Goal: Task Accomplishment & Management: Use online tool/utility

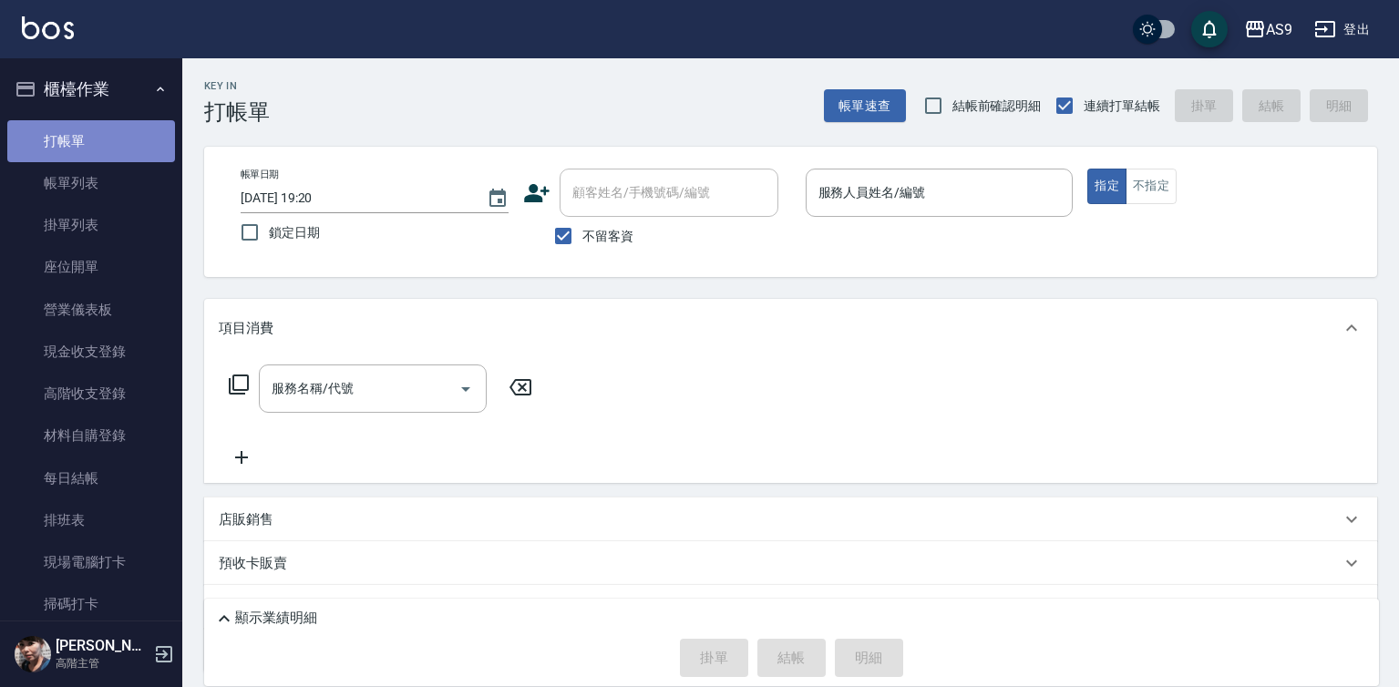
click at [122, 146] on link "打帳單" at bounding box center [91, 141] width 168 height 42
click at [869, 209] on input "服務人員姓名/編號" at bounding box center [940, 193] width 252 height 32
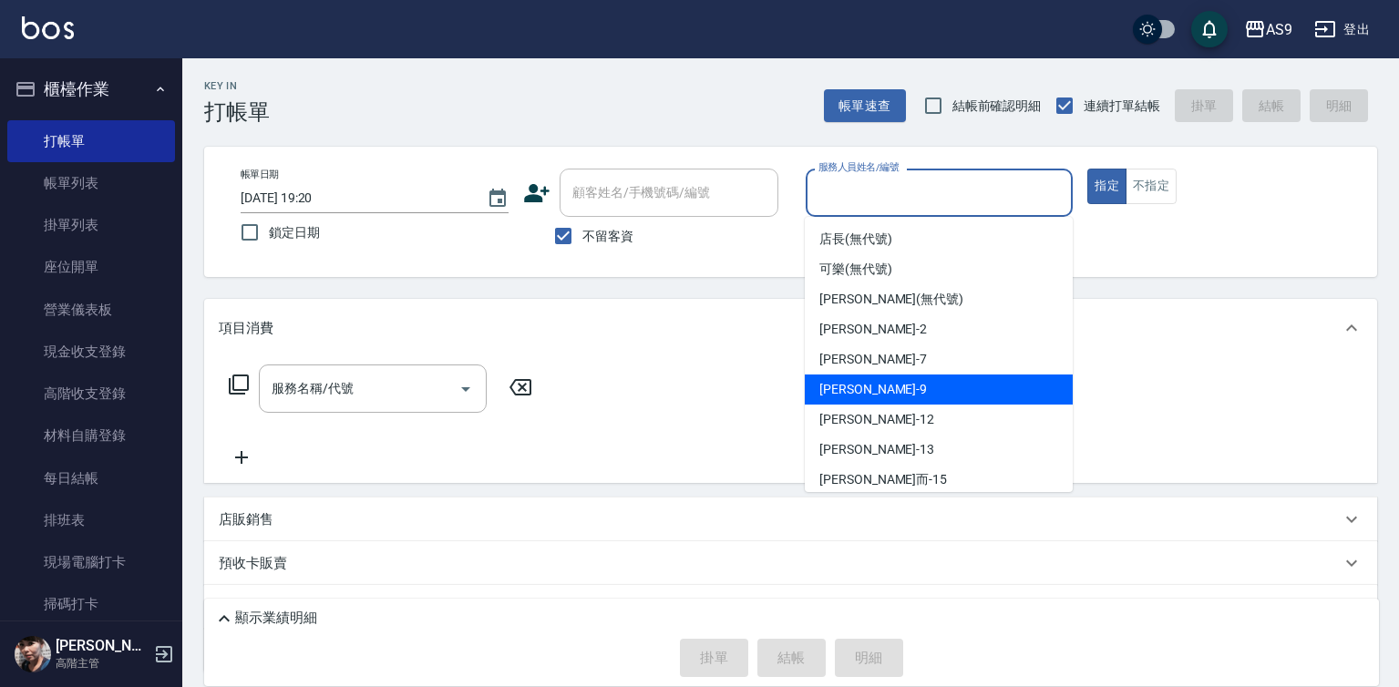
click at [885, 384] on div "[PERSON_NAME] -9" at bounding box center [939, 390] width 268 height 30
type input "[PERSON_NAME]-9"
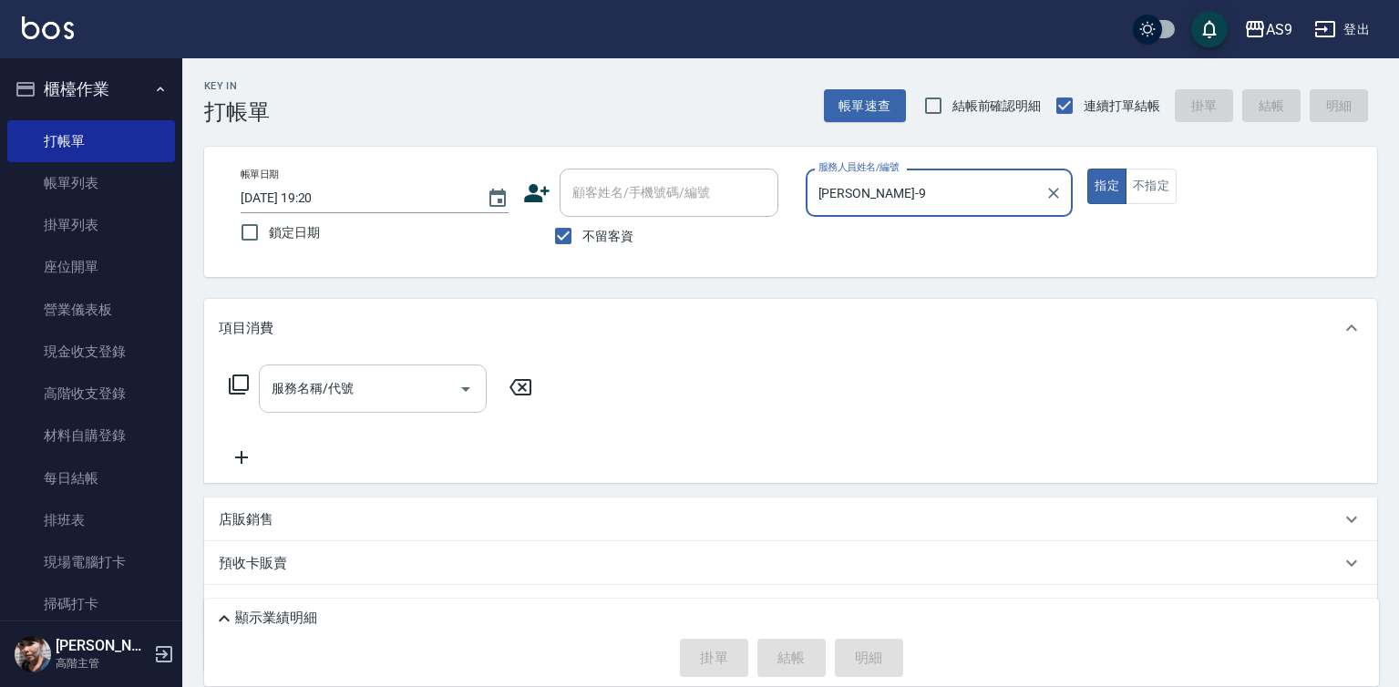
click at [372, 387] on input "服務名稱/代號" at bounding box center [359, 389] width 184 height 32
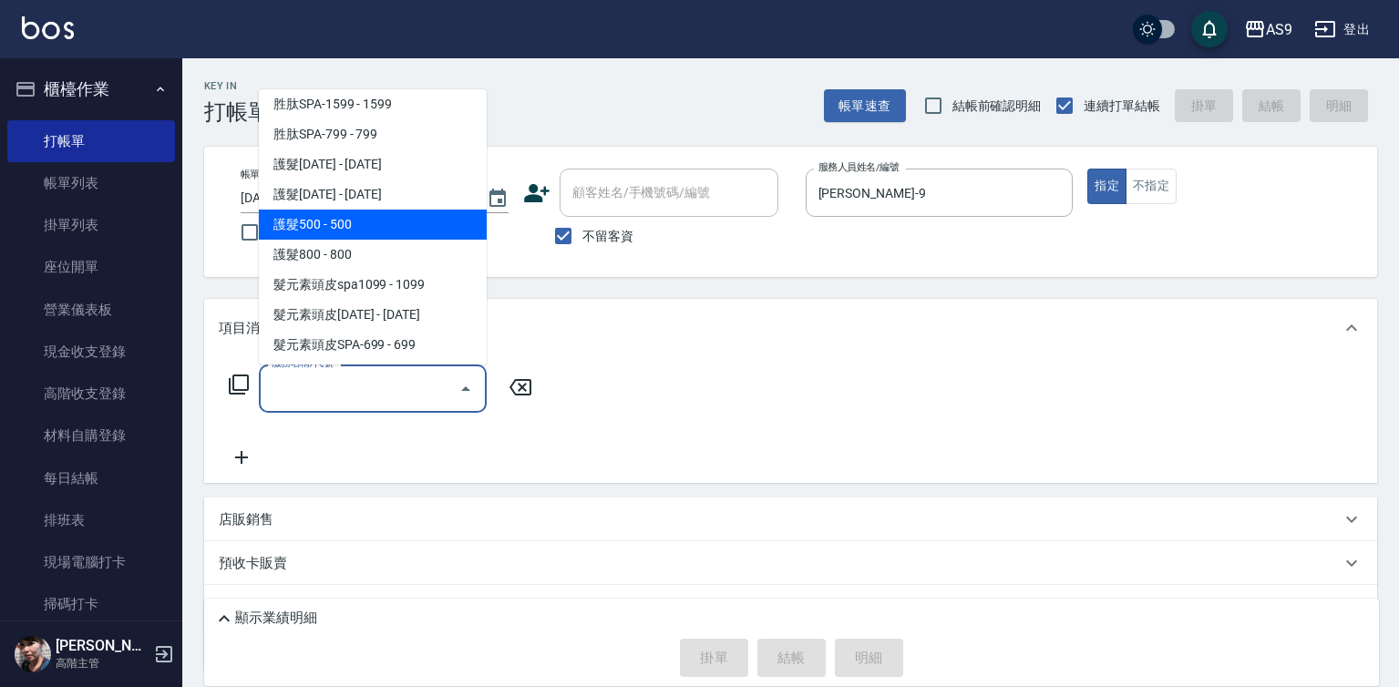
scroll to position [281, 0]
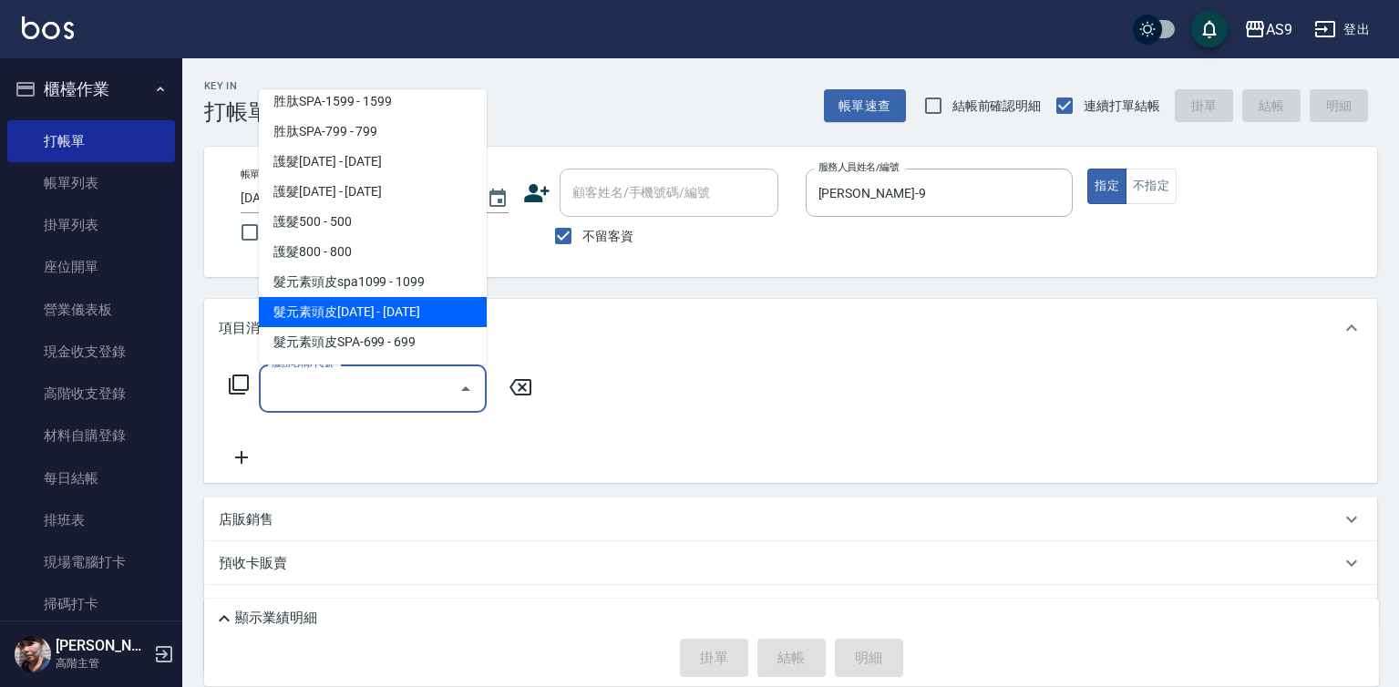
click at [387, 313] on span "髮元素頭皮[DATE] - [DATE]" at bounding box center [373, 312] width 228 height 30
type input "髮元素頭皮1399(髮元素頭皮spa1399)"
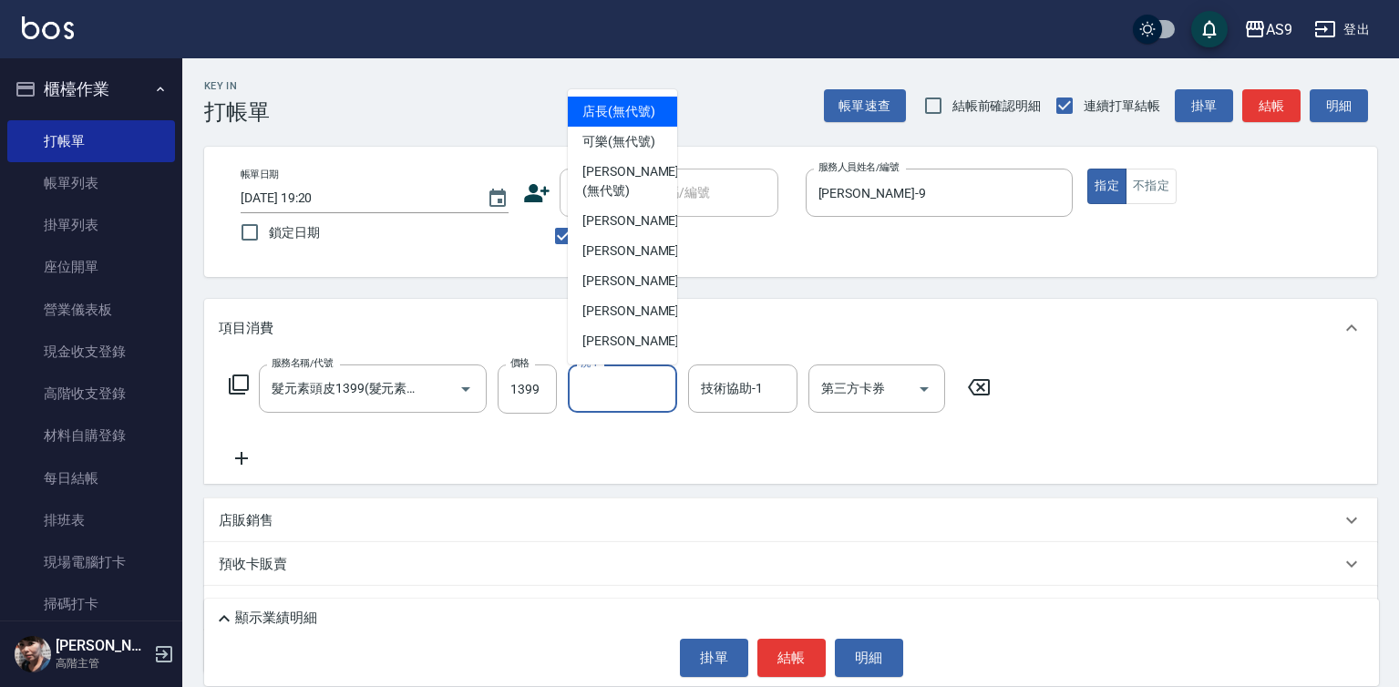
click at [632, 396] on input "洗-1" at bounding box center [622, 389] width 93 height 32
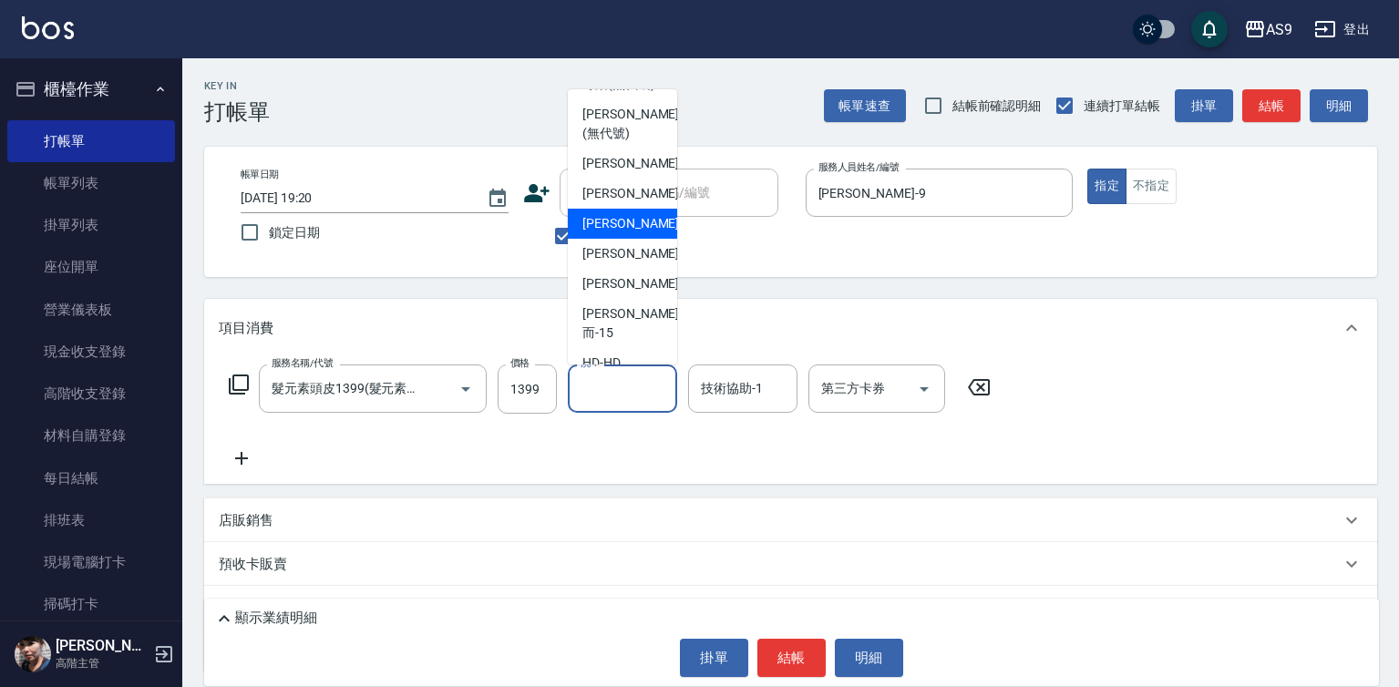
scroll to position [117, 0]
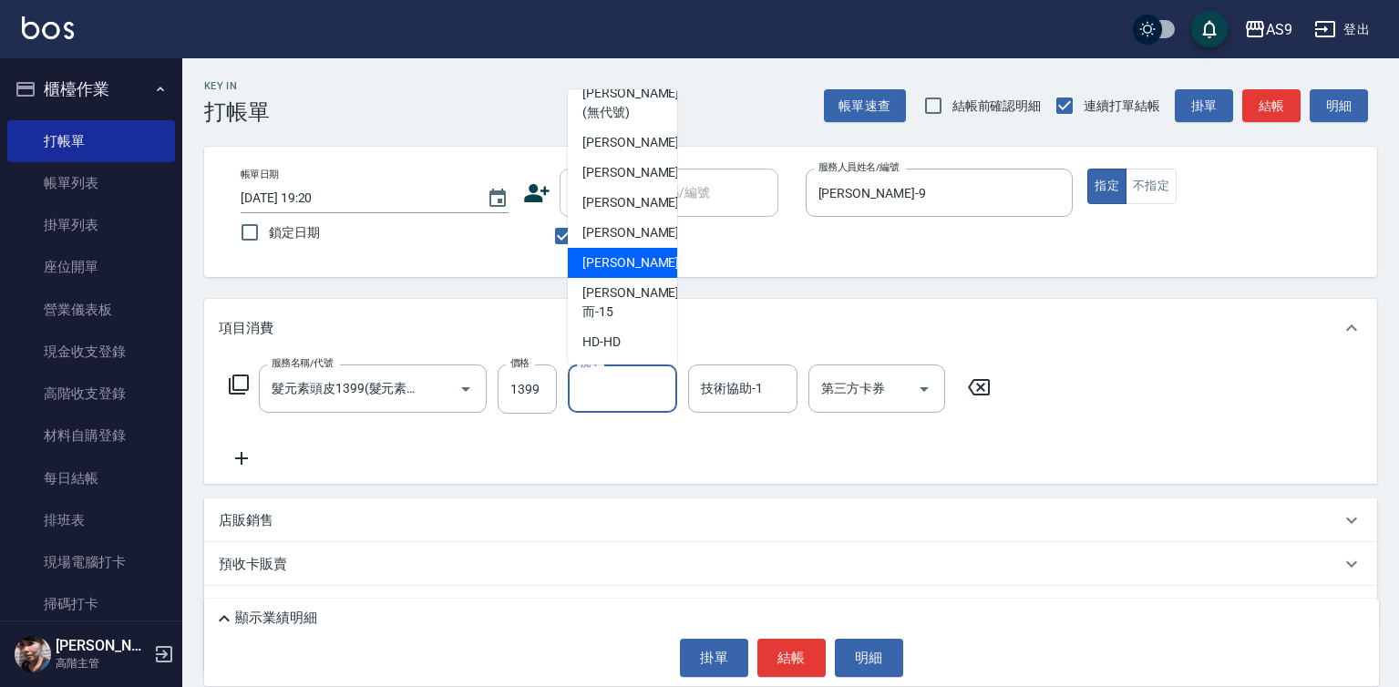
click at [648, 278] on div "[PERSON_NAME] -13" at bounding box center [622, 263] width 109 height 30
type input "[PERSON_NAME]-13"
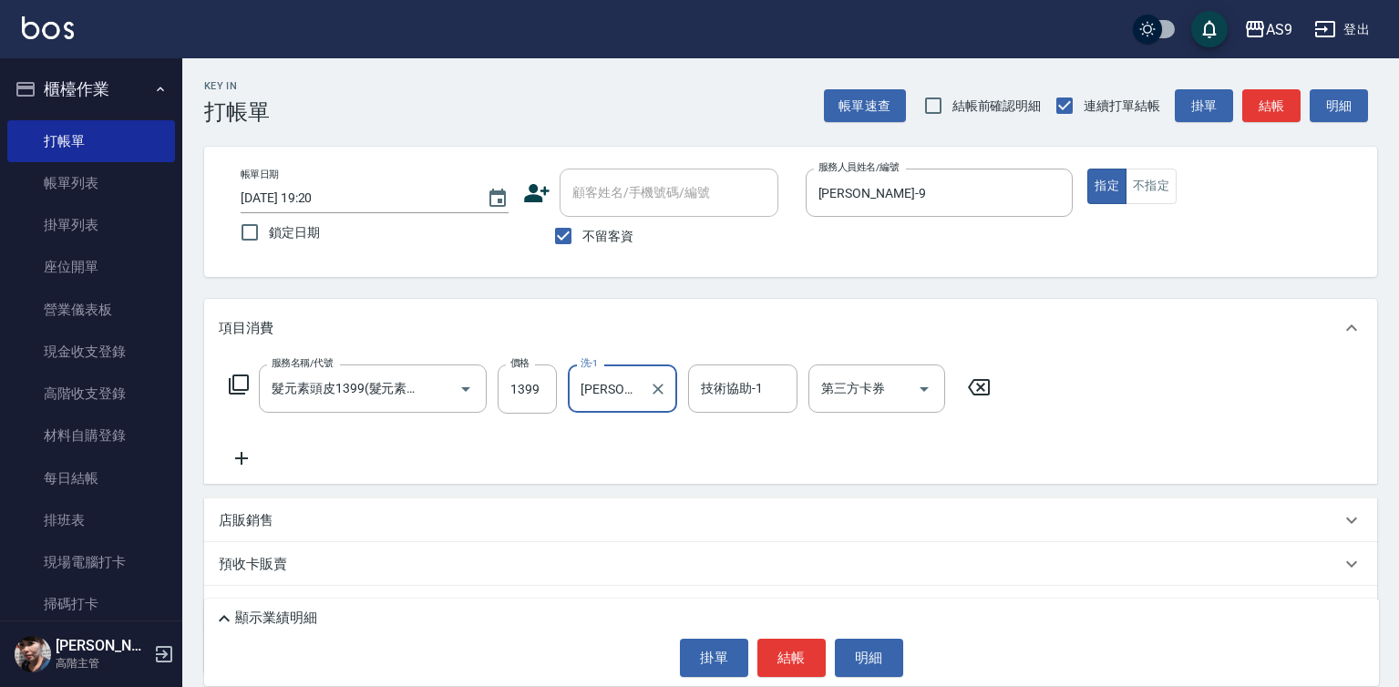
click at [736, 382] on div "技術協助-1 技術協助-1" at bounding box center [742, 389] width 109 height 48
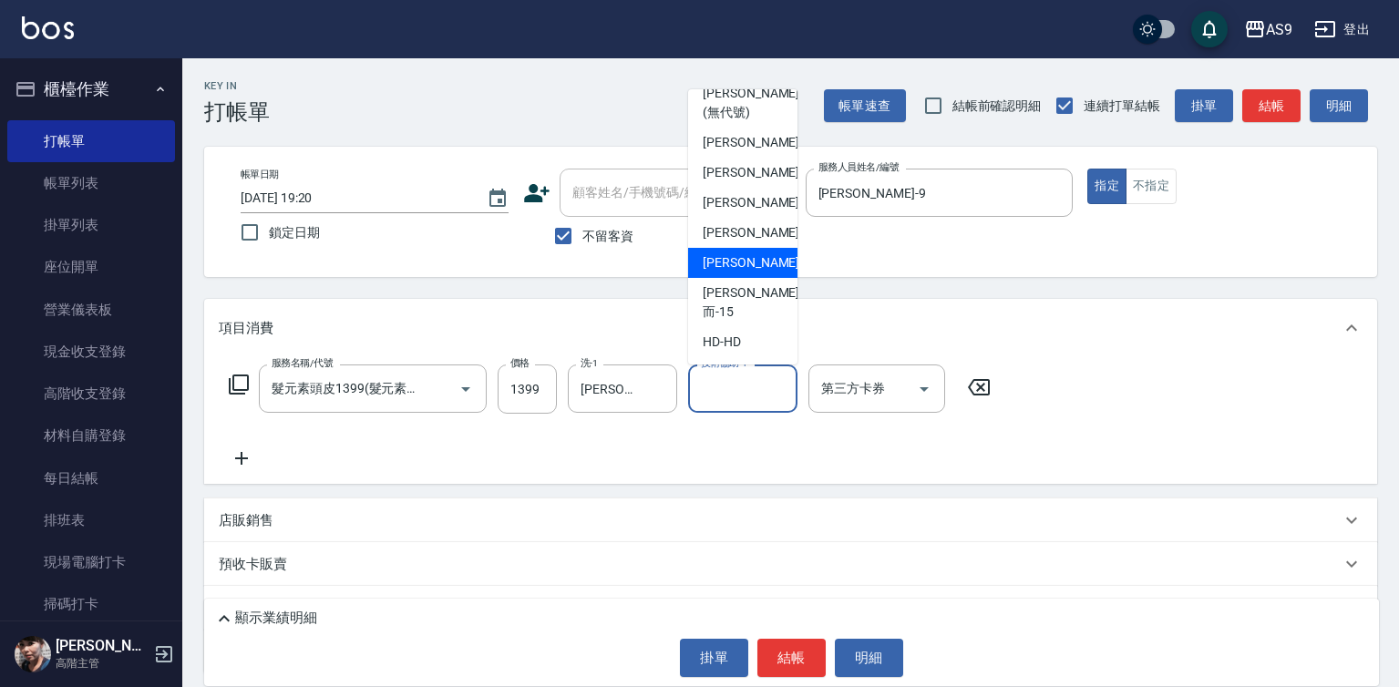
click at [759, 278] on div "[PERSON_NAME] -13" at bounding box center [742, 263] width 109 height 30
type input "[PERSON_NAME]-13"
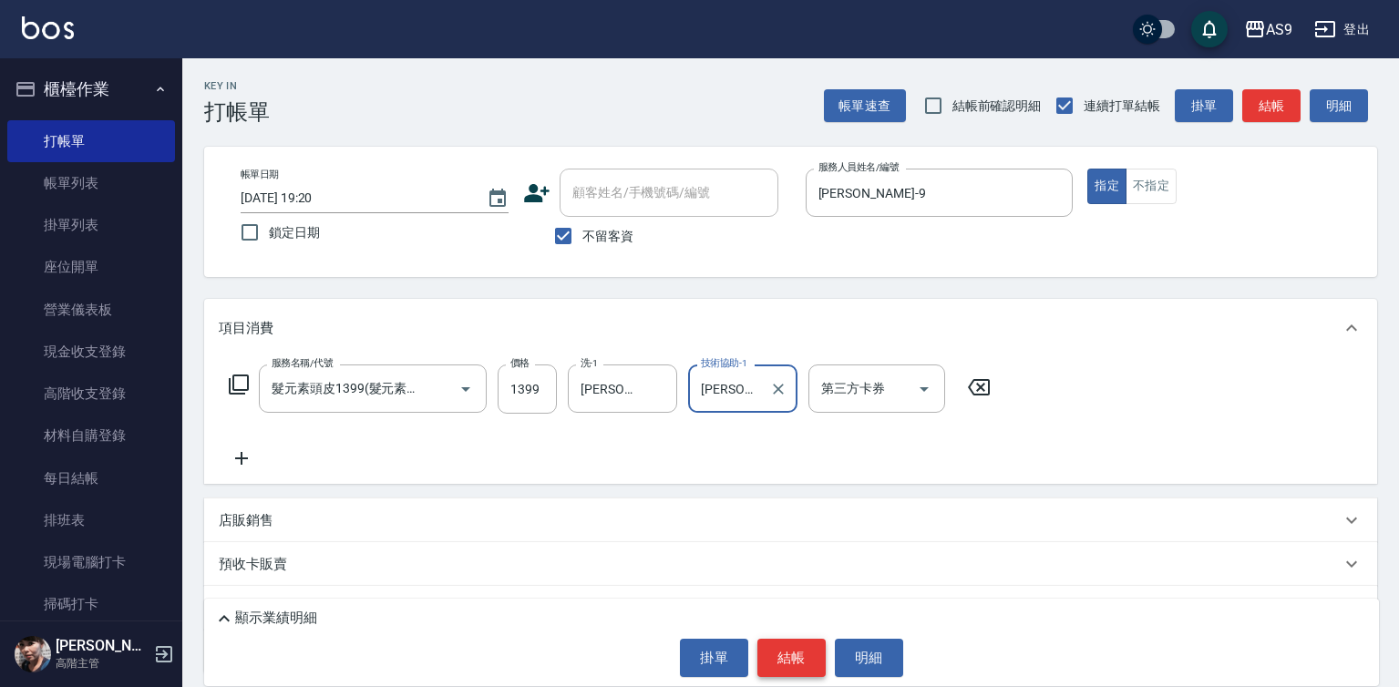
click at [802, 653] on button "結帳" at bounding box center [791, 658] width 68 height 38
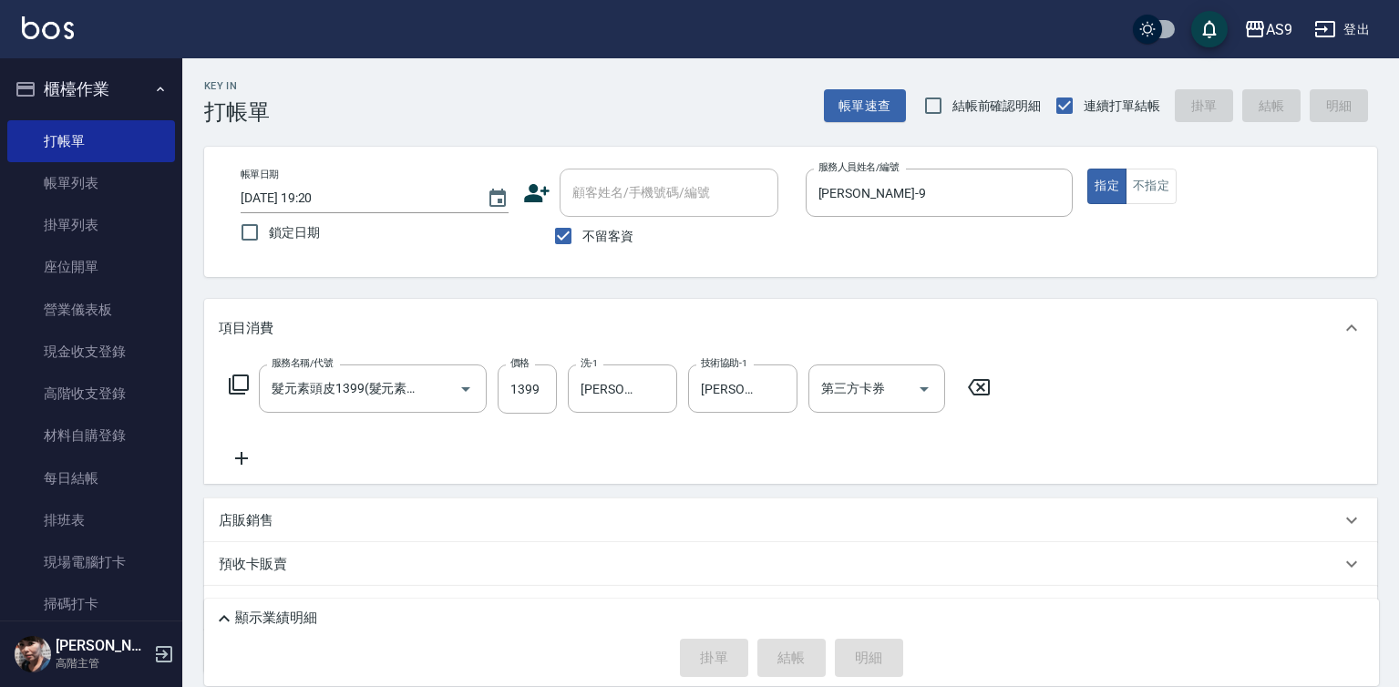
type input "[DATE] 19:21"
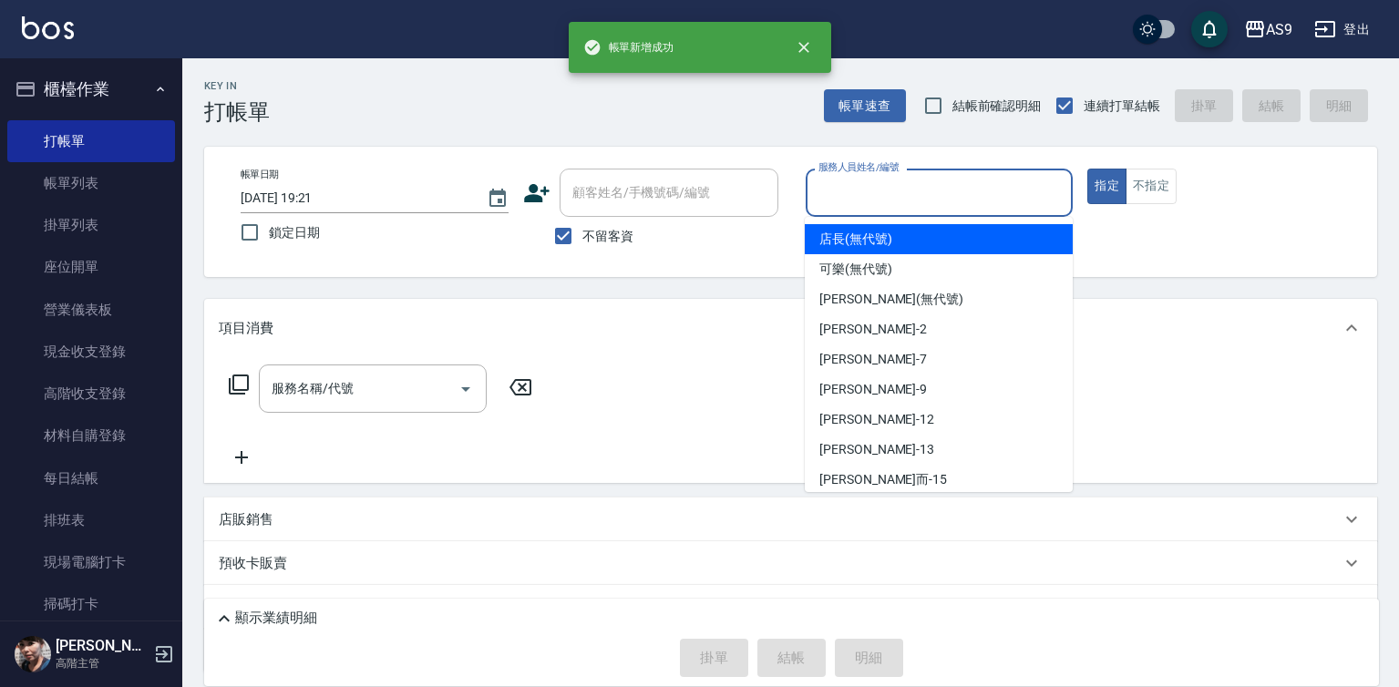
click at [864, 195] on input "服務人員姓名/編號" at bounding box center [940, 193] width 252 height 32
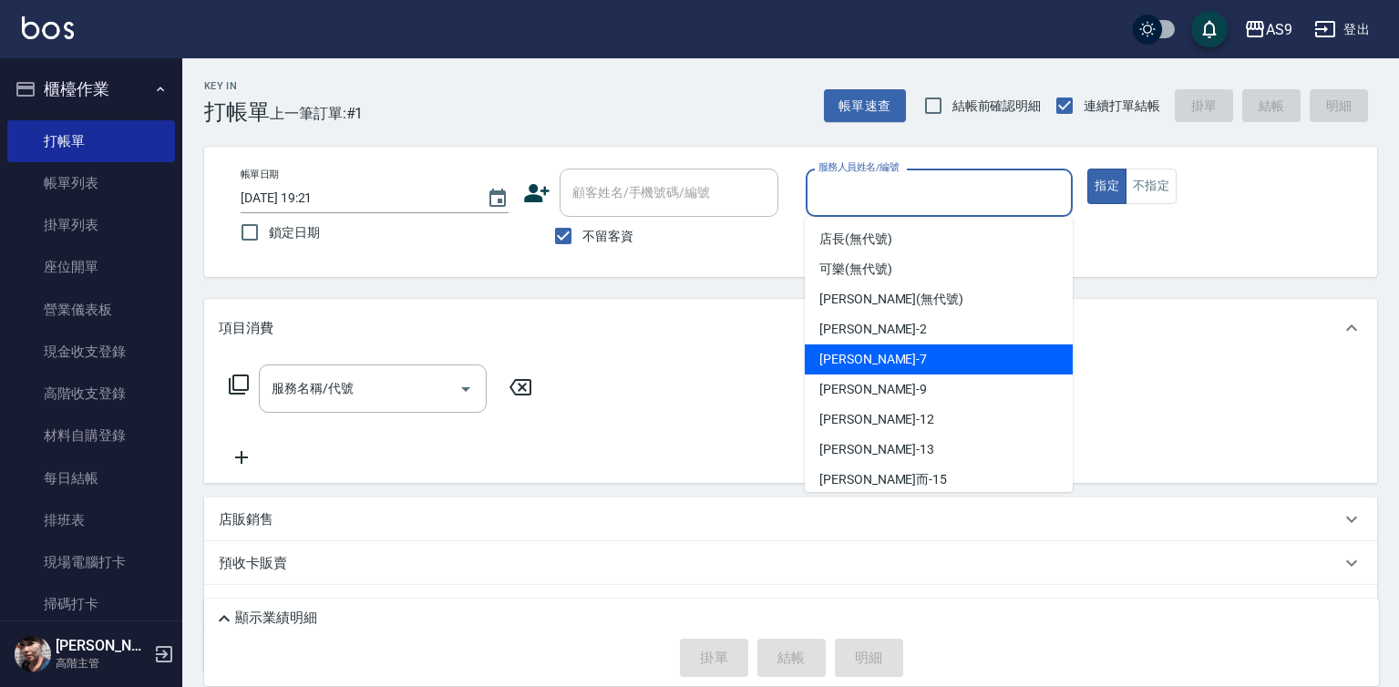
click at [868, 380] on span "[PERSON_NAME] -9" at bounding box center [873, 389] width 108 height 19
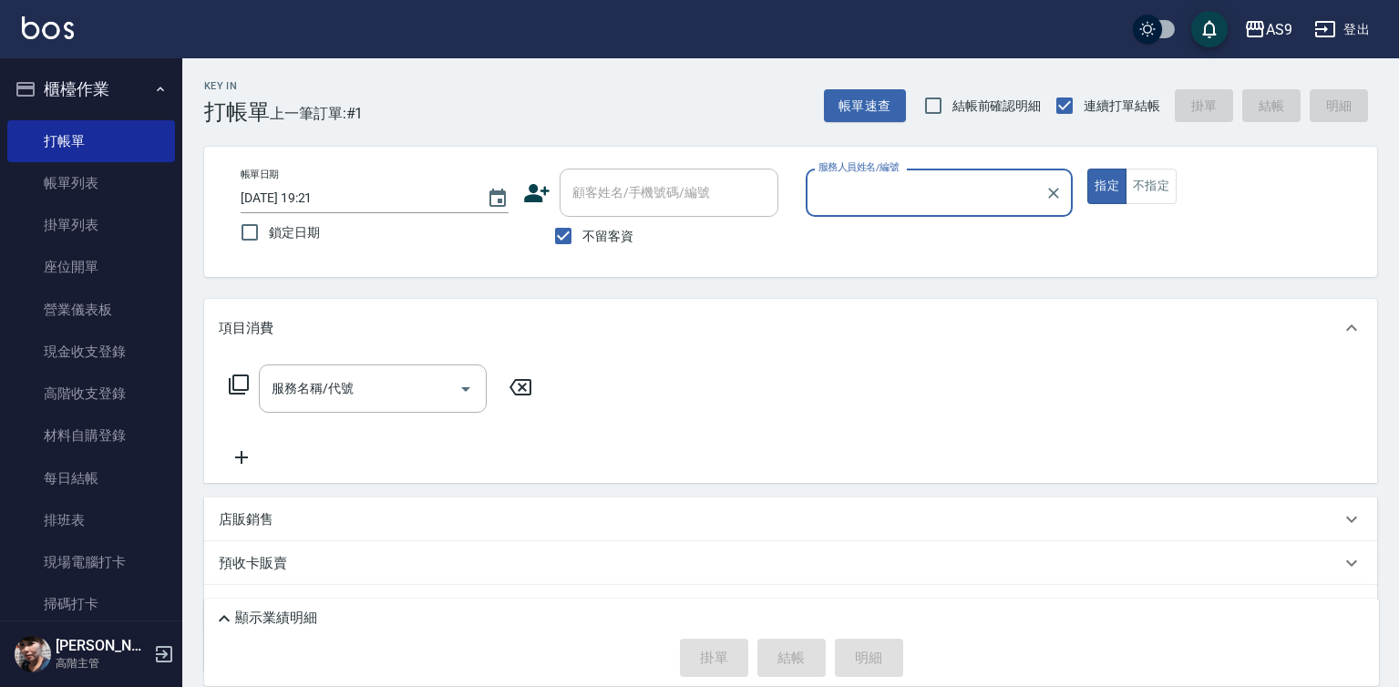
type input "[PERSON_NAME]-9"
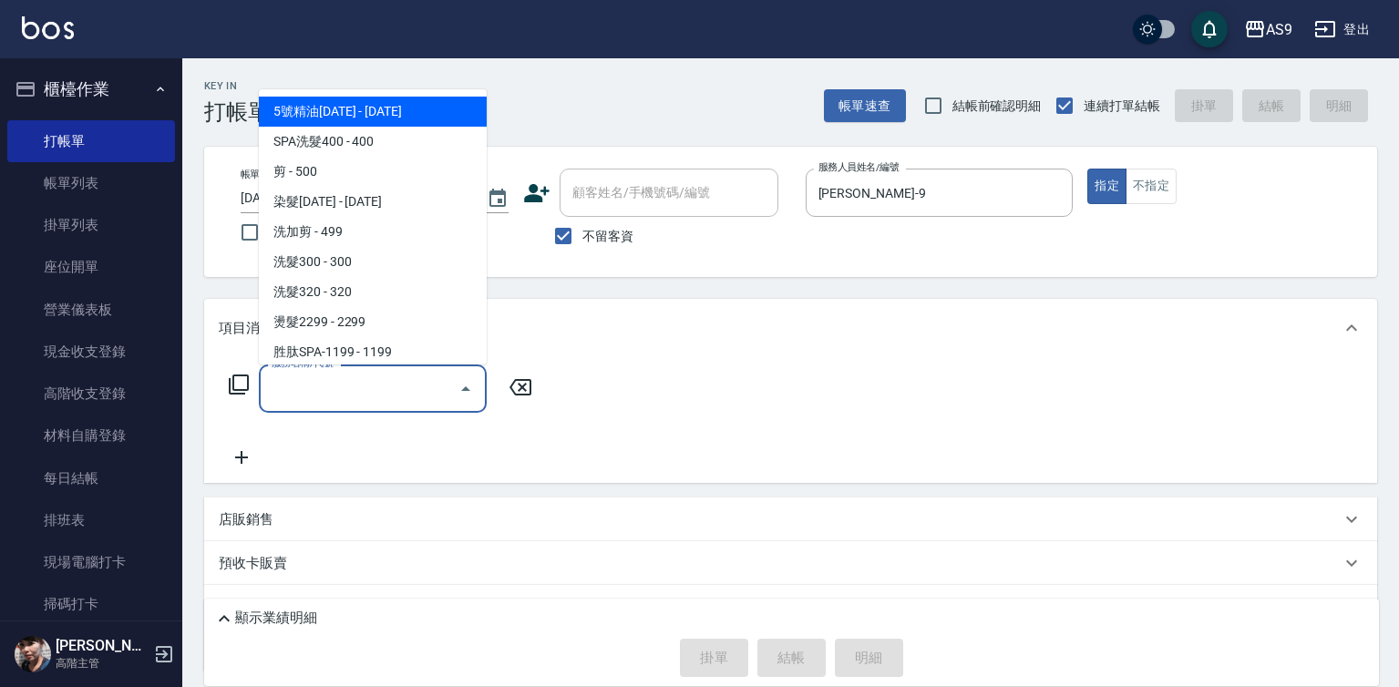
click at [433, 396] on input "服務名稱/代號" at bounding box center [359, 389] width 184 height 32
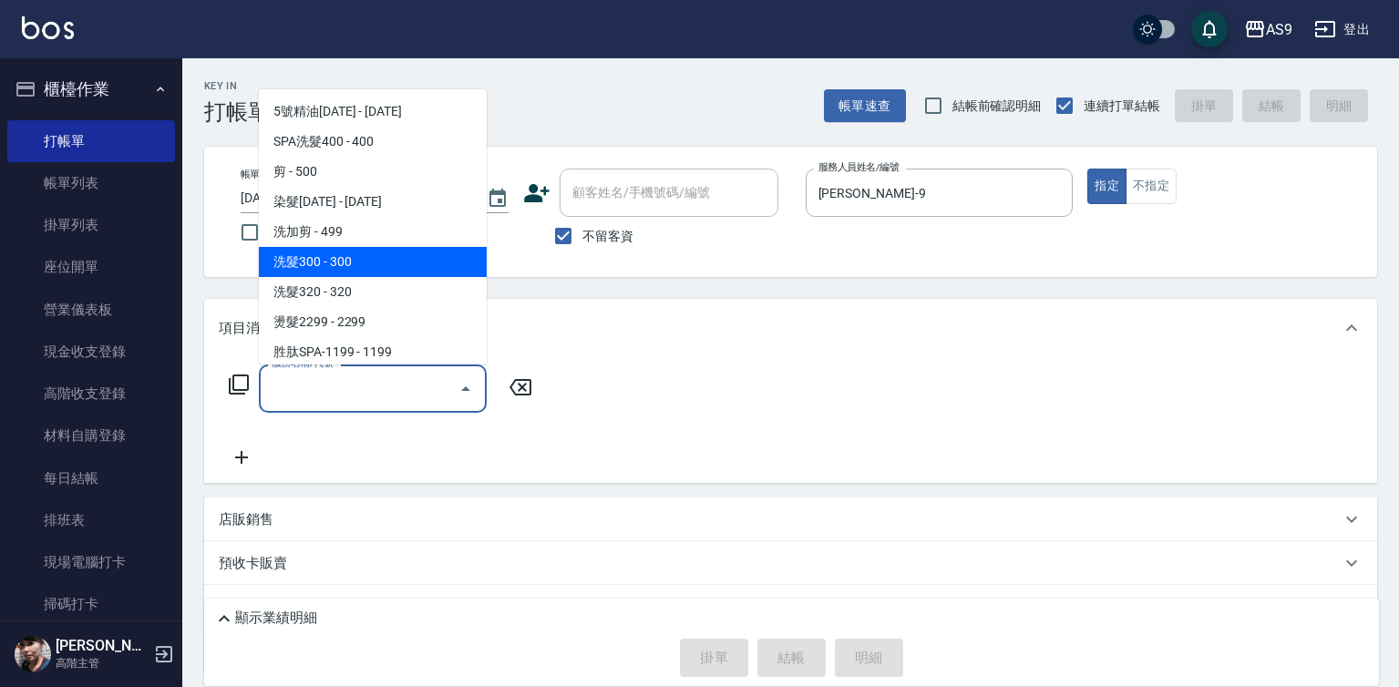
click at [379, 262] on span "洗髮300 - 300" at bounding box center [373, 262] width 228 height 30
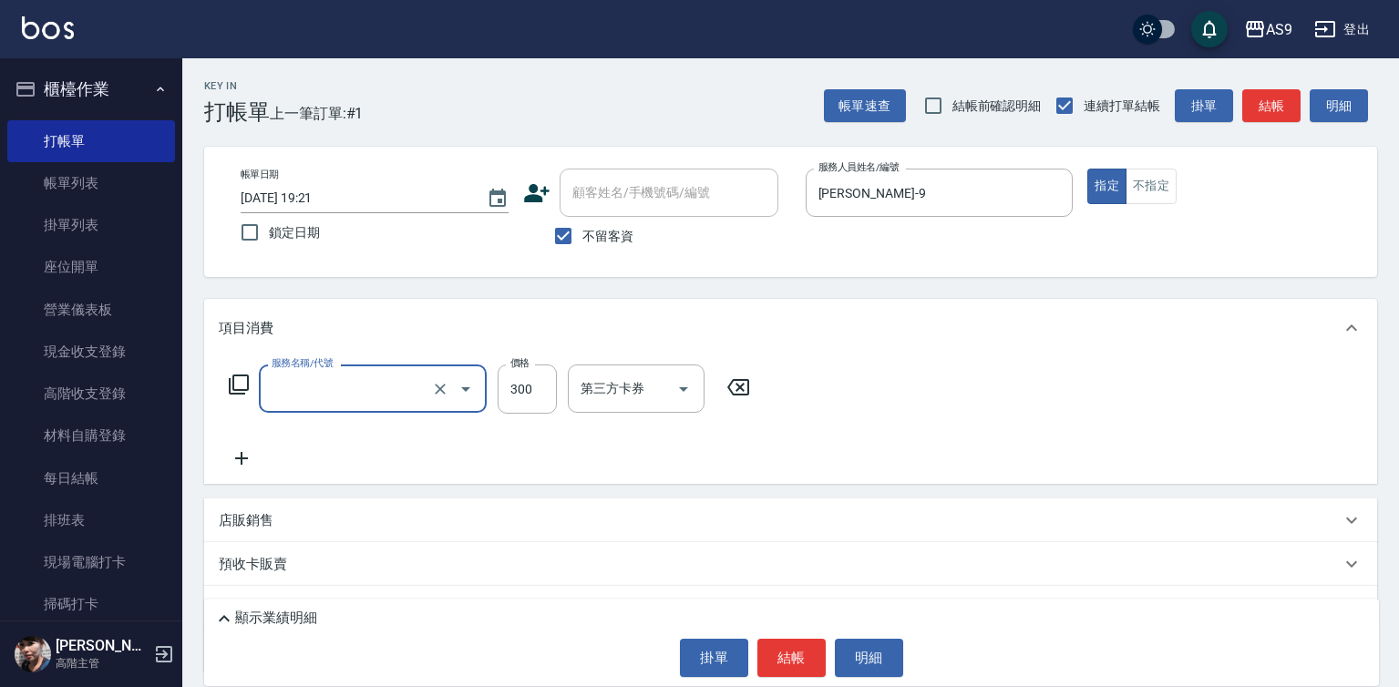
type input "洗髮300(洗 髮300)"
click at [622, 392] on input "洗-1" at bounding box center [622, 389] width 93 height 32
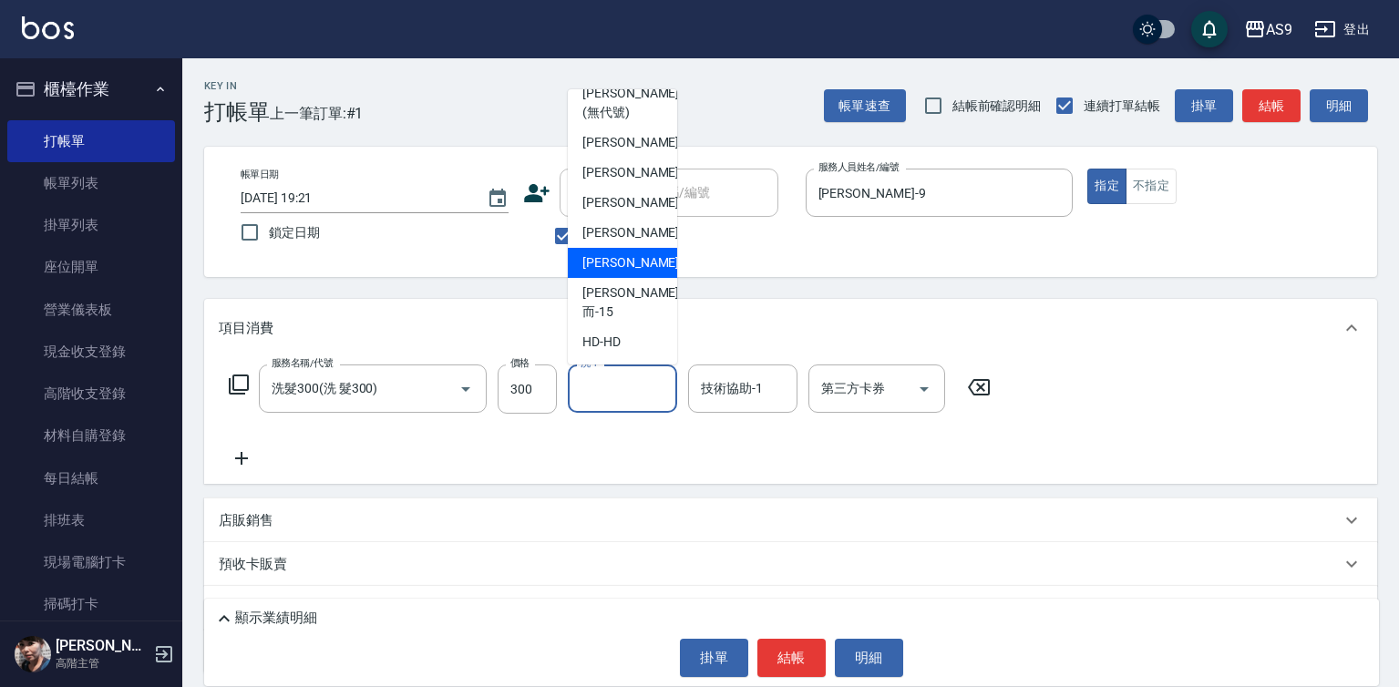
click at [642, 278] on div "[PERSON_NAME] -13" at bounding box center [622, 263] width 109 height 30
type input "[PERSON_NAME]-13"
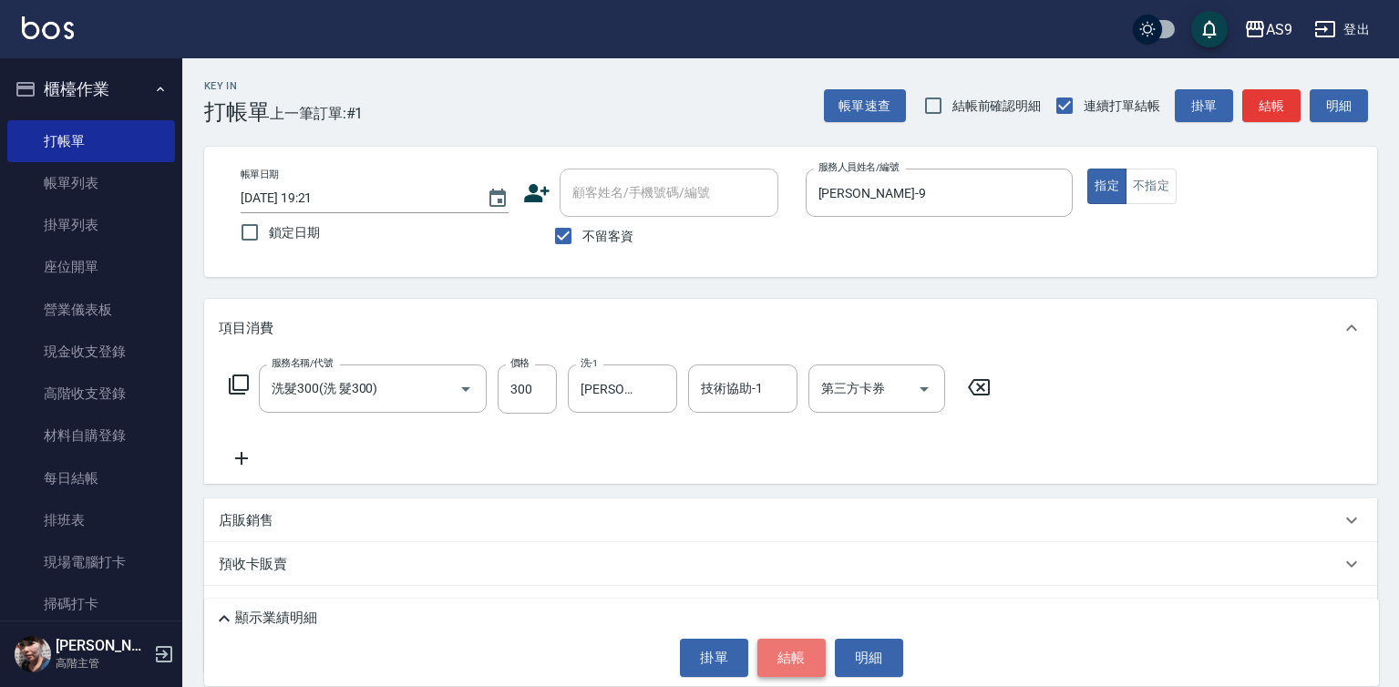
click at [783, 660] on button "結帳" at bounding box center [791, 658] width 68 height 38
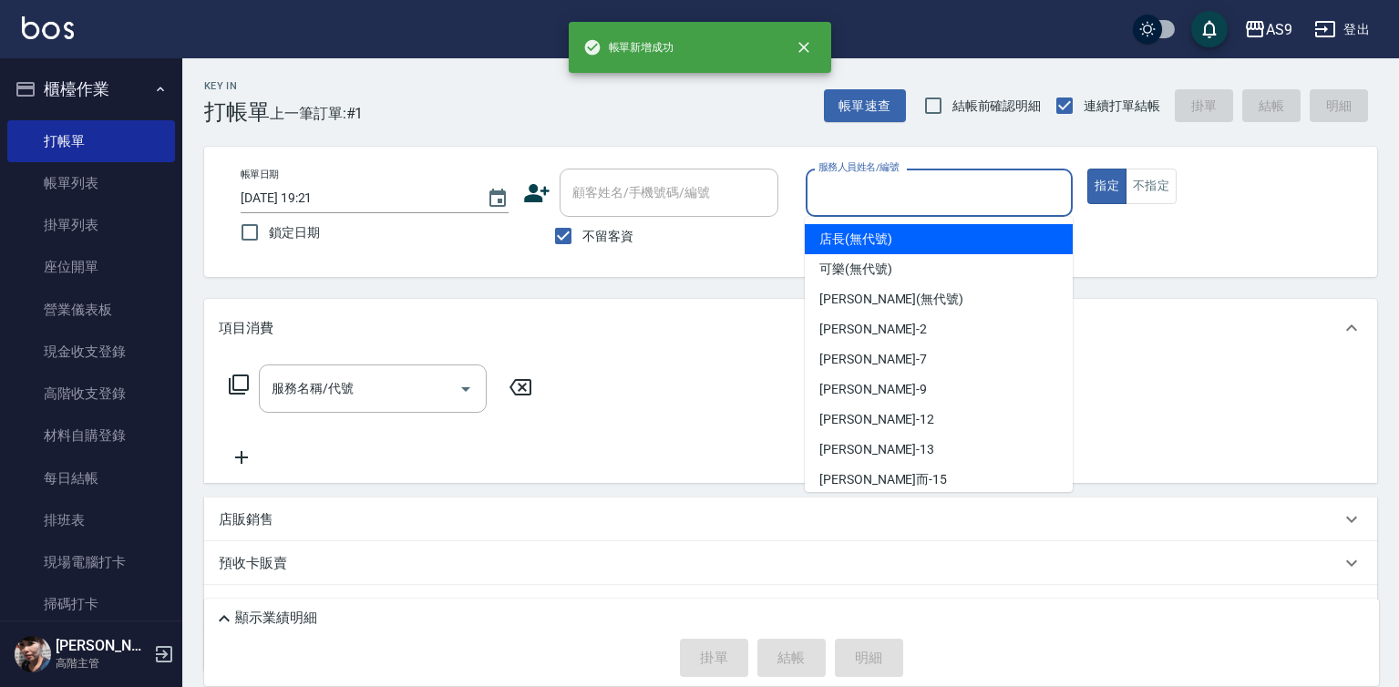
drag, startPoint x: 855, startPoint y: 192, endPoint x: 880, endPoint y: 315, distance: 125.6
click at [856, 194] on input "服務人員姓名/編號" at bounding box center [940, 193] width 252 height 32
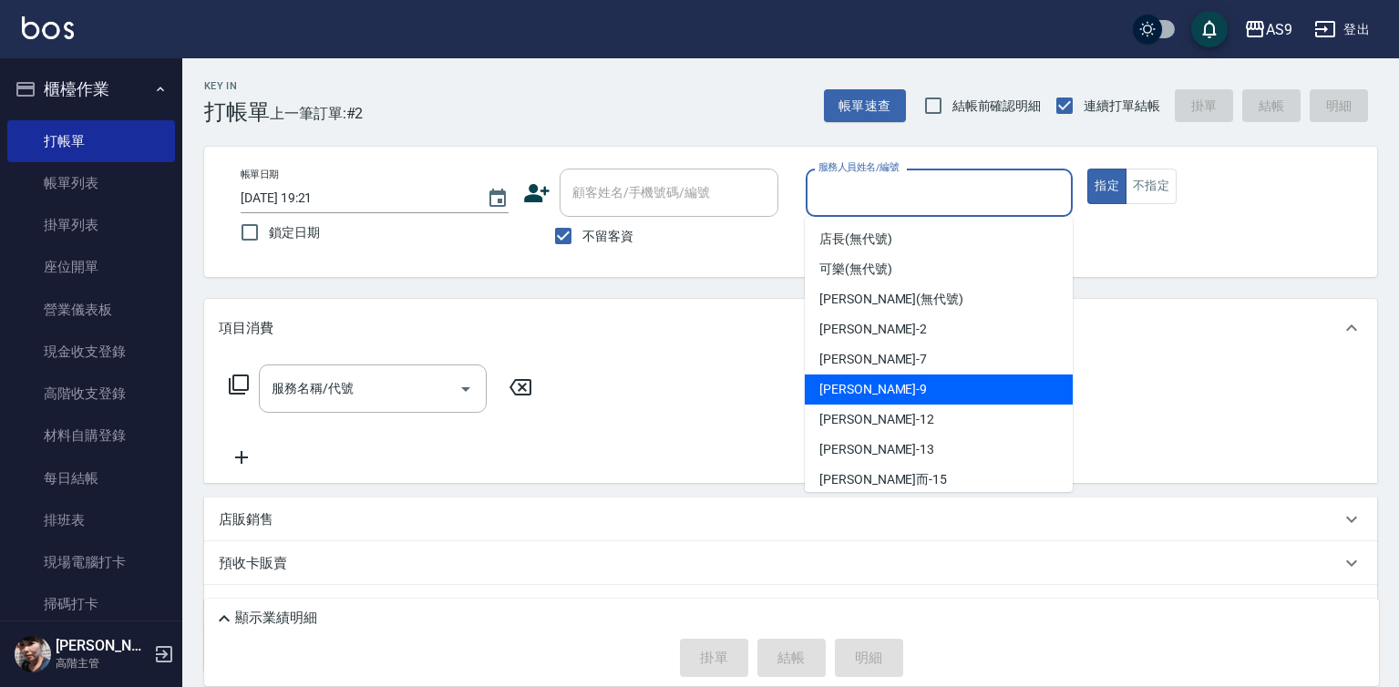
click at [877, 392] on div "[PERSON_NAME] -9" at bounding box center [939, 390] width 268 height 30
type input "[PERSON_NAME]-9"
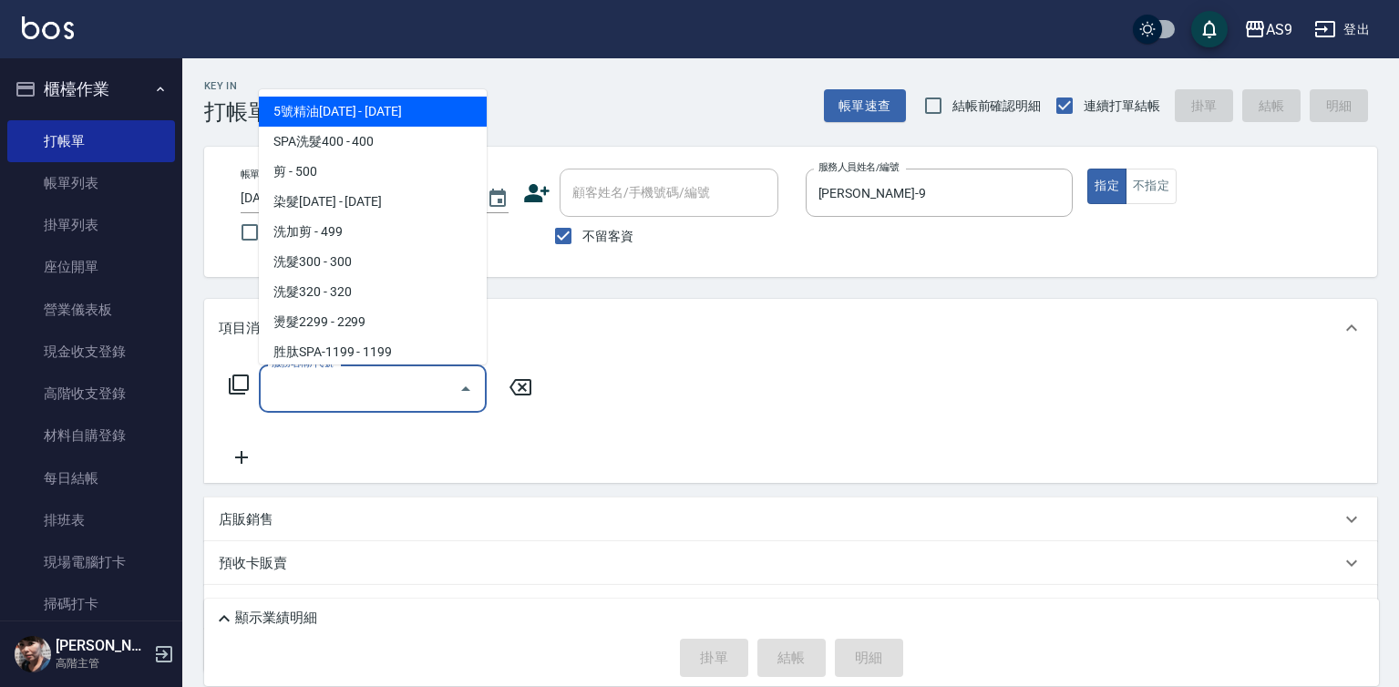
click at [412, 390] on input "服務名稱/代號" at bounding box center [359, 389] width 184 height 32
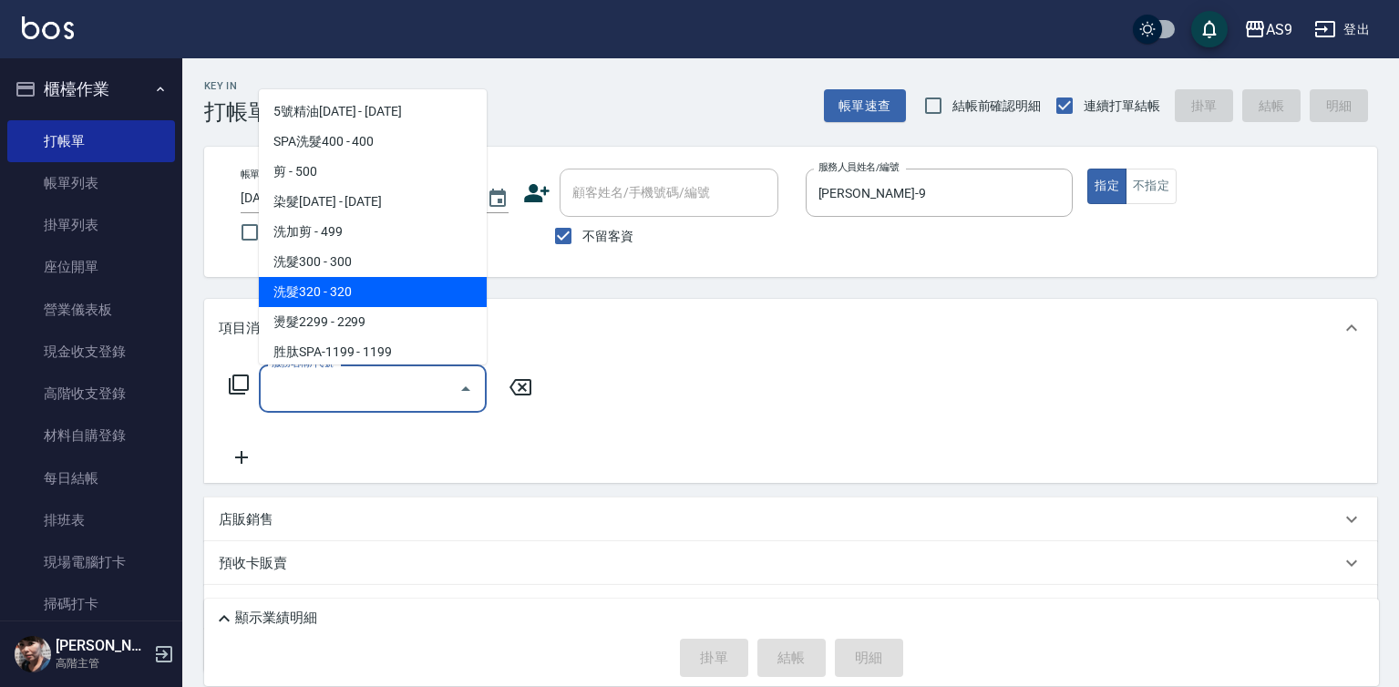
click at [382, 294] on span "洗髮320 - 320" at bounding box center [373, 292] width 228 height 30
type input "洗髮320(洗髮320)"
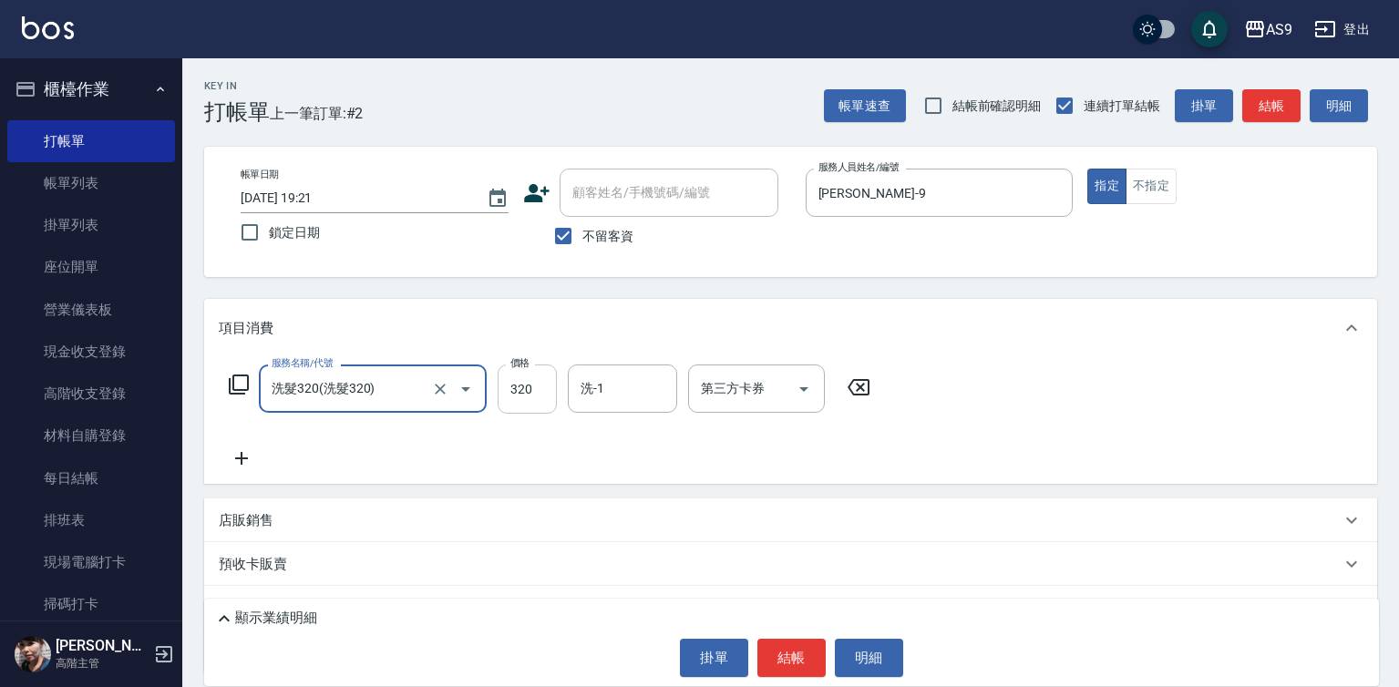
click at [526, 392] on input "320" at bounding box center [527, 389] width 59 height 49
type input "290"
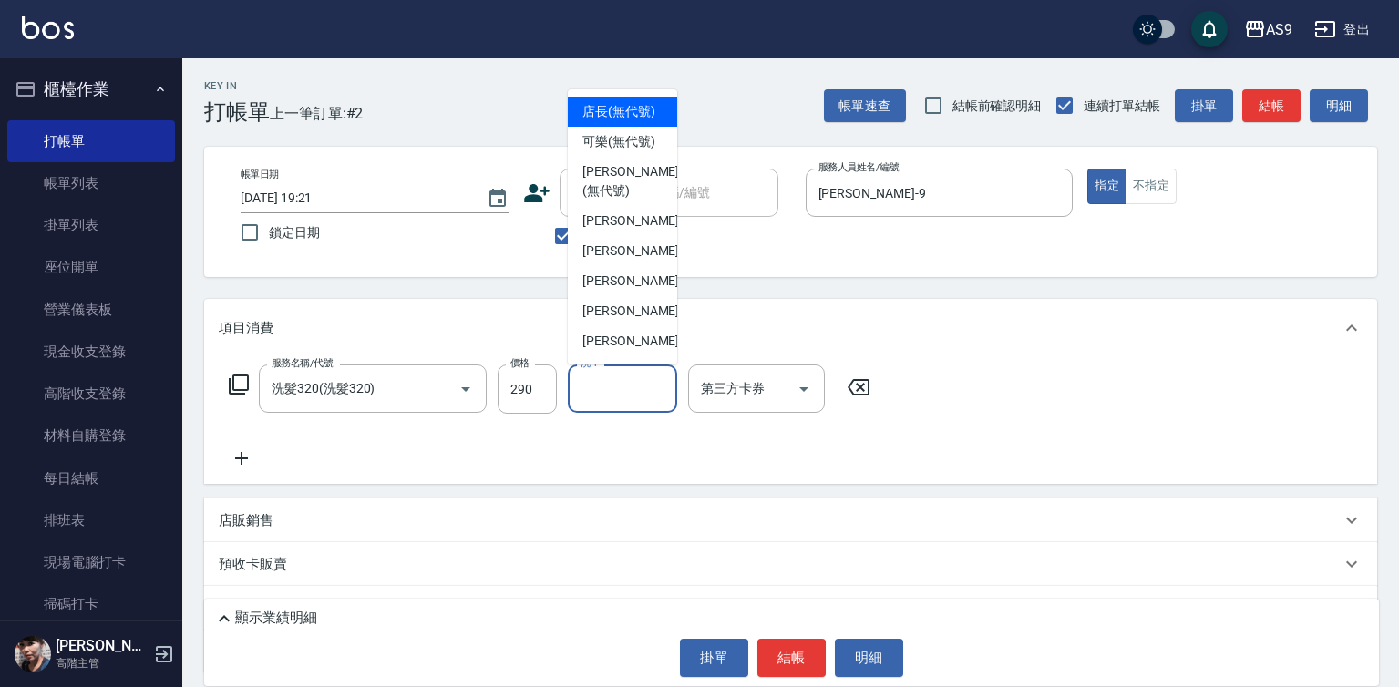
click at [622, 390] on input "洗-1" at bounding box center [622, 389] width 93 height 32
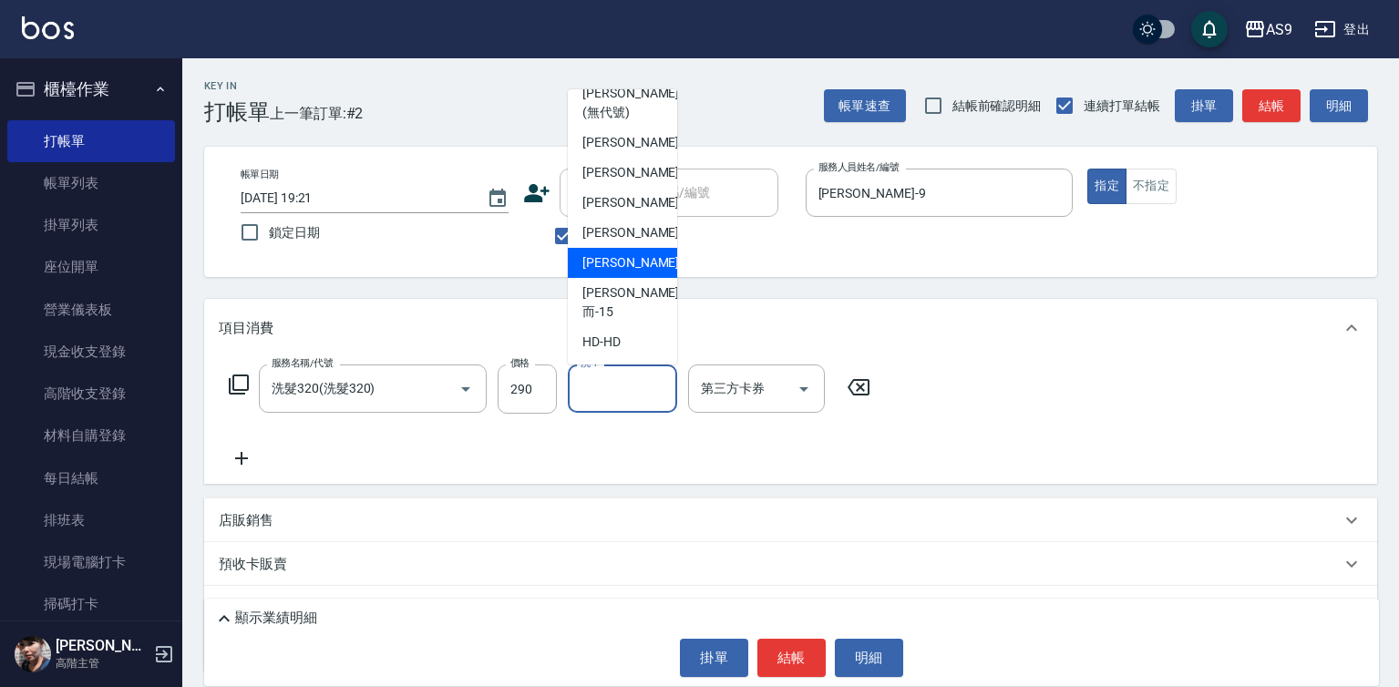
click at [645, 278] on div "[PERSON_NAME] -13" at bounding box center [622, 263] width 109 height 30
type input "[PERSON_NAME]-13"
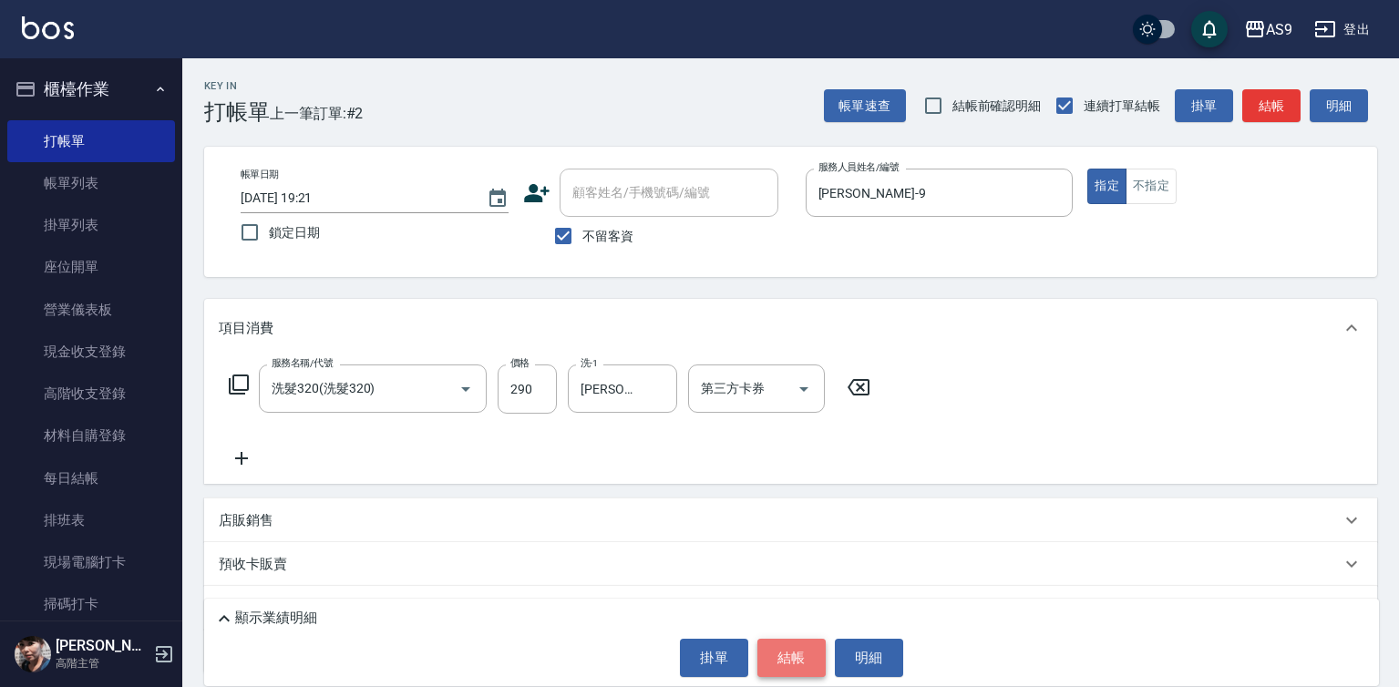
click at [793, 667] on button "結帳" at bounding box center [791, 658] width 68 height 38
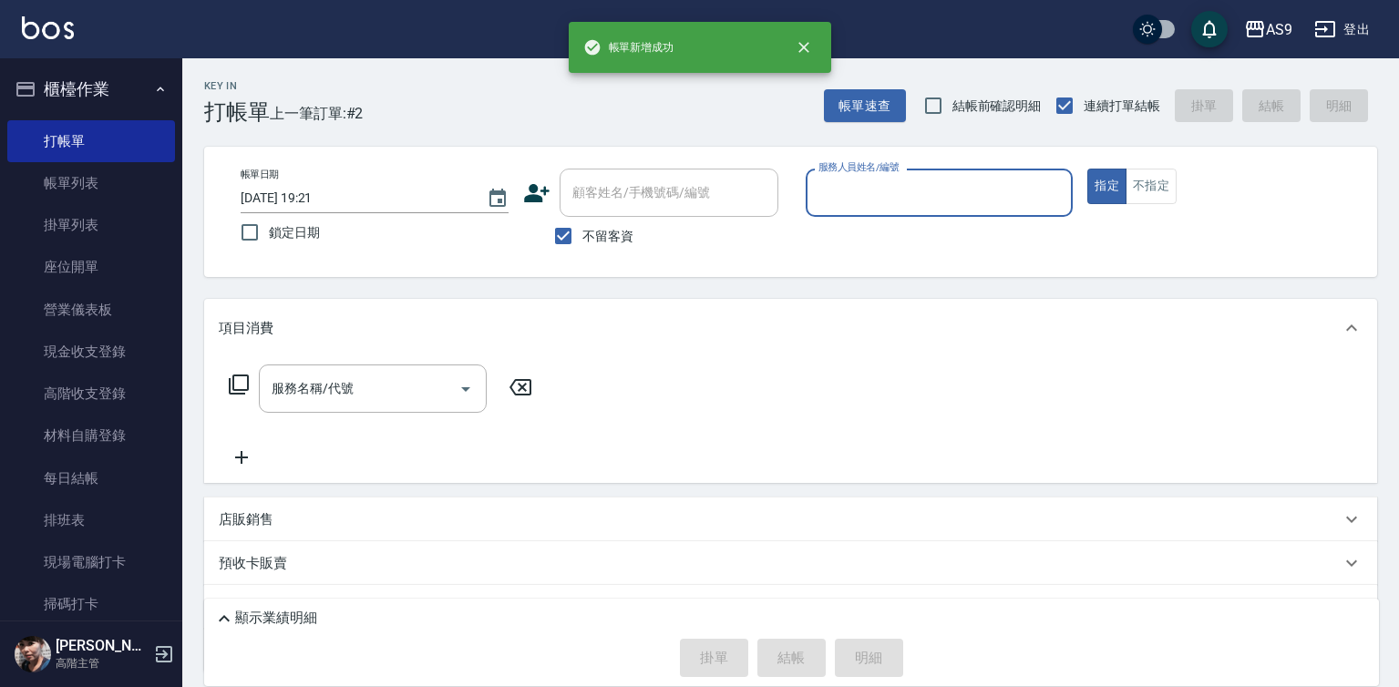
click at [892, 187] on input "服務人員姓名/編號" at bounding box center [940, 193] width 252 height 32
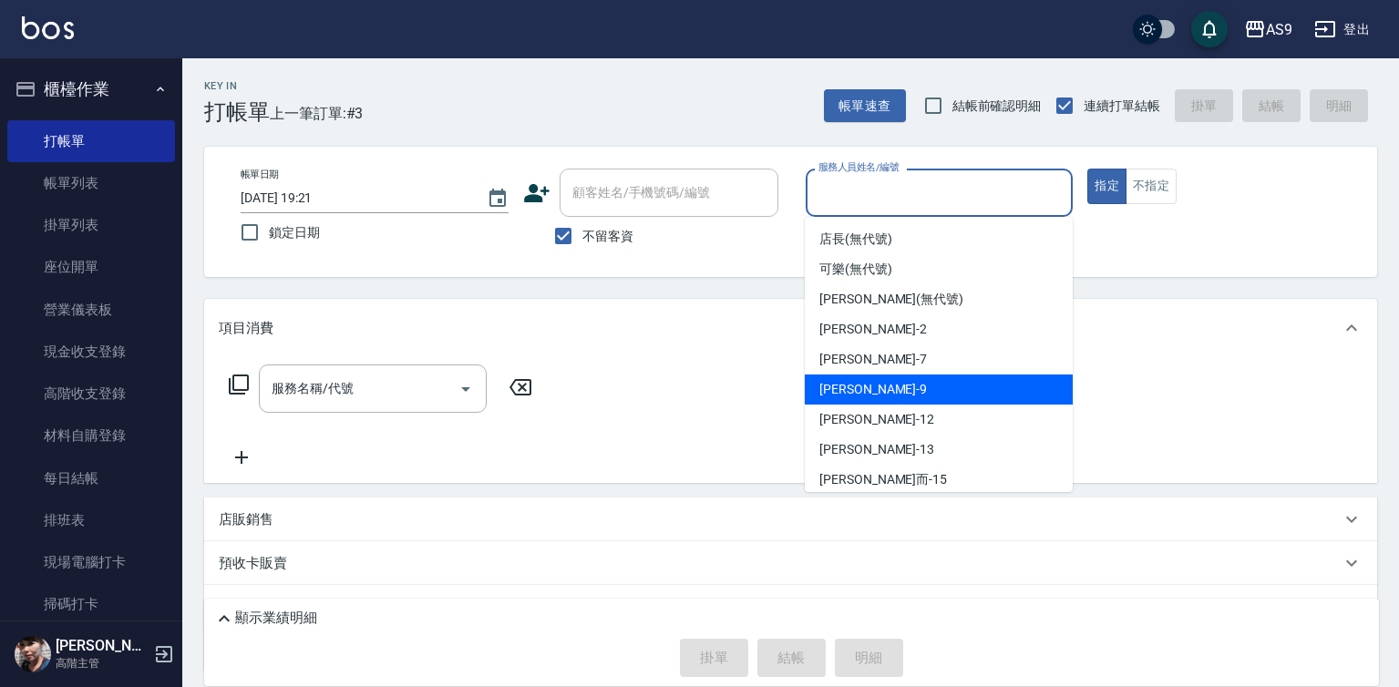
click at [882, 385] on div "[PERSON_NAME] -9" at bounding box center [939, 390] width 268 height 30
type input "[PERSON_NAME]-9"
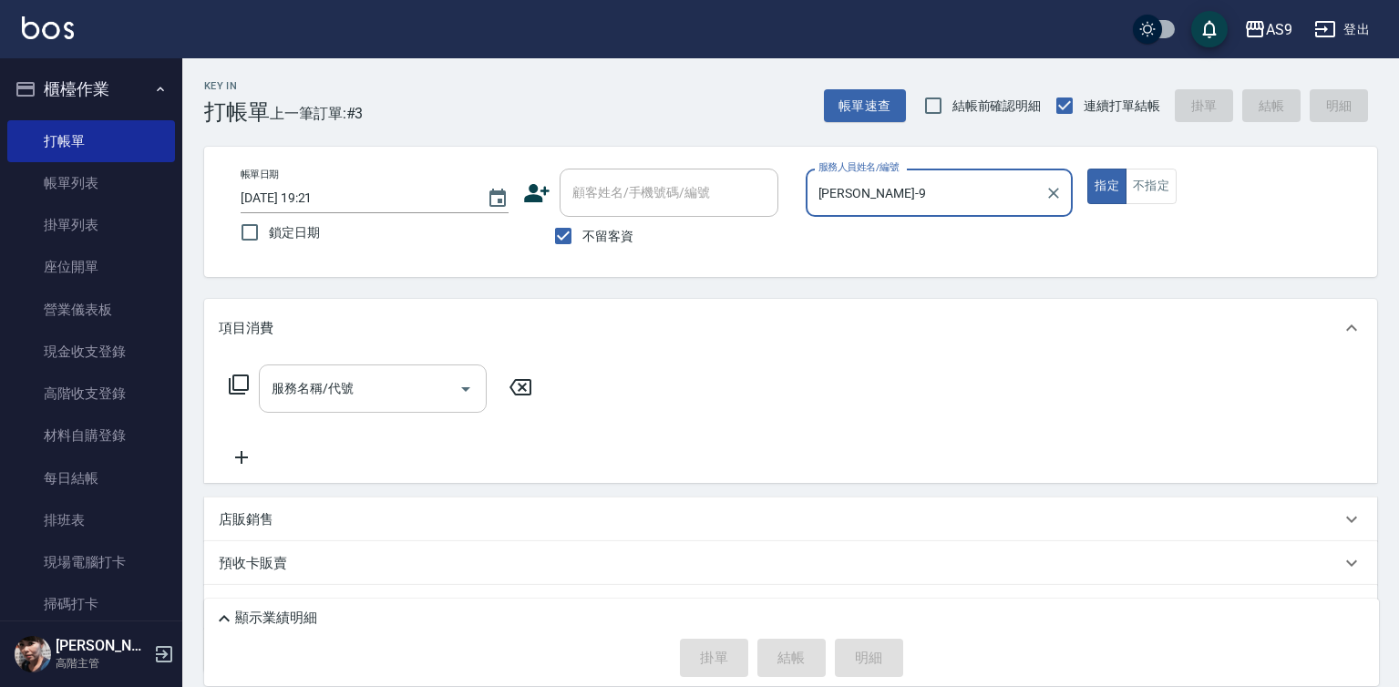
click at [401, 386] on input "服務名稱/代號" at bounding box center [359, 389] width 184 height 32
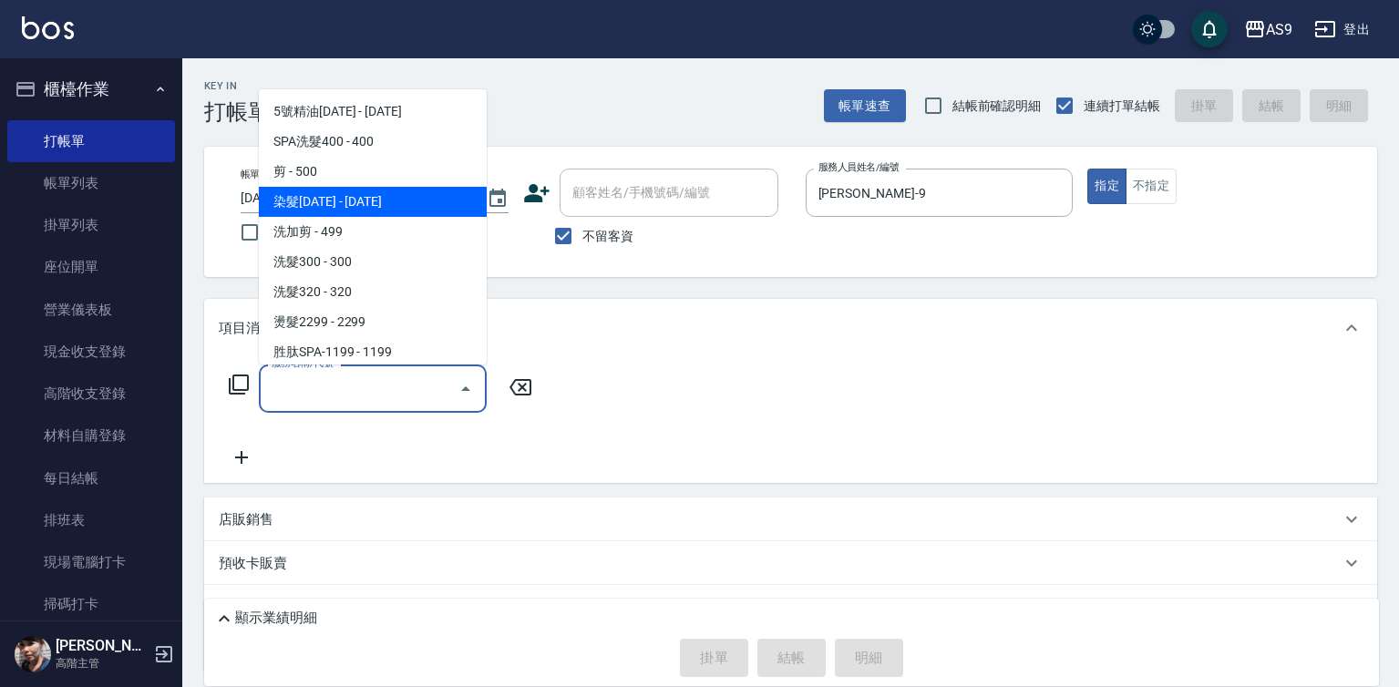
click at [371, 207] on span "染髮[DATE] - [DATE]" at bounding box center [373, 202] width 228 height 30
type input "染髮1500(染髮1500)"
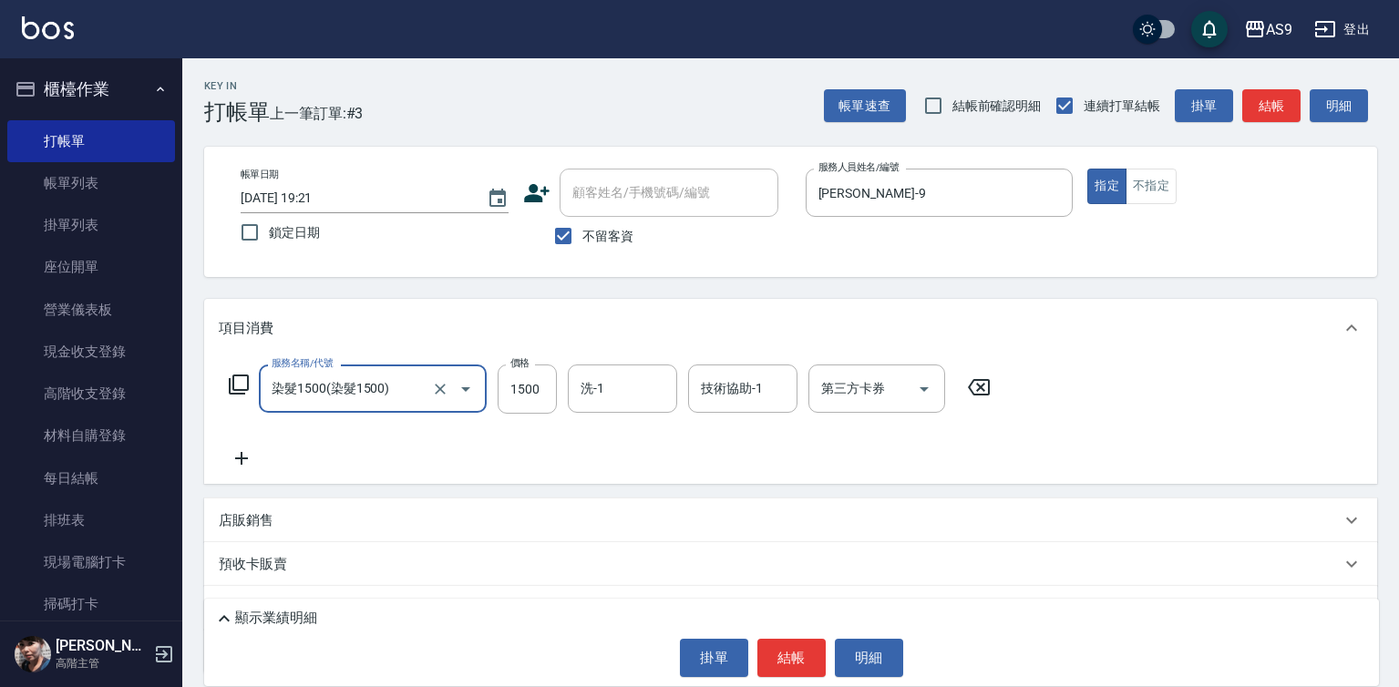
click at [246, 457] on icon at bounding box center [242, 458] width 46 height 22
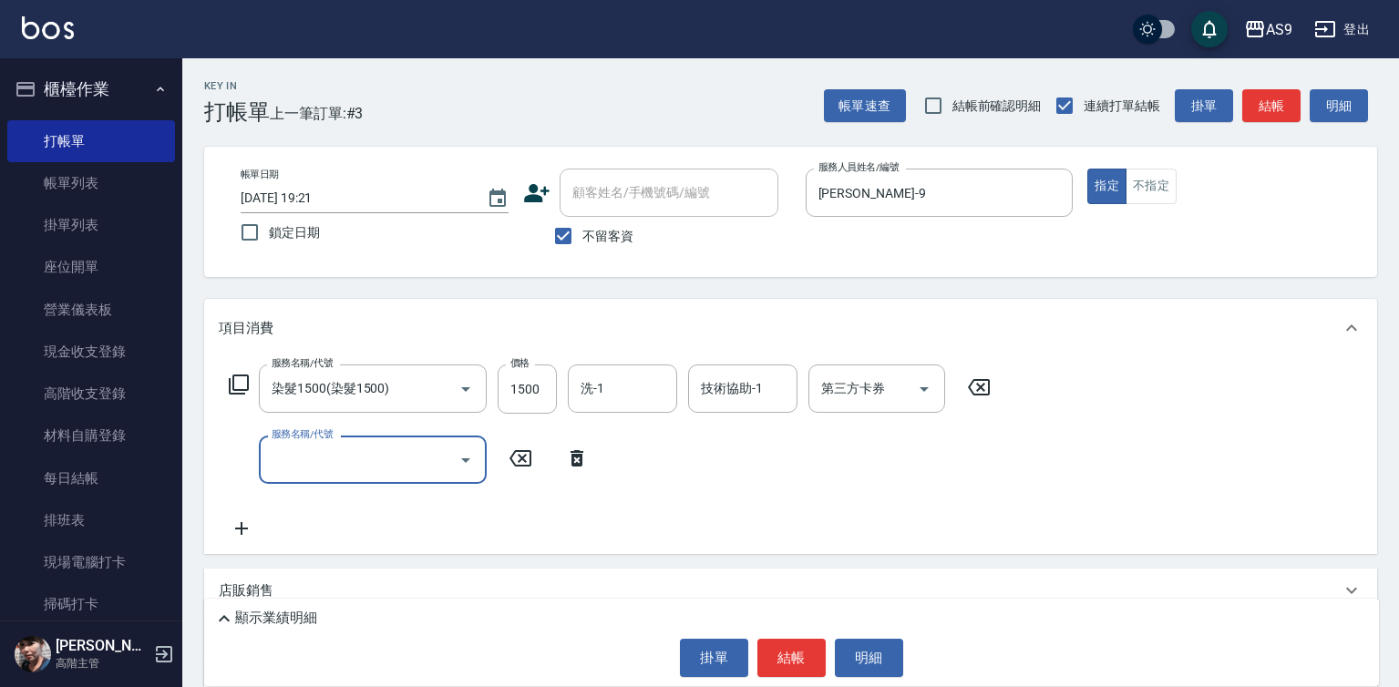
click at [321, 470] on input "服務名稱/代號" at bounding box center [359, 460] width 184 height 32
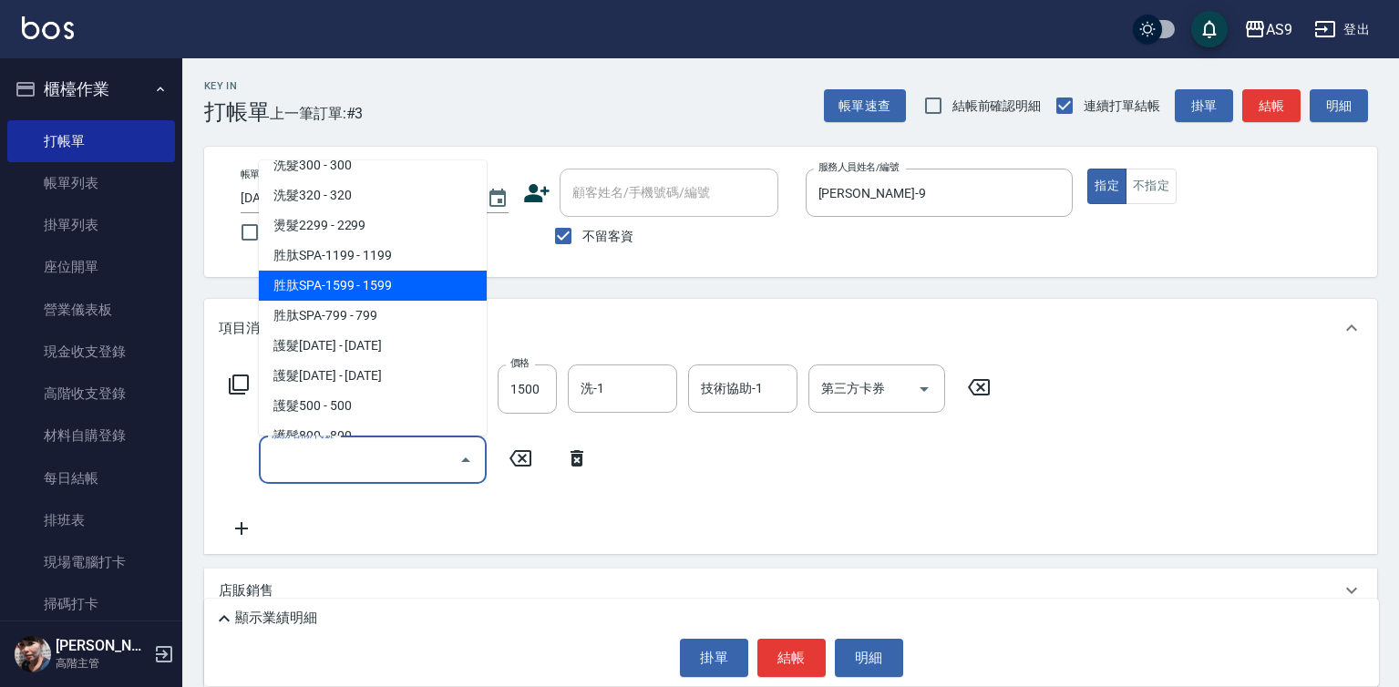
scroll to position [182, 0]
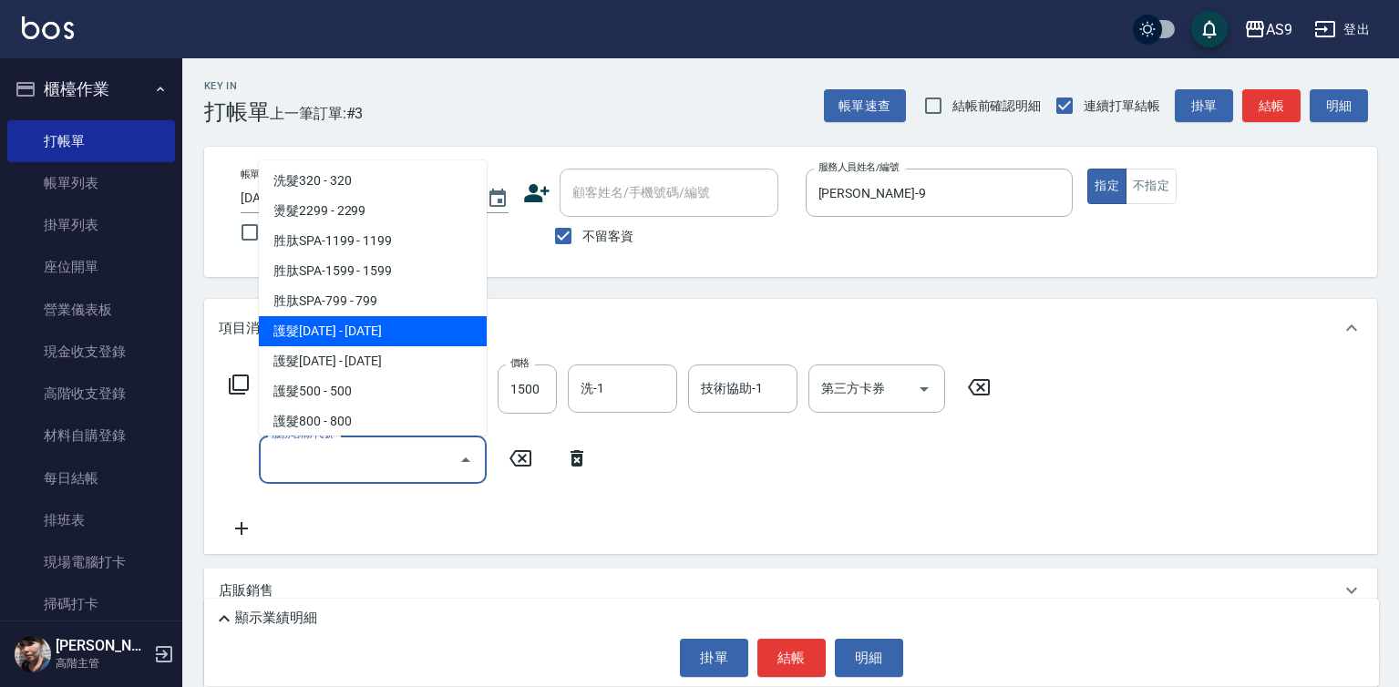
click at [369, 325] on span "護髮[DATE] - [DATE]" at bounding box center [373, 331] width 228 height 30
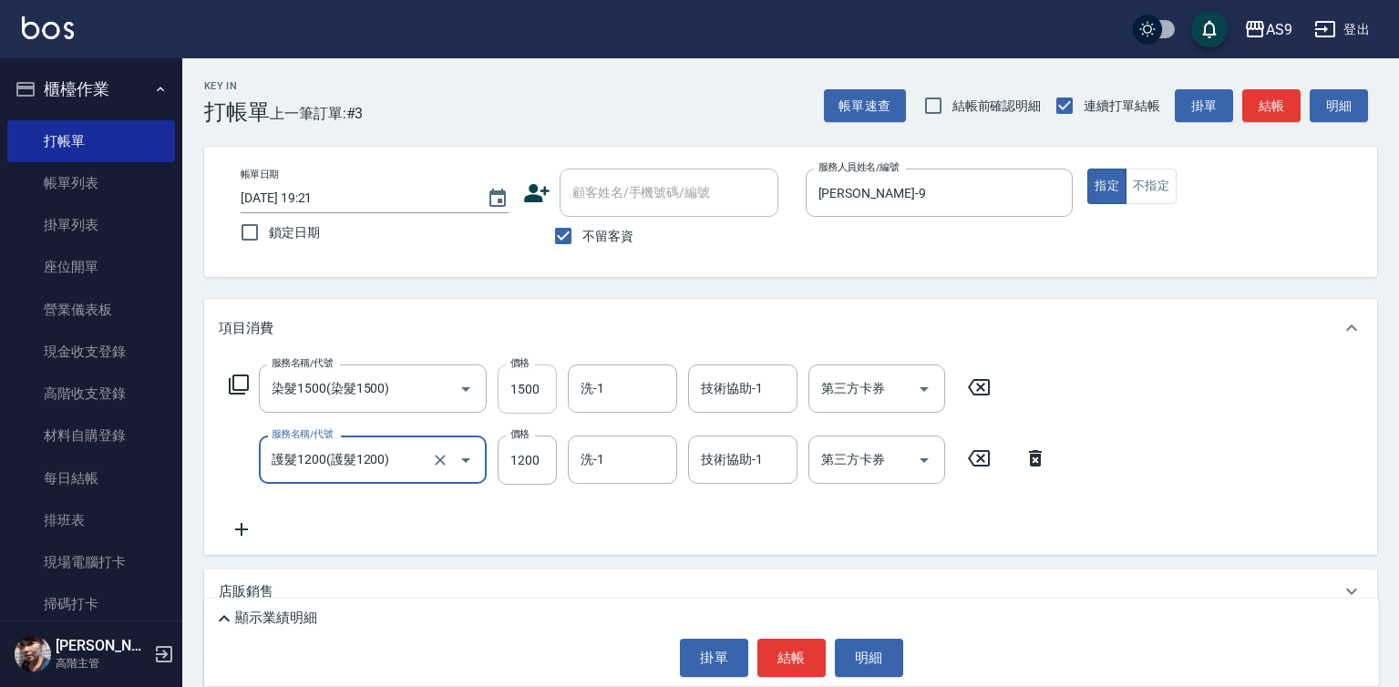
click at [525, 384] on input "1500" at bounding box center [527, 389] width 59 height 49
type input "護髮1200"
click at [525, 384] on input "1500" at bounding box center [527, 389] width 59 height 49
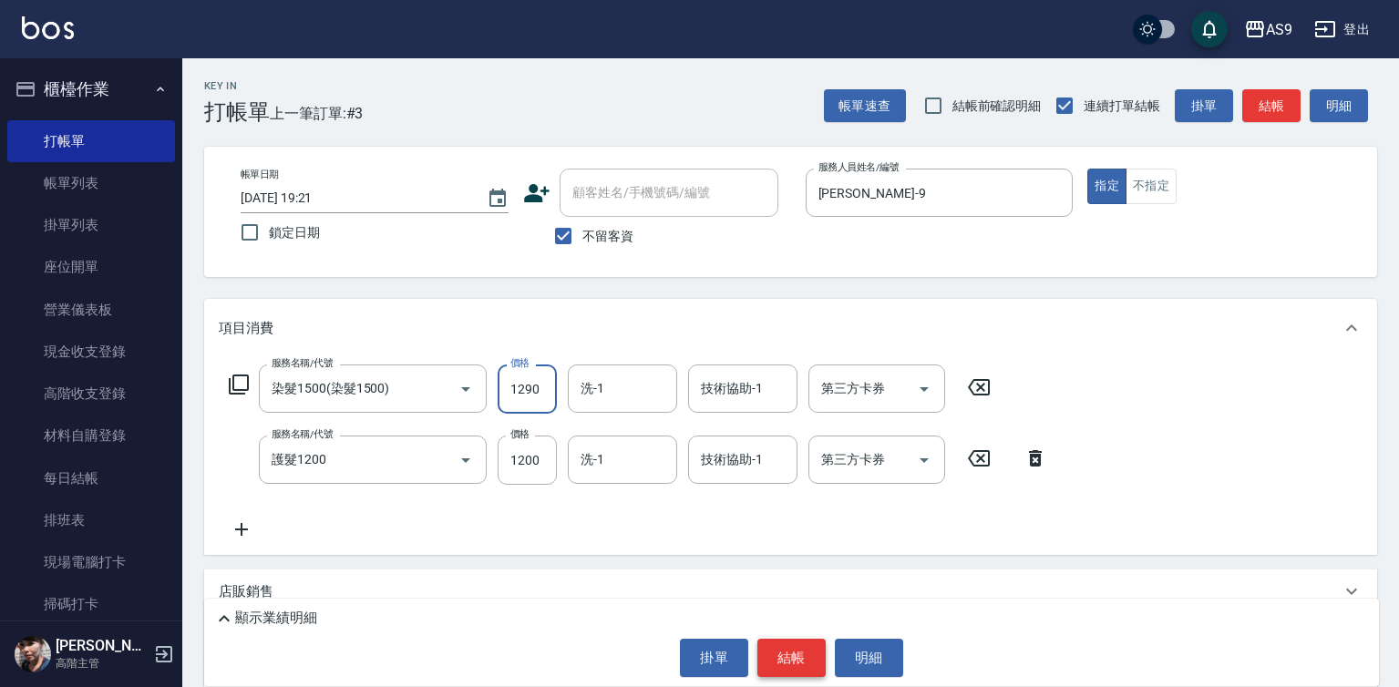
type input "1290"
click at [794, 649] on button "結帳" at bounding box center [791, 658] width 68 height 38
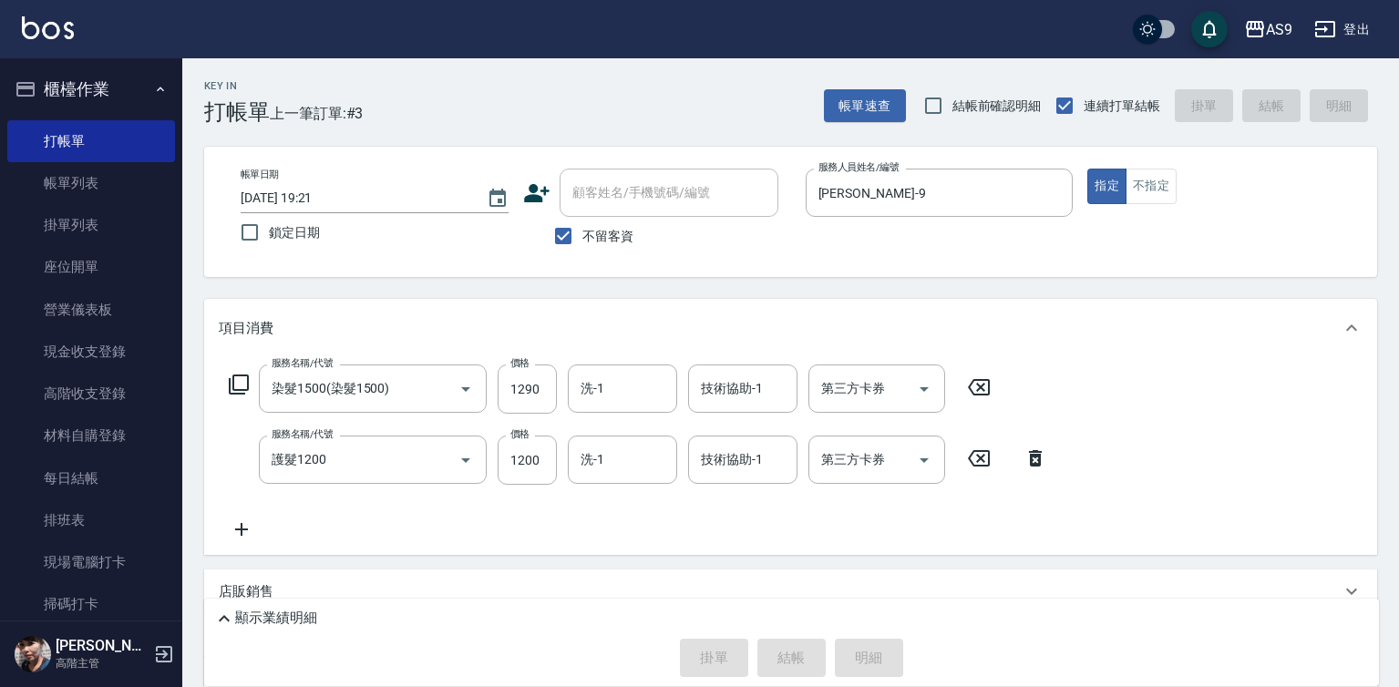
type input "[DATE] 19:22"
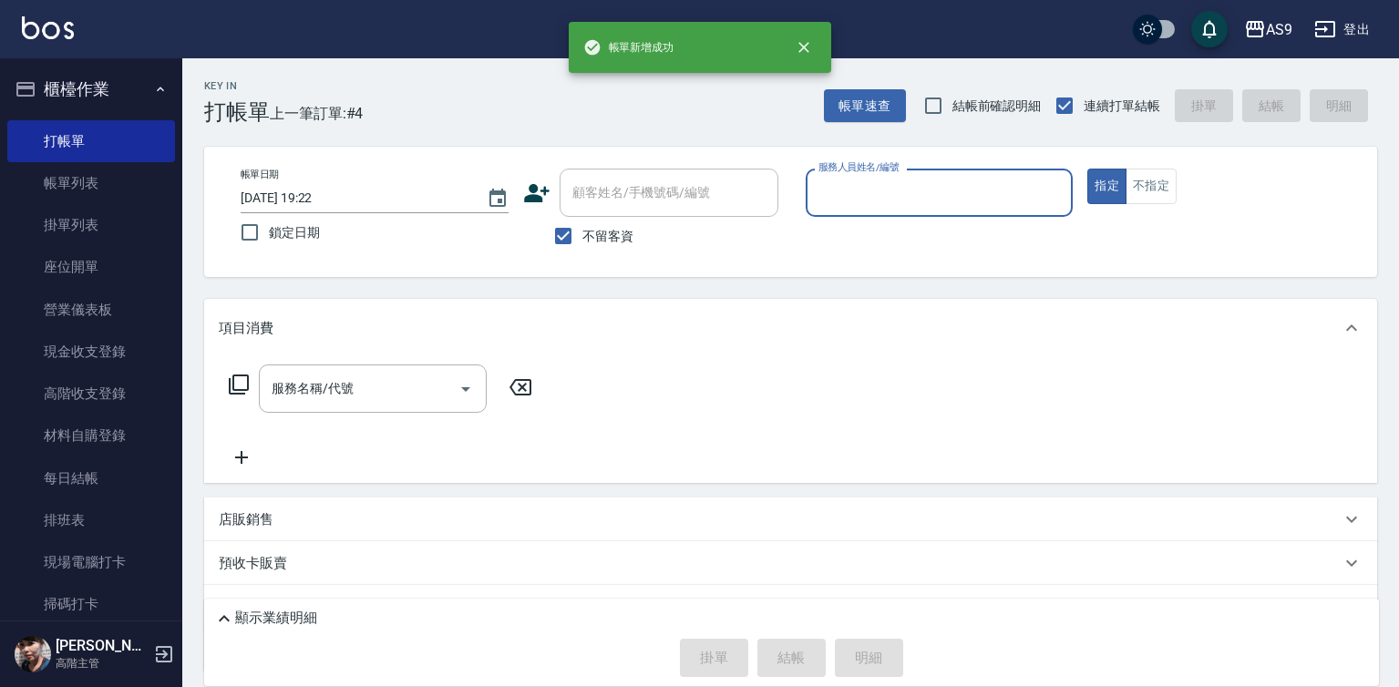
click at [868, 190] on input "服務人員姓名/編號" at bounding box center [940, 193] width 252 height 32
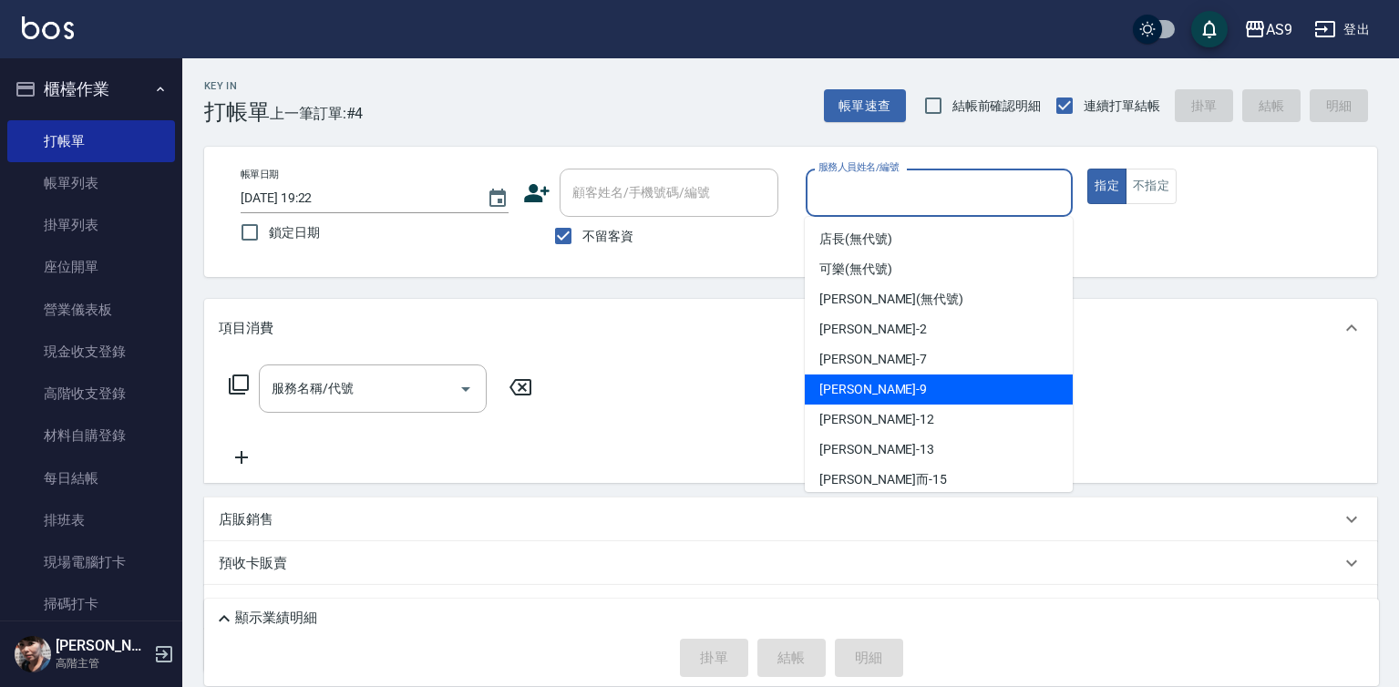
click at [868, 394] on div "[PERSON_NAME] -9" at bounding box center [939, 390] width 268 height 30
type input "[PERSON_NAME]-9"
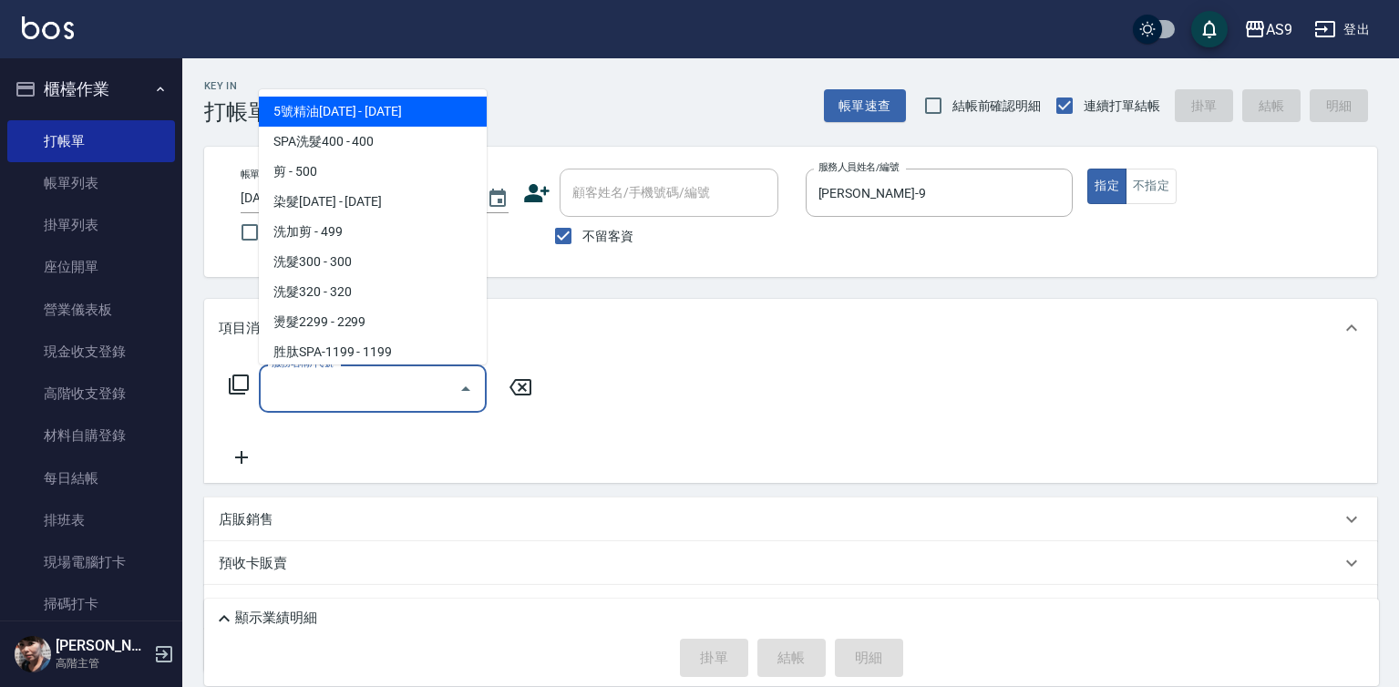
click at [368, 393] on input "服務名稱/代號" at bounding box center [359, 389] width 184 height 32
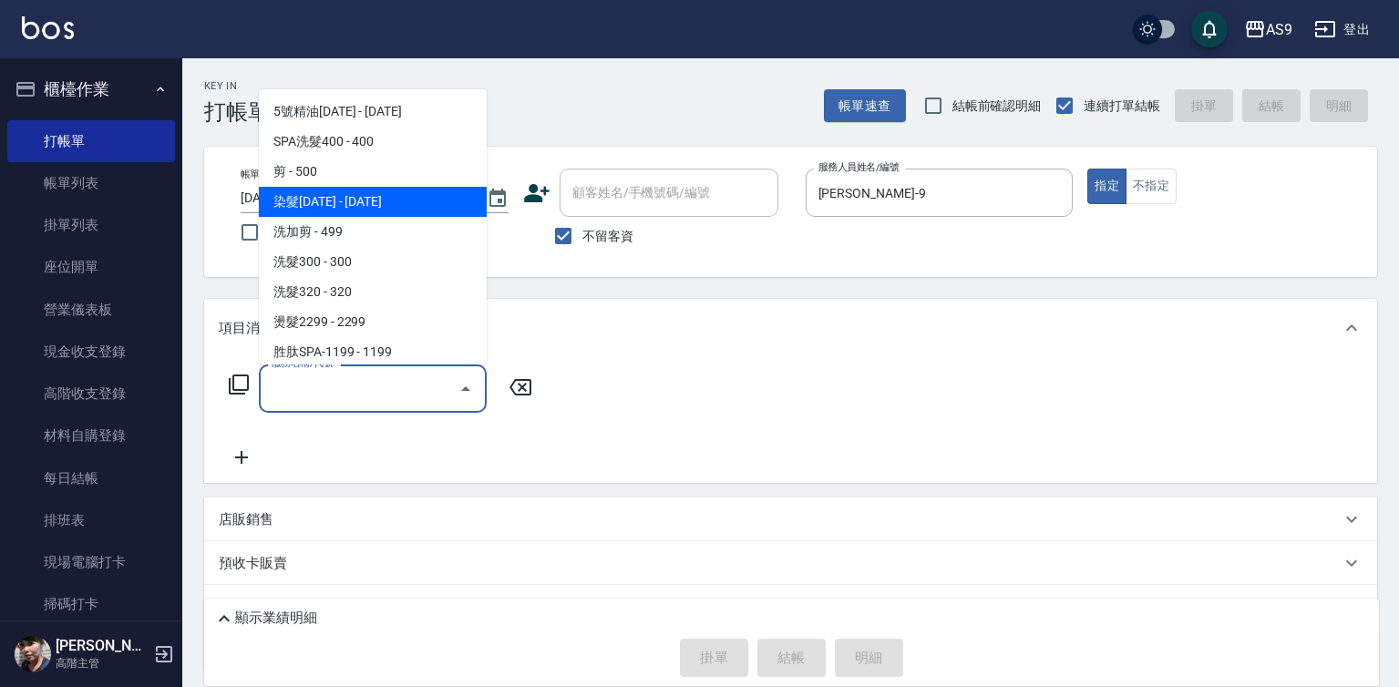
click at [394, 201] on span "染髮[DATE] - [DATE]" at bounding box center [373, 202] width 228 height 30
type input "染髮1500(染髮1500)"
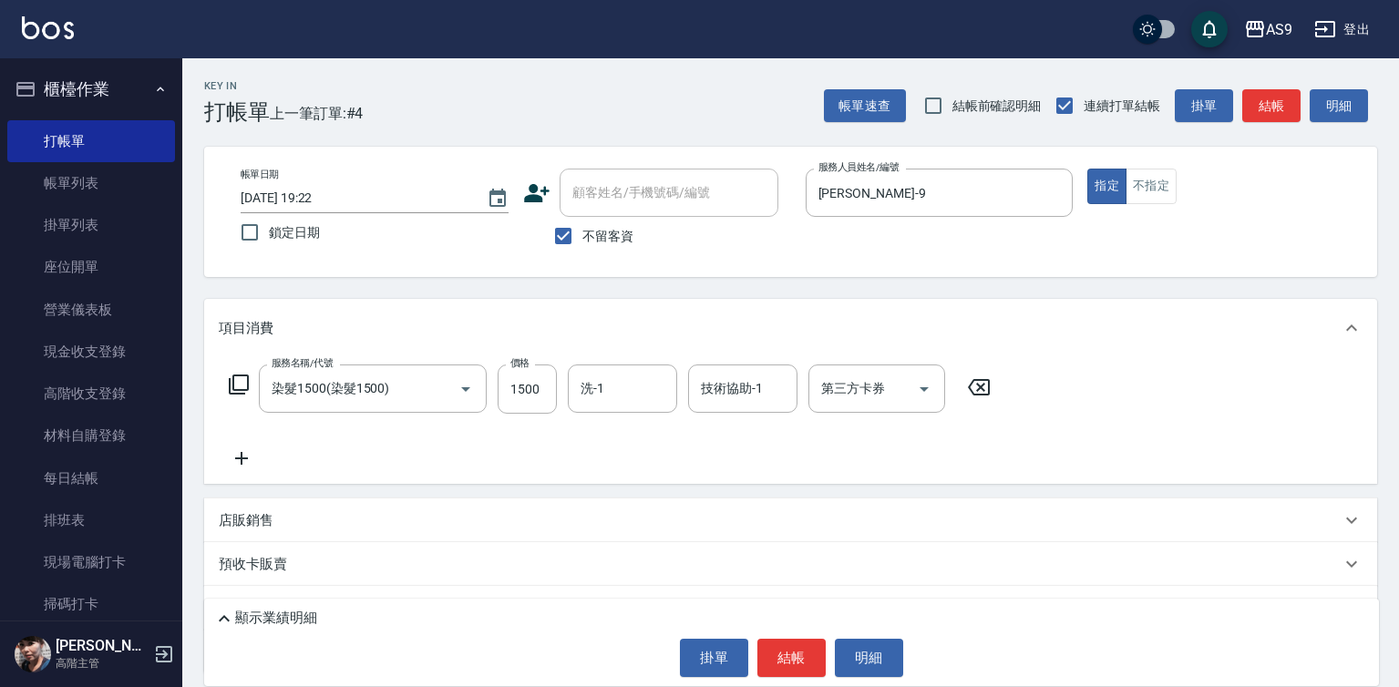
click at [241, 461] on icon at bounding box center [241, 458] width 13 height 13
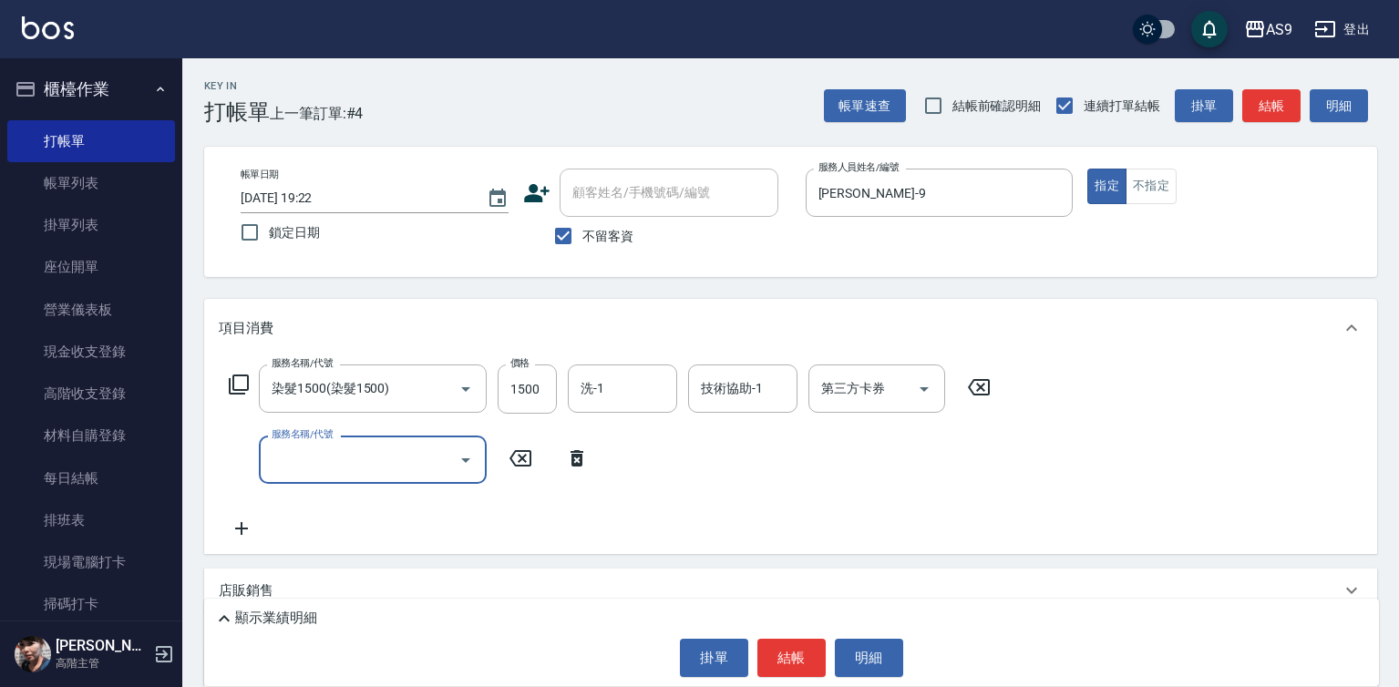
click at [311, 462] on input "服務名稱/代號" at bounding box center [359, 460] width 184 height 32
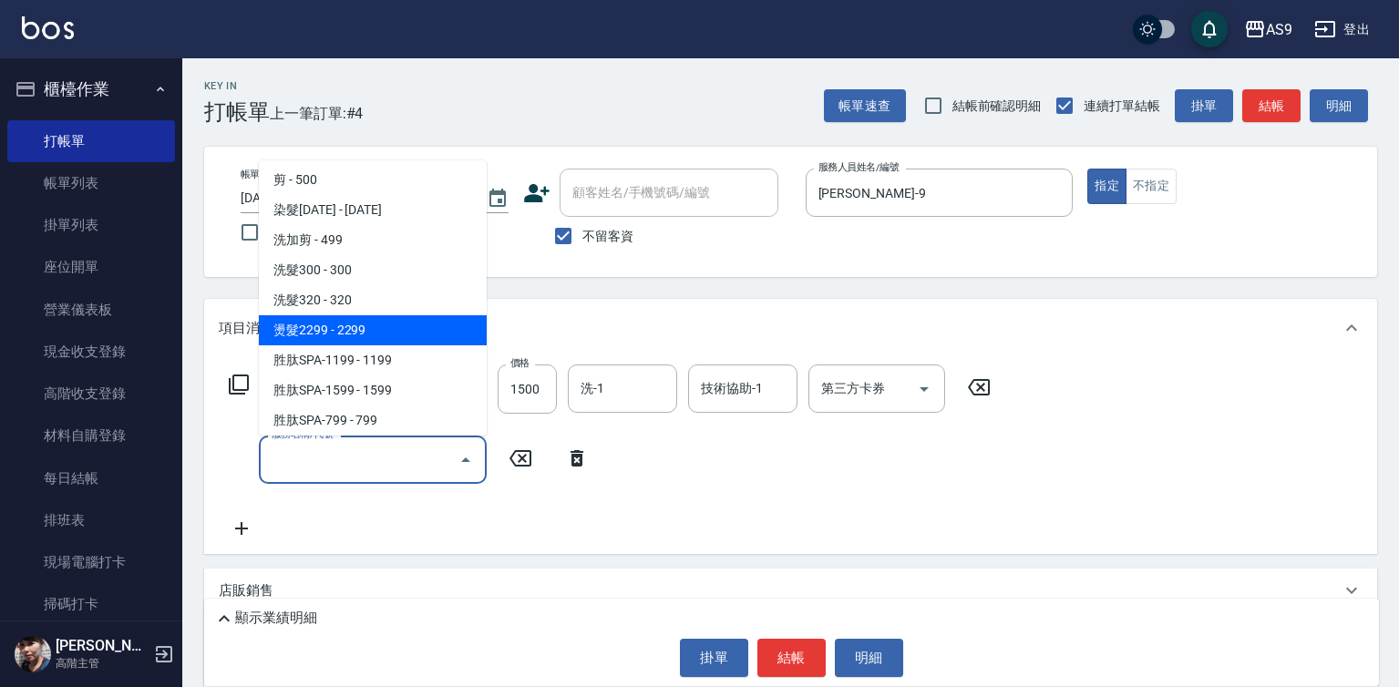
scroll to position [91, 0]
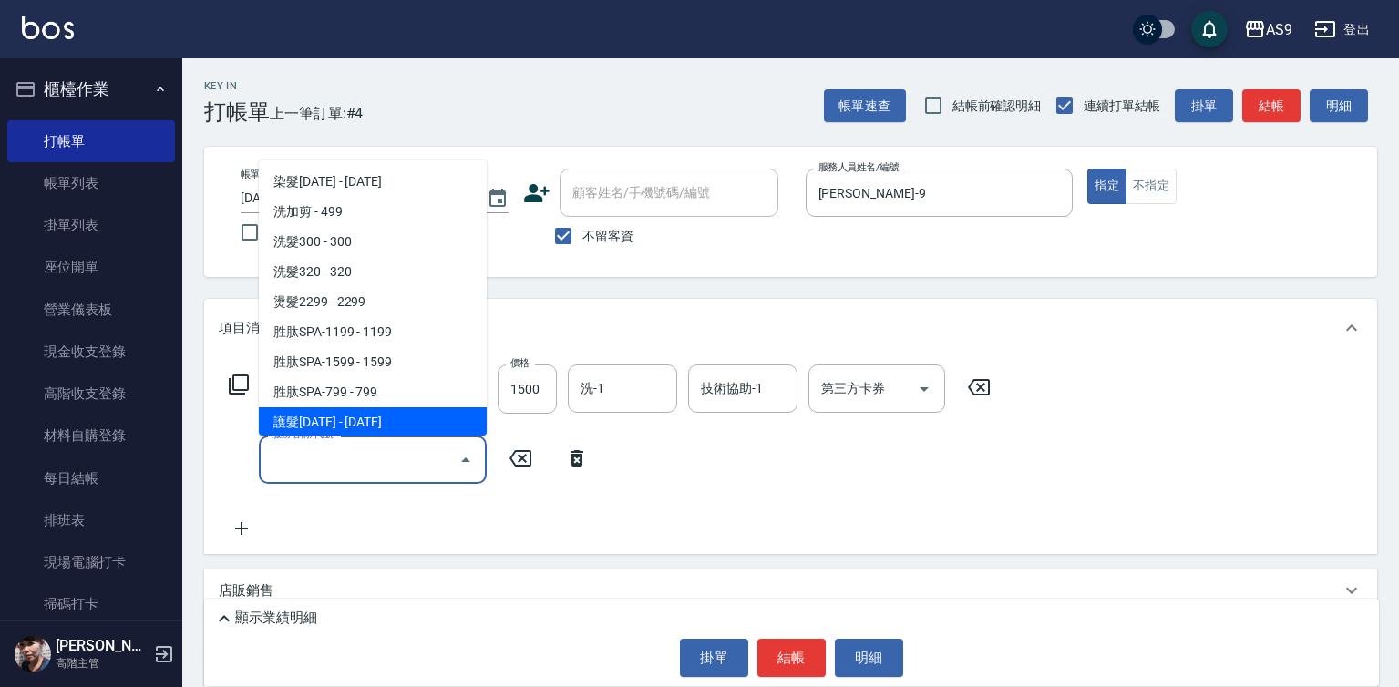
click at [395, 419] on span "護髮[DATE] - [DATE]" at bounding box center [373, 422] width 228 height 30
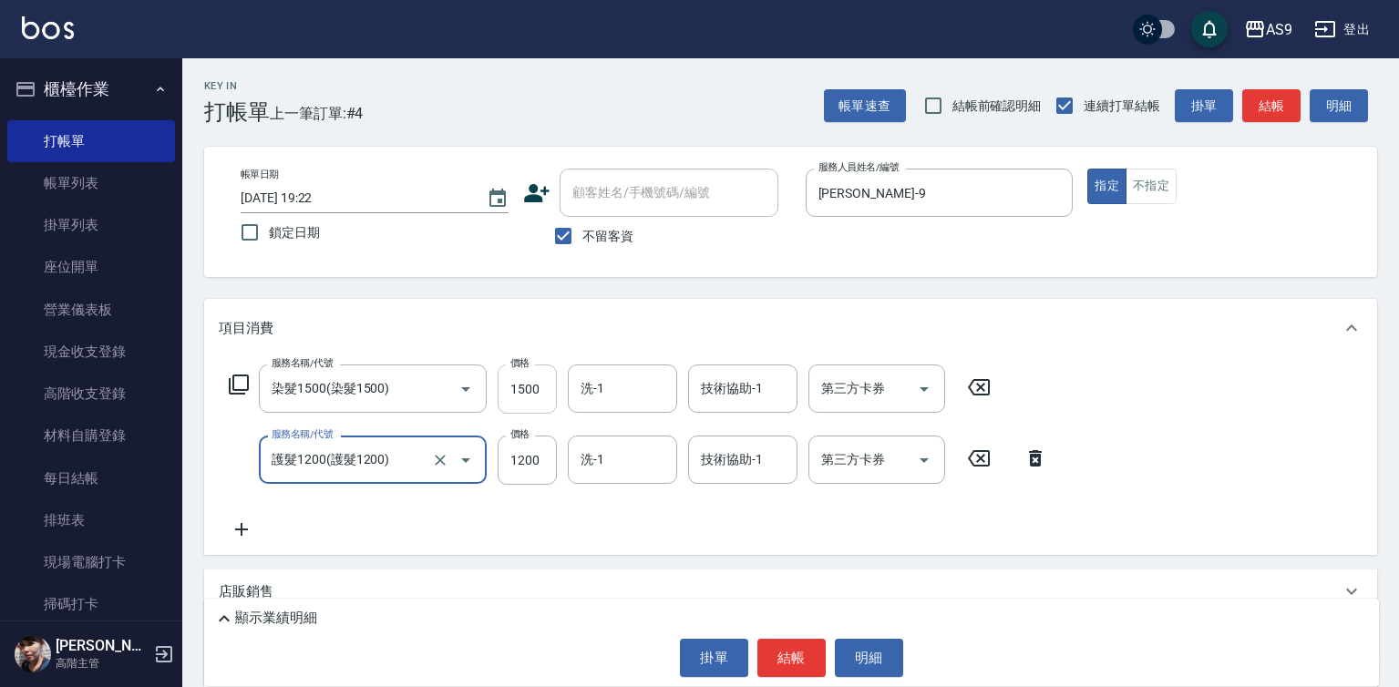
click at [532, 387] on input "1500" at bounding box center [527, 389] width 59 height 49
type input "護髮1200"
click at [532, 387] on input "1500" at bounding box center [527, 389] width 59 height 49
type input "1800"
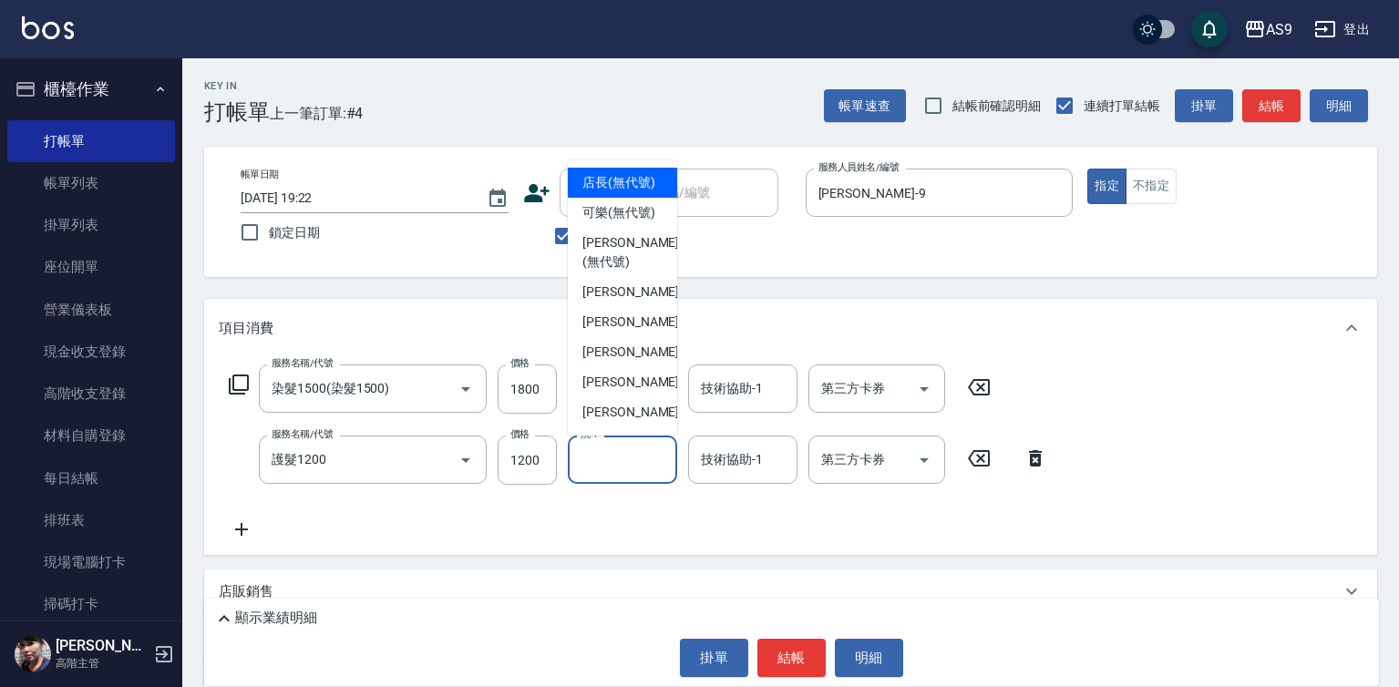
click at [630, 460] on input "洗-1" at bounding box center [622, 460] width 93 height 32
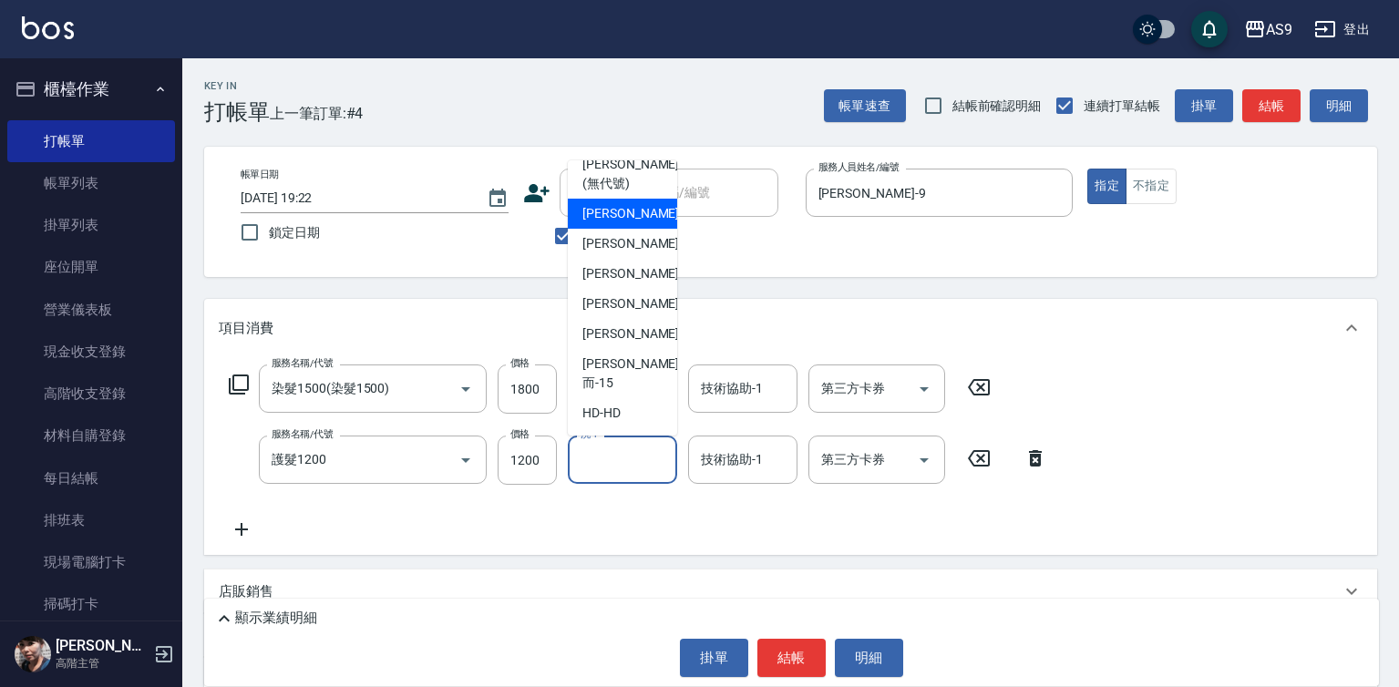
scroll to position [117, 0]
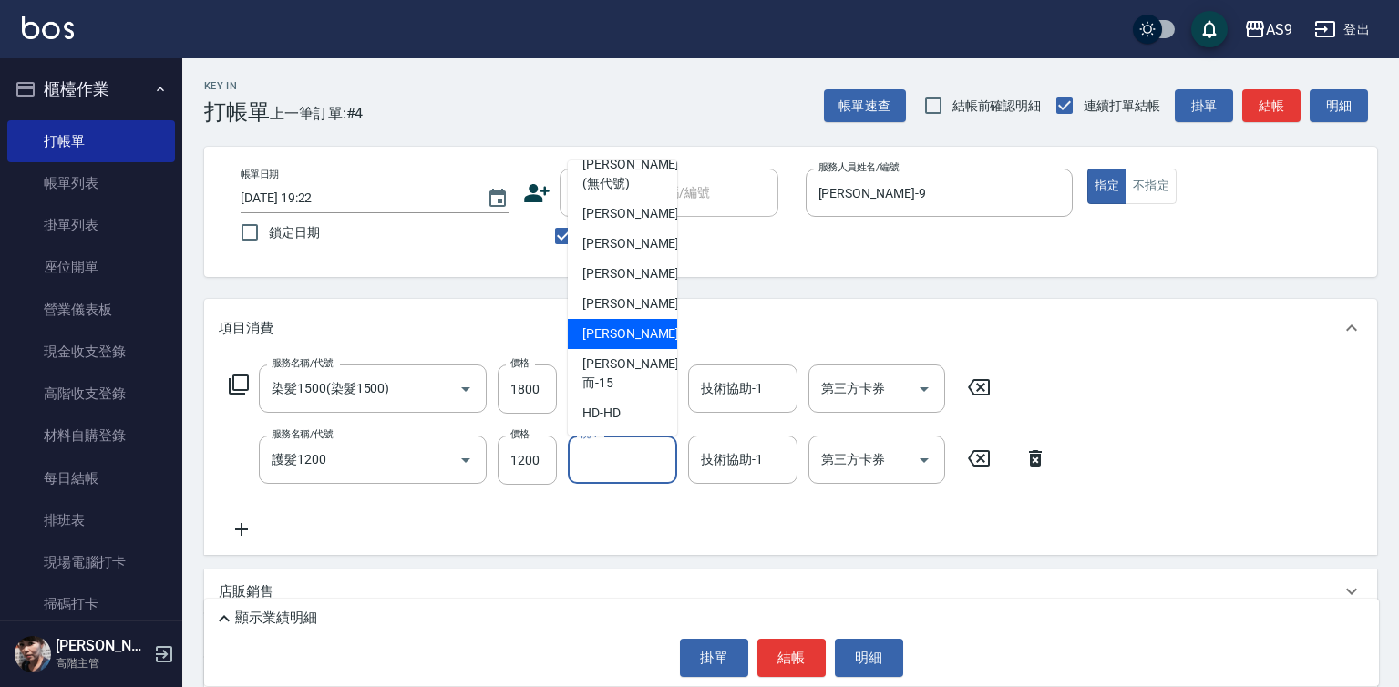
click at [623, 344] on span "[PERSON_NAME] -13" at bounding box center [639, 333] width 115 height 19
type input "[PERSON_NAME]-13"
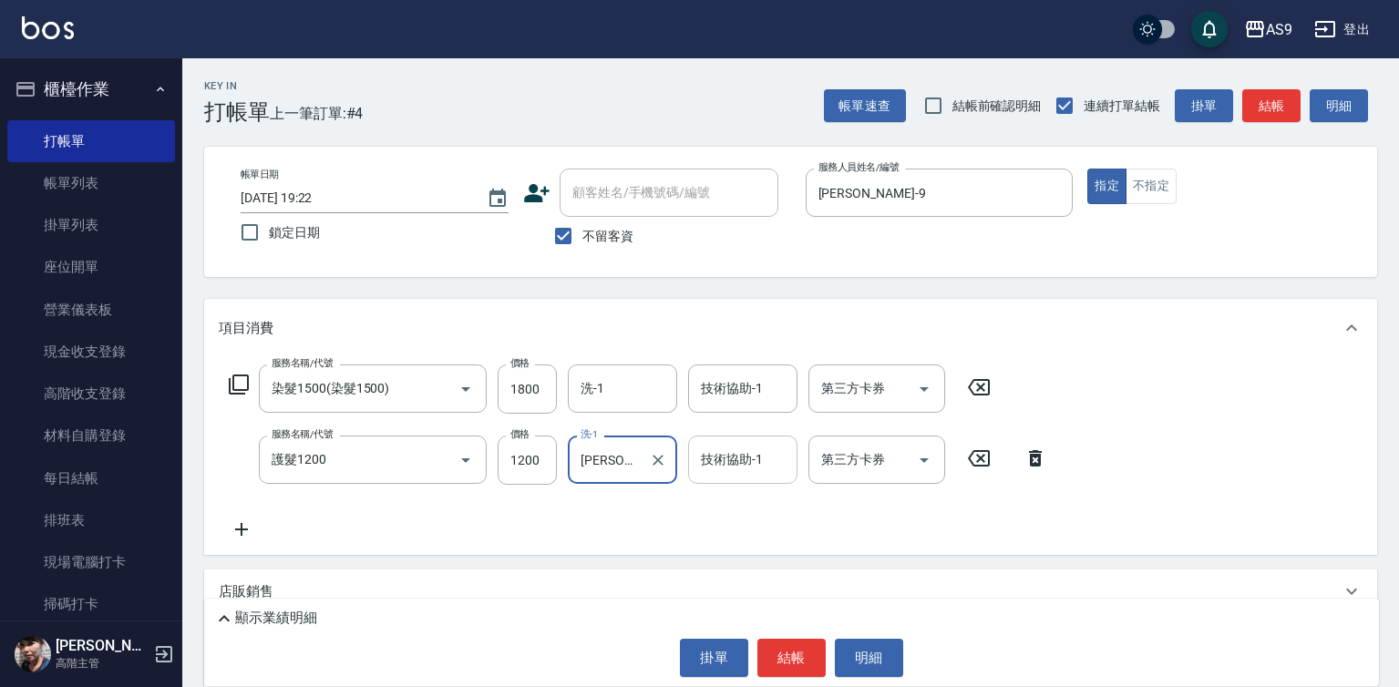
click at [717, 464] on div "技術協助-1 技術協助-1" at bounding box center [742, 460] width 109 height 48
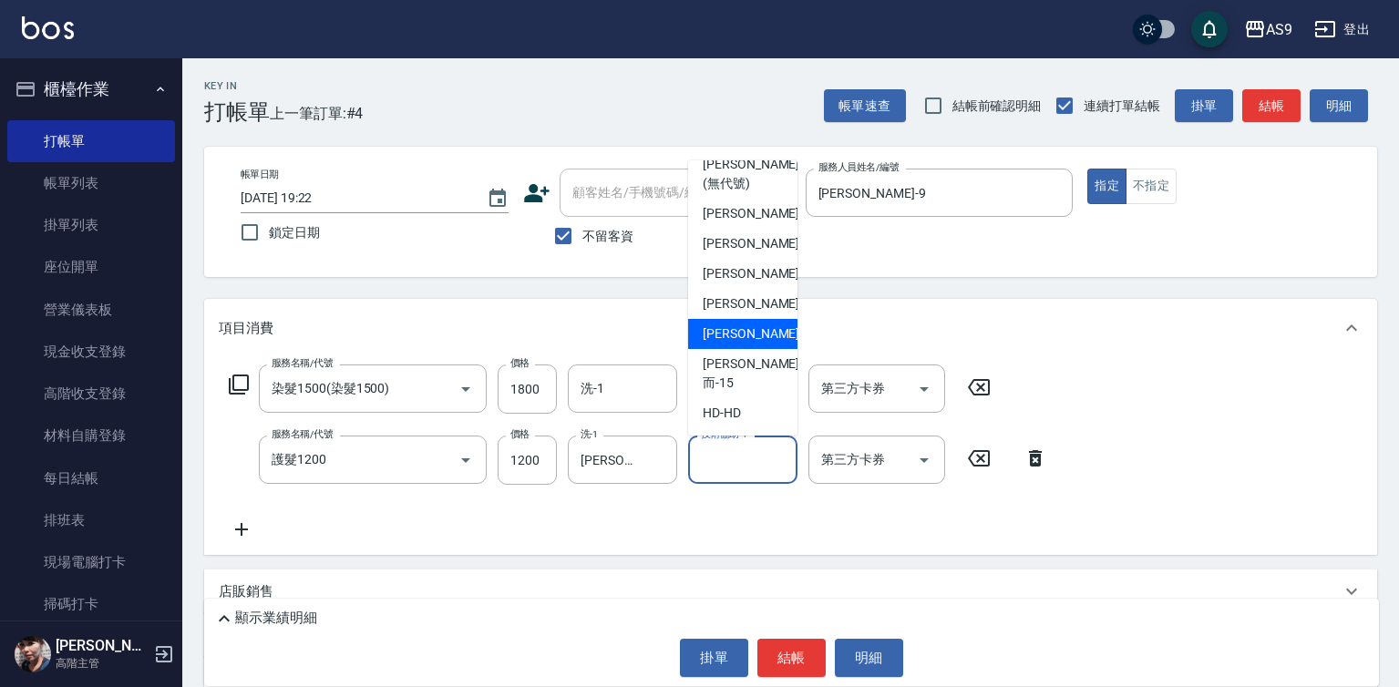
click at [762, 349] on div "[PERSON_NAME] -13" at bounding box center [742, 334] width 109 height 30
type input "[PERSON_NAME]-13"
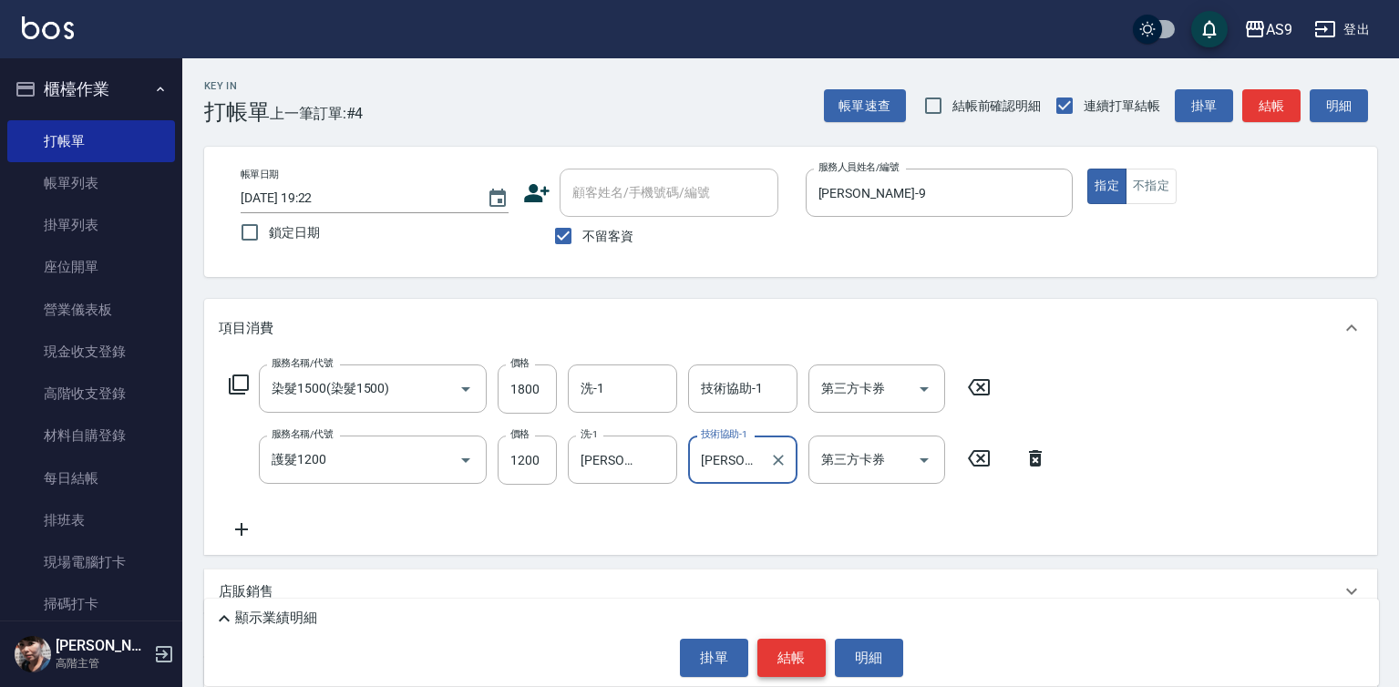
click at [776, 644] on button "結帳" at bounding box center [791, 658] width 68 height 38
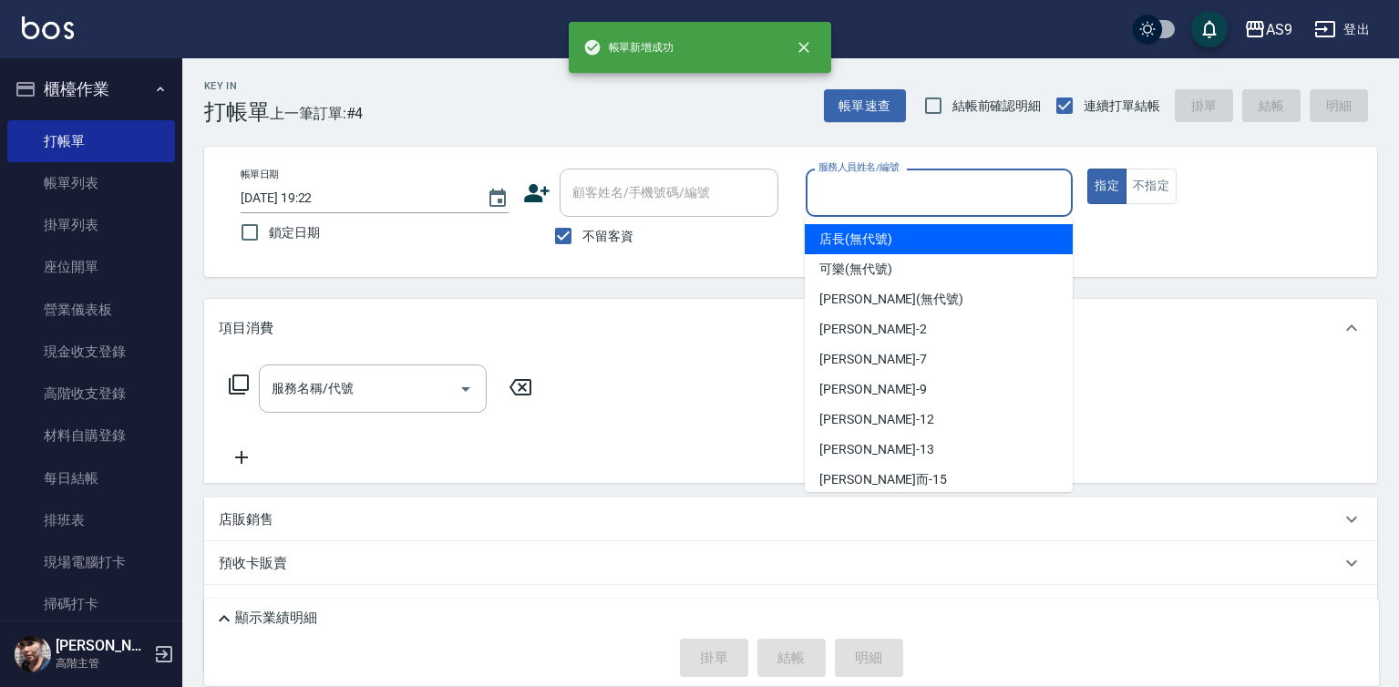
click at [852, 193] on input "服務人員姓名/編號" at bounding box center [940, 193] width 252 height 32
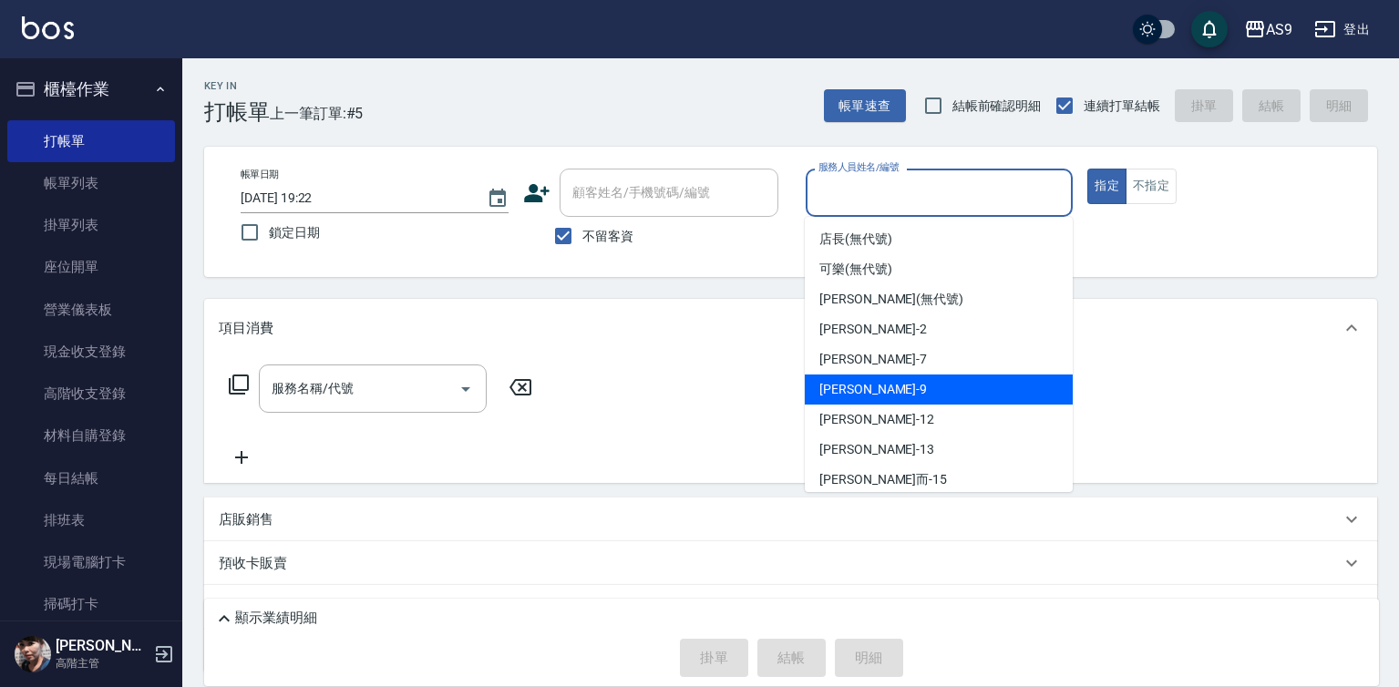
click at [869, 401] on div "[PERSON_NAME] -9" at bounding box center [939, 390] width 268 height 30
type input "[PERSON_NAME]-9"
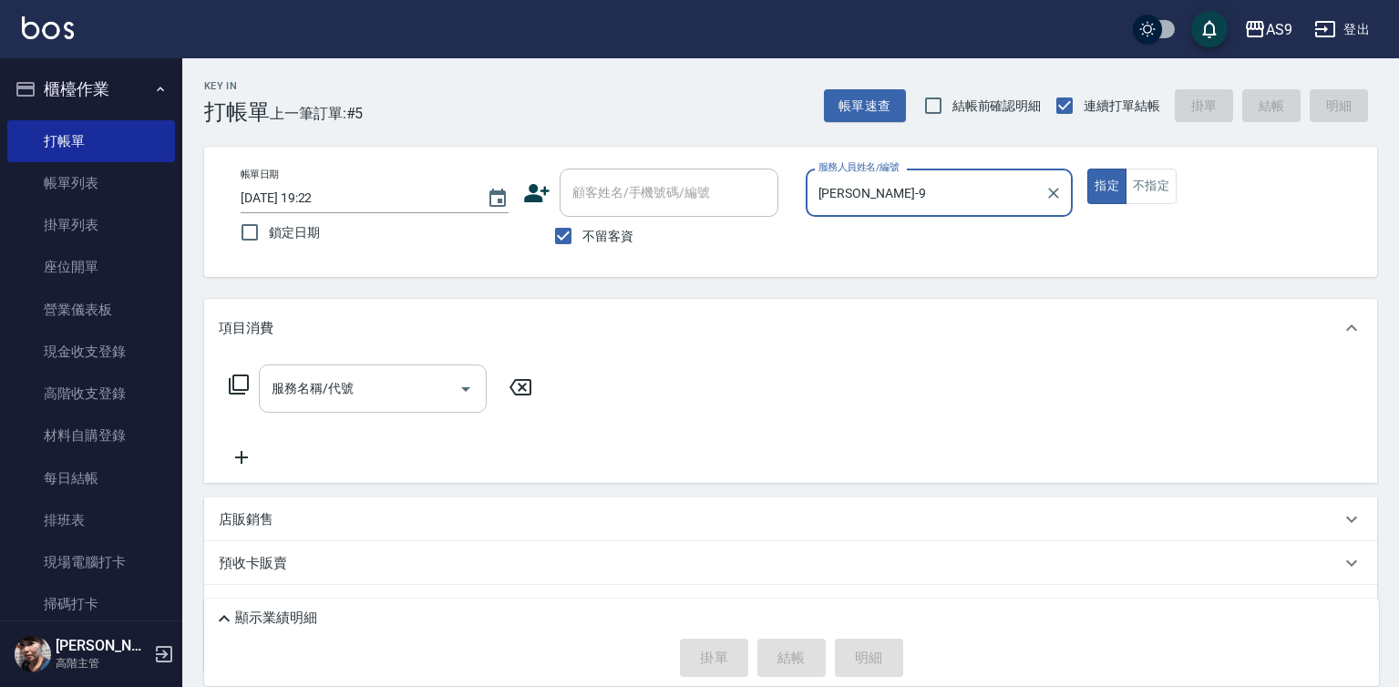
click at [336, 388] on input "服務名稱/代號" at bounding box center [359, 389] width 184 height 32
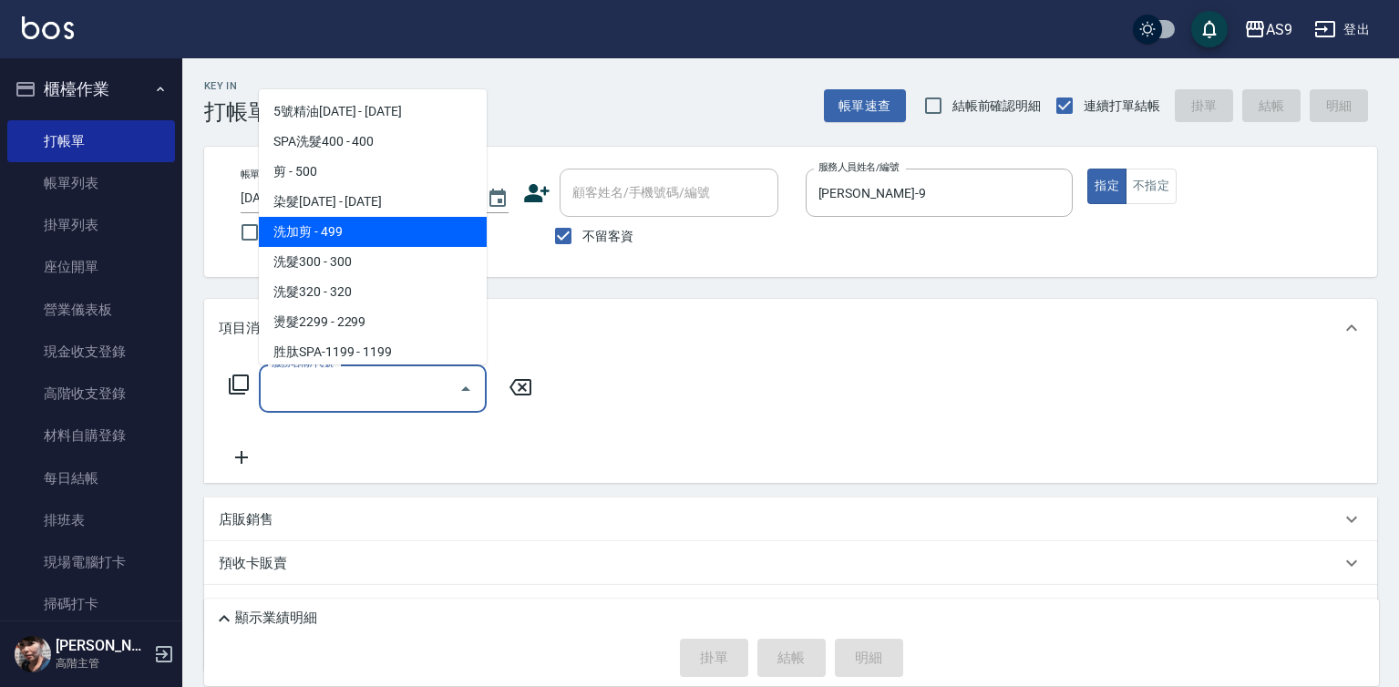
click at [385, 240] on span "洗加剪 - 499" at bounding box center [373, 232] width 228 height 30
type input "洗加剪(洗加剪)"
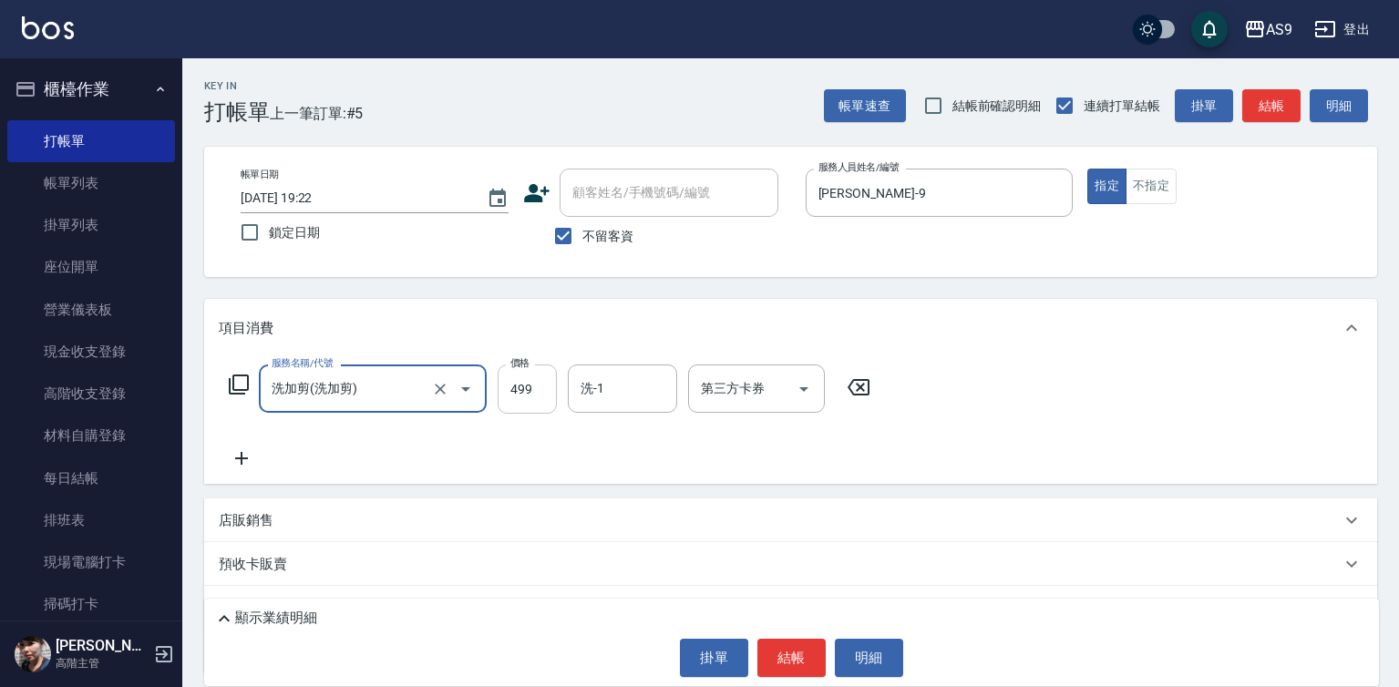
click at [548, 385] on input "499" at bounding box center [527, 389] width 59 height 49
click at [547, 385] on input "499" at bounding box center [527, 389] width 59 height 49
type input "600"
click at [583, 395] on div "洗-1 洗-1" at bounding box center [622, 389] width 109 height 48
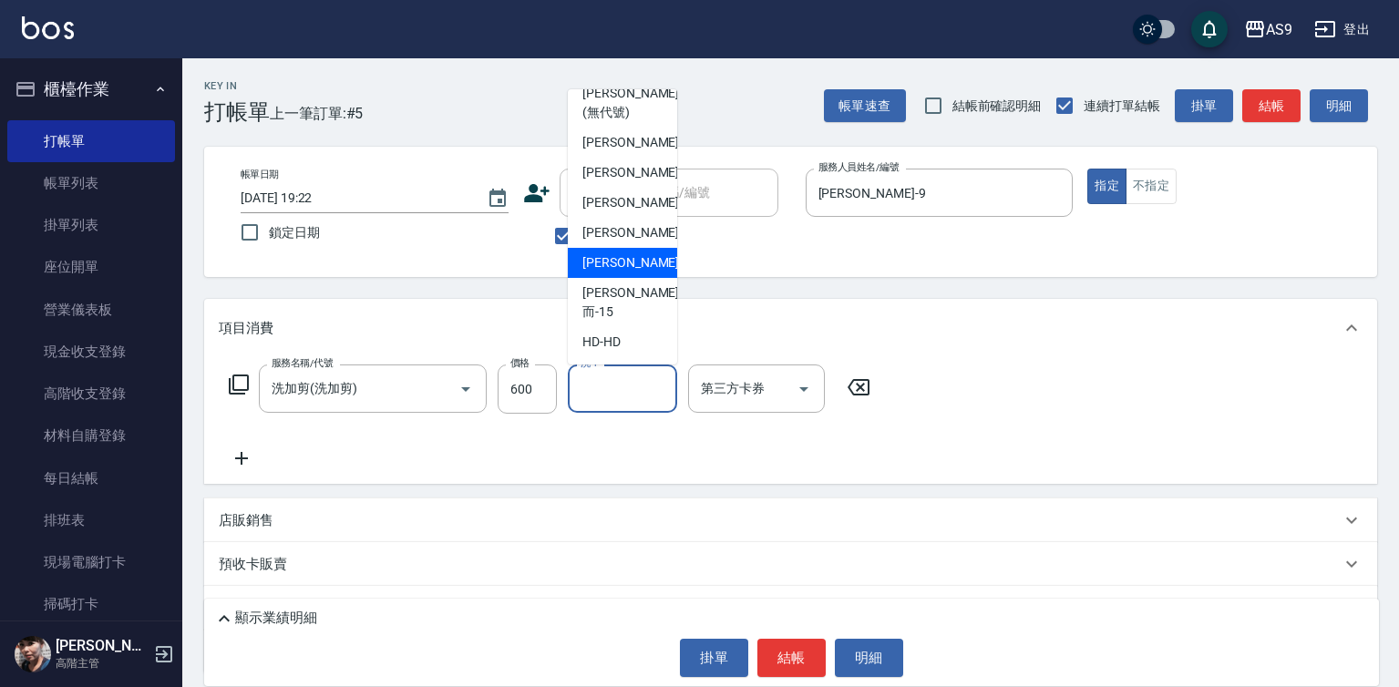
click at [628, 272] on span "[PERSON_NAME] -13" at bounding box center [639, 262] width 115 height 19
type input "[PERSON_NAME]-13"
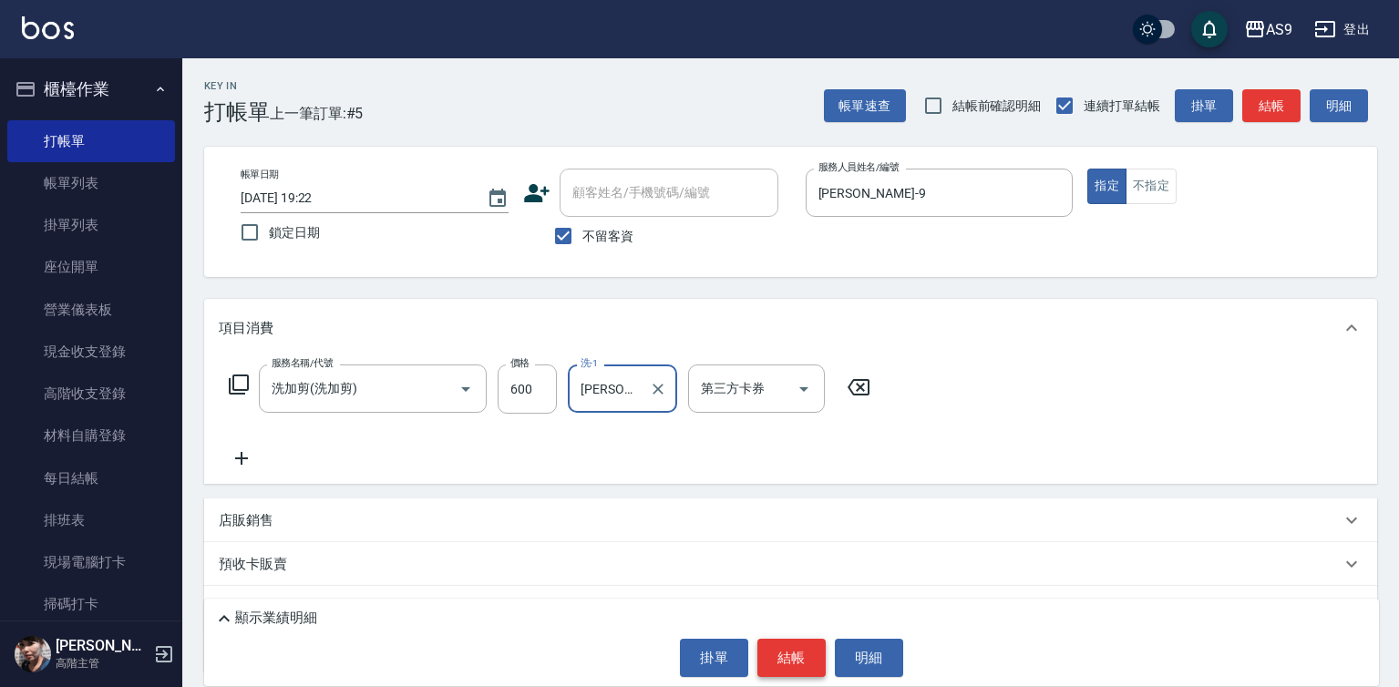
click at [824, 665] on button "結帳" at bounding box center [791, 658] width 68 height 38
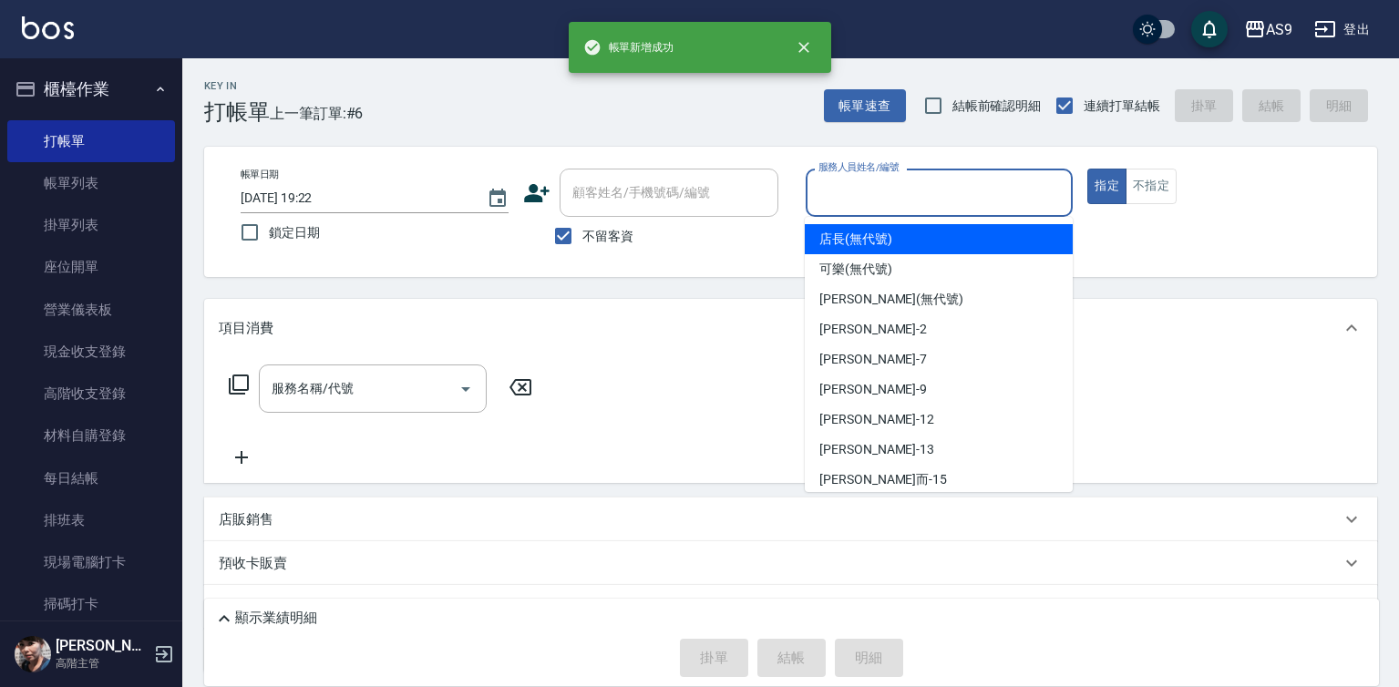
click at [843, 187] on input "服務人員姓名/編號" at bounding box center [940, 193] width 252 height 32
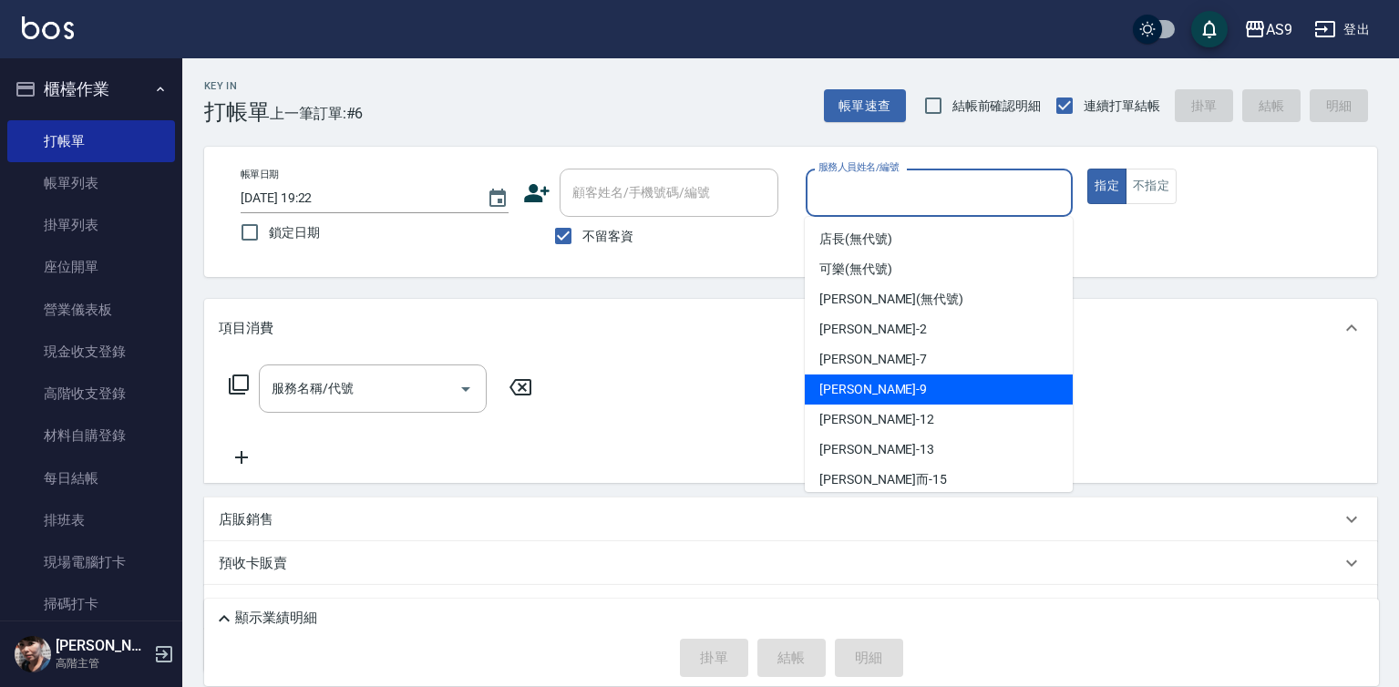
click at [870, 391] on div "[PERSON_NAME] -9" at bounding box center [939, 390] width 268 height 30
type input "[PERSON_NAME]-9"
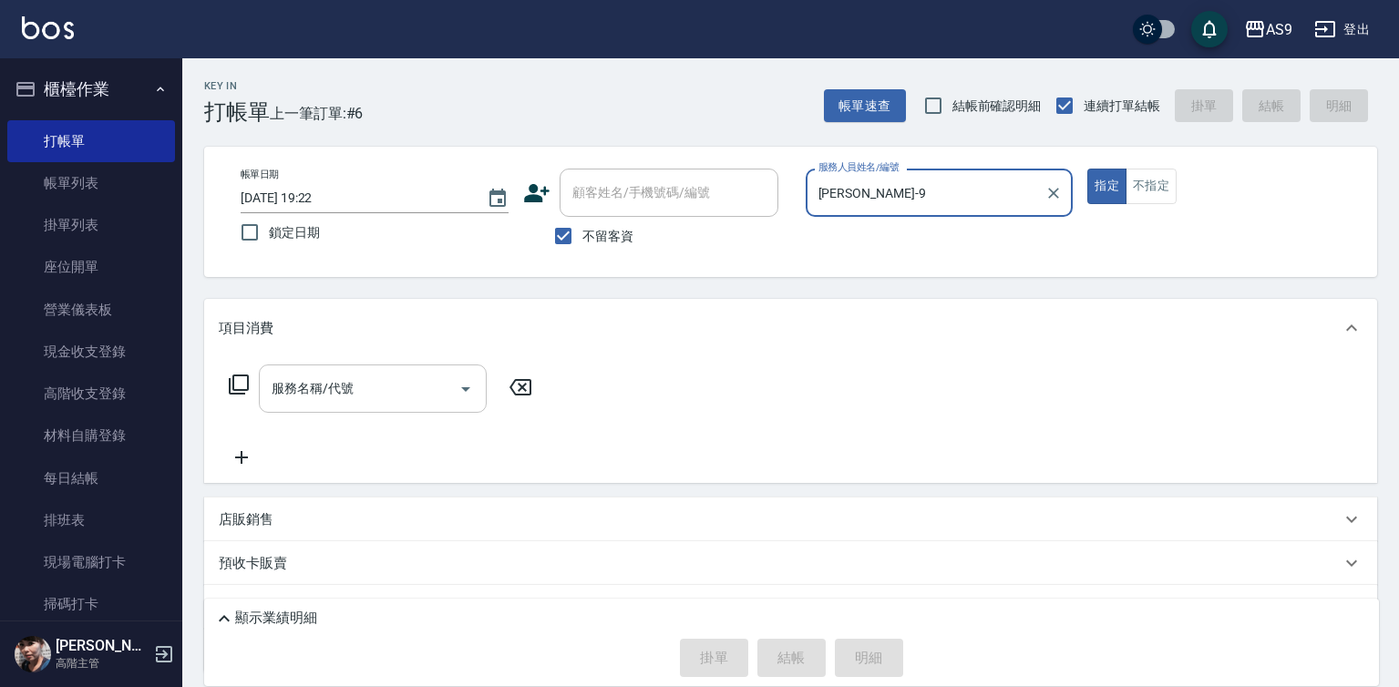
drag, startPoint x: 365, startPoint y: 388, endPoint x: 385, endPoint y: 376, distance: 23.3
click at [366, 388] on input "服務名稱/代號" at bounding box center [359, 389] width 184 height 32
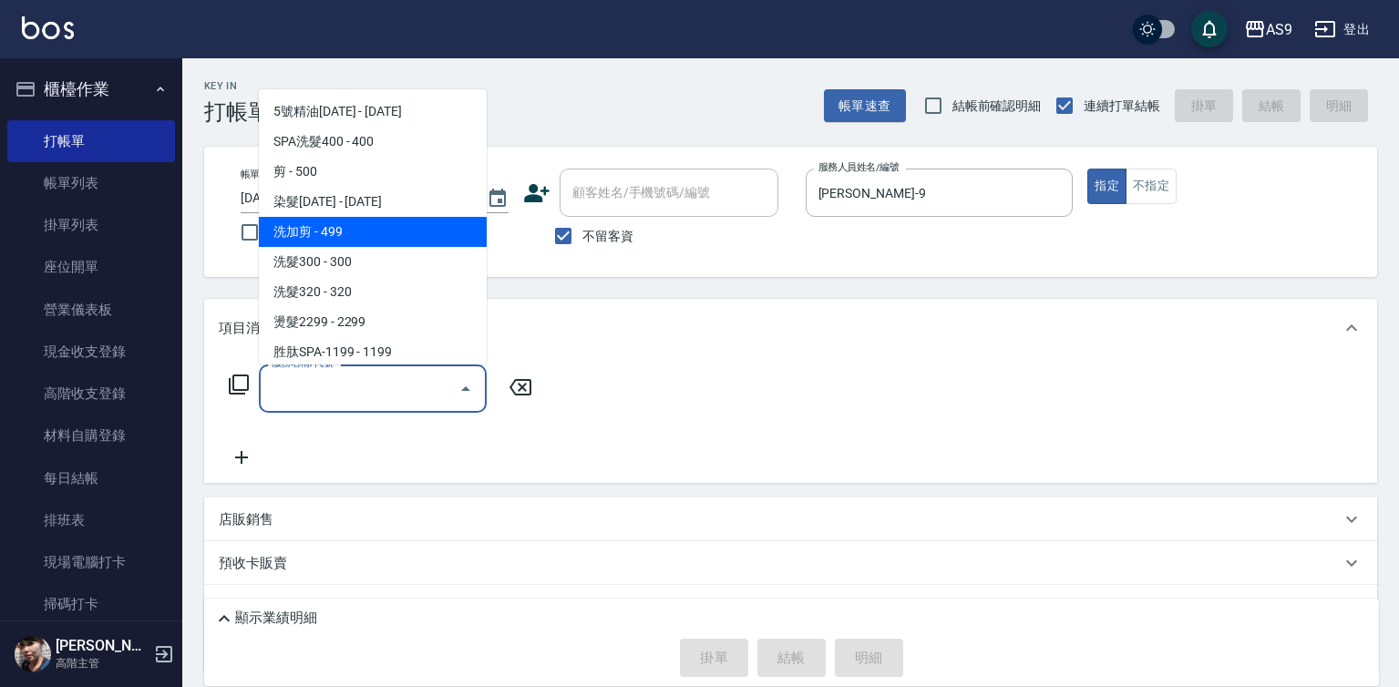
click at [407, 230] on span "洗加剪 - 499" at bounding box center [373, 232] width 228 height 30
type input "洗加剪(洗加剪)"
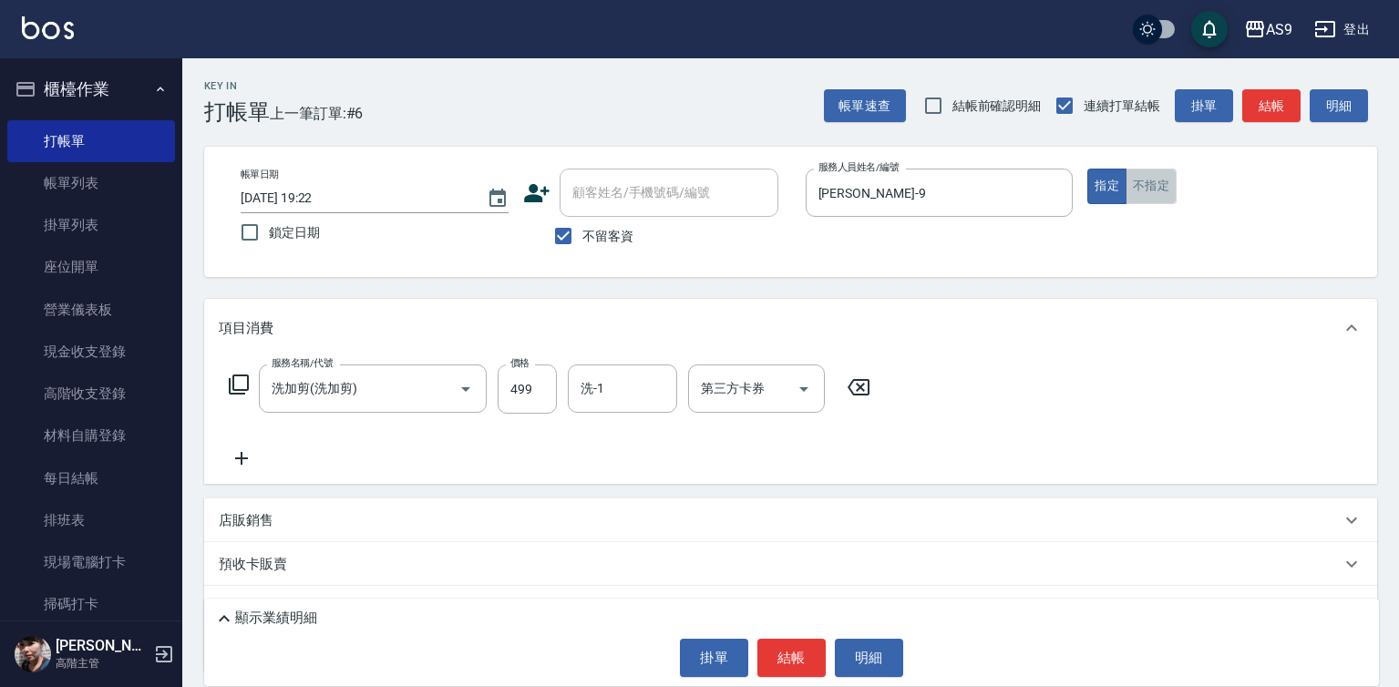
click at [1155, 187] on button "不指定" at bounding box center [1150, 187] width 51 height 36
click at [627, 381] on input "洗-1" at bounding box center [622, 389] width 93 height 32
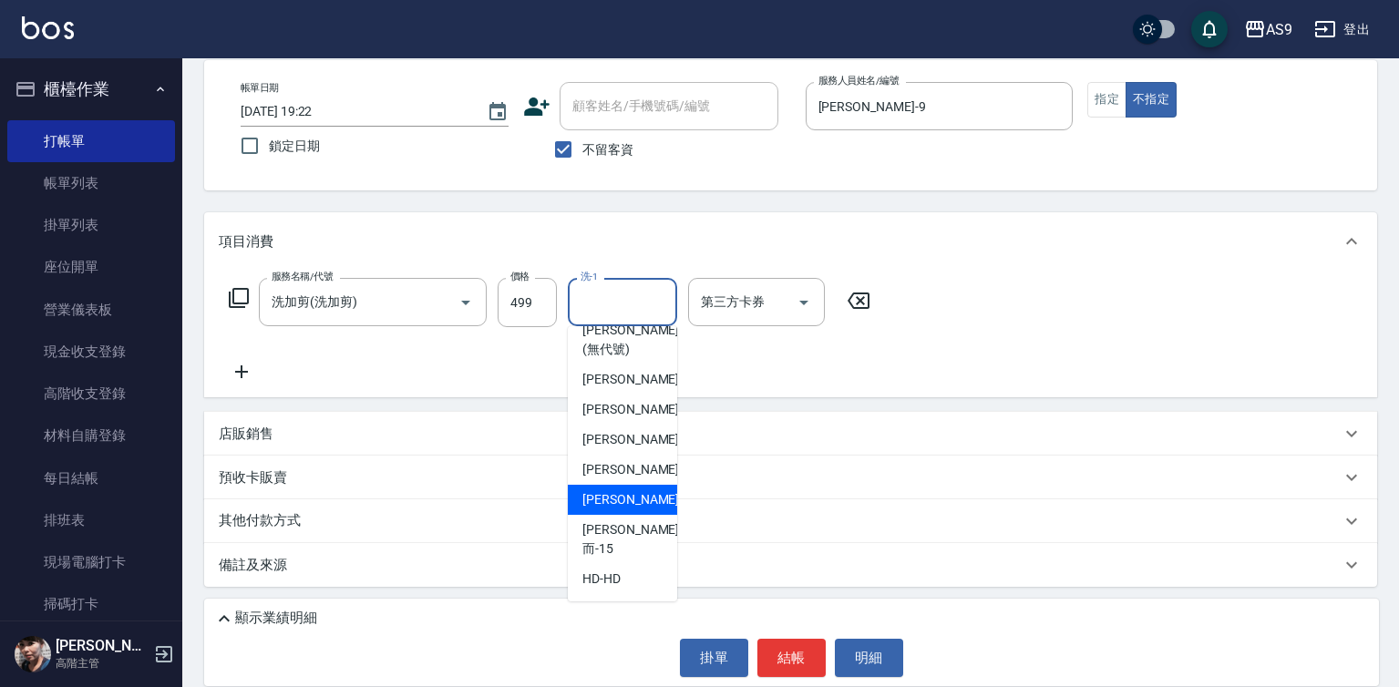
drag, startPoint x: 640, startPoint y: 519, endPoint x: 700, endPoint y: 507, distance: 61.5
click at [641, 515] on div "[PERSON_NAME] -13" at bounding box center [622, 500] width 109 height 30
type input "[PERSON_NAME]-13"
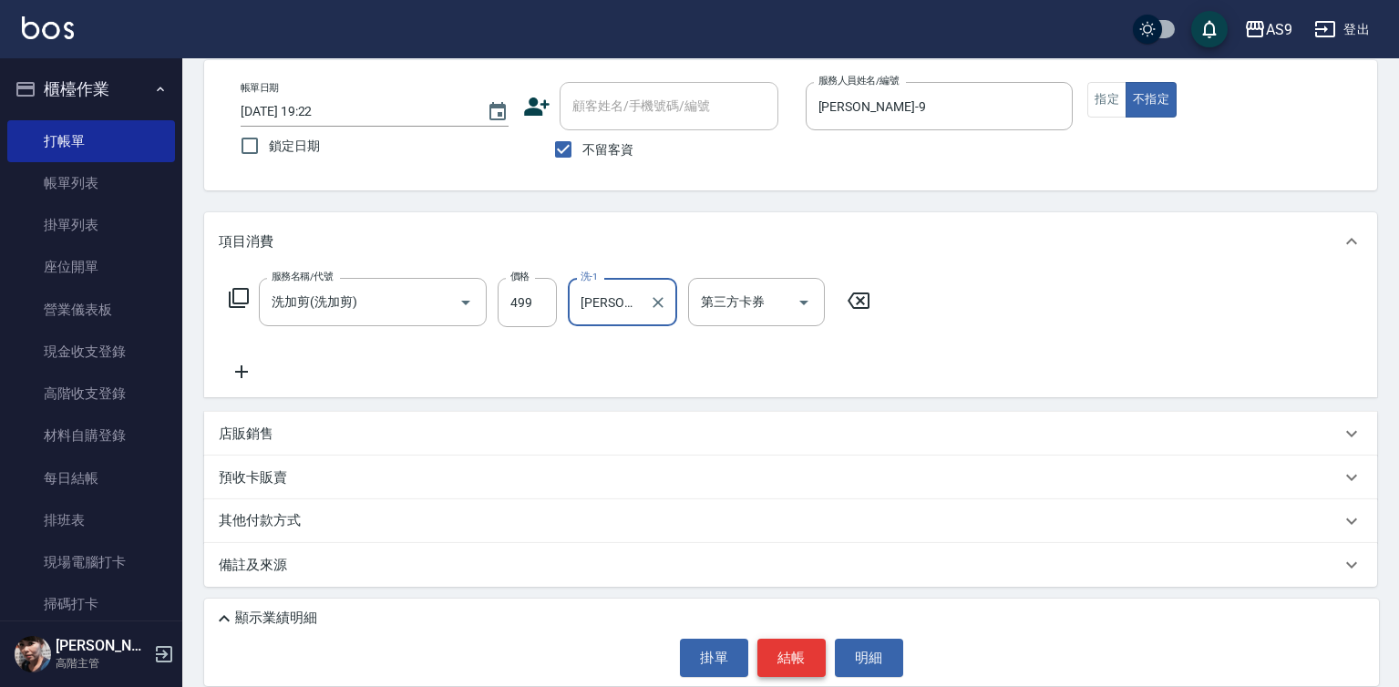
click at [804, 665] on button "結帳" at bounding box center [791, 658] width 68 height 38
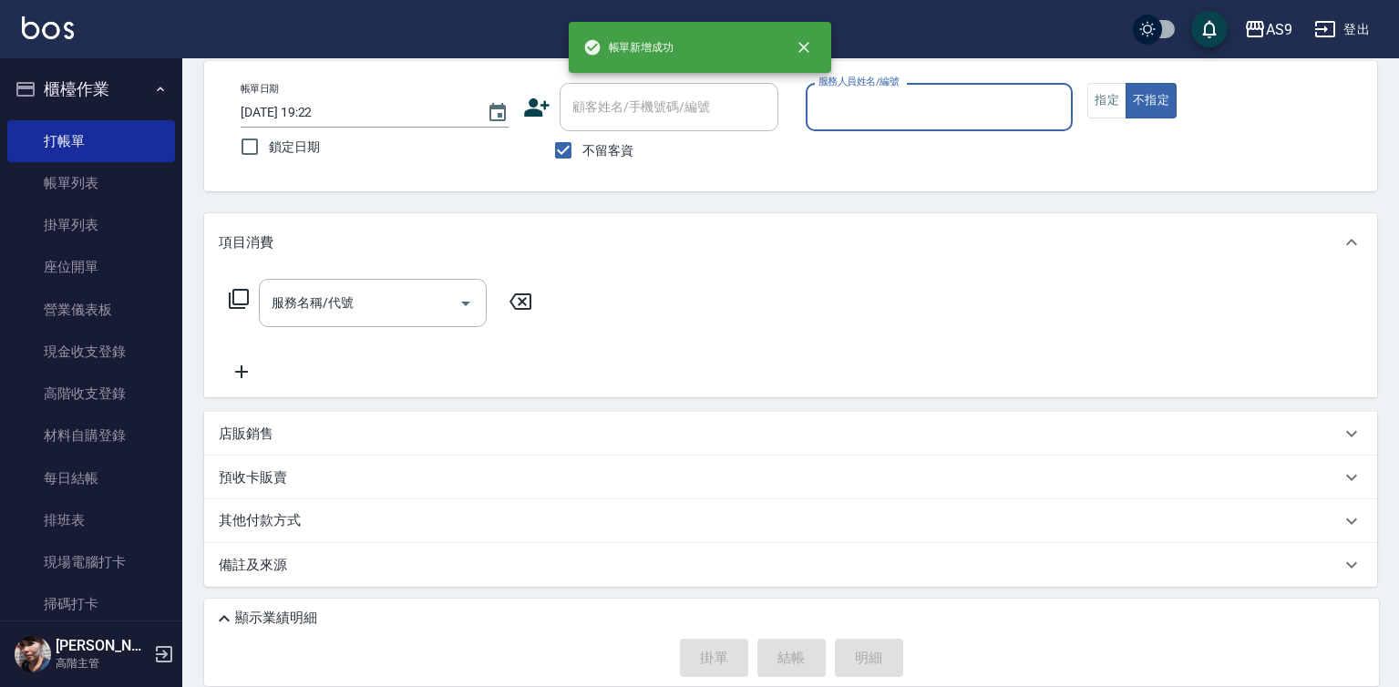
scroll to position [86, 0]
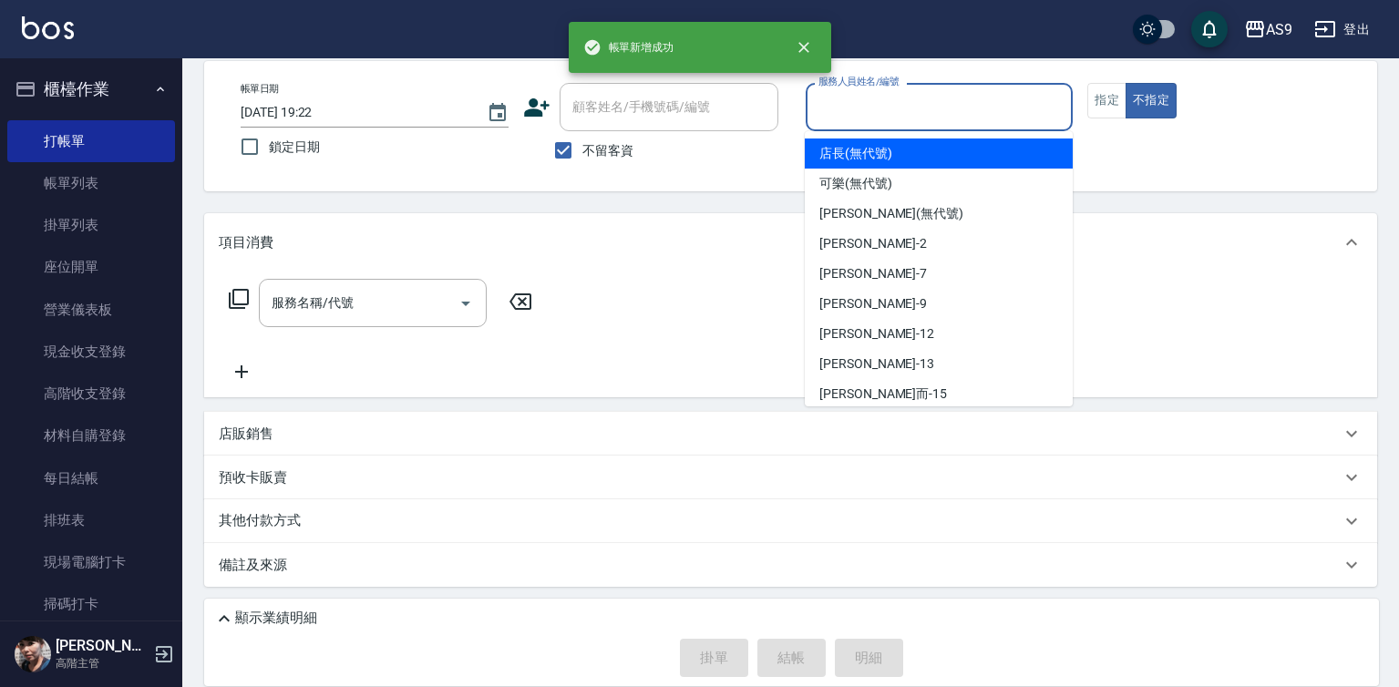
click at [930, 118] on input "服務人員姓名/編號" at bounding box center [940, 107] width 252 height 32
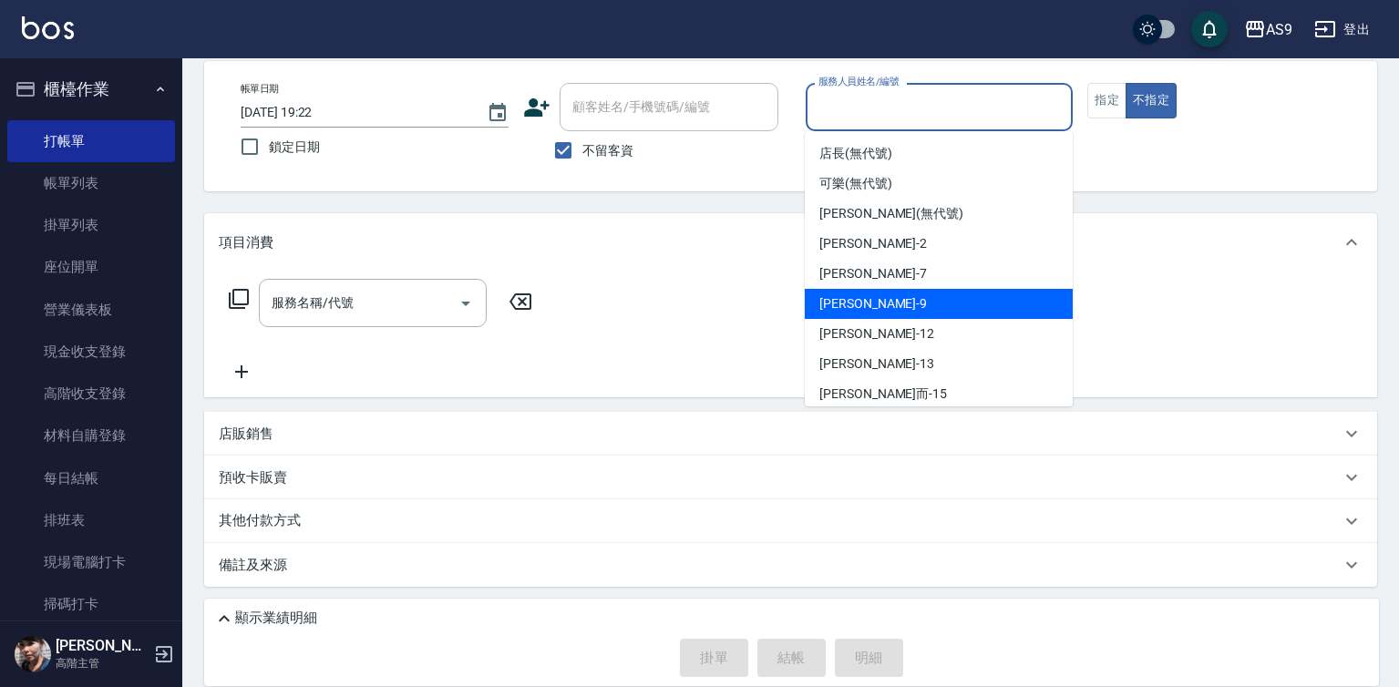
click at [912, 306] on div "[PERSON_NAME] -9" at bounding box center [939, 304] width 268 height 30
type input "[PERSON_NAME]-9"
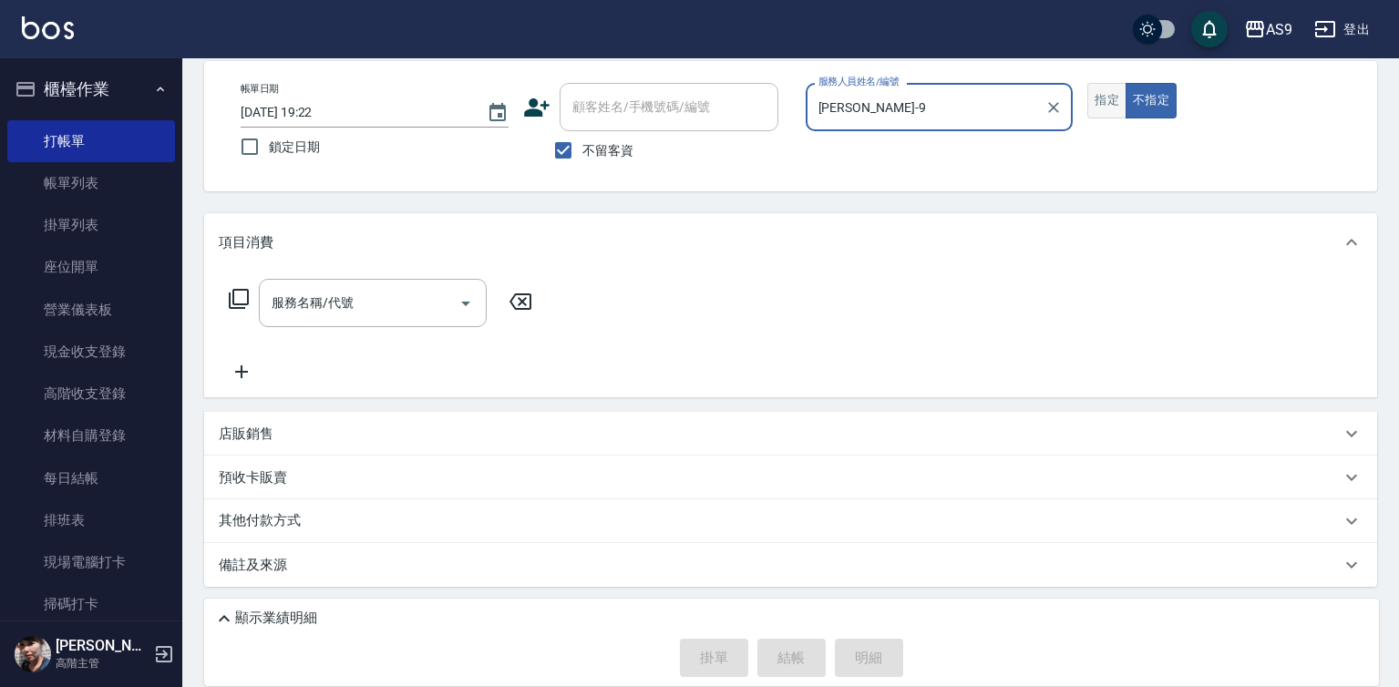
click at [1125, 99] on button "指定" at bounding box center [1106, 101] width 39 height 36
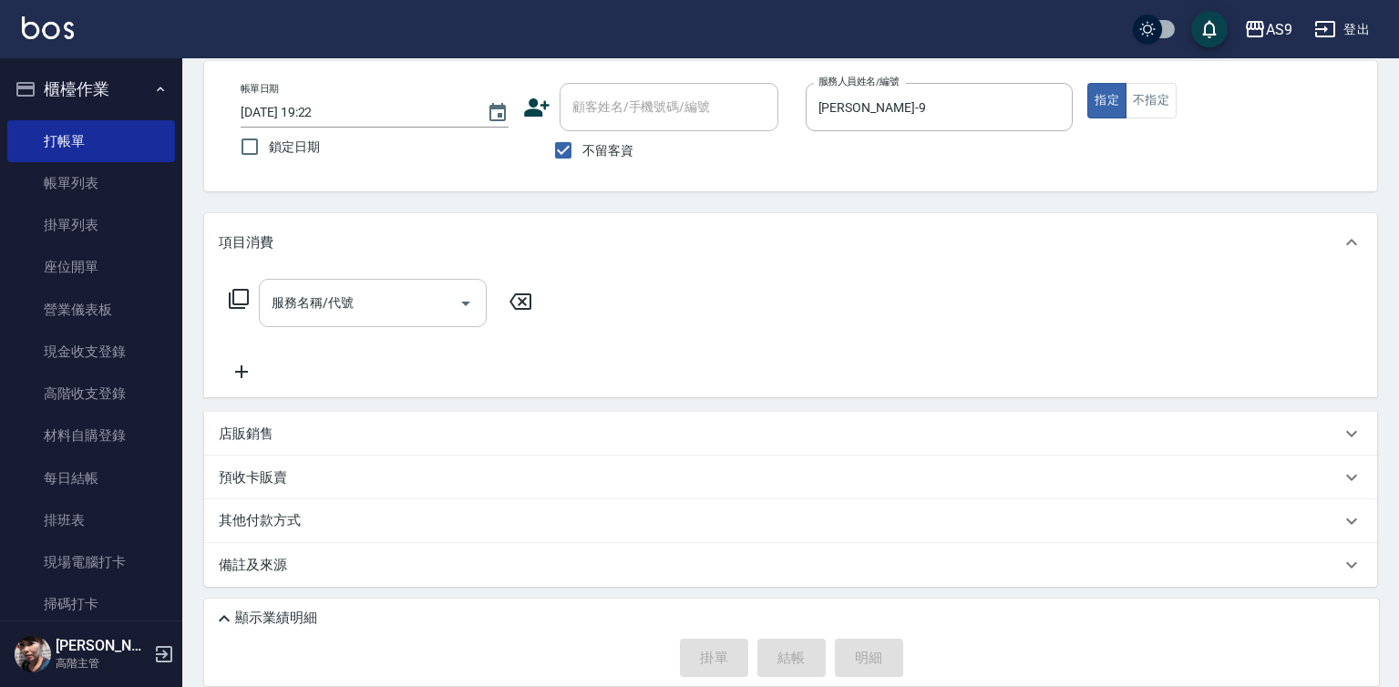
click at [391, 303] on input "服務名稱/代號" at bounding box center [359, 303] width 184 height 32
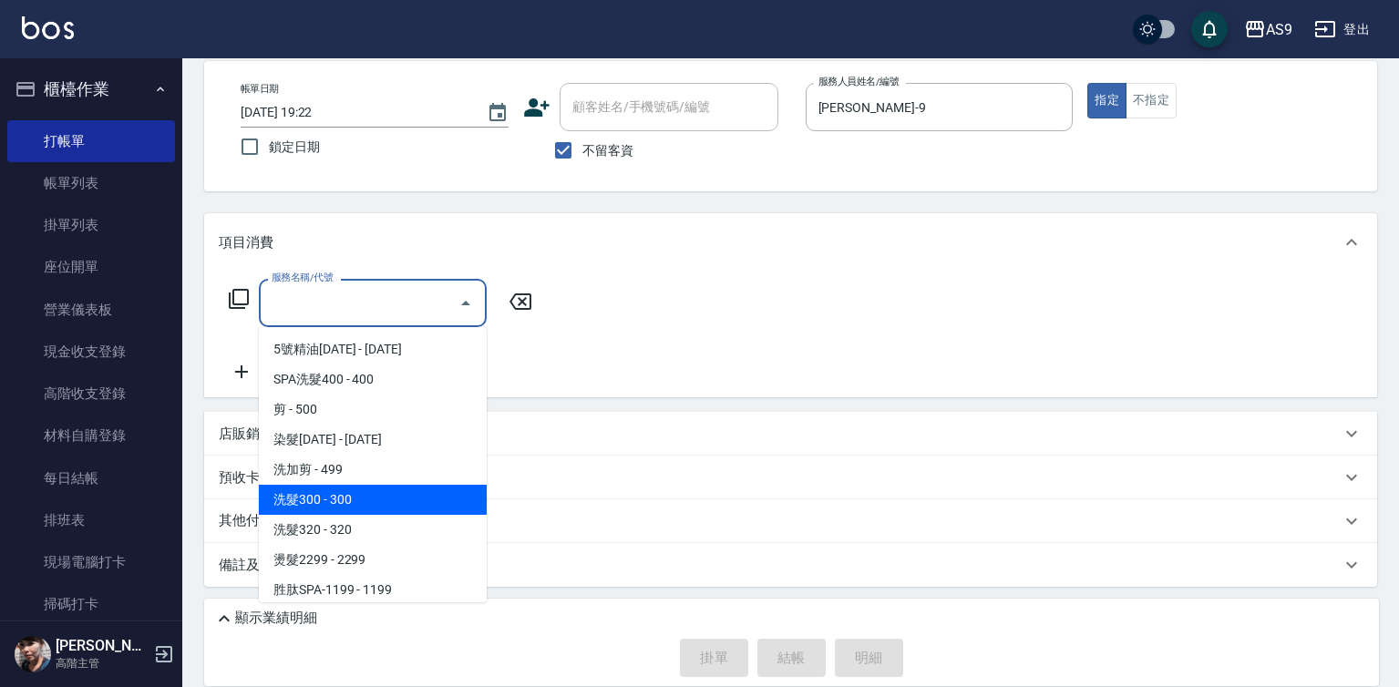
click at [355, 500] on span "洗髮300 - 300" at bounding box center [373, 500] width 228 height 30
type input "洗髮300(洗 髮300)"
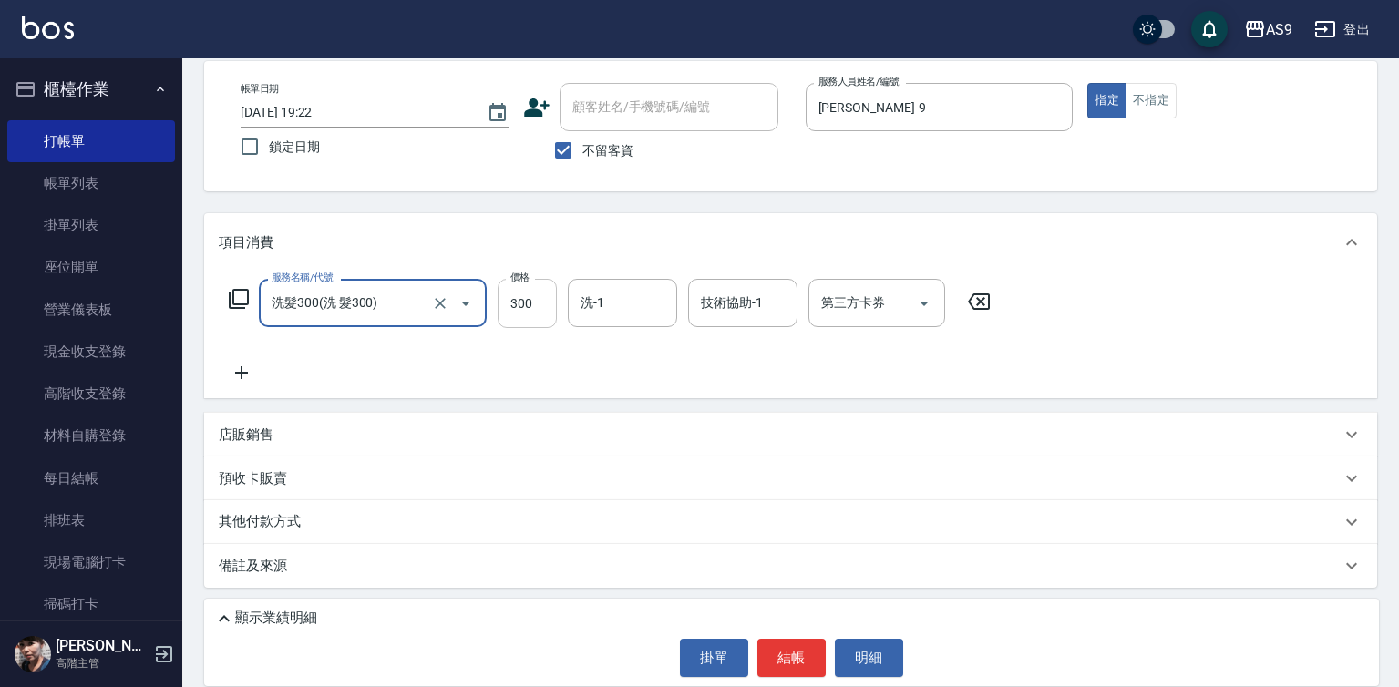
click at [538, 309] on input "300" at bounding box center [527, 303] width 59 height 49
click at [537, 309] on input "300" at bounding box center [527, 303] width 59 height 49
type input "290"
click at [637, 306] on input "洗-1" at bounding box center [622, 303] width 93 height 32
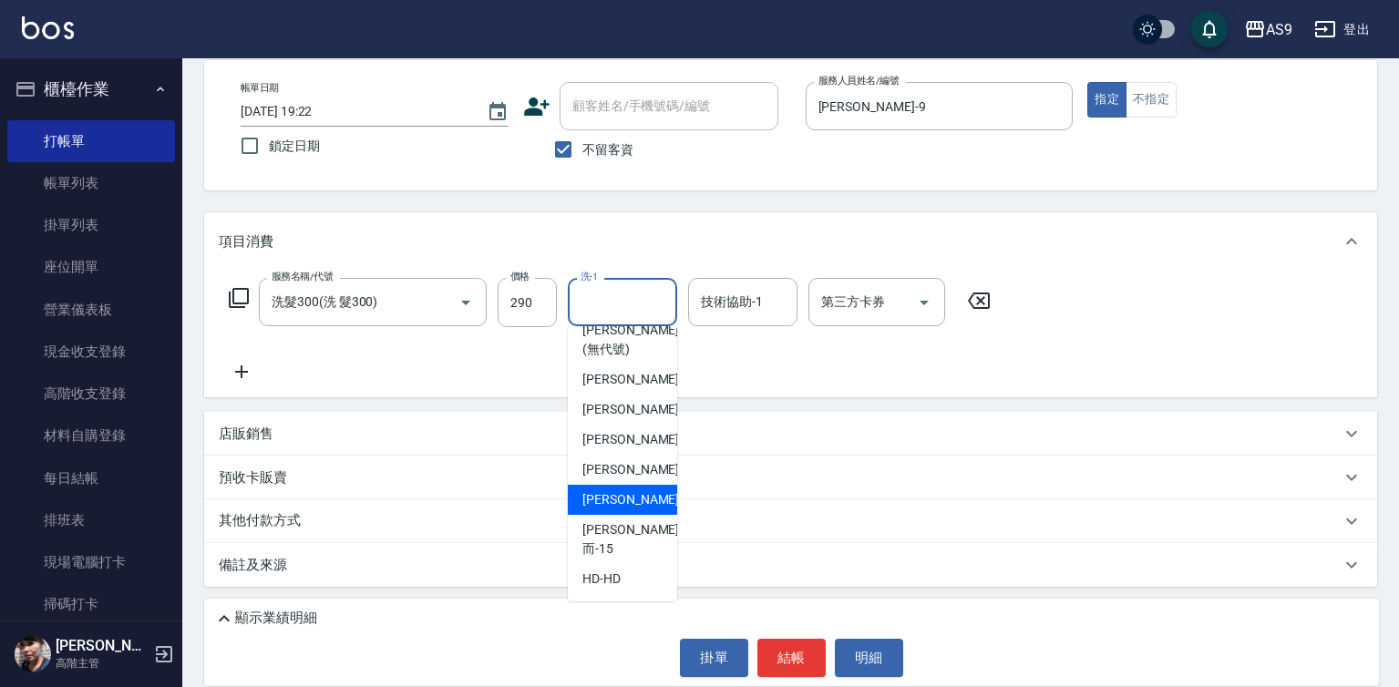
scroll to position [117, 0]
click at [630, 509] on span "[PERSON_NAME] -13" at bounding box center [639, 499] width 115 height 19
type input "[PERSON_NAME]-13"
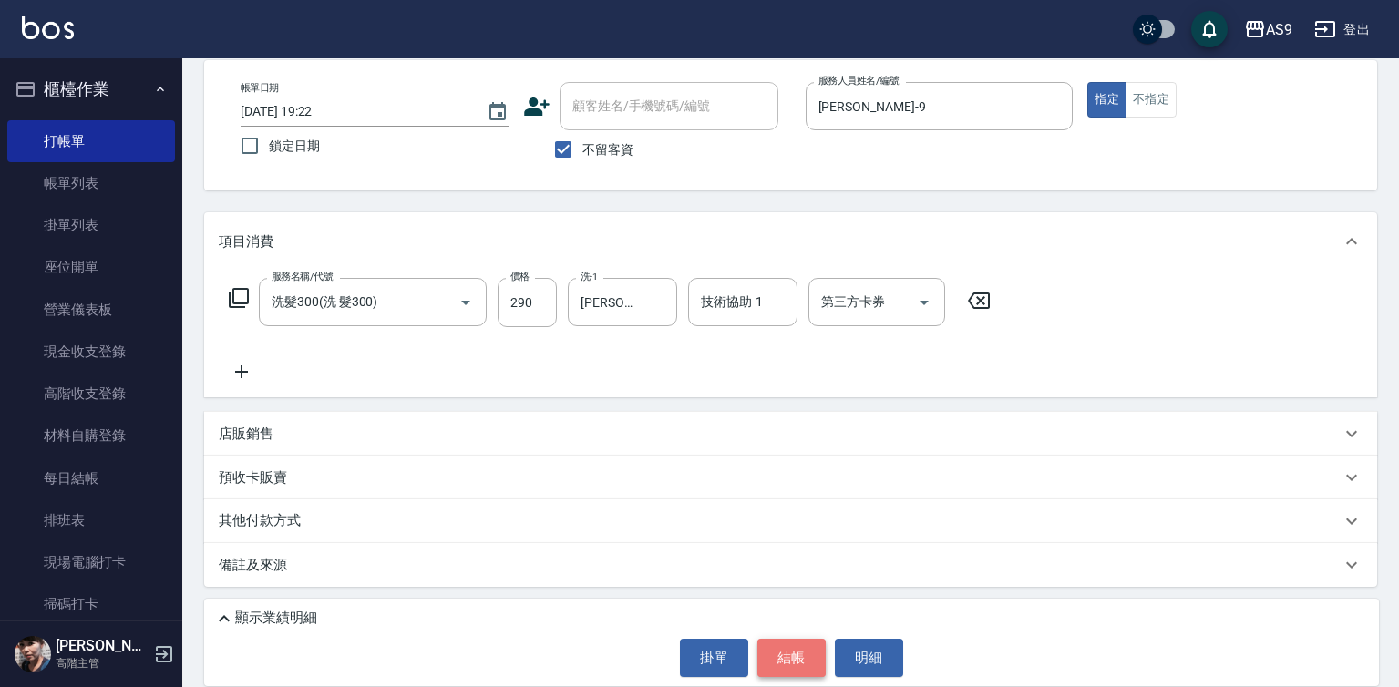
click at [777, 664] on button "結帳" at bounding box center [791, 658] width 68 height 38
type input "[DATE] 19:23"
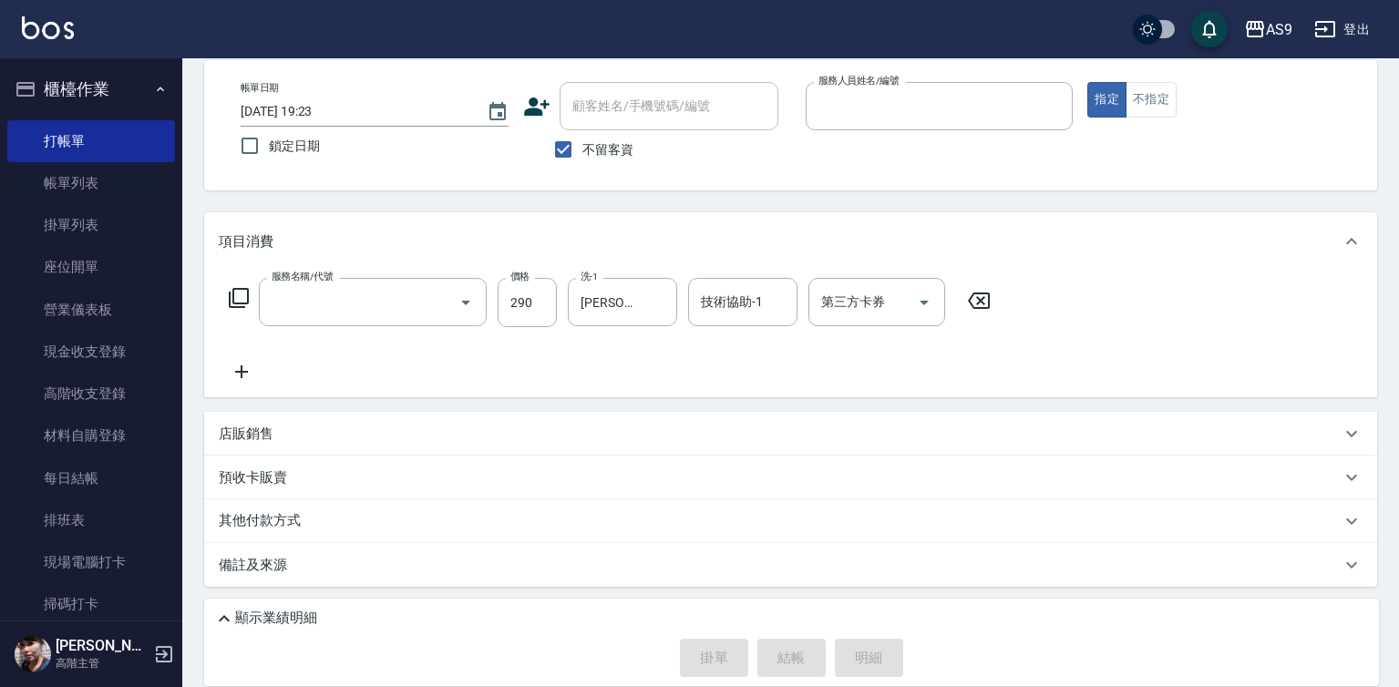
scroll to position [86, 0]
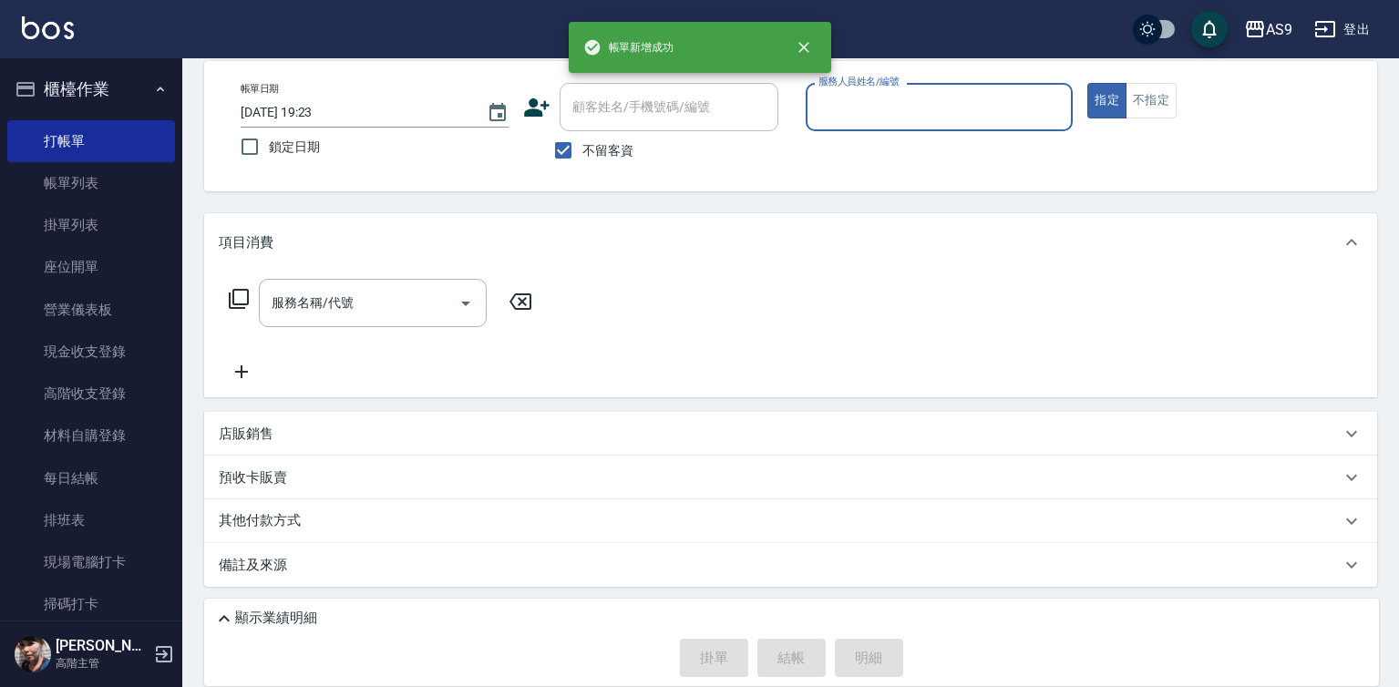
click at [881, 118] on input "服務人員姓名/編號" at bounding box center [940, 107] width 252 height 32
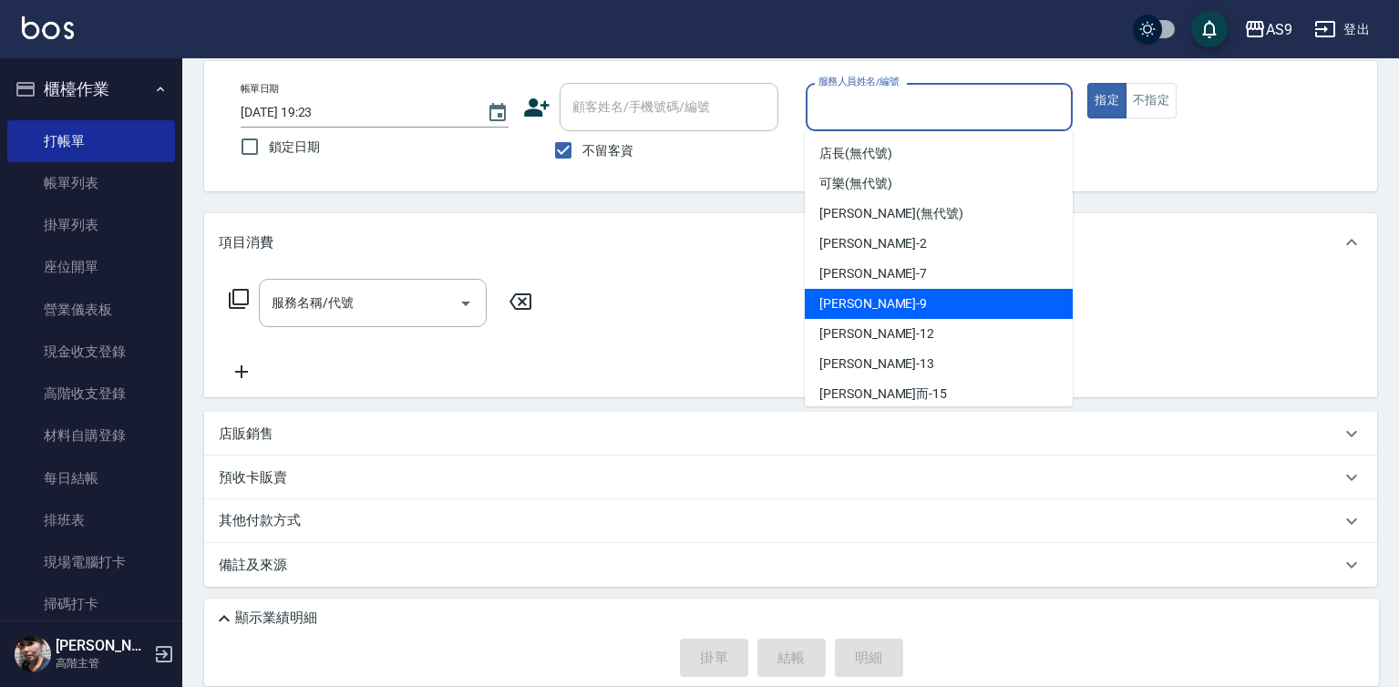
click at [878, 309] on div "[PERSON_NAME] -9" at bounding box center [939, 304] width 268 height 30
type input "[PERSON_NAME]-9"
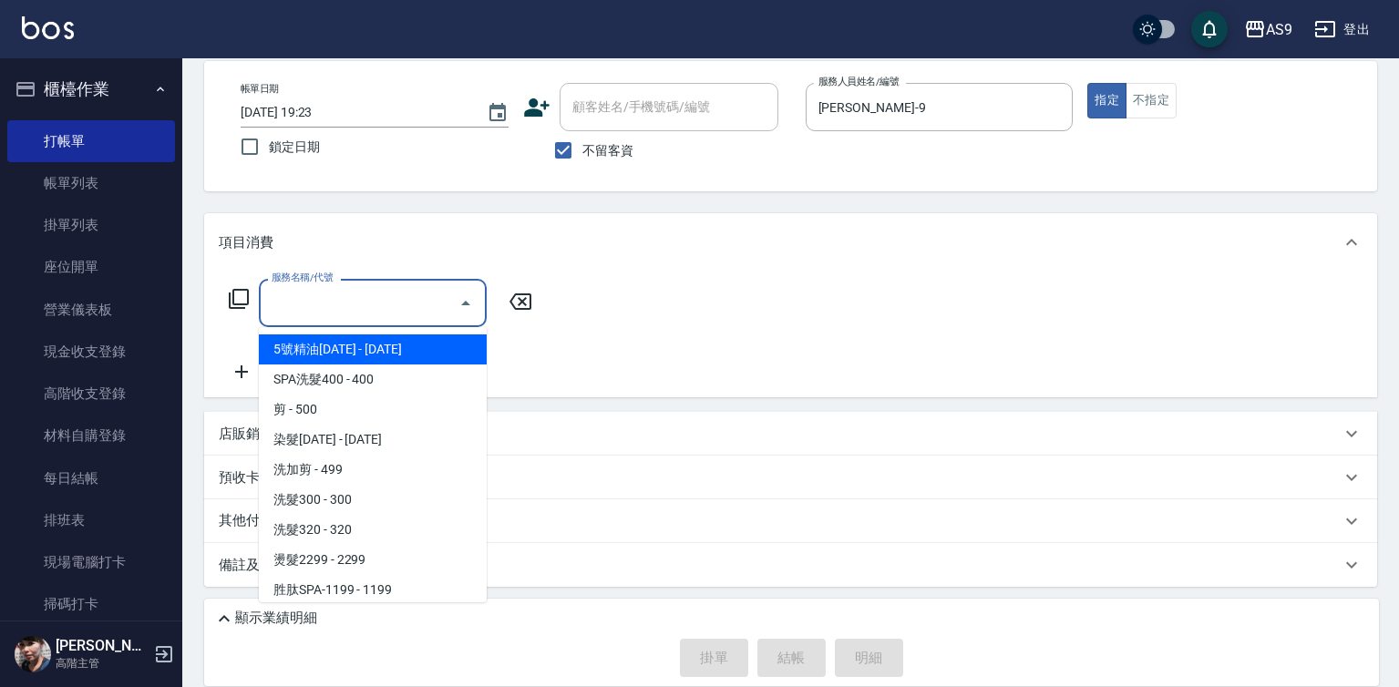
click at [374, 301] on input "服務名稱/代號" at bounding box center [359, 303] width 184 height 32
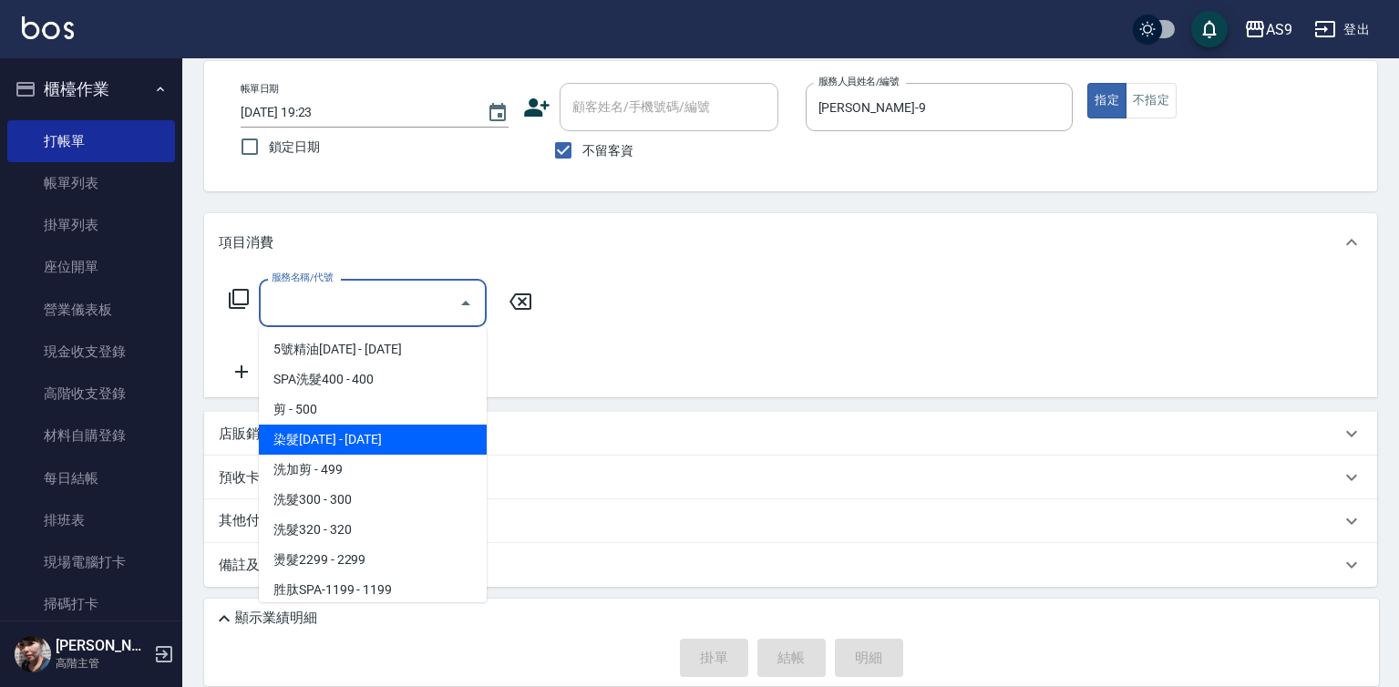
drag, startPoint x: 364, startPoint y: 431, endPoint x: 418, endPoint y: 400, distance: 62.8
click at [364, 432] on span "染髮[DATE] - [DATE]" at bounding box center [373, 440] width 228 height 30
type input "染髮1500(染髮1500)"
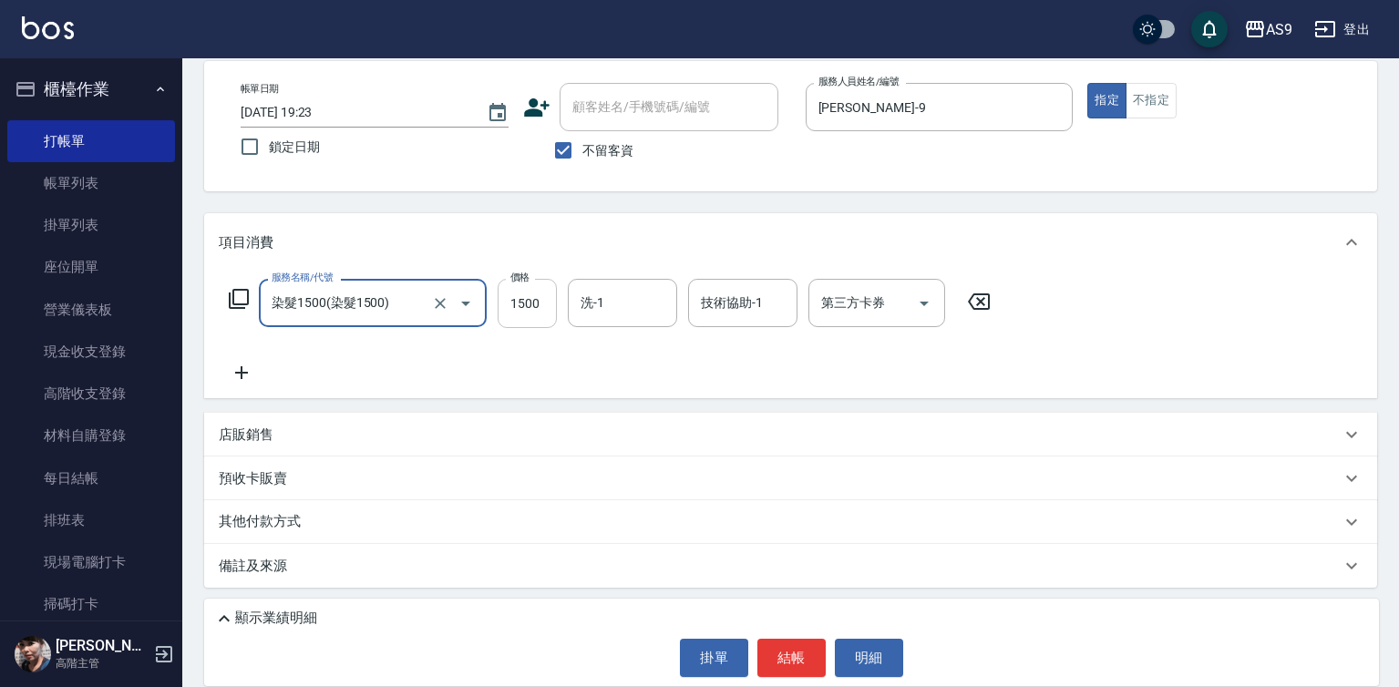
click at [521, 300] on input "1500" at bounding box center [527, 303] width 59 height 49
type input "2200"
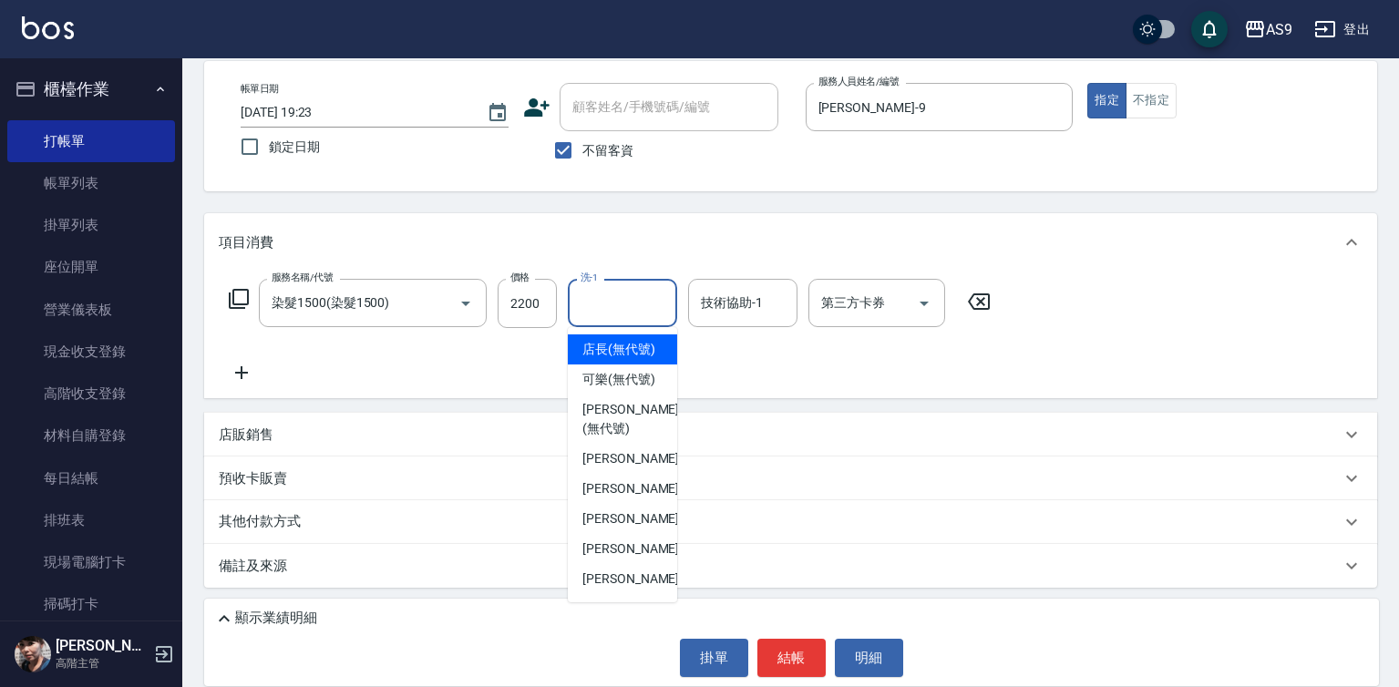
click at [614, 317] on input "洗-1" at bounding box center [622, 303] width 93 height 32
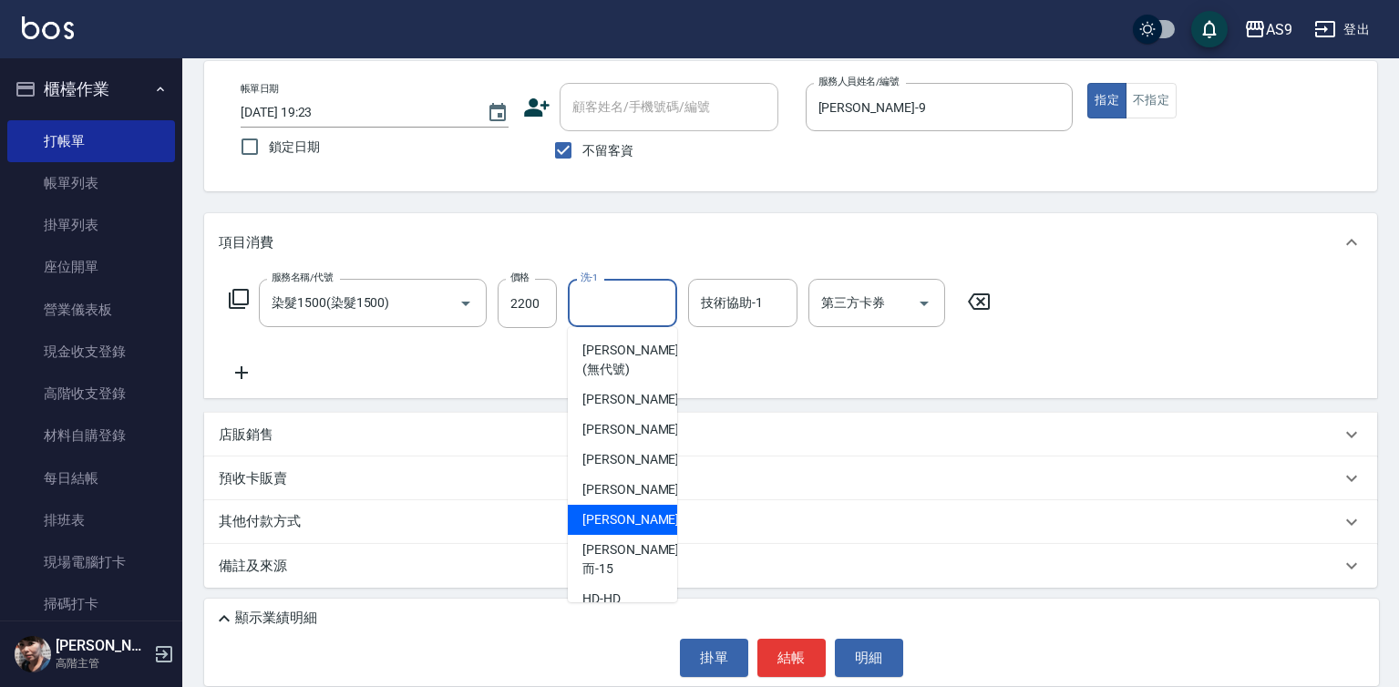
scroll to position [117, 0]
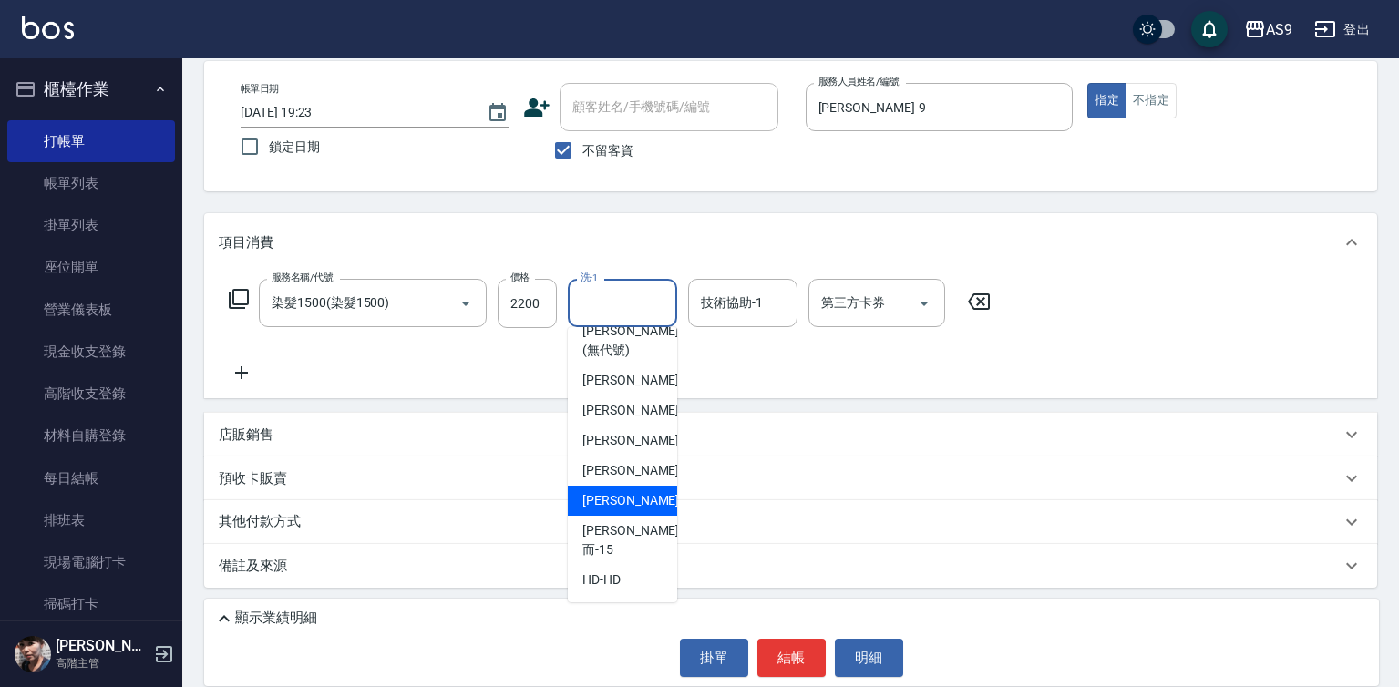
click at [653, 516] on div "[PERSON_NAME] -13" at bounding box center [622, 501] width 109 height 30
type input "[PERSON_NAME]-13"
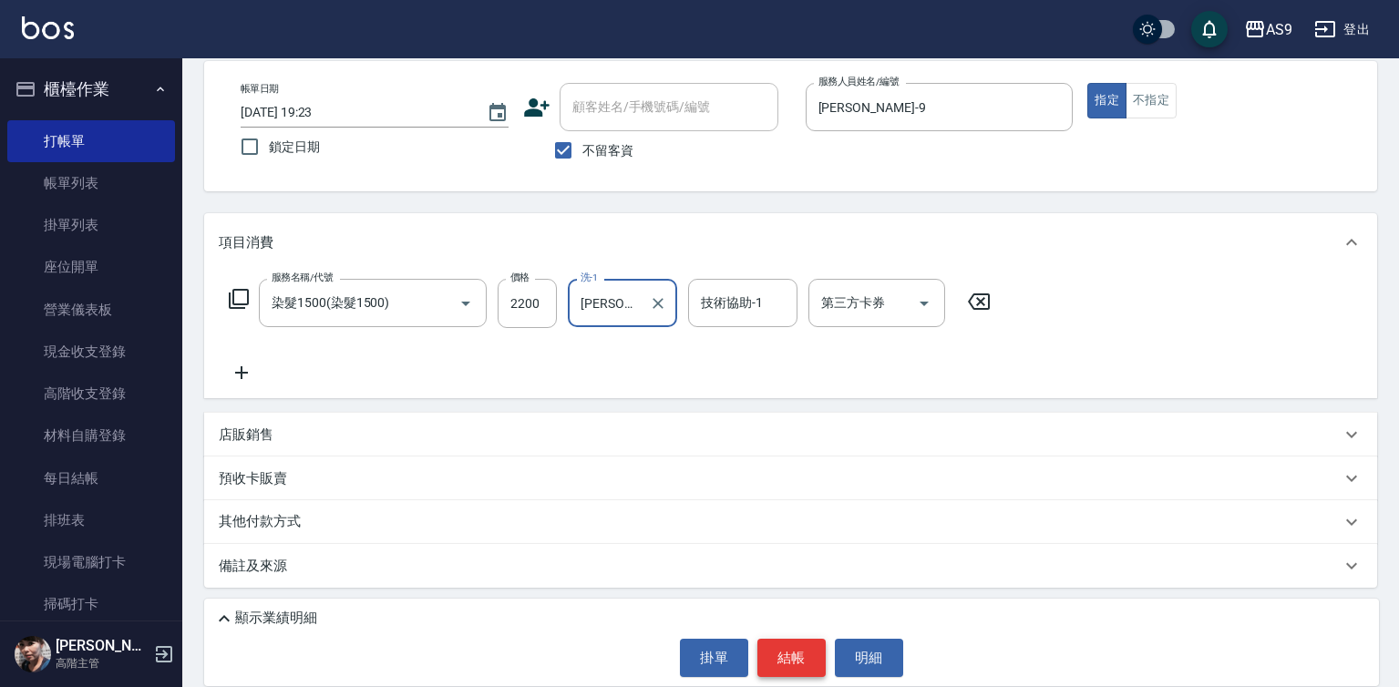
click at [801, 660] on button "結帳" at bounding box center [791, 658] width 68 height 38
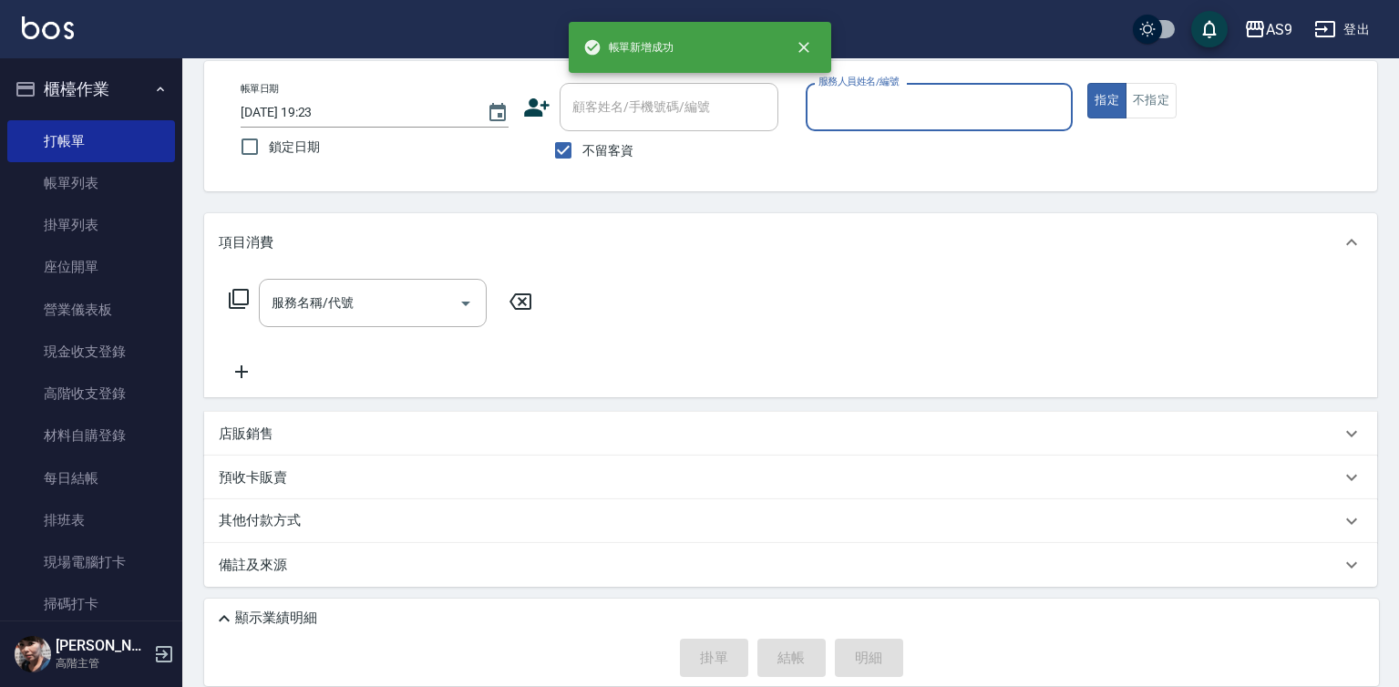
click at [888, 87] on label "服務人員姓名/編號" at bounding box center [858, 82] width 80 height 14
click at [888, 91] on input "服務人員姓名/編號" at bounding box center [940, 107] width 252 height 32
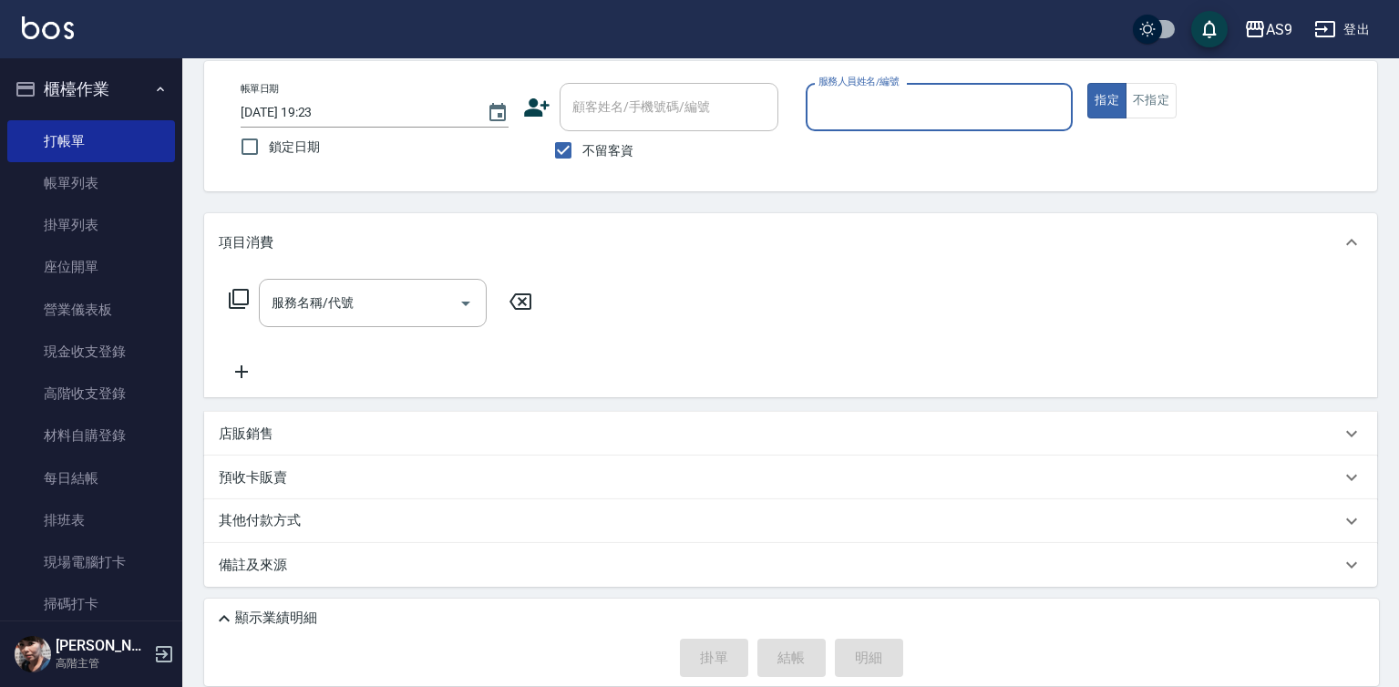
click at [904, 109] on input "服務人員姓名/編號" at bounding box center [940, 107] width 252 height 32
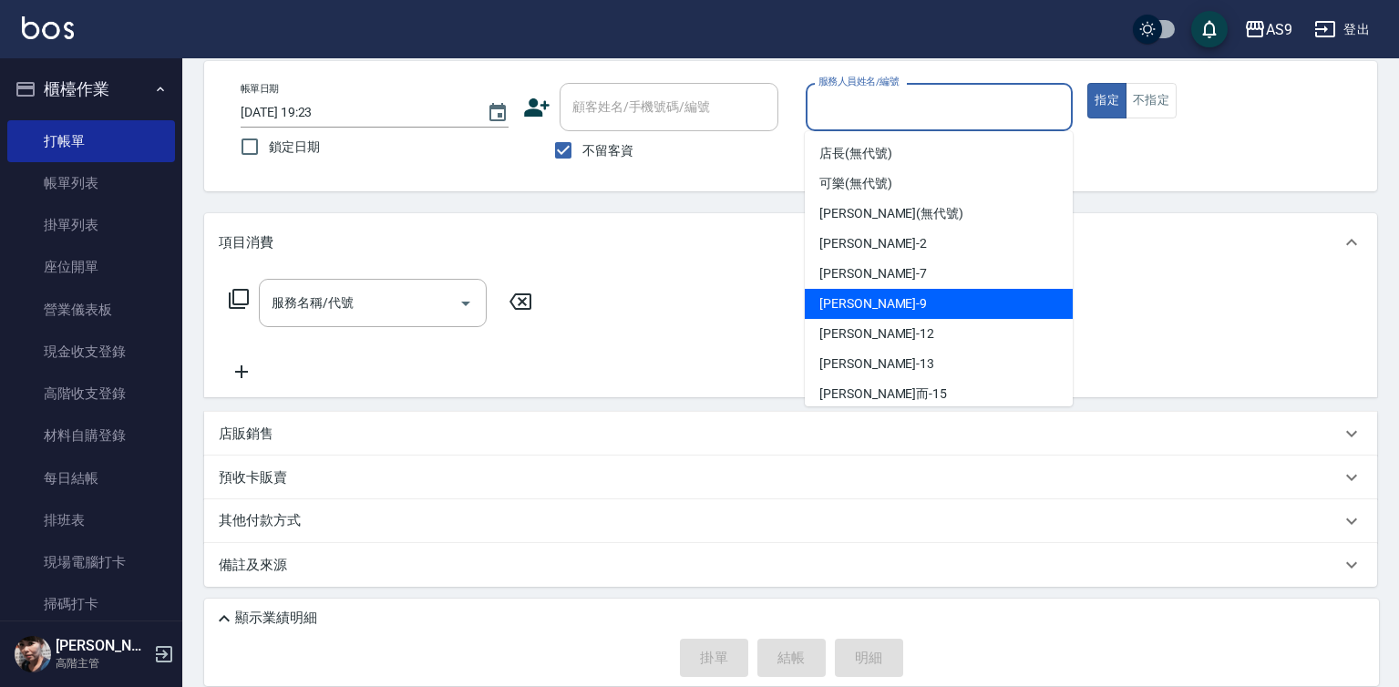
click at [890, 317] on div "[PERSON_NAME] -9" at bounding box center [939, 304] width 268 height 30
type input "[PERSON_NAME]-9"
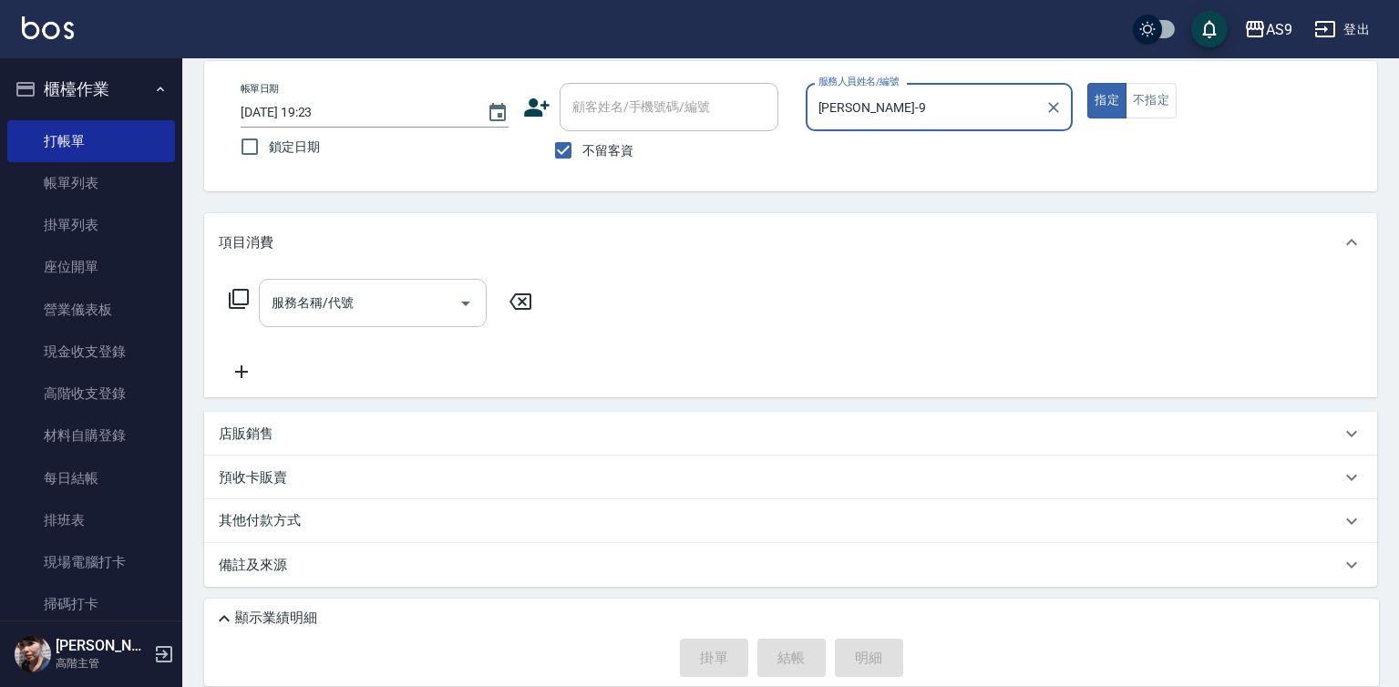
click at [384, 297] on input "服務名稱/代號" at bounding box center [359, 303] width 184 height 32
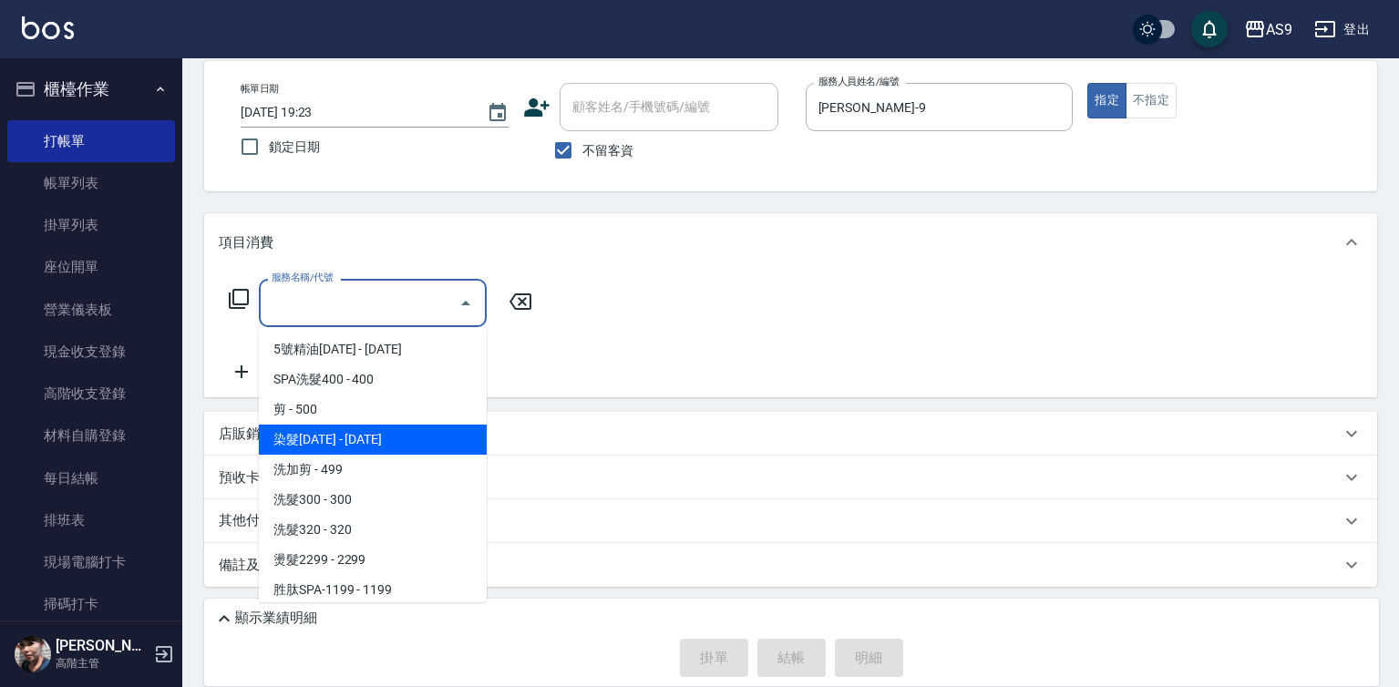
click at [381, 435] on span "染髮[DATE] - [DATE]" at bounding box center [373, 440] width 228 height 30
type input "染髮1500(染髮1500)"
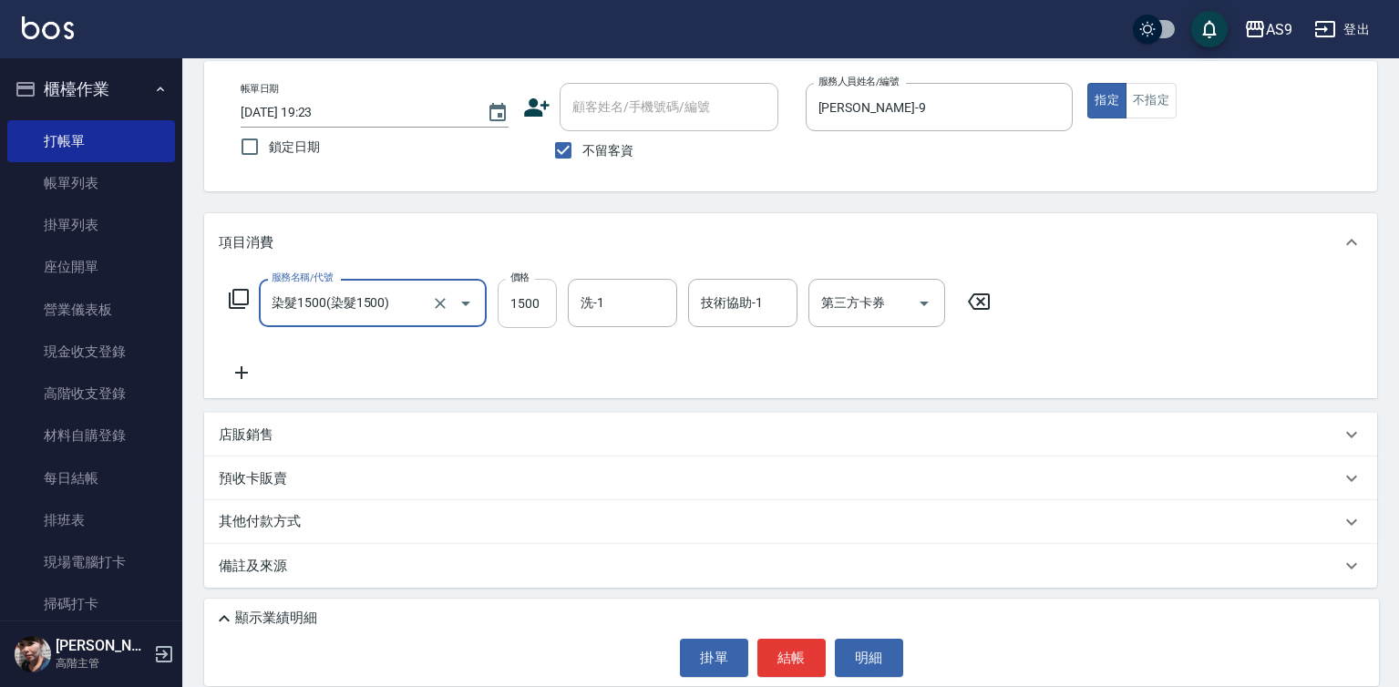
click at [521, 308] on input "1500" at bounding box center [527, 303] width 59 height 49
type input "2500"
click at [605, 299] on input "洗-1" at bounding box center [622, 303] width 93 height 32
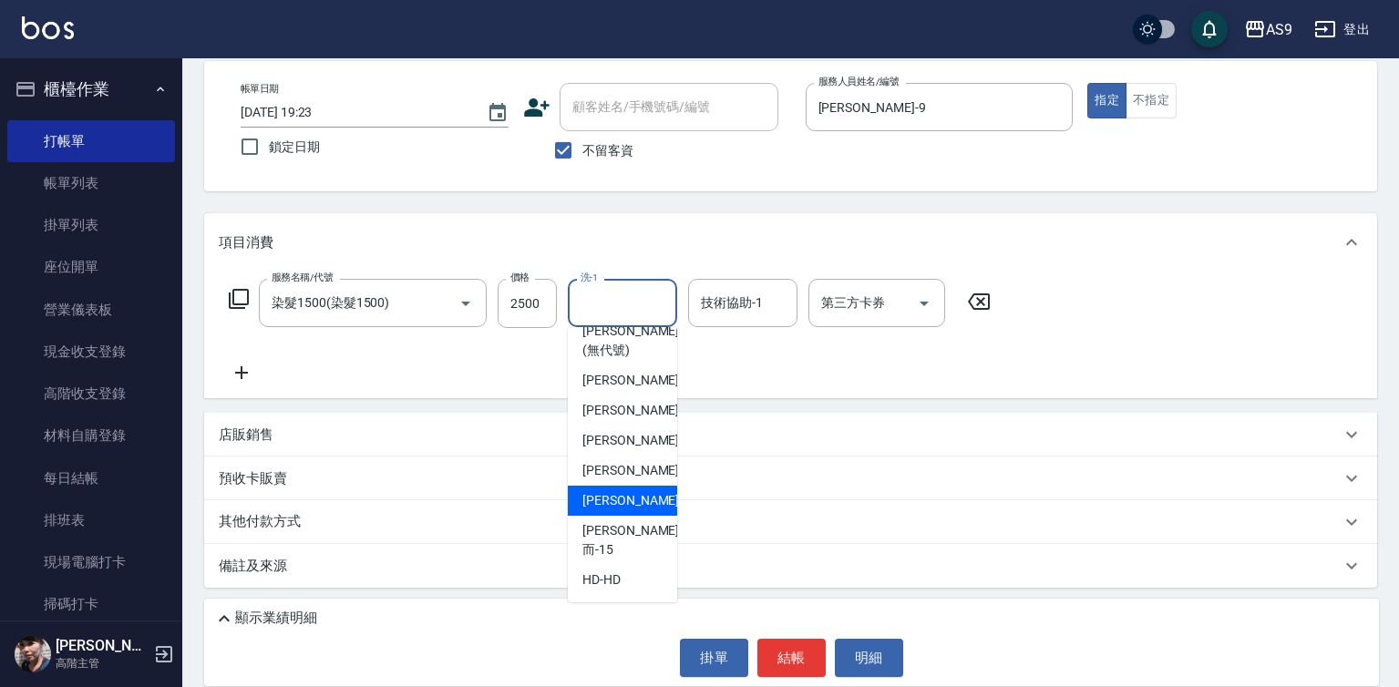
click at [642, 516] on div "[PERSON_NAME] -13" at bounding box center [622, 501] width 109 height 30
type input "[PERSON_NAME]-13"
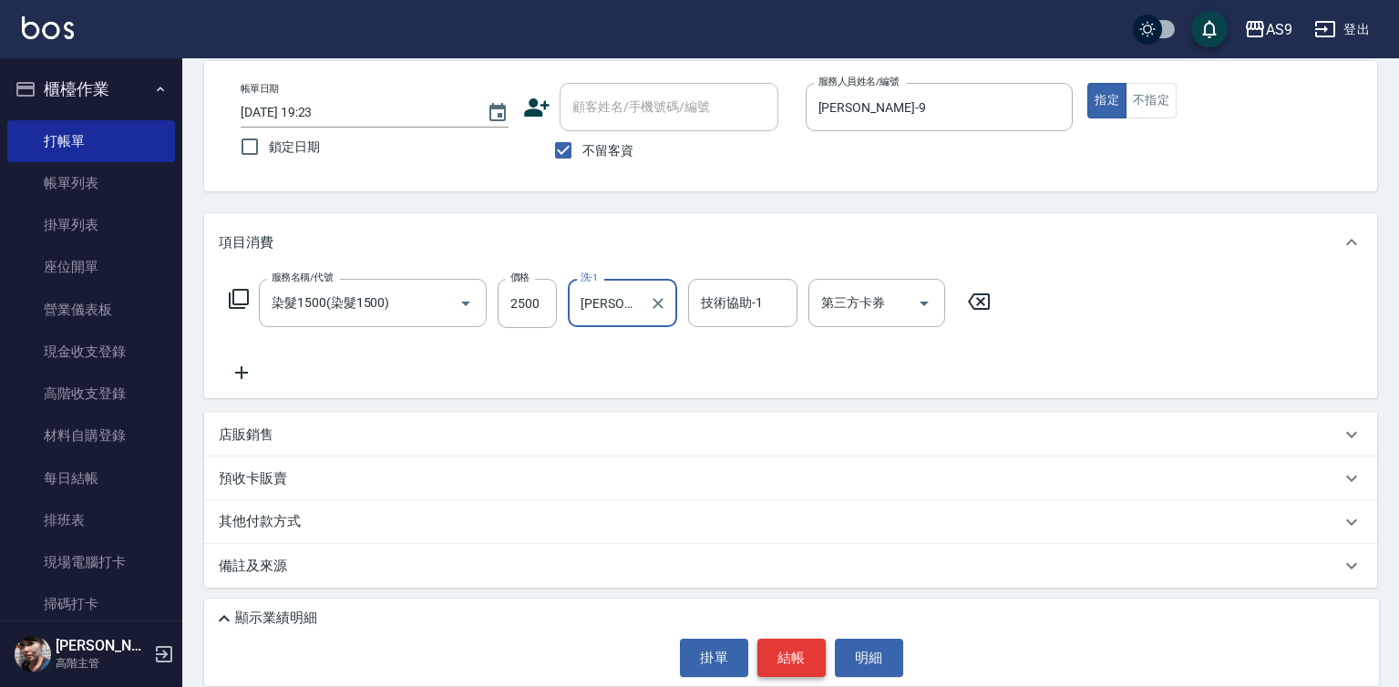
click at [794, 653] on button "結帳" at bounding box center [791, 658] width 68 height 38
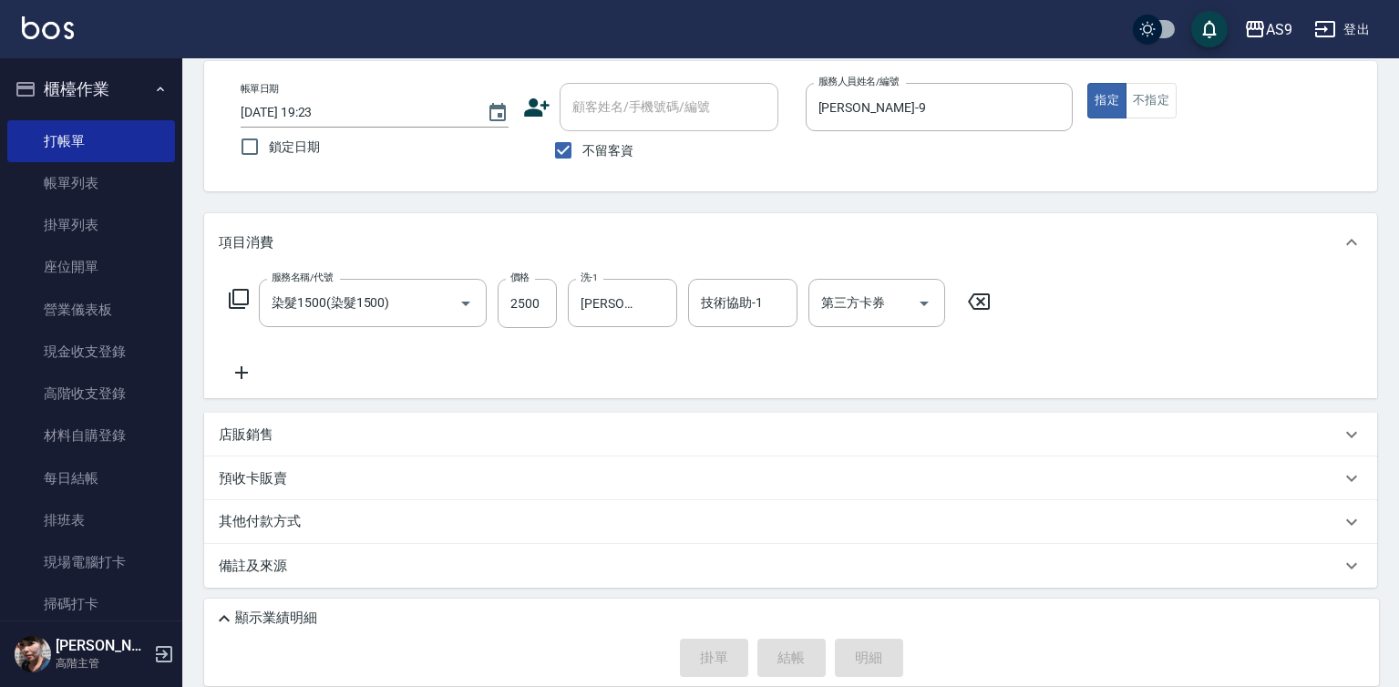
type input "[DATE] 19:24"
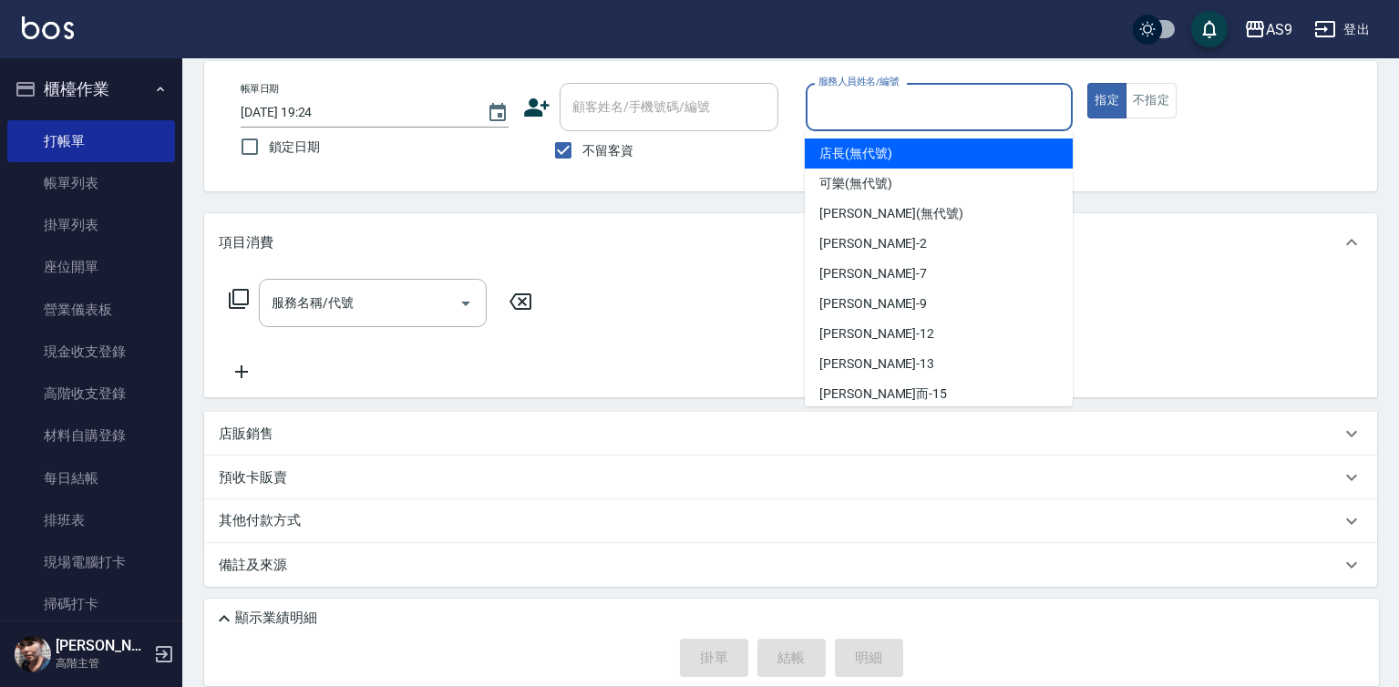
click at [889, 108] on input "服務人員姓名/編號" at bounding box center [940, 107] width 252 height 32
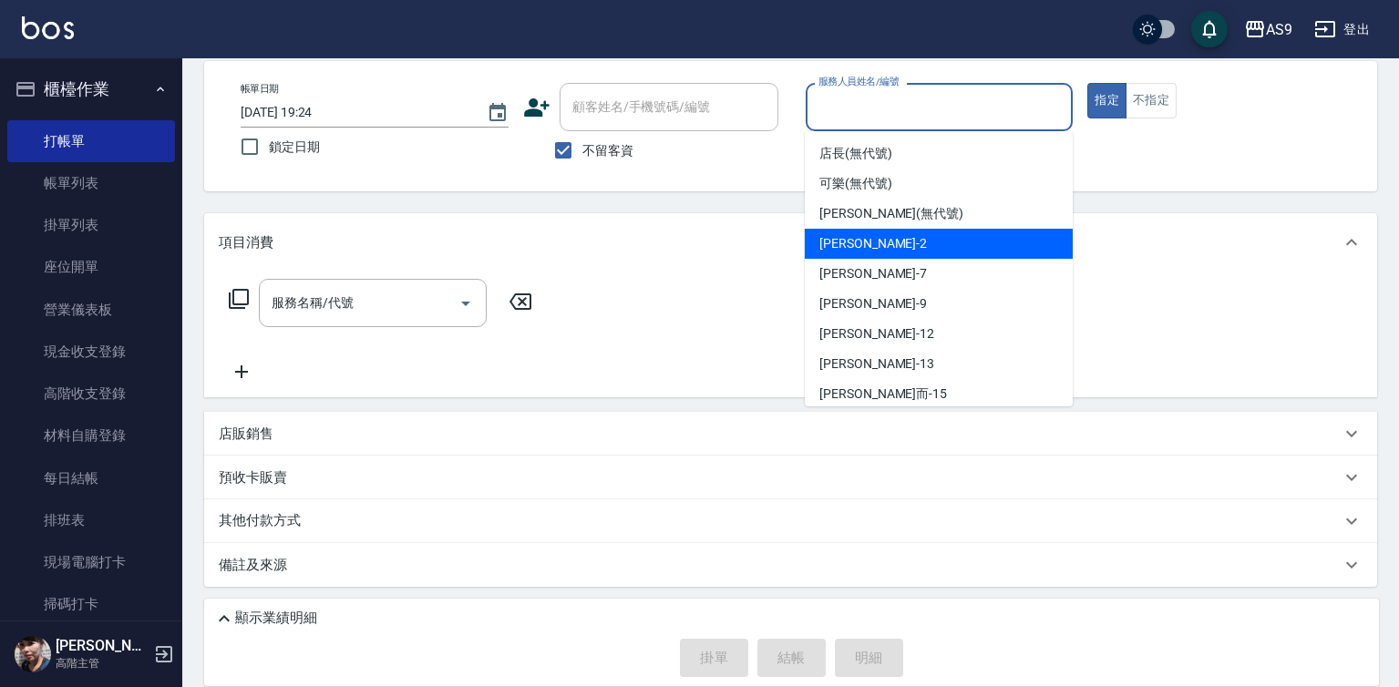
click at [888, 245] on span "[PERSON_NAME]蘭 -2" at bounding box center [873, 243] width 108 height 19
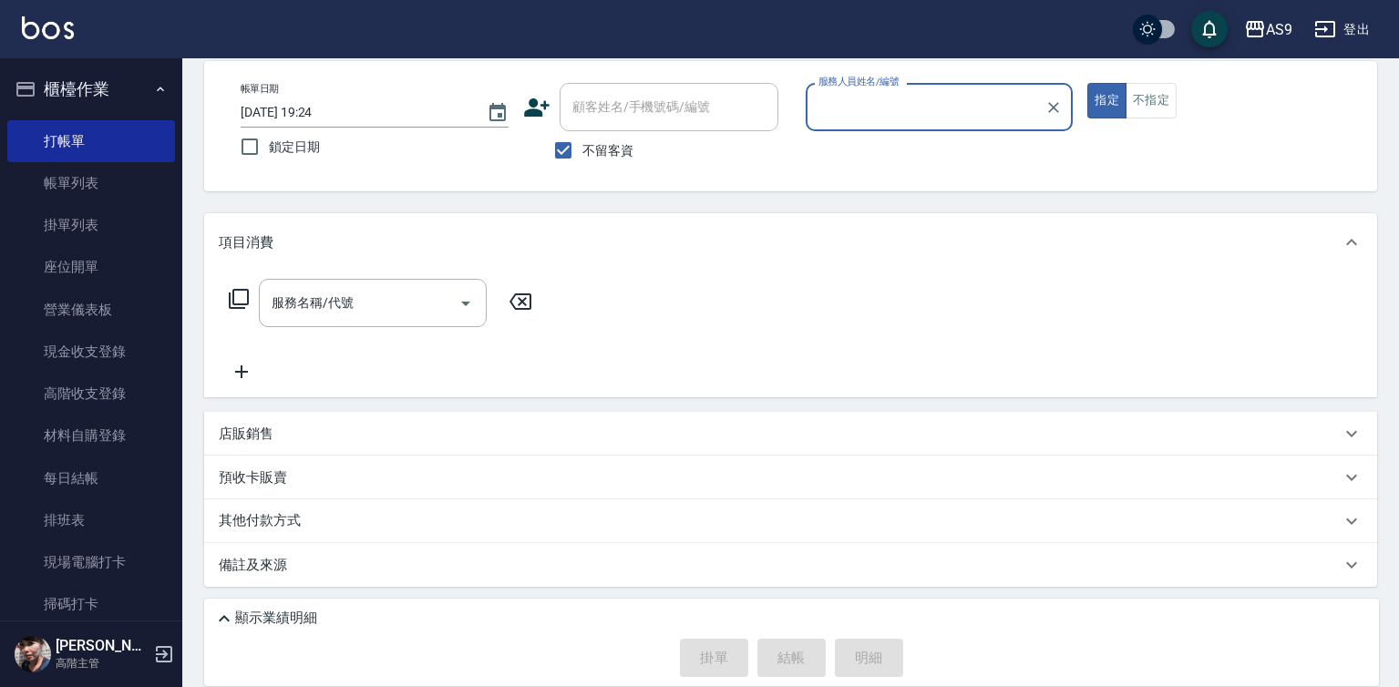
type input "[PERSON_NAME]蘭-2"
click at [386, 310] on input "服務名稱/代號" at bounding box center [359, 303] width 184 height 32
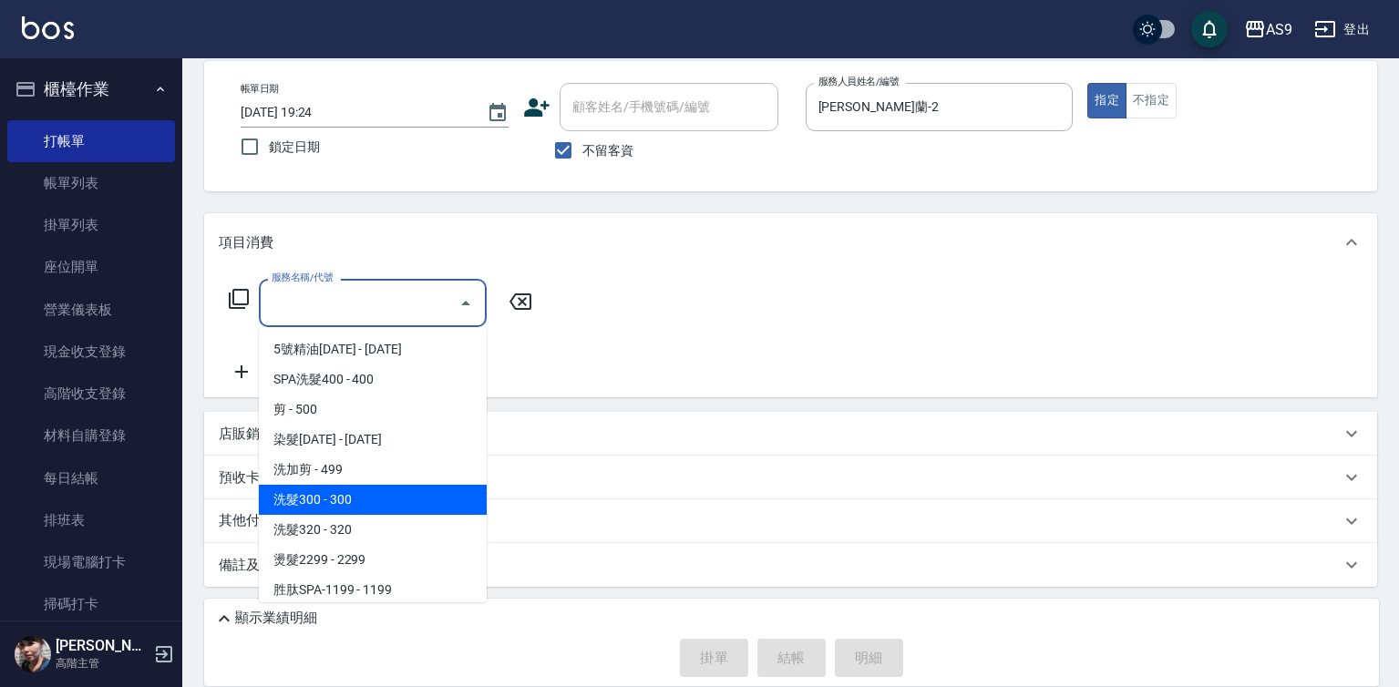
click at [356, 497] on span "洗髮300 - 300" at bounding box center [373, 500] width 228 height 30
type input "洗髮300(洗 髮300)"
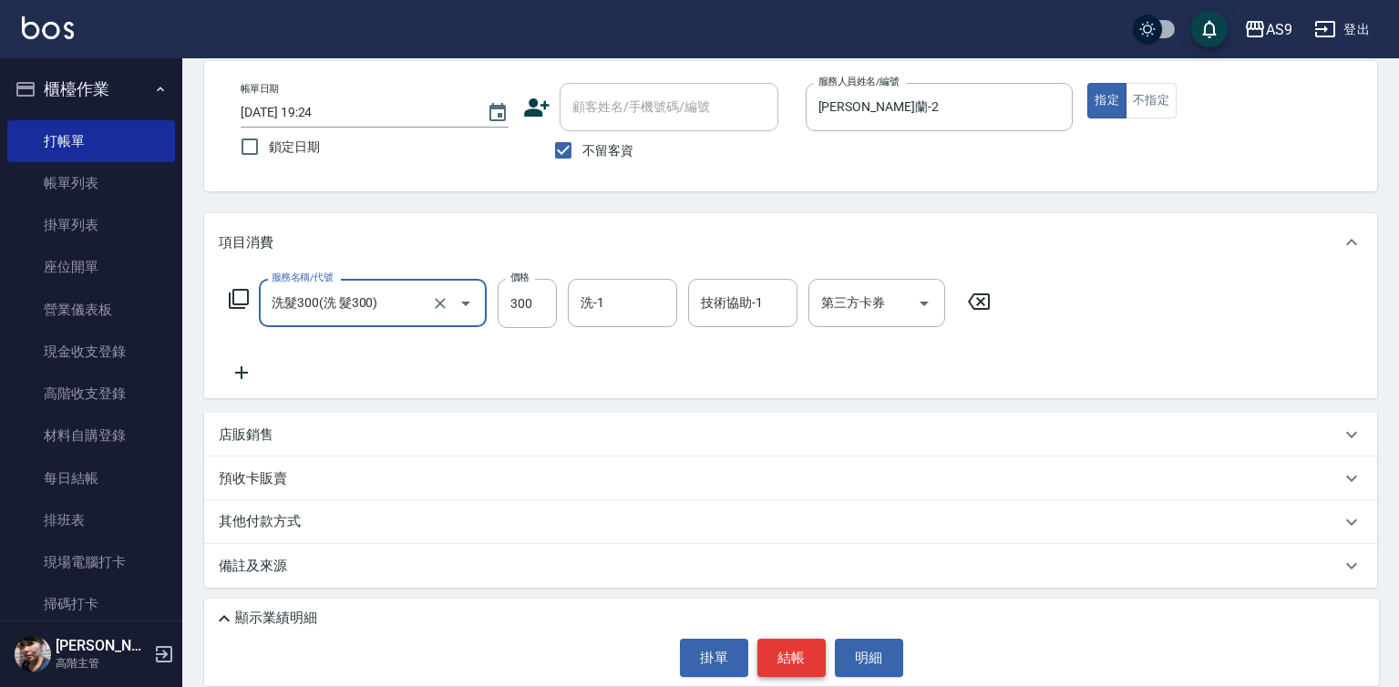
click at [784, 666] on button "結帳" at bounding box center [791, 658] width 68 height 38
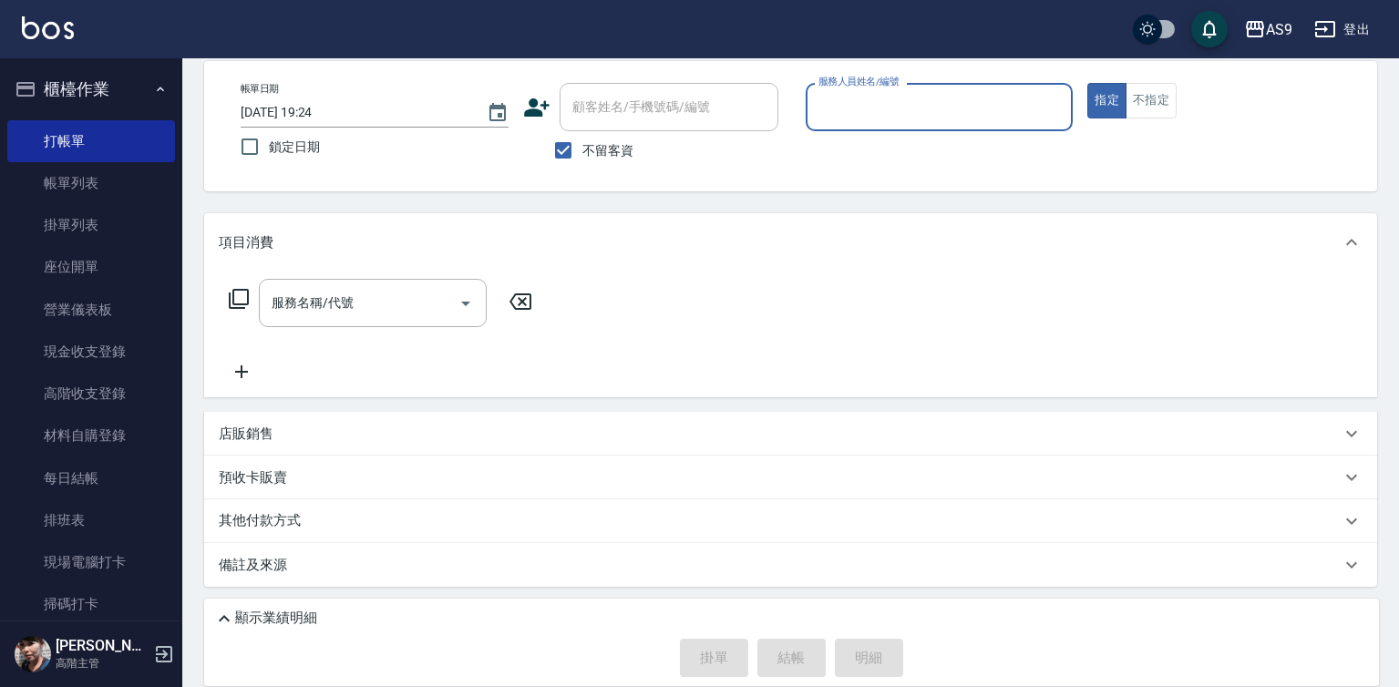
click at [896, 104] on input "服務人員姓名/編號" at bounding box center [940, 107] width 252 height 32
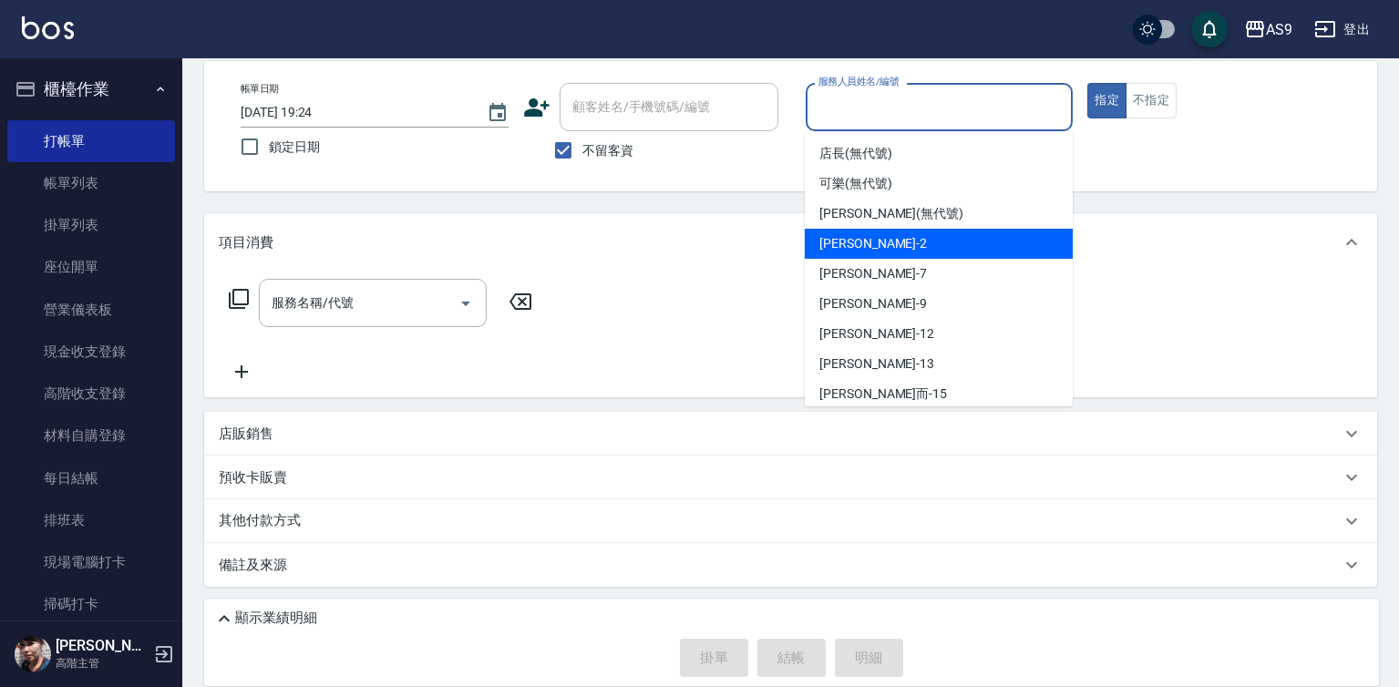
drag, startPoint x: 889, startPoint y: 244, endPoint x: 1150, endPoint y: 171, distance: 271.5
click at [890, 244] on span "[PERSON_NAME]蘭 -2" at bounding box center [873, 243] width 108 height 19
type input "[PERSON_NAME]蘭-2"
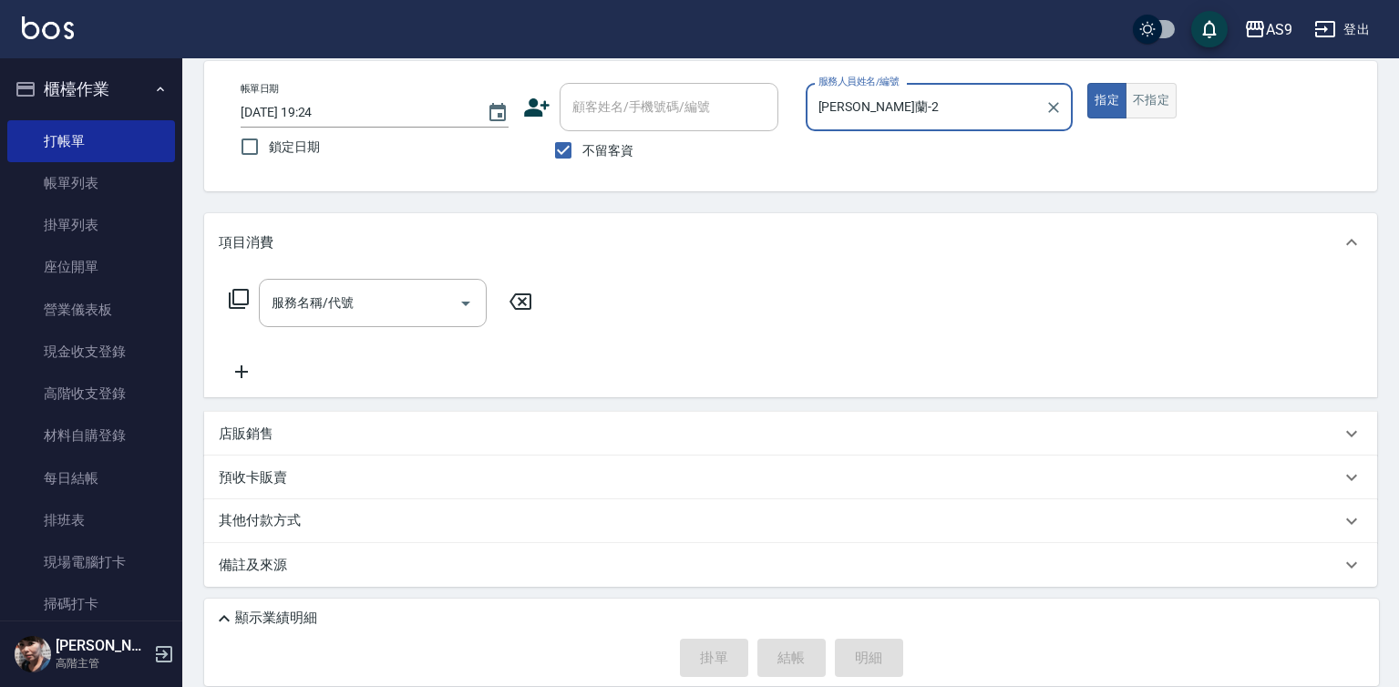
click at [1161, 104] on button "不指定" at bounding box center [1150, 101] width 51 height 36
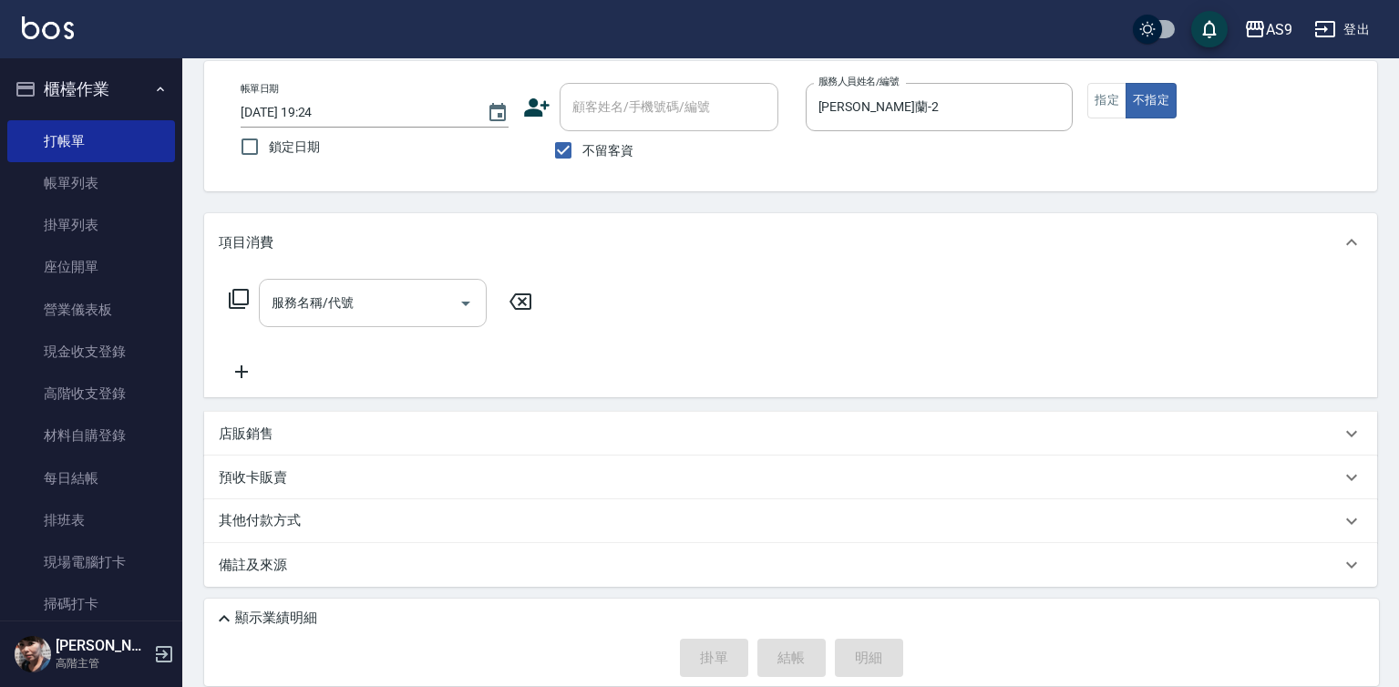
click at [407, 305] on input "服務名稱/代號" at bounding box center [359, 303] width 184 height 32
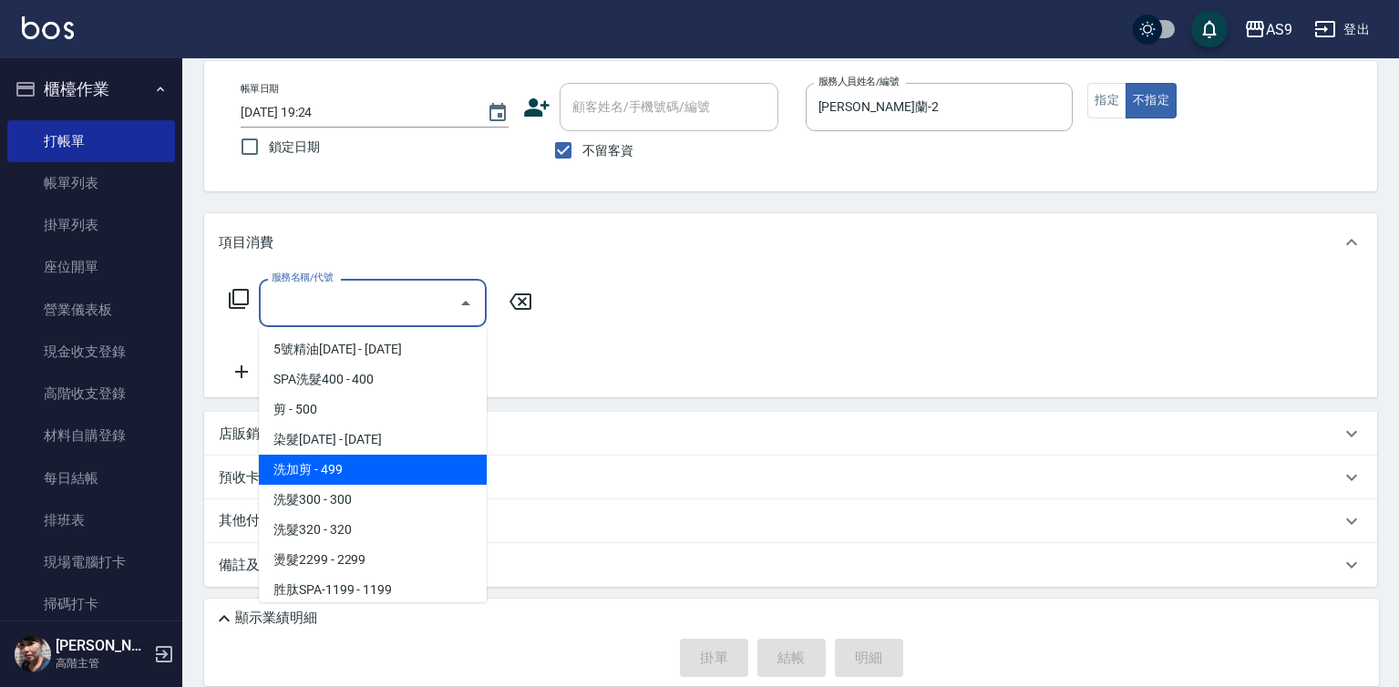
click at [347, 465] on span "洗加剪 - 499" at bounding box center [373, 470] width 228 height 30
type input "洗加剪(洗加剪)"
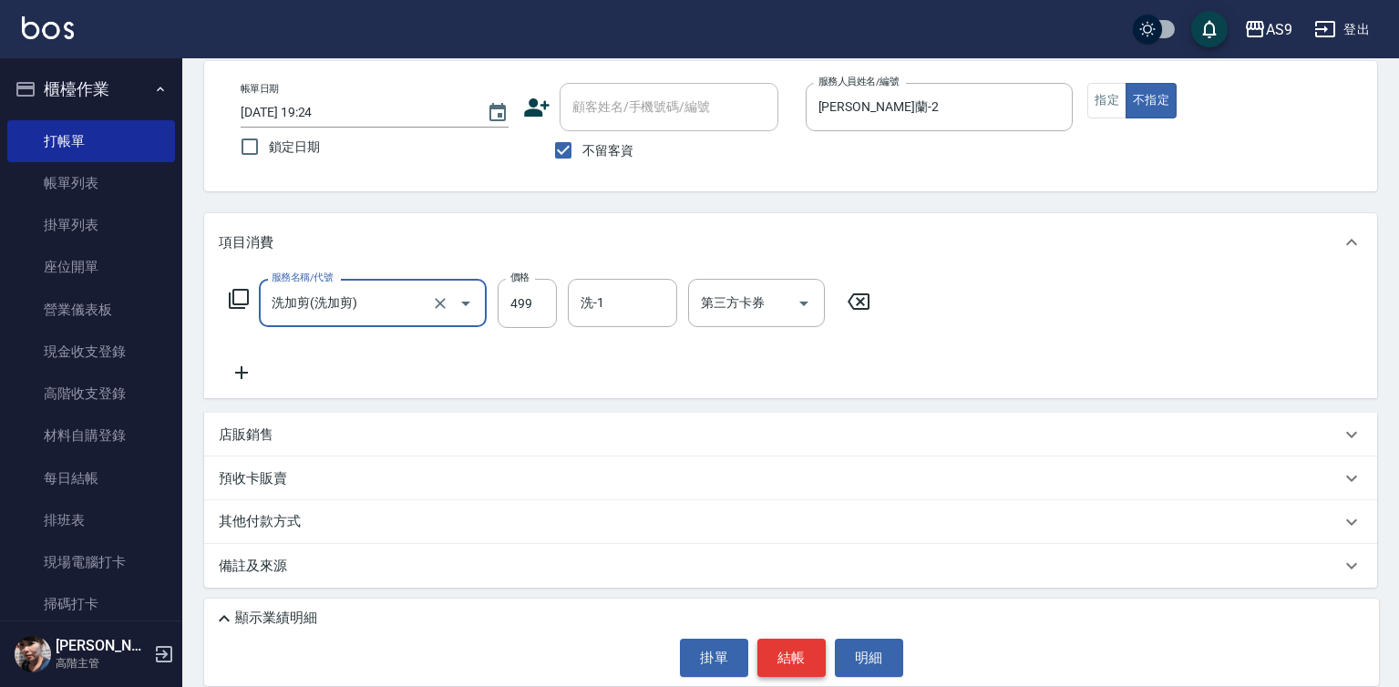
click at [798, 642] on button "結帳" at bounding box center [791, 658] width 68 height 38
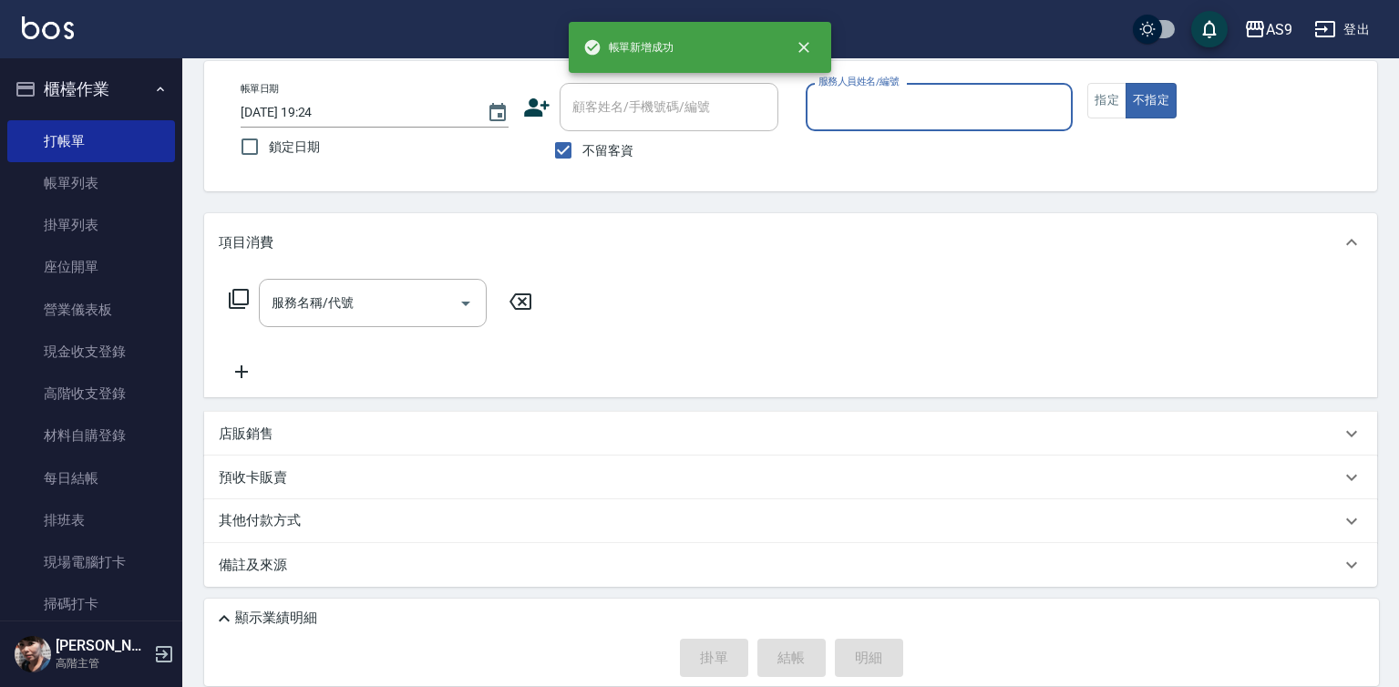
click at [874, 100] on input "服務人員姓名/編號" at bounding box center [940, 107] width 252 height 32
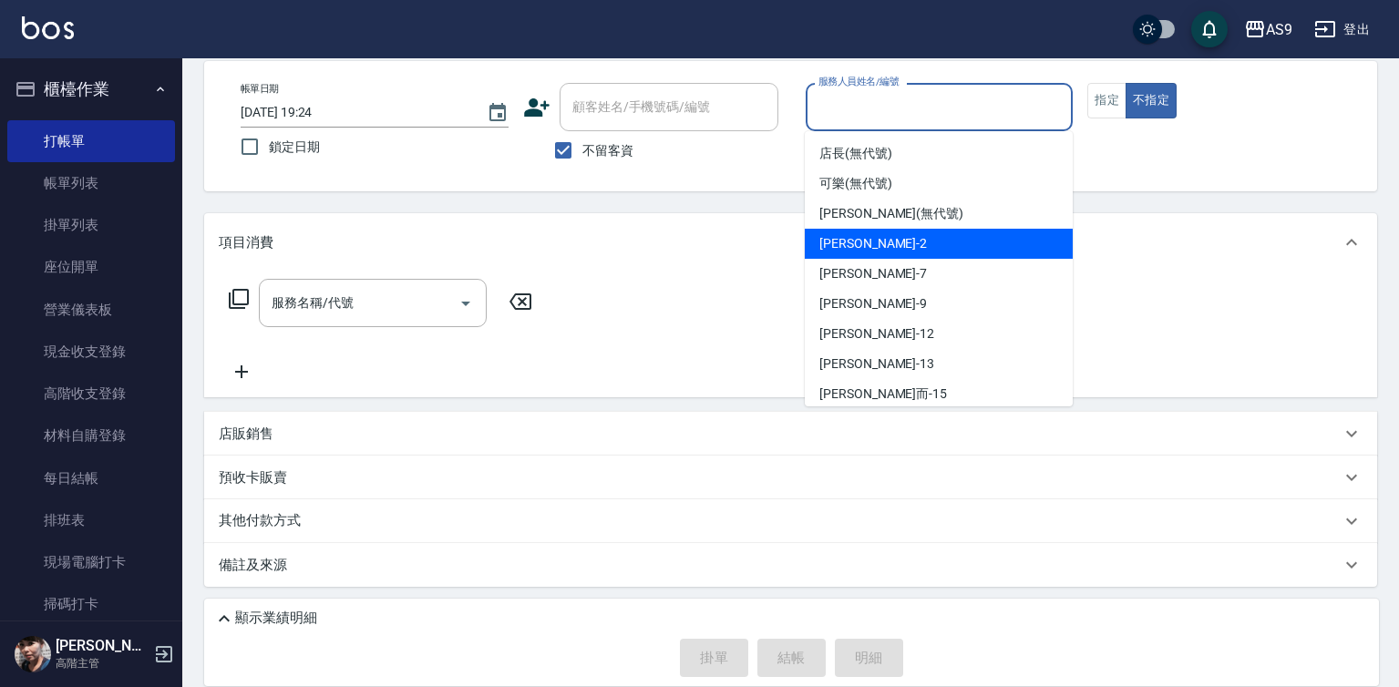
click at [893, 244] on span "[PERSON_NAME]蘭 -2" at bounding box center [873, 243] width 108 height 19
type input "[PERSON_NAME]蘭-2"
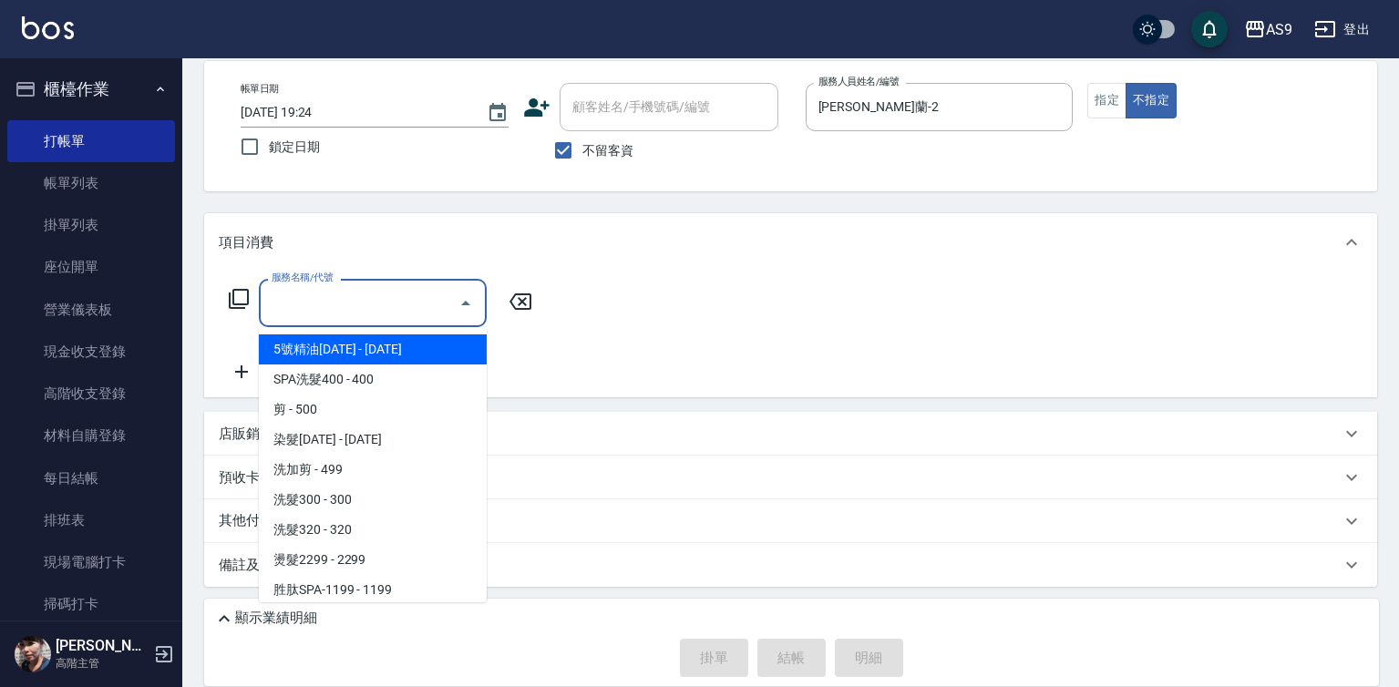
click at [340, 301] on input "服務名稱/代號" at bounding box center [359, 303] width 184 height 32
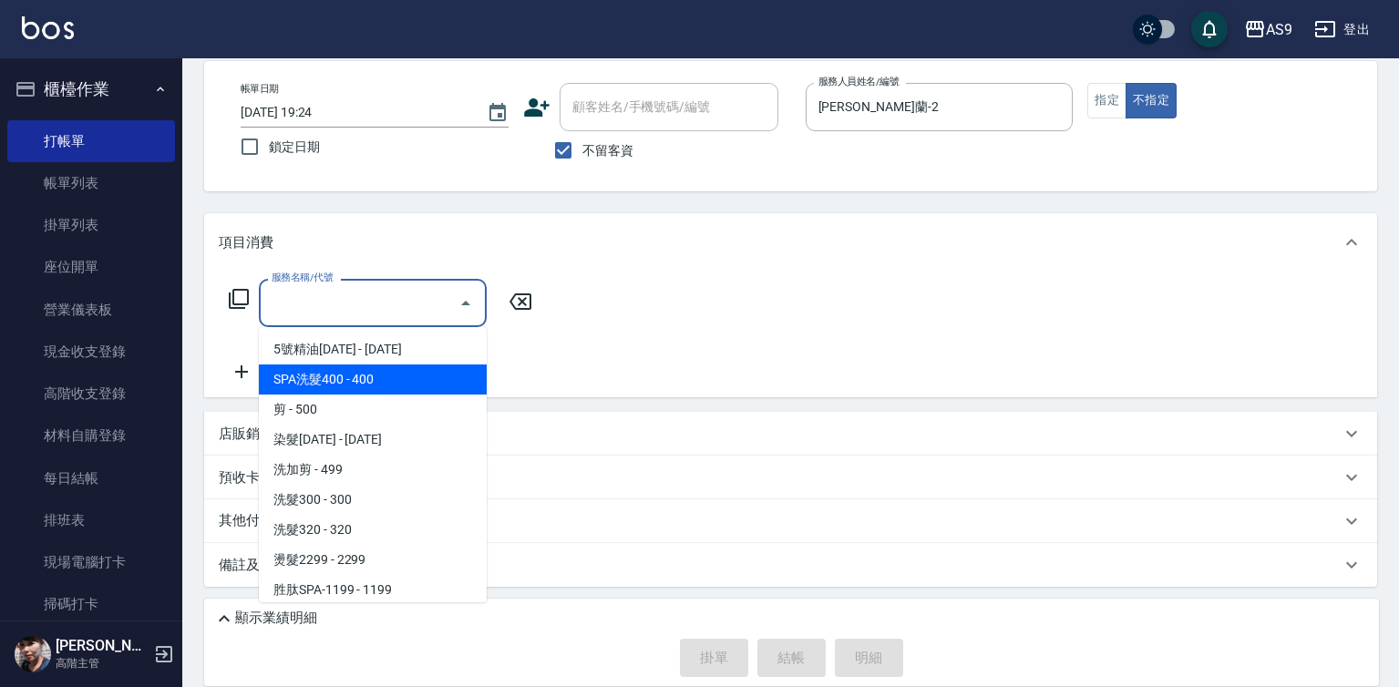
drag, startPoint x: 373, startPoint y: 379, endPoint x: 495, endPoint y: 327, distance: 132.7
click at [374, 379] on span "SPA洗髮400 - 400" at bounding box center [373, 380] width 228 height 30
type input "SPA洗髮400(SPA洗髮400)"
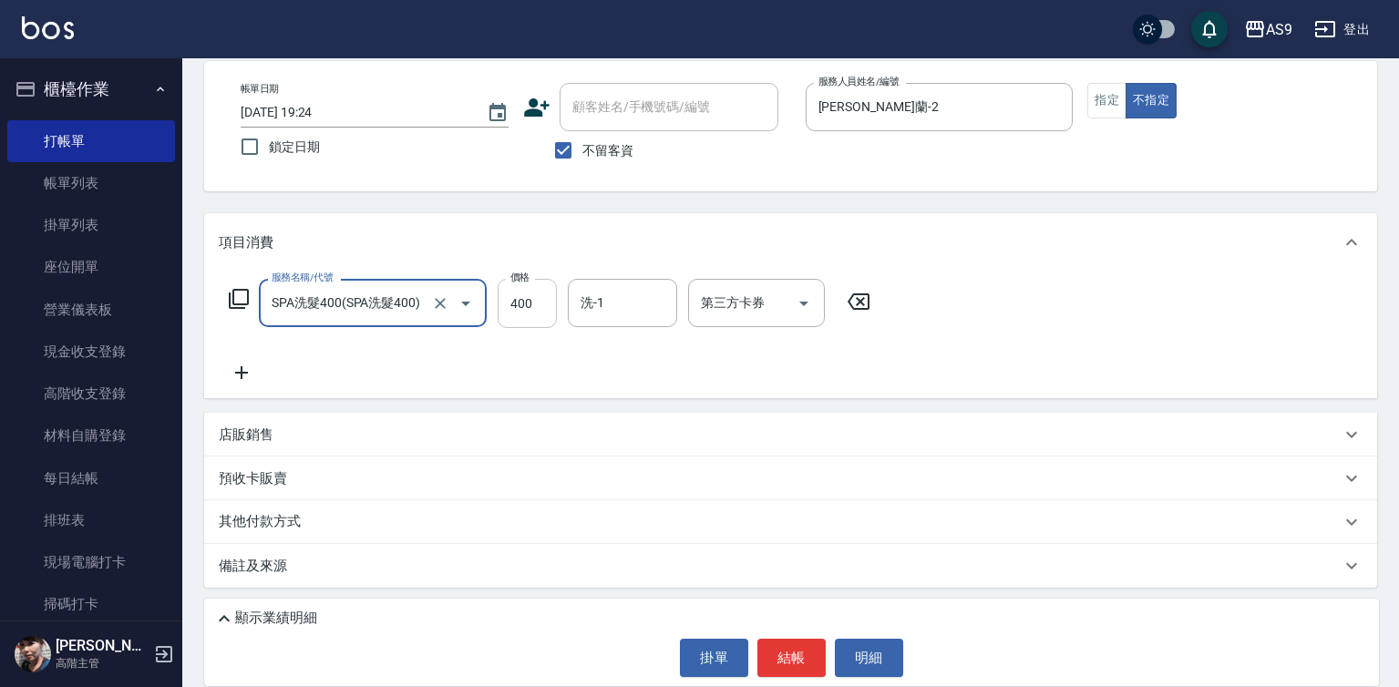
click at [500, 308] on input "400" at bounding box center [527, 303] width 59 height 49
click at [502, 306] on input "400" at bounding box center [527, 303] width 59 height 49
click at [509, 308] on input "400" at bounding box center [527, 303] width 59 height 49
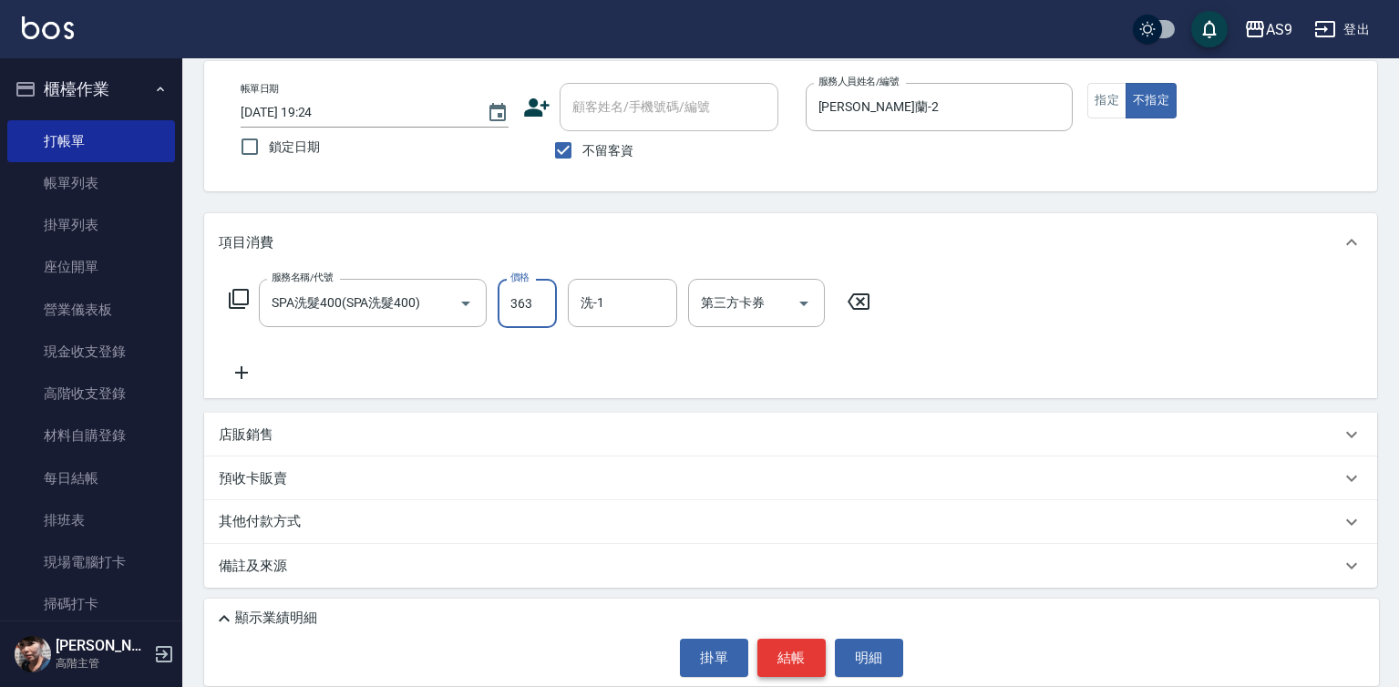
type input "363"
click at [785, 656] on button "結帳" at bounding box center [791, 658] width 68 height 38
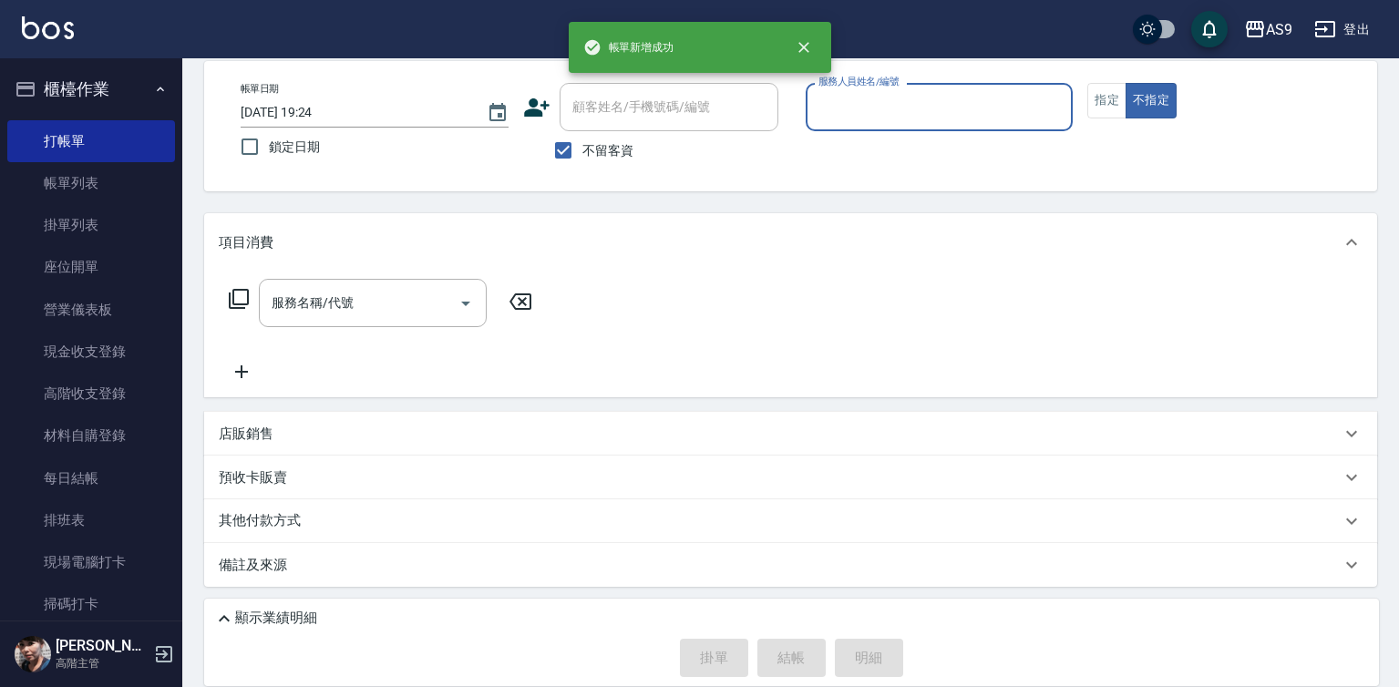
click at [868, 119] on input "服務人員姓名/編號" at bounding box center [940, 107] width 252 height 32
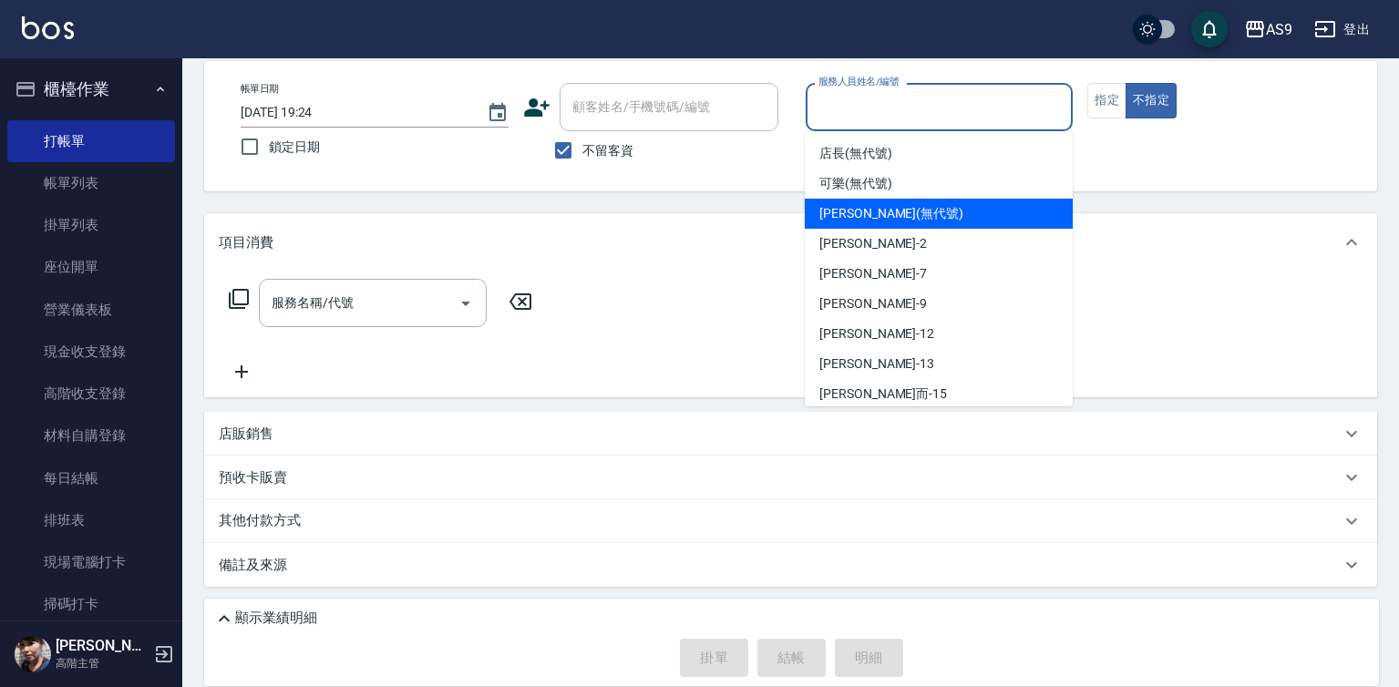
click at [884, 219] on span "[PERSON_NAME] (無代號)" at bounding box center [891, 213] width 144 height 19
type input "[PERSON_NAME](無代號)"
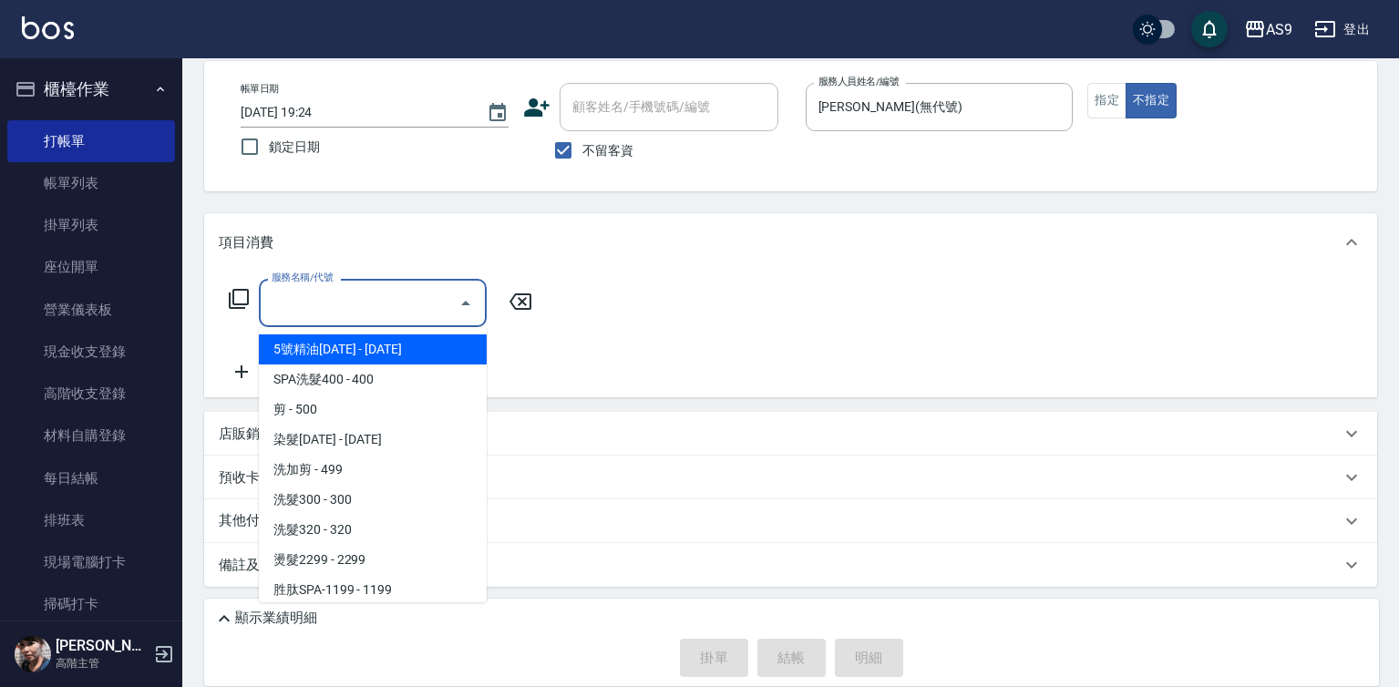
click at [374, 305] on input "服務名稱/代號" at bounding box center [359, 303] width 184 height 32
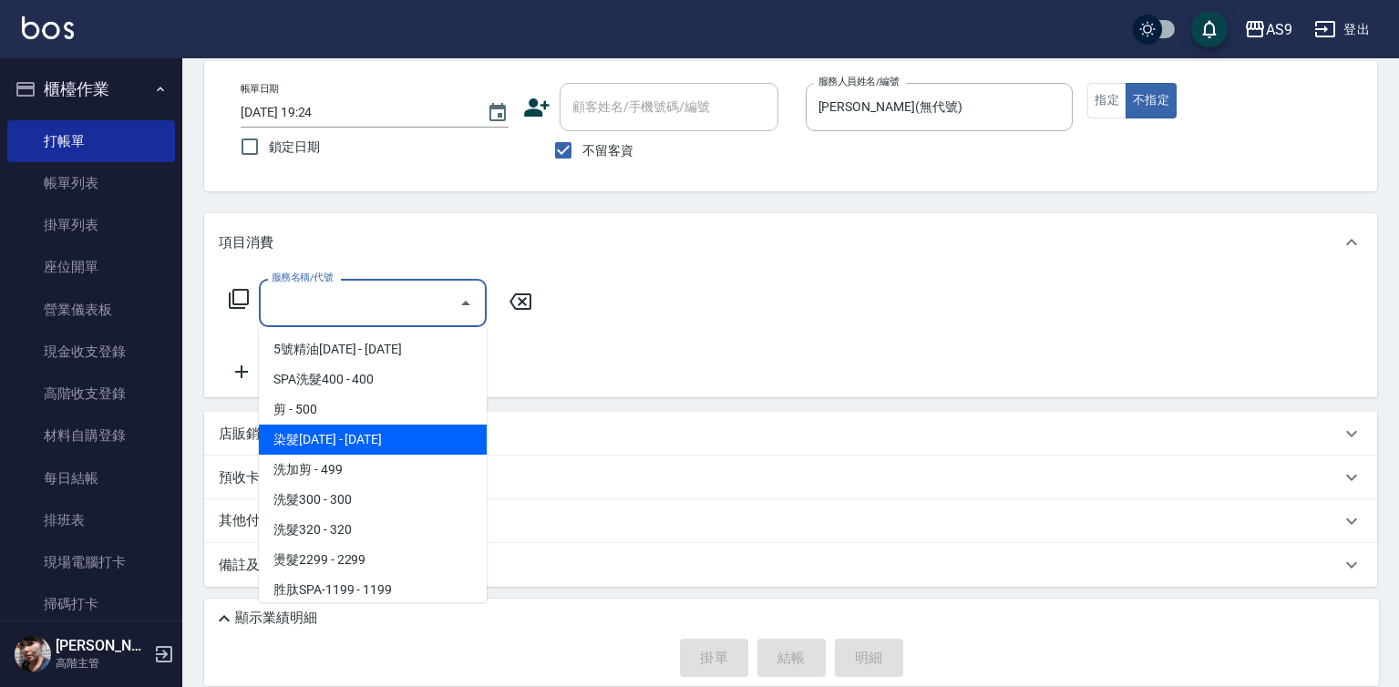
click at [364, 448] on span "染髮[DATE] - [DATE]" at bounding box center [373, 440] width 228 height 30
type input "染髮1500(染髮1500)"
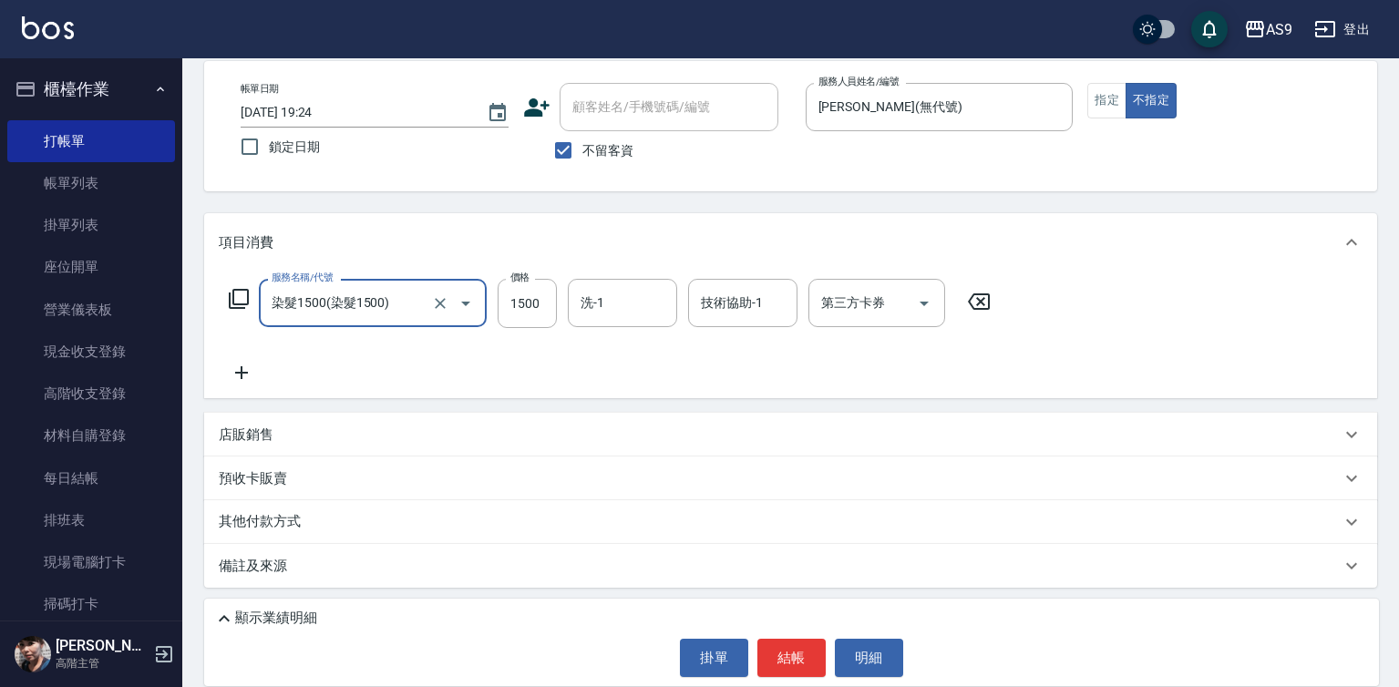
click at [238, 376] on icon at bounding box center [242, 373] width 46 height 22
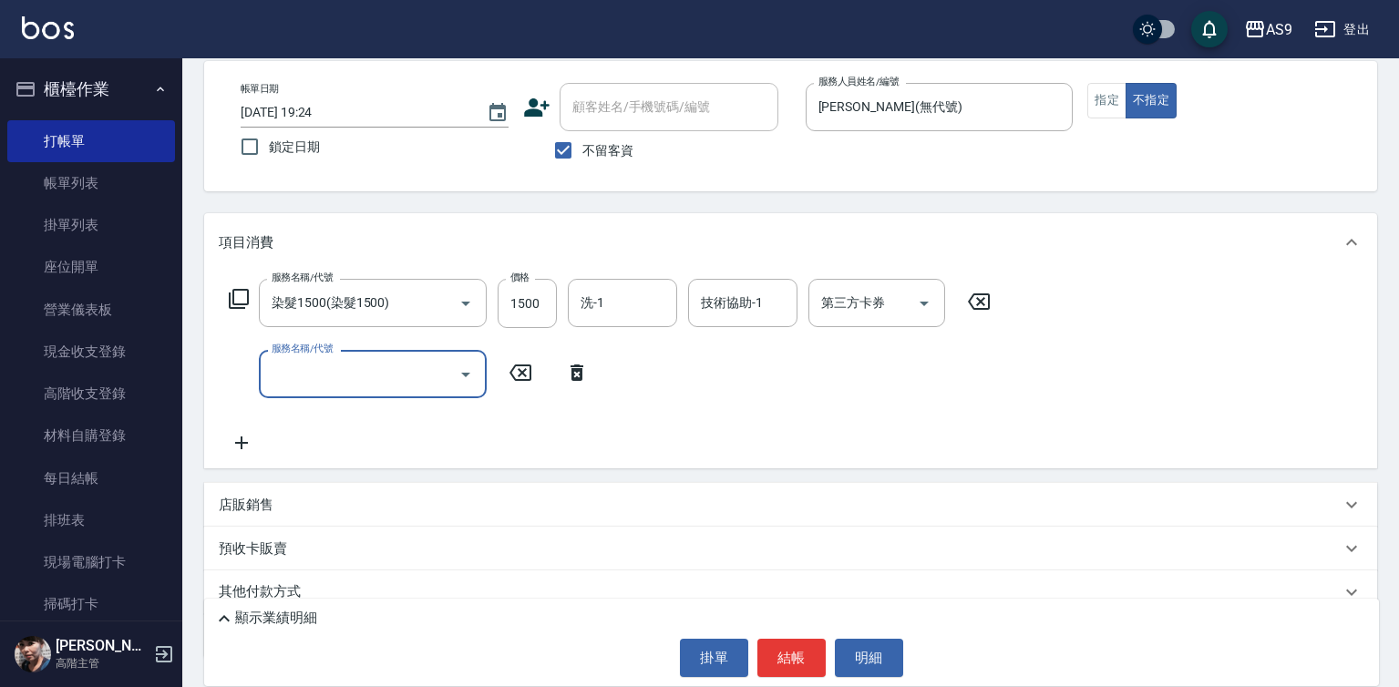
click at [369, 375] on input "服務名稱/代號" at bounding box center [359, 374] width 184 height 32
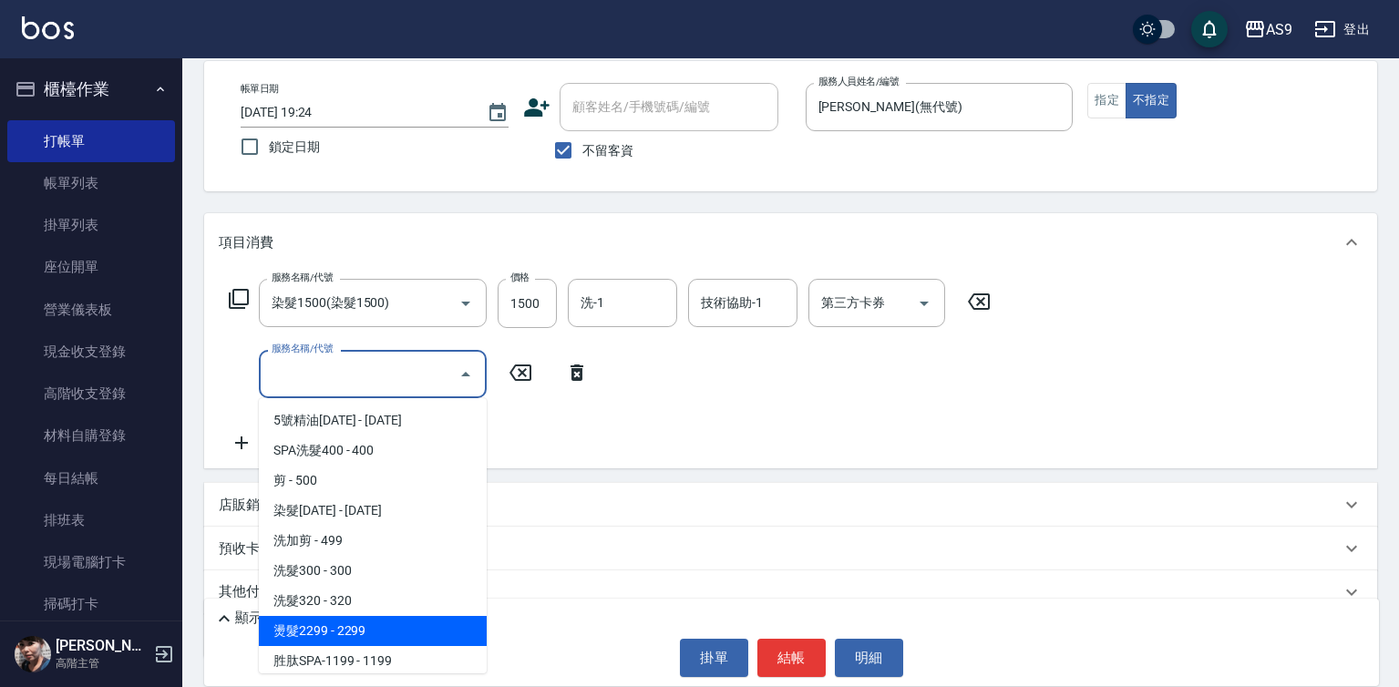
click at [391, 625] on span "燙髮2299 - 2299" at bounding box center [373, 631] width 228 height 30
type input "燙髮2299(燙2299)"
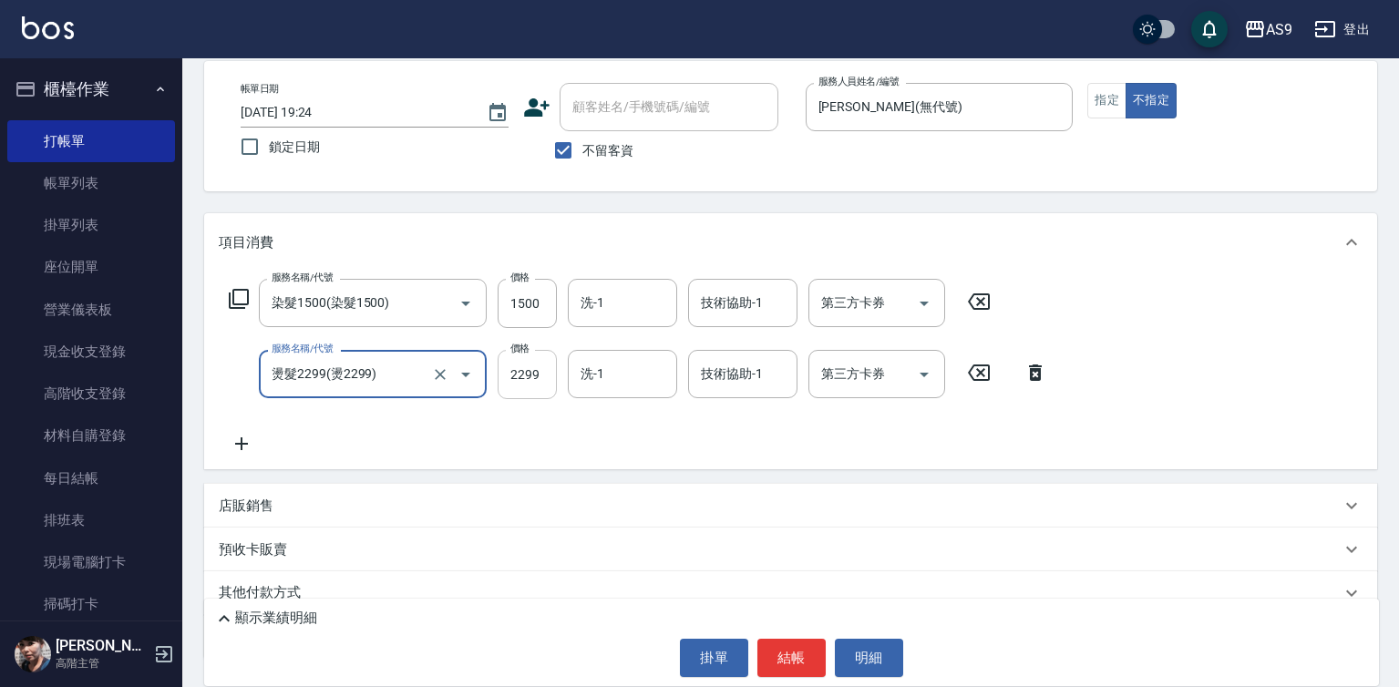
click at [518, 381] on input "2299" at bounding box center [527, 374] width 59 height 49
type input "3500"
click at [529, 298] on input "1500" at bounding box center [527, 303] width 59 height 49
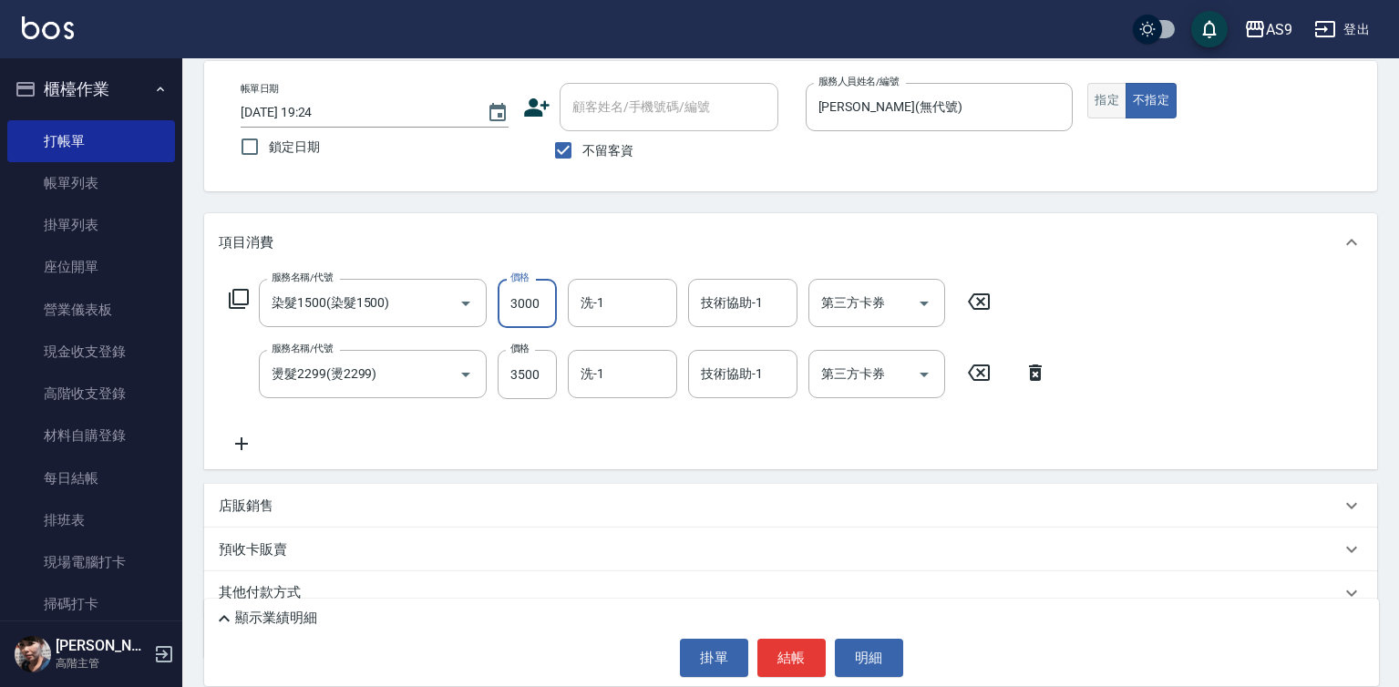
type input "3000"
click at [1098, 108] on button "指定" at bounding box center [1106, 101] width 39 height 36
click at [790, 670] on button "結帳" at bounding box center [791, 658] width 68 height 38
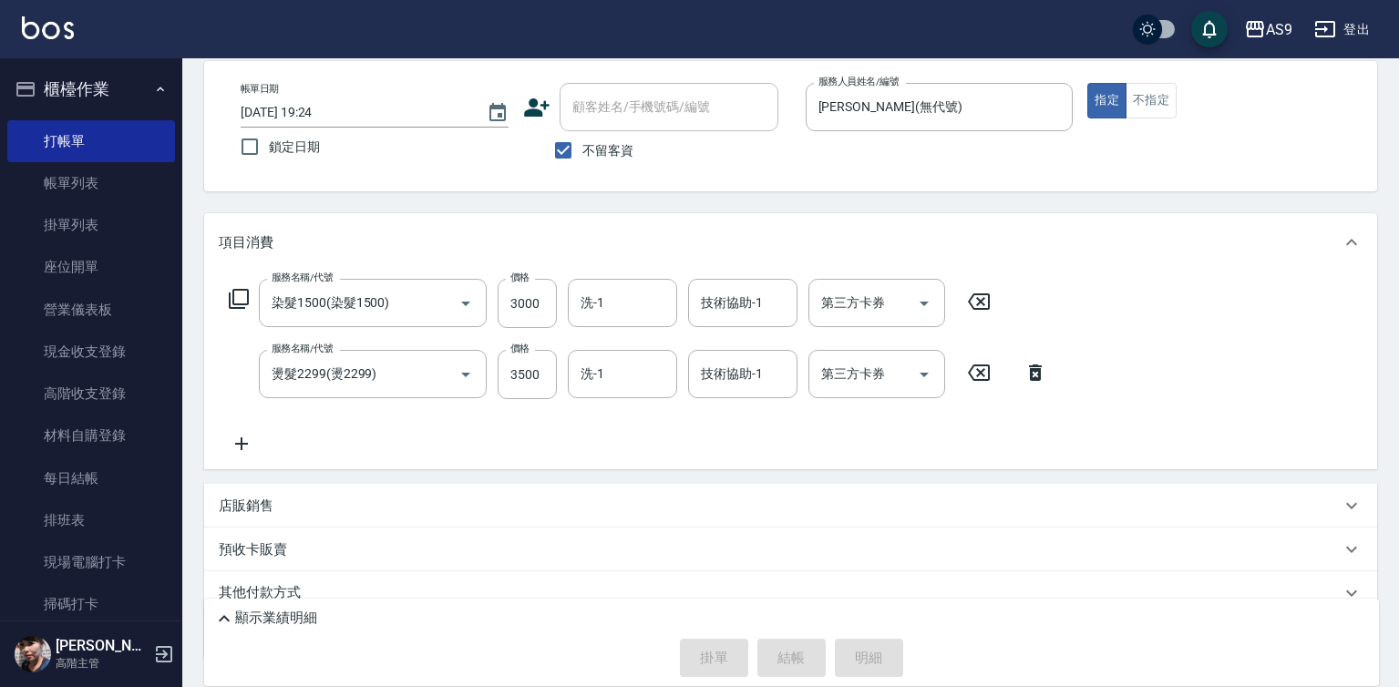
type input "[DATE] 19:25"
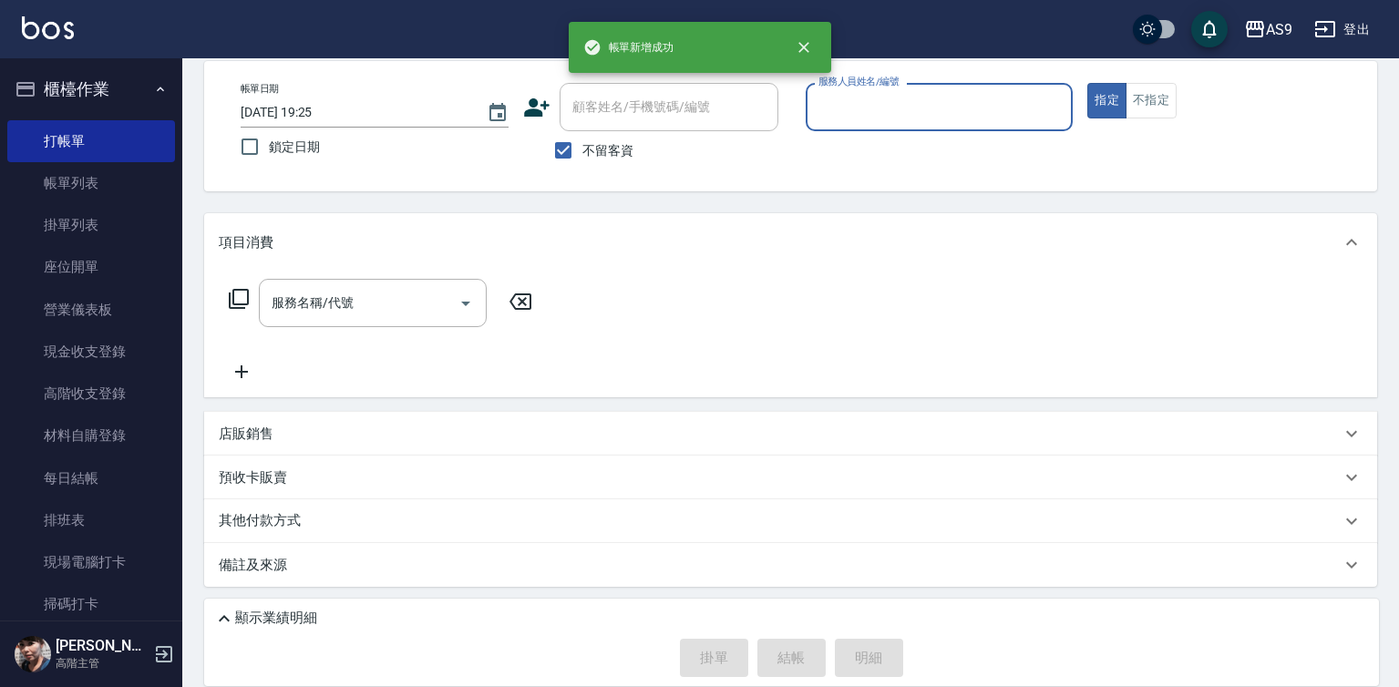
click at [868, 114] on input "服務人員姓名/編號" at bounding box center [940, 107] width 252 height 32
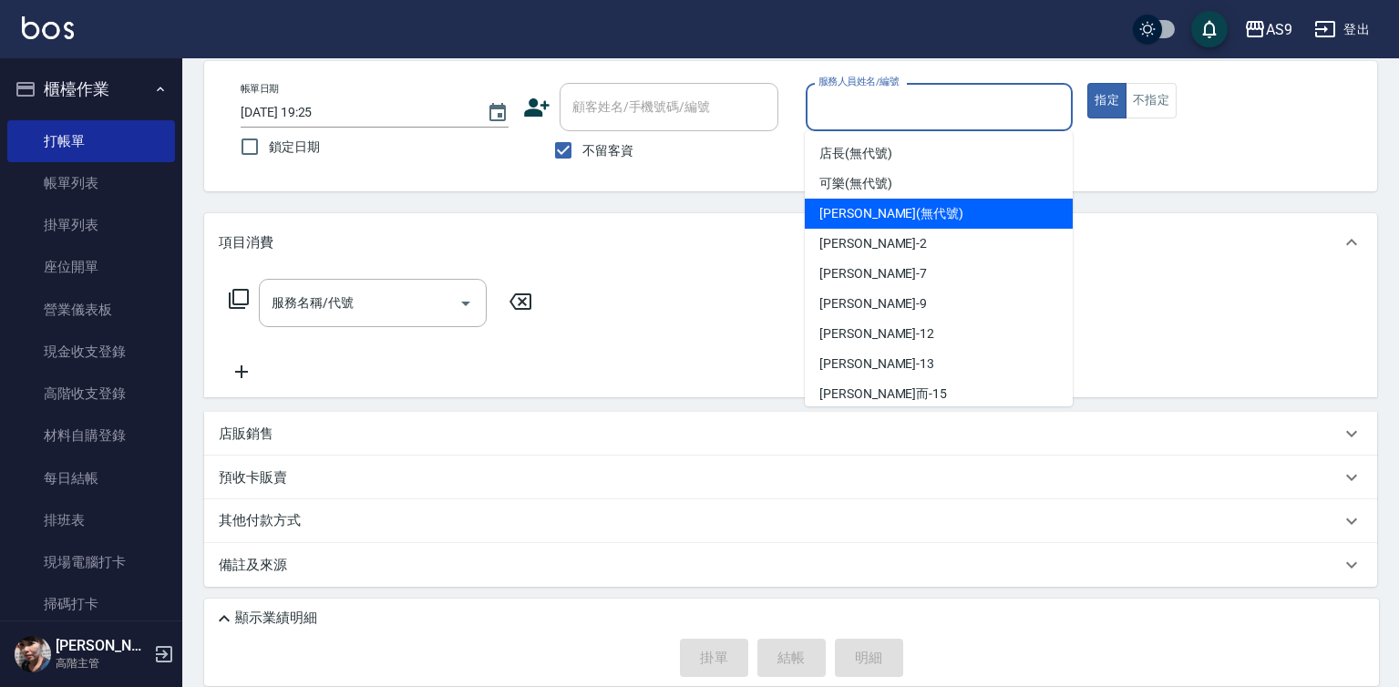
click at [886, 211] on span "[PERSON_NAME] (無代號)" at bounding box center [891, 213] width 144 height 19
type input "[PERSON_NAME](無代號)"
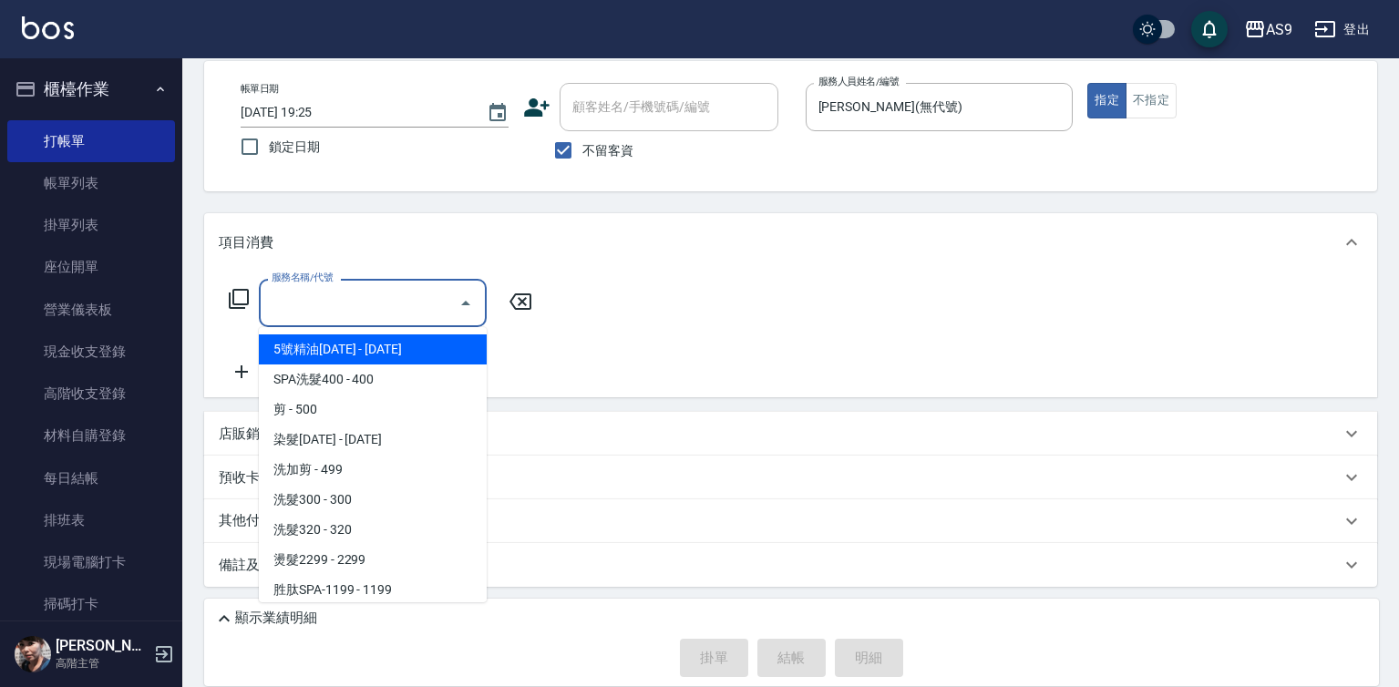
click at [392, 303] on input "服務名稱/代號" at bounding box center [359, 303] width 184 height 32
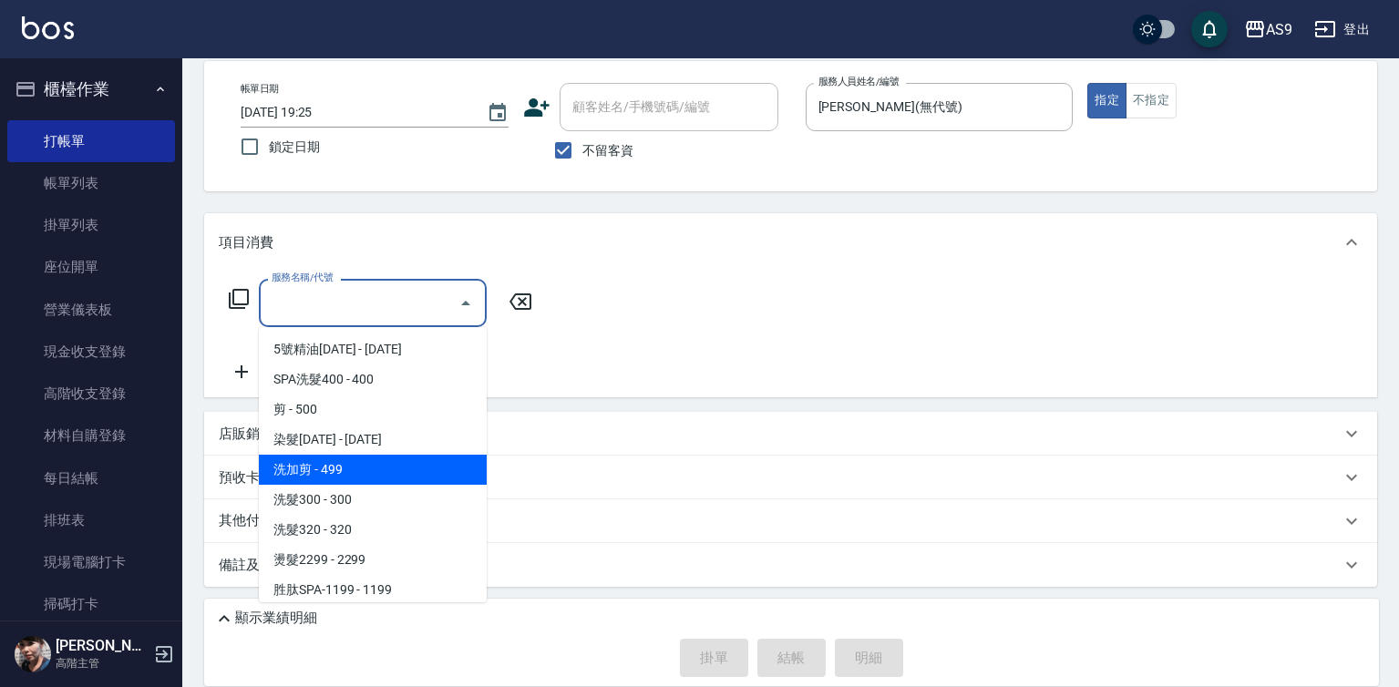
click at [368, 472] on span "洗加剪 - 499" at bounding box center [373, 470] width 228 height 30
type input "洗加剪(洗加剪)"
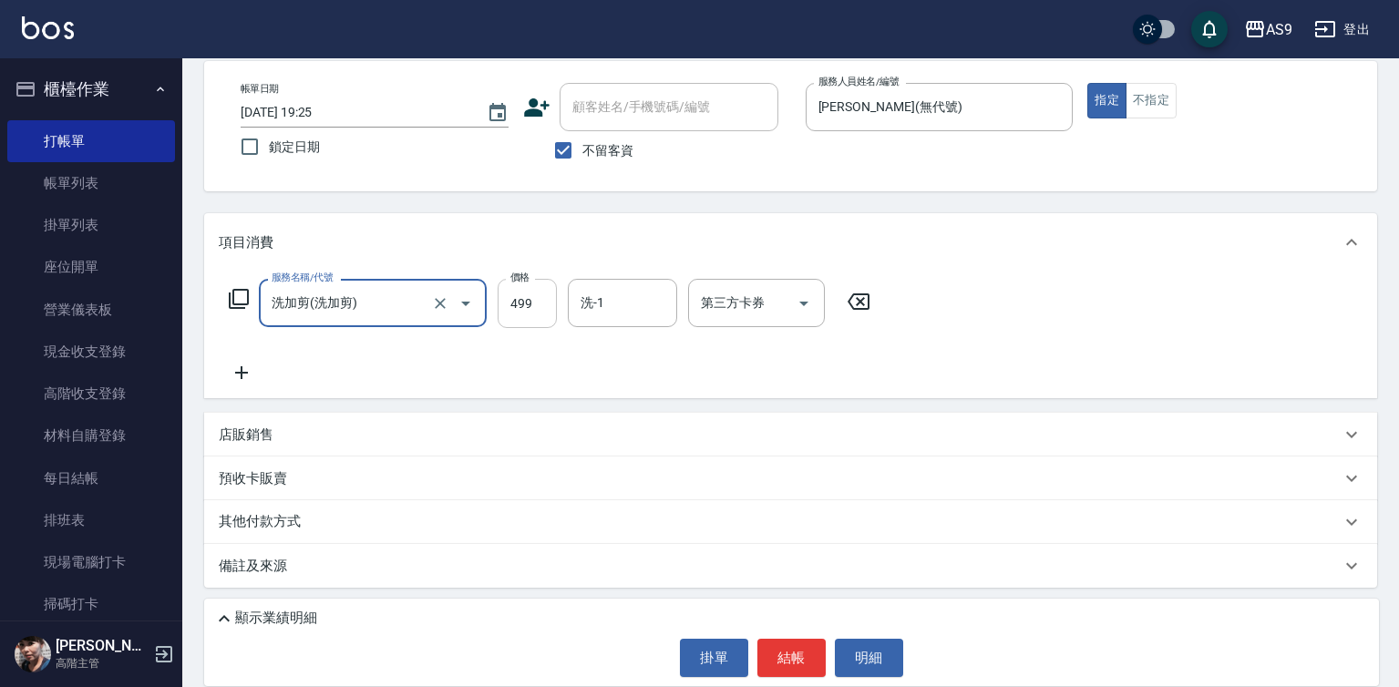
click at [538, 309] on input "499" at bounding box center [527, 303] width 59 height 49
click at [538, 309] on input "4" at bounding box center [527, 303] width 59 height 49
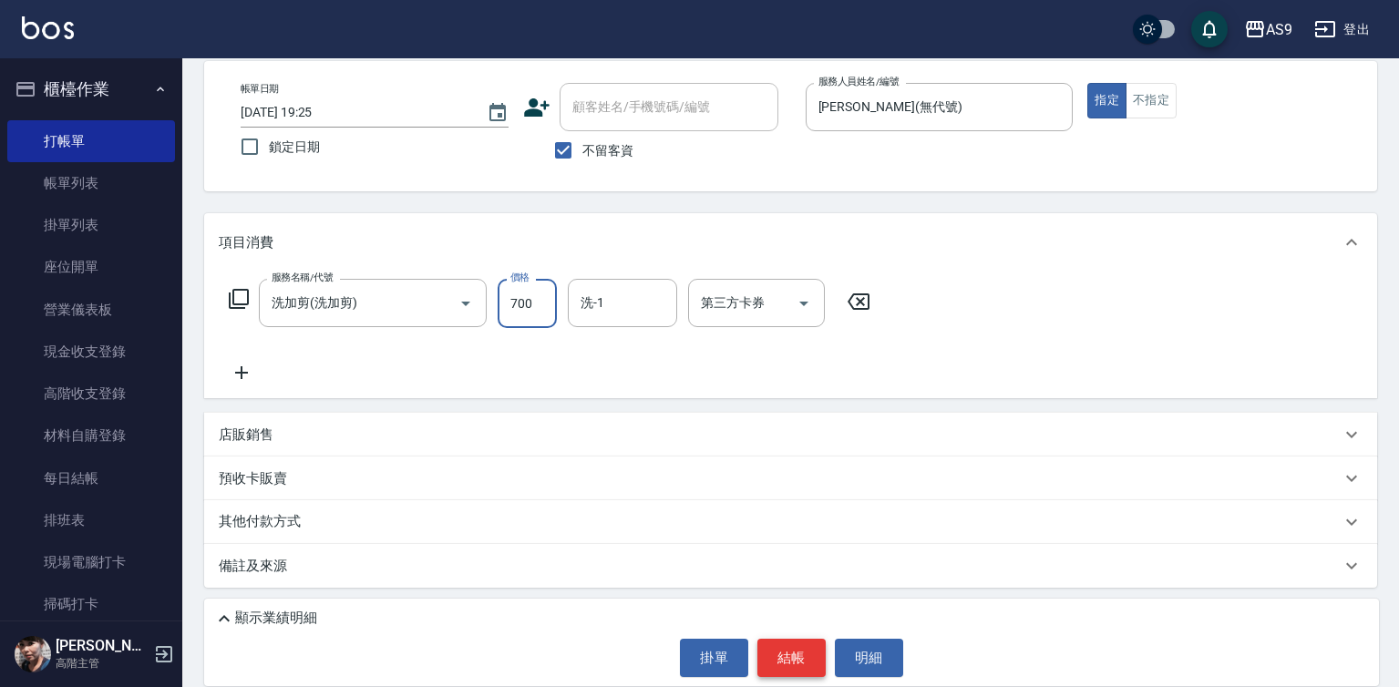
type input "700"
click at [800, 649] on button "結帳" at bounding box center [791, 658] width 68 height 38
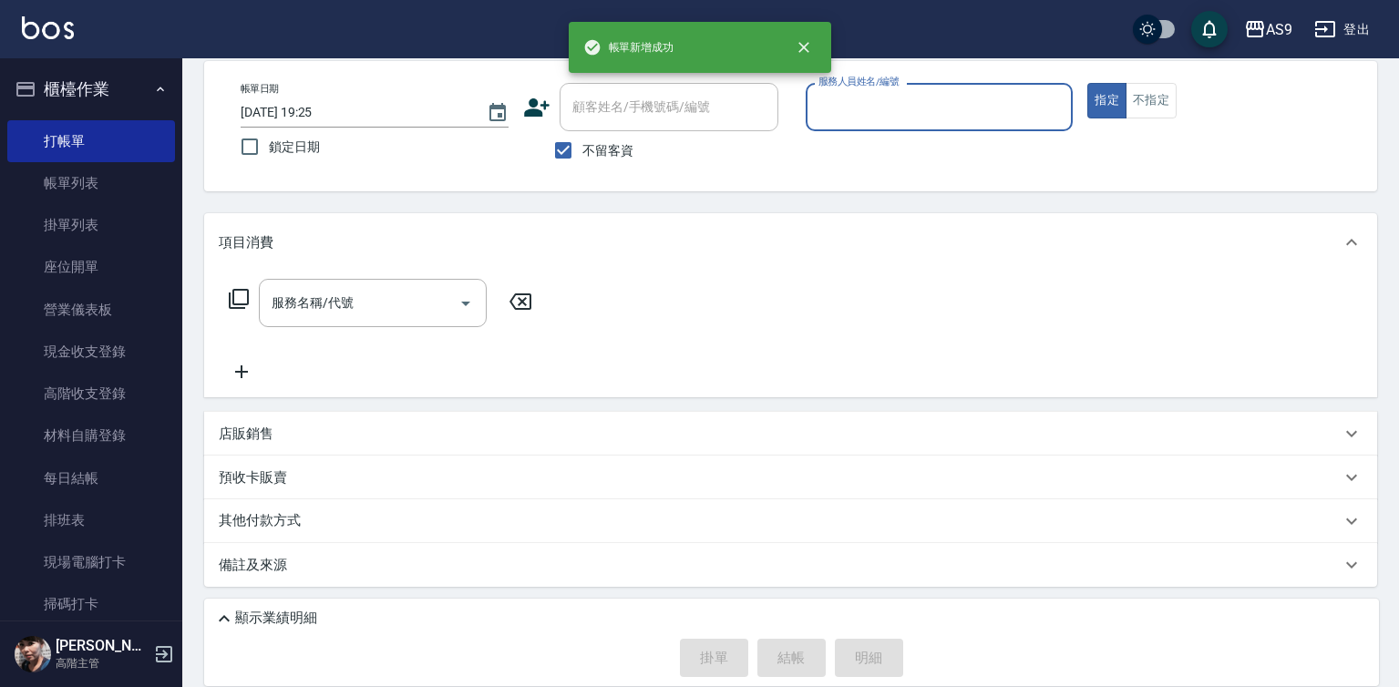
click at [881, 115] on input "服務人員姓名/編號" at bounding box center [940, 107] width 252 height 32
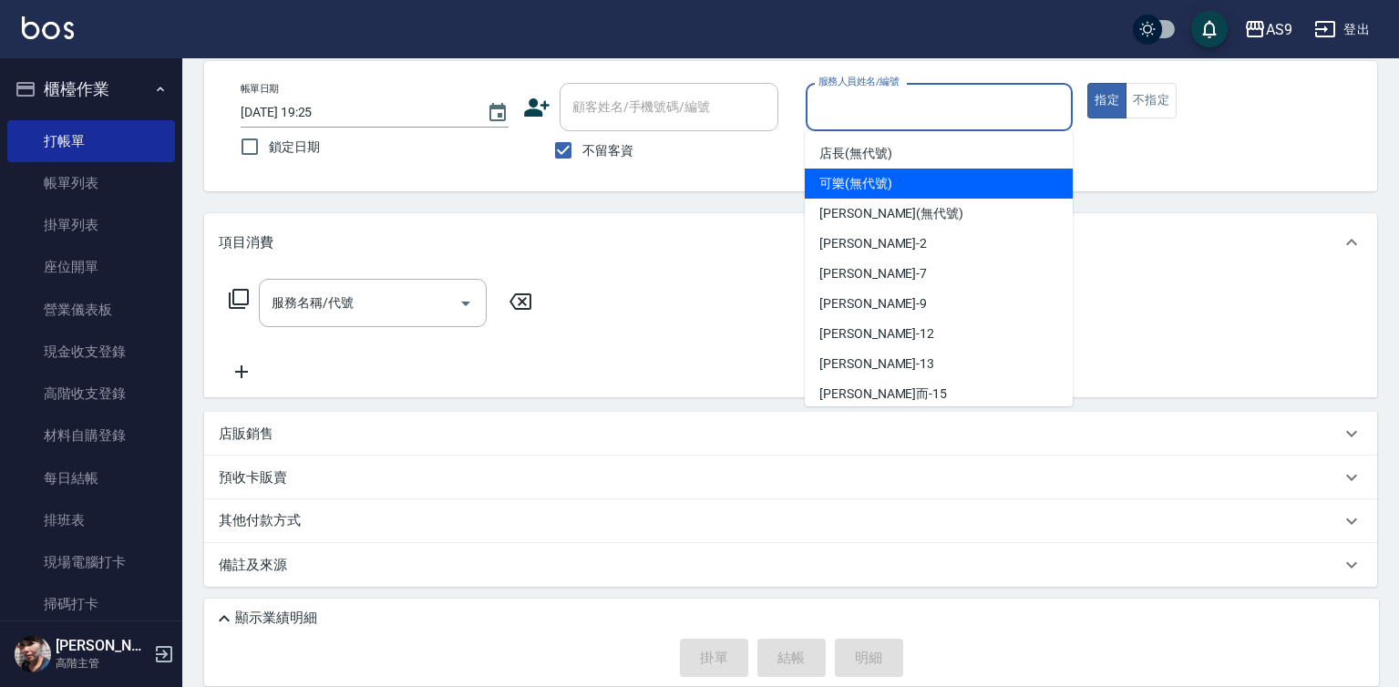
click at [885, 185] on span "可樂 (無代號)" at bounding box center [855, 183] width 73 height 19
type input "可樂(無代號)"
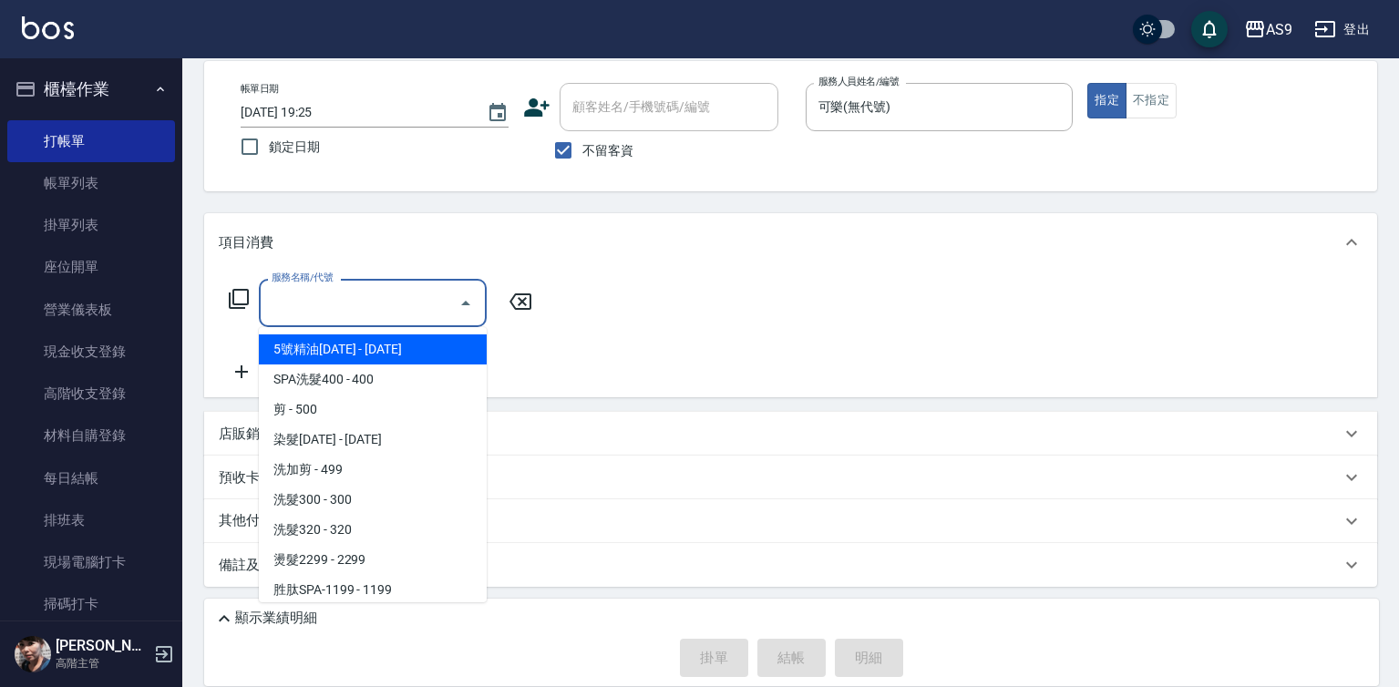
click at [416, 304] on input "服務名稱/代號" at bounding box center [359, 303] width 184 height 32
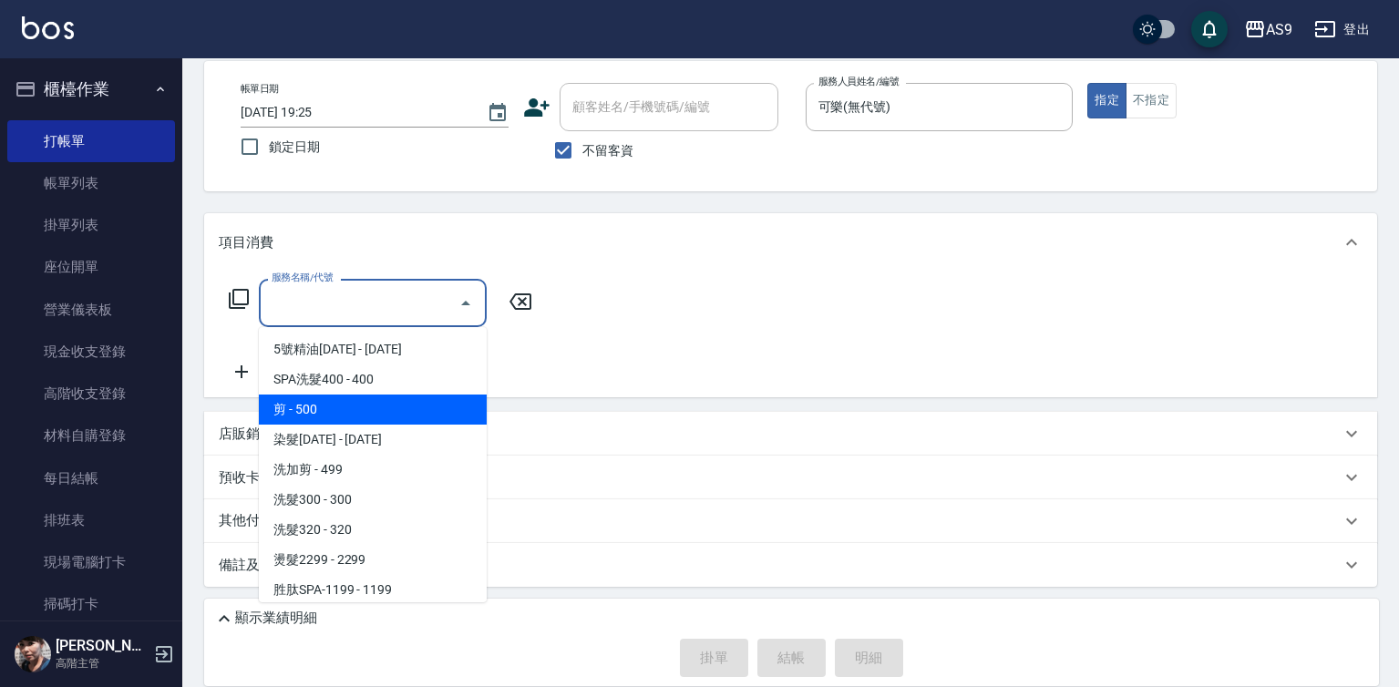
drag, startPoint x: 399, startPoint y: 416, endPoint x: 420, endPoint y: 412, distance: 21.3
click at [399, 416] on span "剪 - 500" at bounding box center [373, 410] width 228 height 30
type input "剪(剪)"
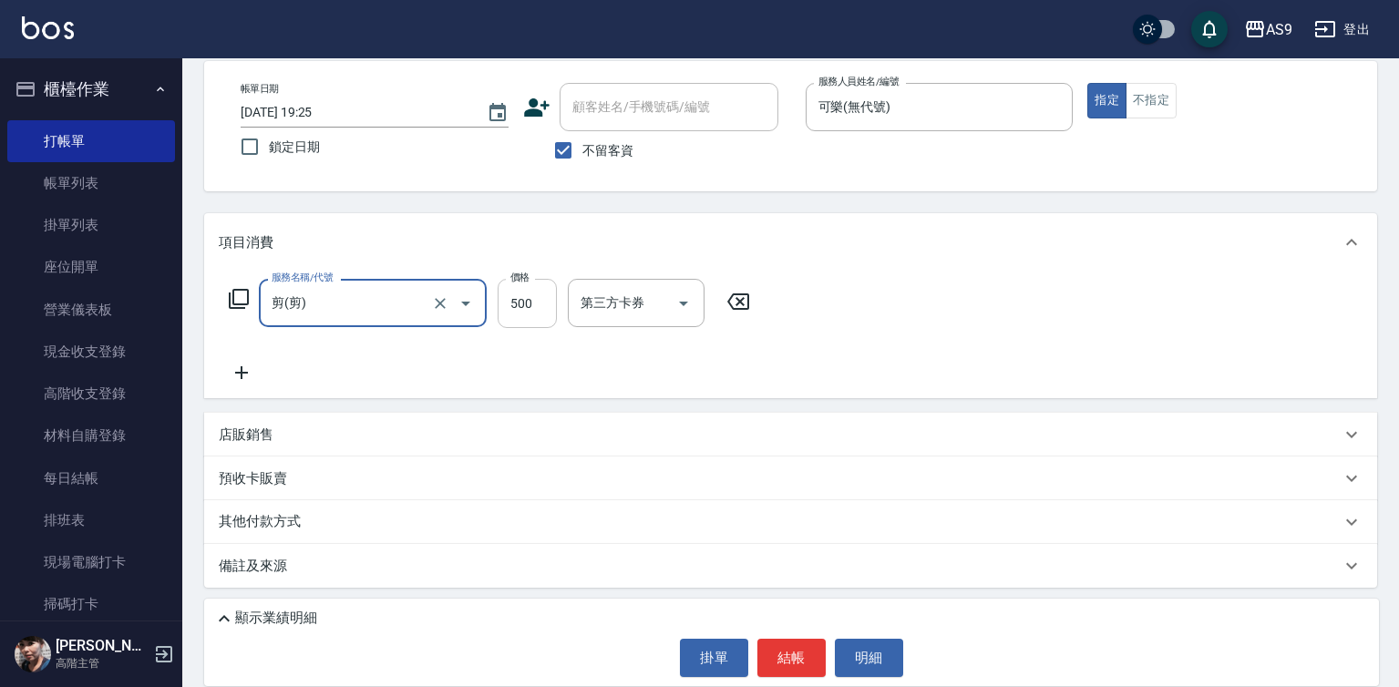
click at [528, 303] on input "500" at bounding box center [527, 303] width 59 height 49
type input "400"
click at [1163, 100] on button "不指定" at bounding box center [1150, 101] width 51 height 36
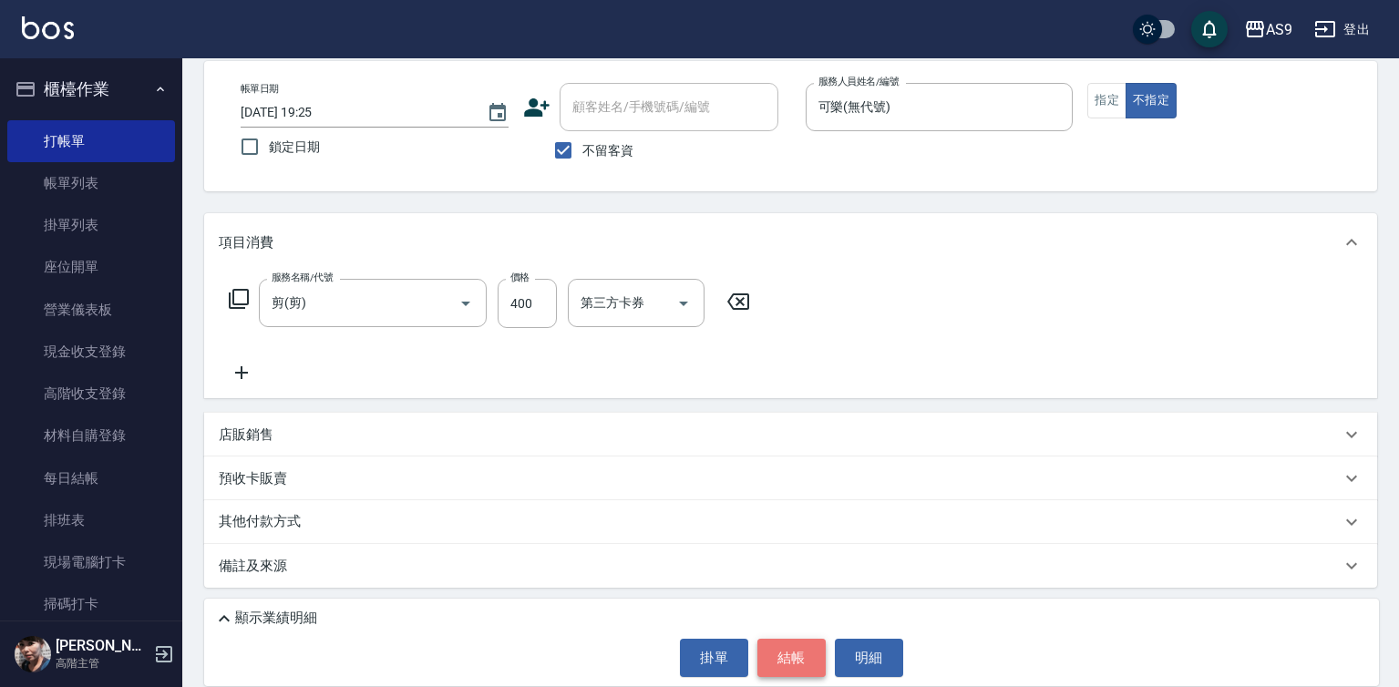
click at [800, 649] on button "結帳" at bounding box center [791, 658] width 68 height 38
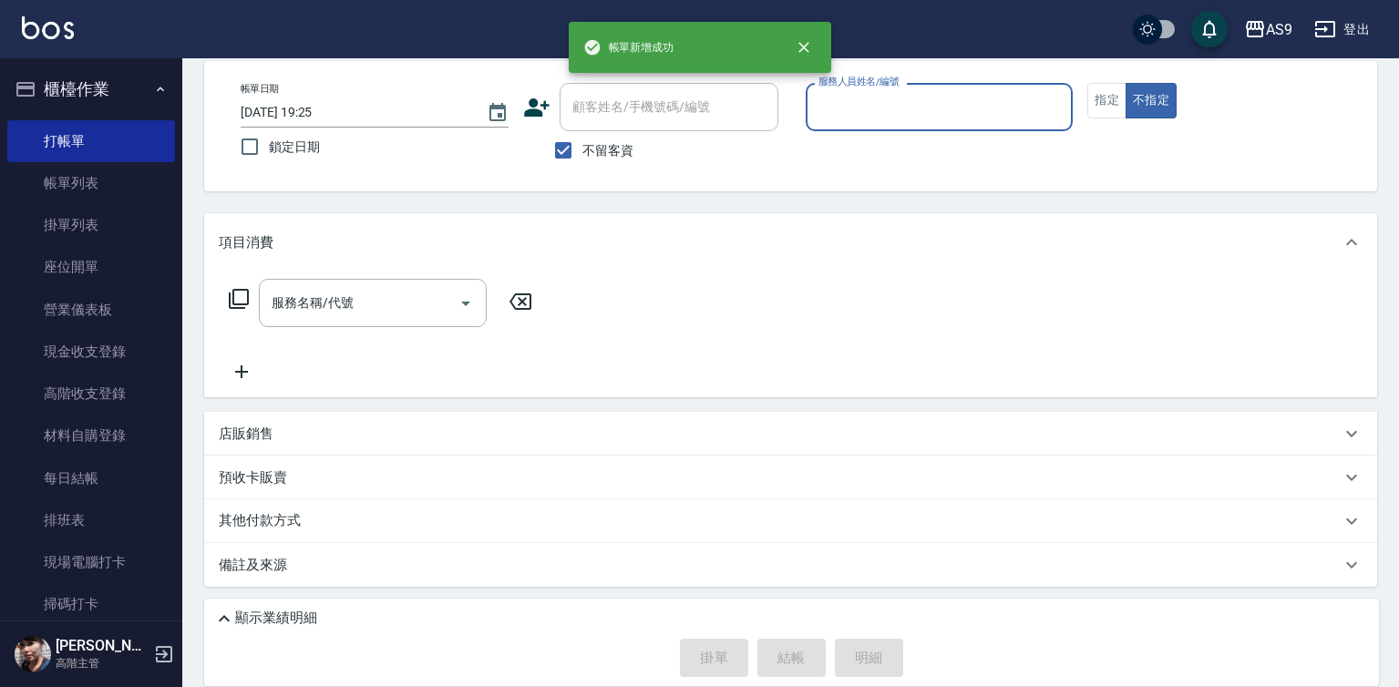
click at [895, 87] on label "服務人員姓名/編號" at bounding box center [858, 82] width 80 height 14
click at [895, 91] on input "服務人員姓名/編號" at bounding box center [940, 107] width 252 height 32
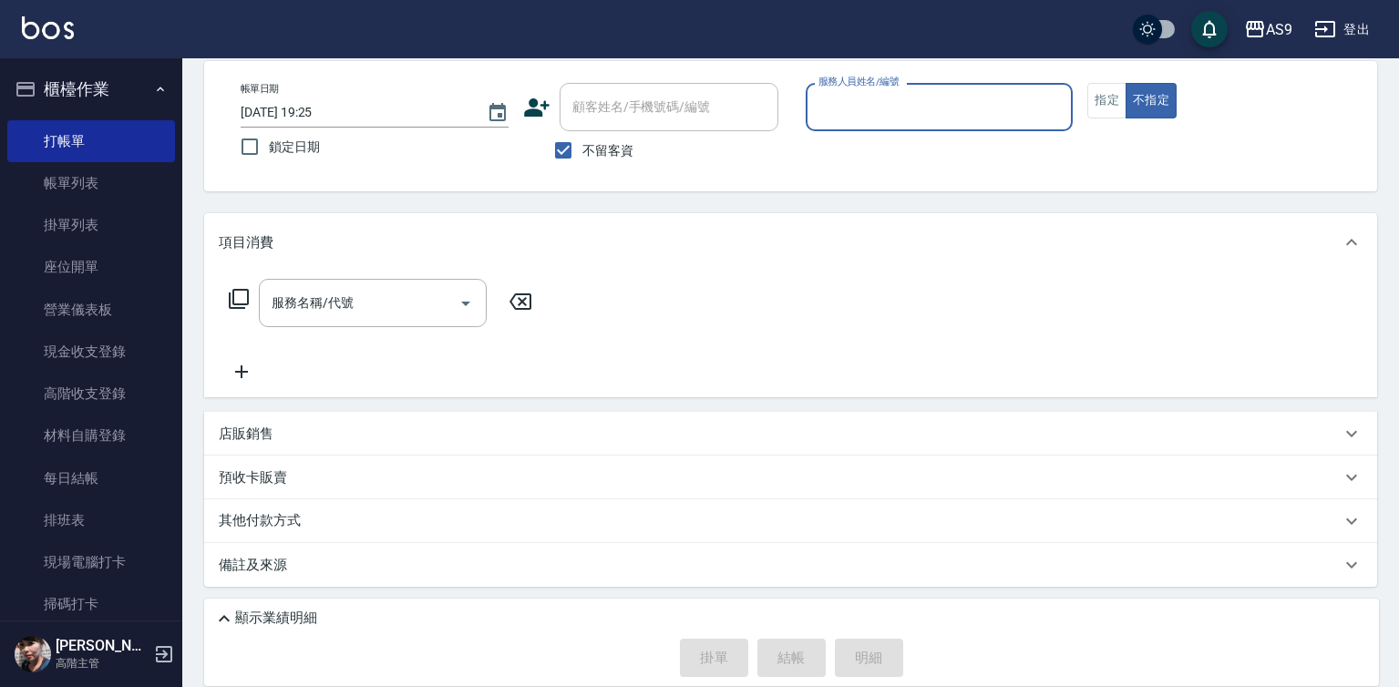
click at [885, 108] on input "服務人員姓名/編號" at bounding box center [940, 107] width 252 height 32
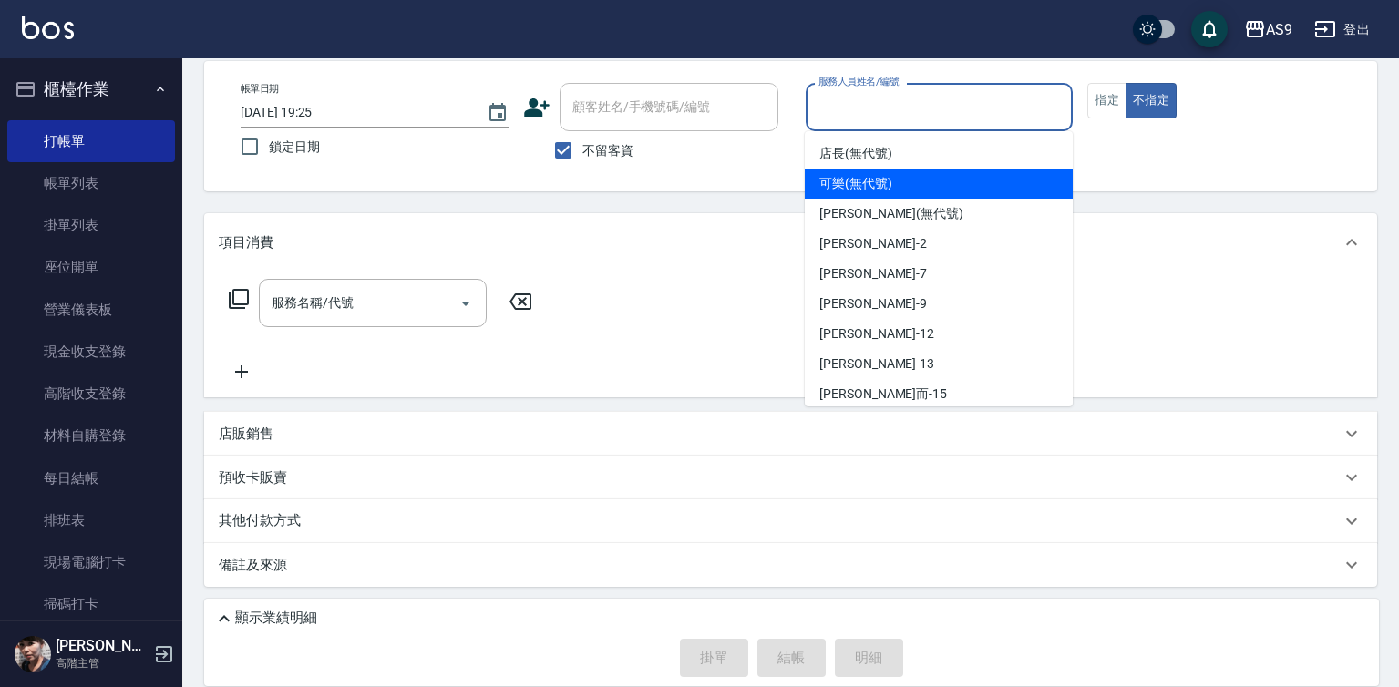
click at [874, 186] on span "可樂 (無代號)" at bounding box center [855, 183] width 73 height 19
type input "可樂(無代號)"
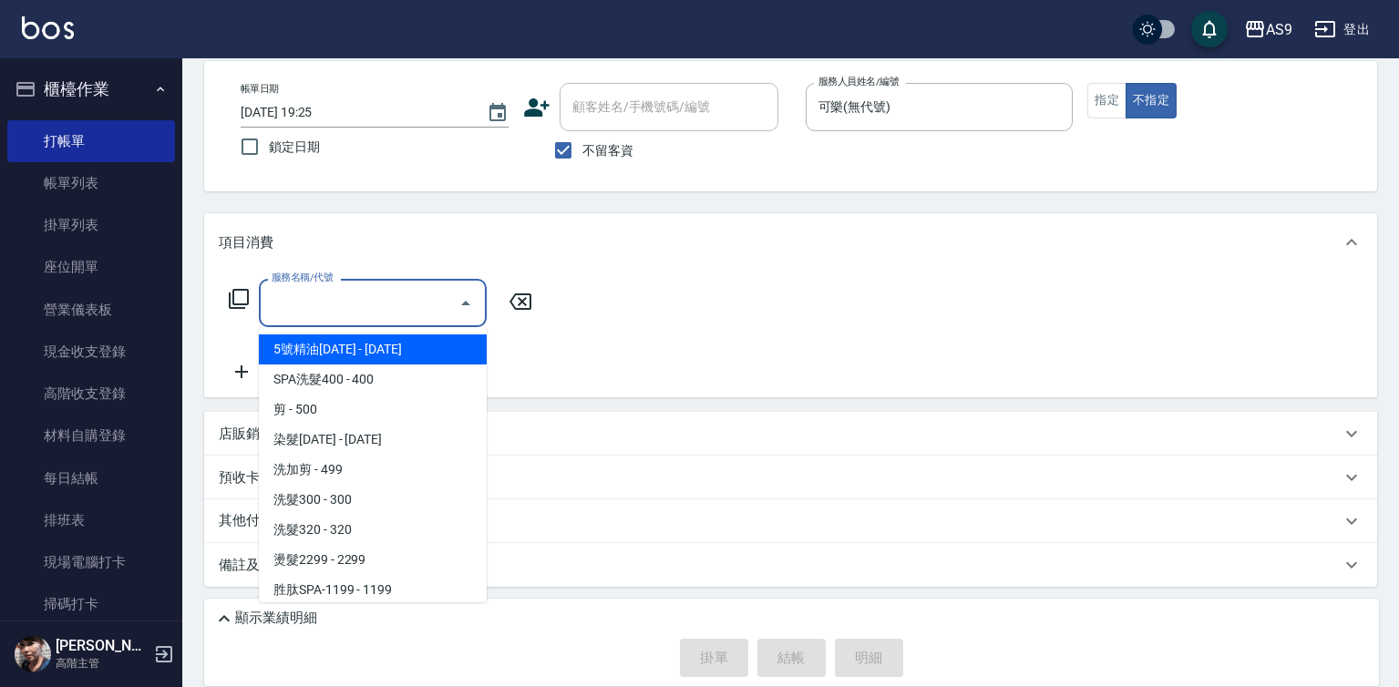
click at [425, 291] on input "服務名稱/代號" at bounding box center [359, 303] width 184 height 32
click at [1120, 108] on button "指定" at bounding box center [1106, 101] width 39 height 36
click at [409, 313] on input "服務名稱/代號" at bounding box center [359, 303] width 184 height 32
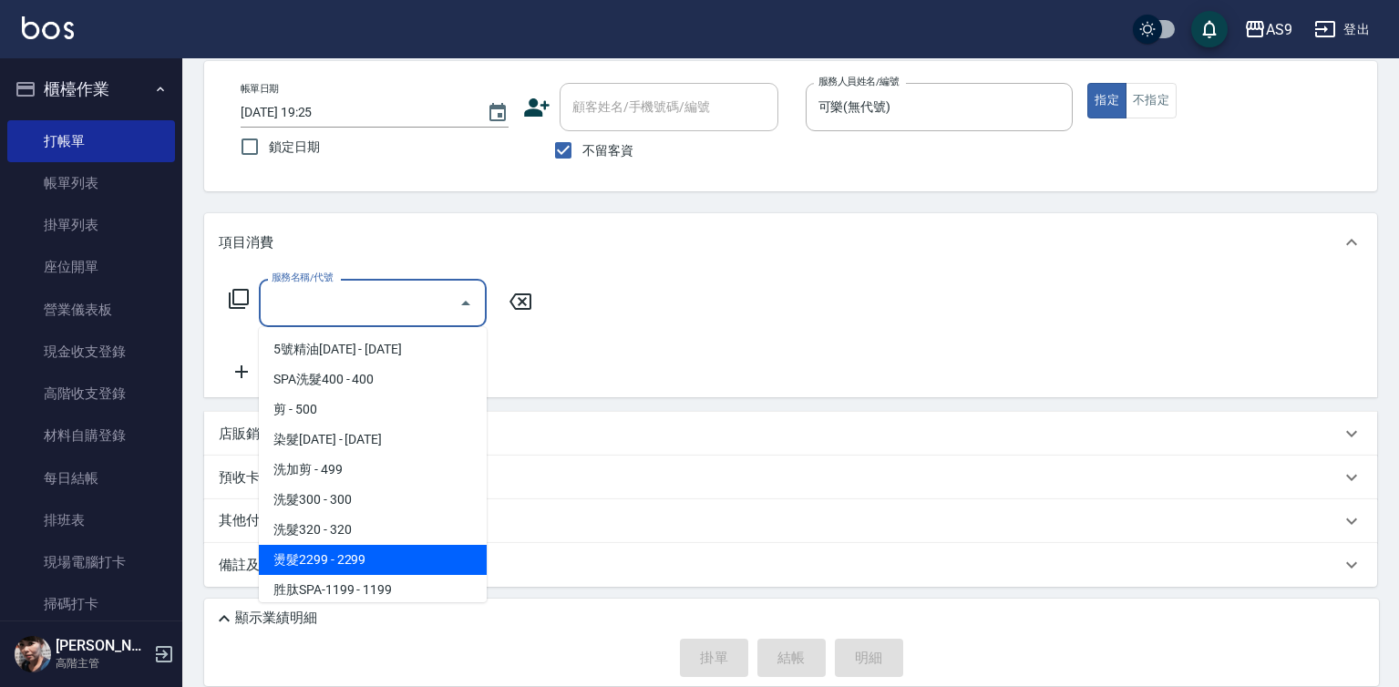
drag, startPoint x: 368, startPoint y: 556, endPoint x: 524, endPoint y: 396, distance: 223.0
click at [371, 556] on span "燙髮2299 - 2299" at bounding box center [373, 560] width 228 height 30
type input "燙髮2299(燙2299)"
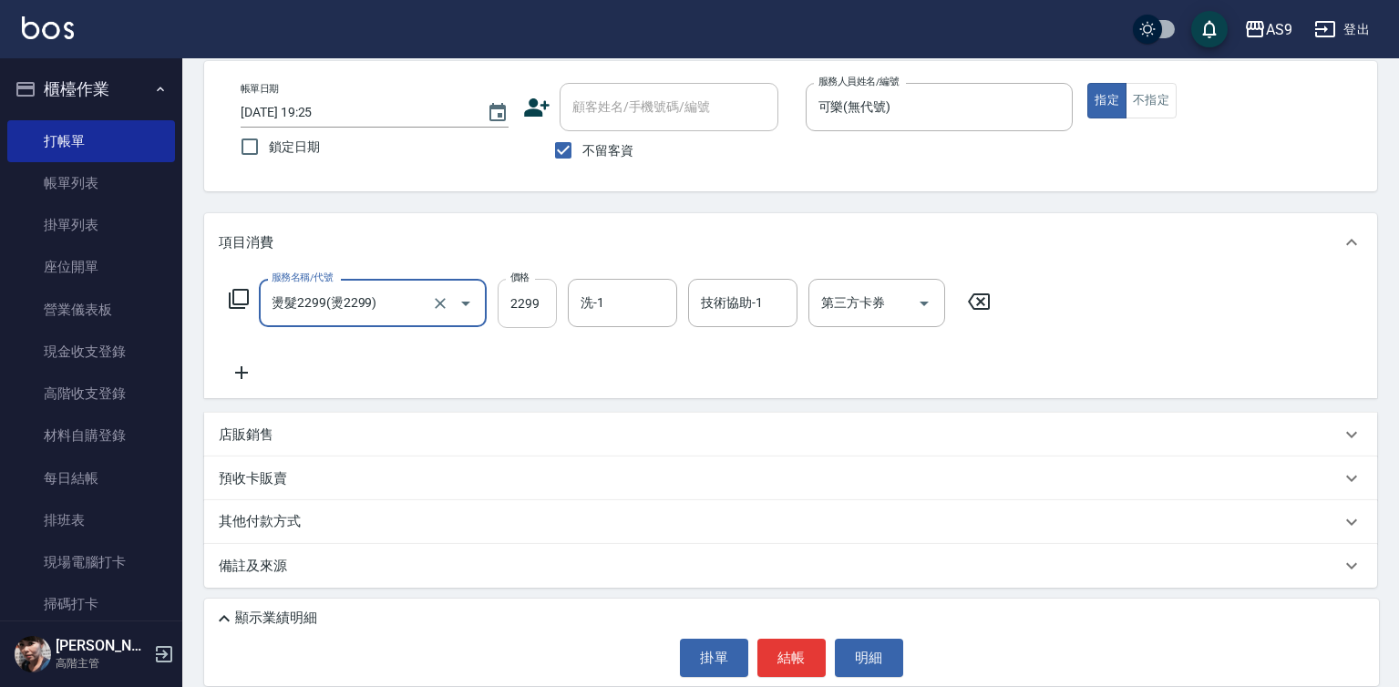
click at [541, 309] on input "2299" at bounding box center [527, 303] width 59 height 49
type input "3000"
click at [781, 653] on button "結帳" at bounding box center [791, 658] width 68 height 38
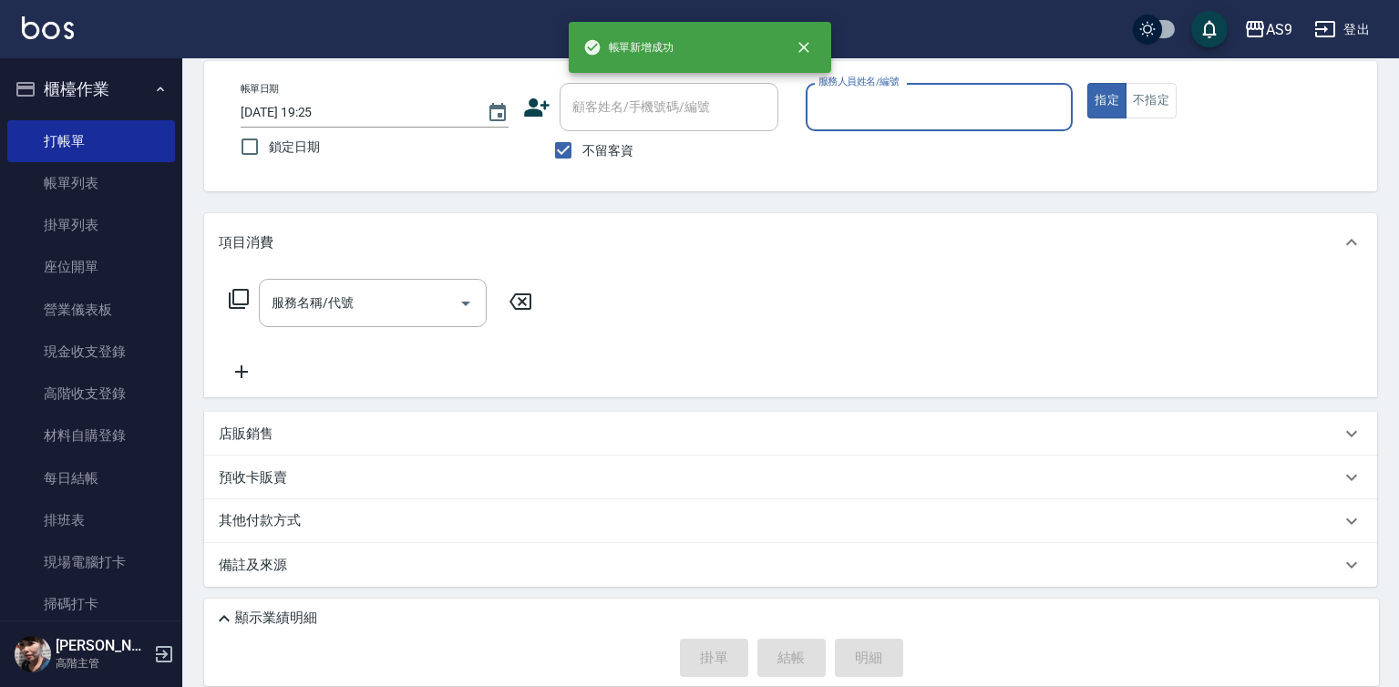
click at [876, 111] on input "服務人員姓名/編號" at bounding box center [940, 107] width 252 height 32
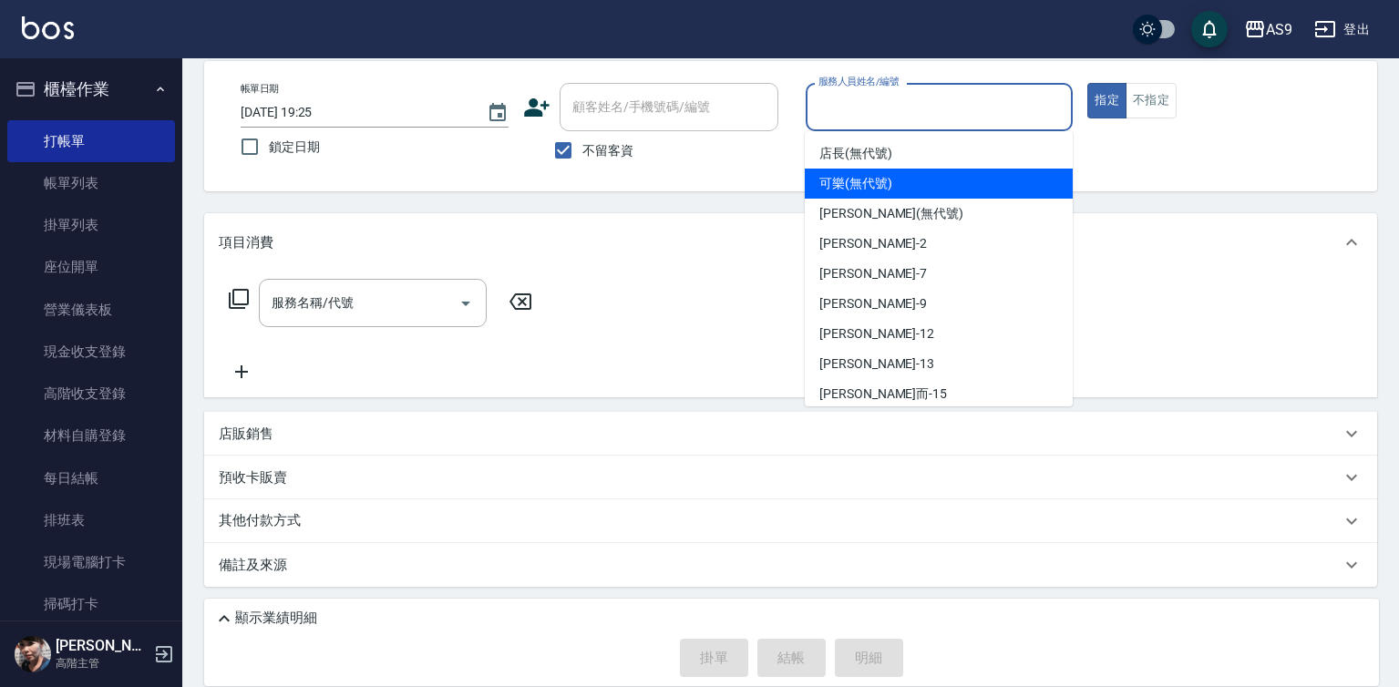
click at [868, 190] on span "可樂 (無代號)" at bounding box center [855, 183] width 73 height 19
type input "可樂(無代號)"
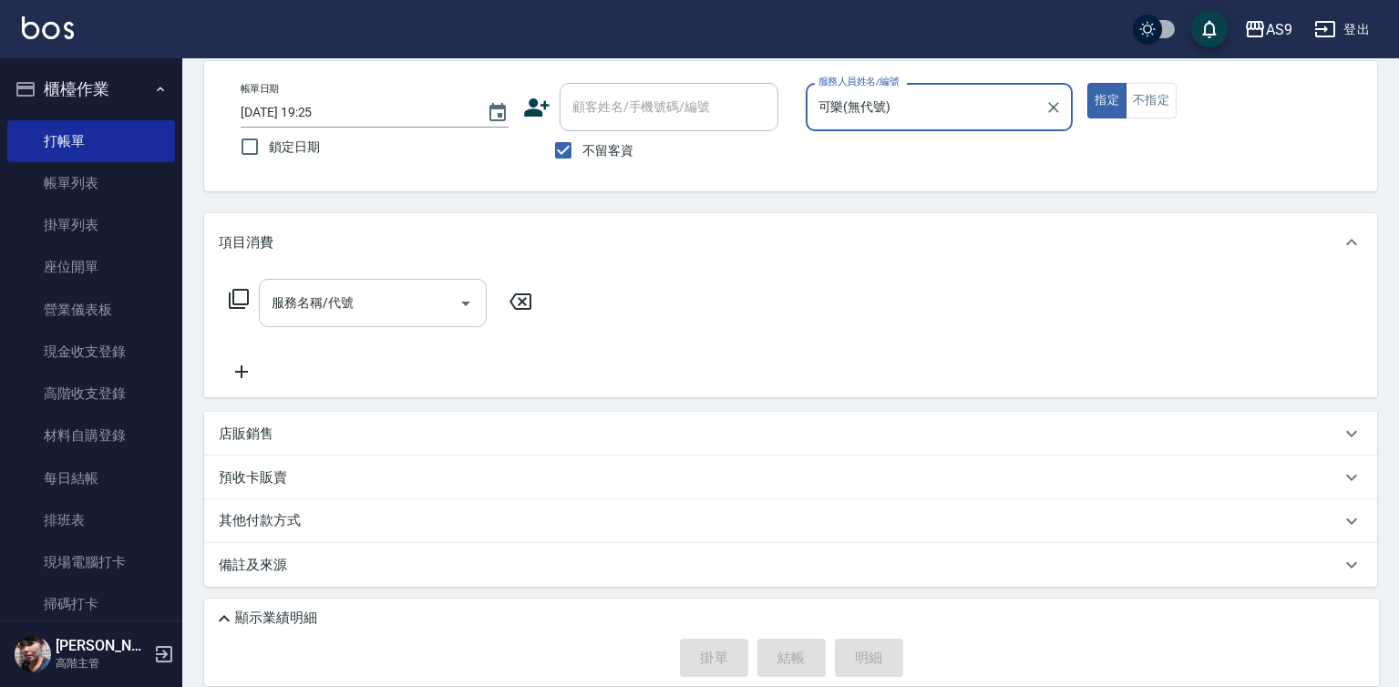
click at [396, 303] on input "服務名稱/代號" at bounding box center [359, 303] width 184 height 32
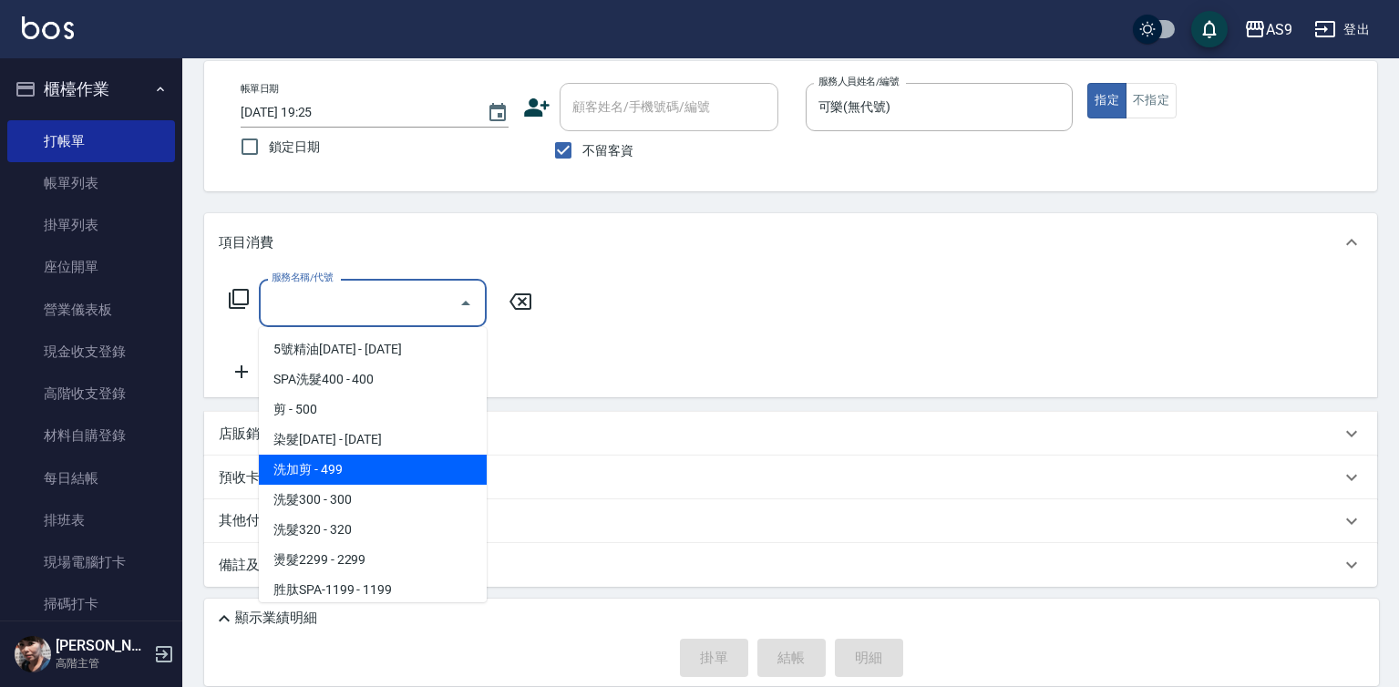
click at [361, 473] on span "洗加剪 - 499" at bounding box center [373, 470] width 228 height 30
type input "洗加剪(洗加剪)"
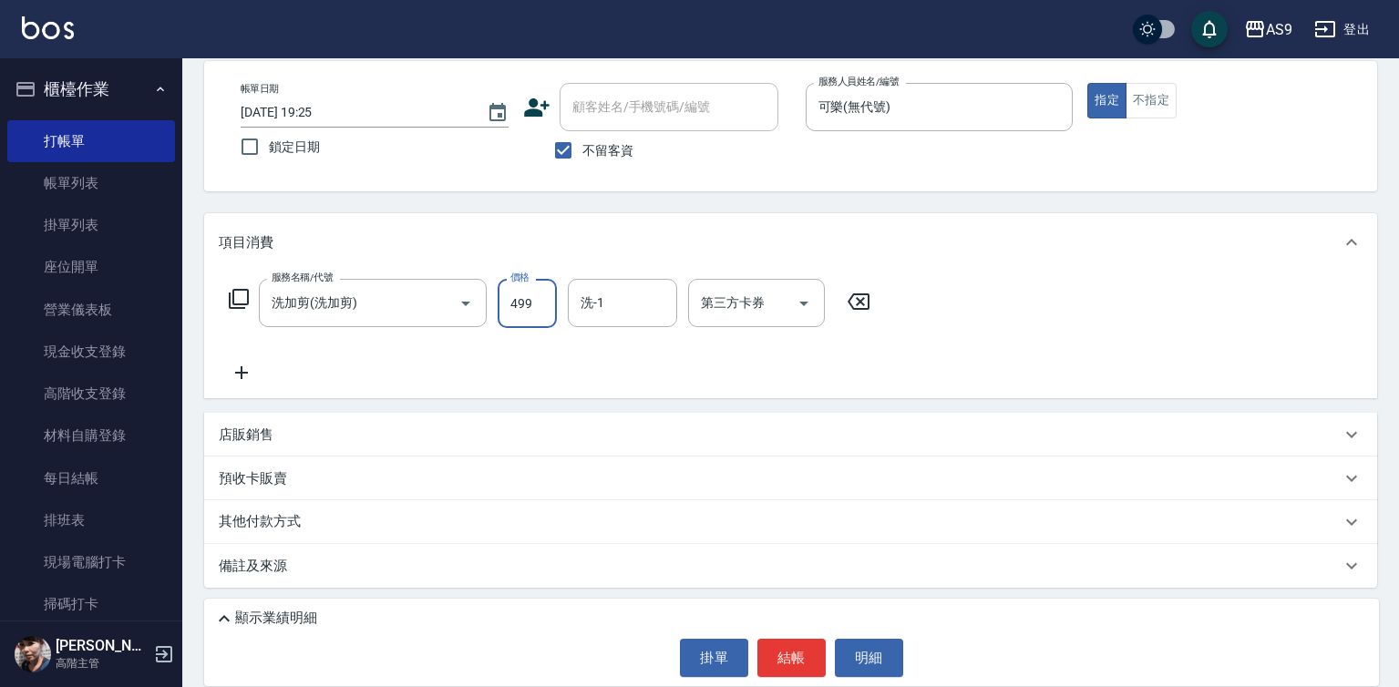
click at [539, 309] on input "499" at bounding box center [527, 303] width 59 height 49
type input "700"
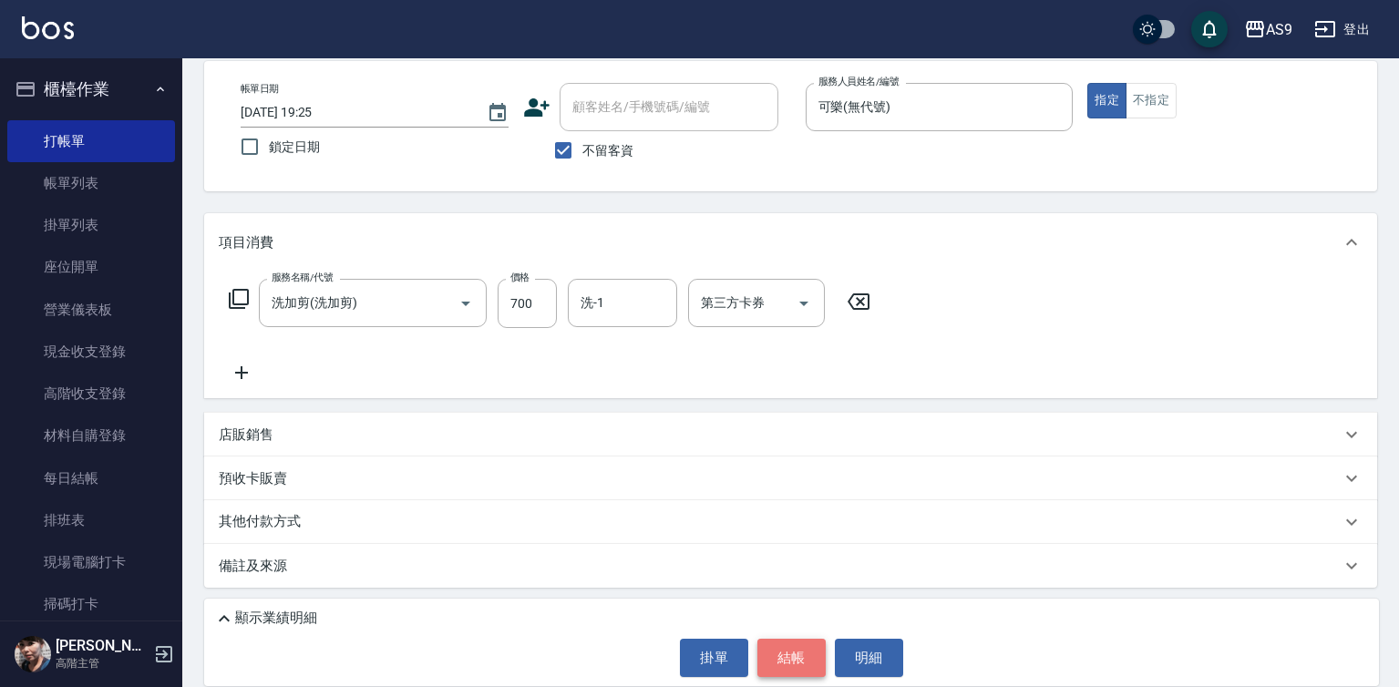
click at [772, 644] on button "結帳" at bounding box center [791, 658] width 68 height 38
type input "[DATE] 19:26"
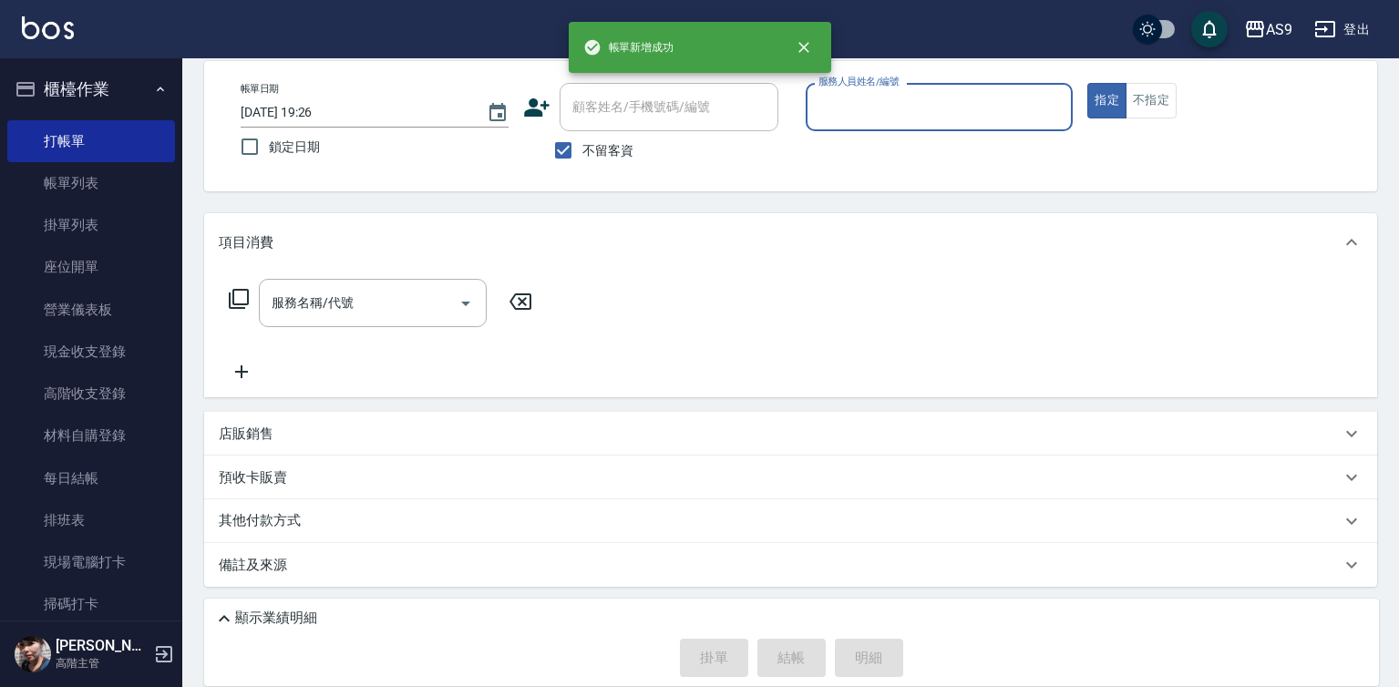
click at [917, 113] on input "服務人員姓名/編號" at bounding box center [940, 107] width 252 height 32
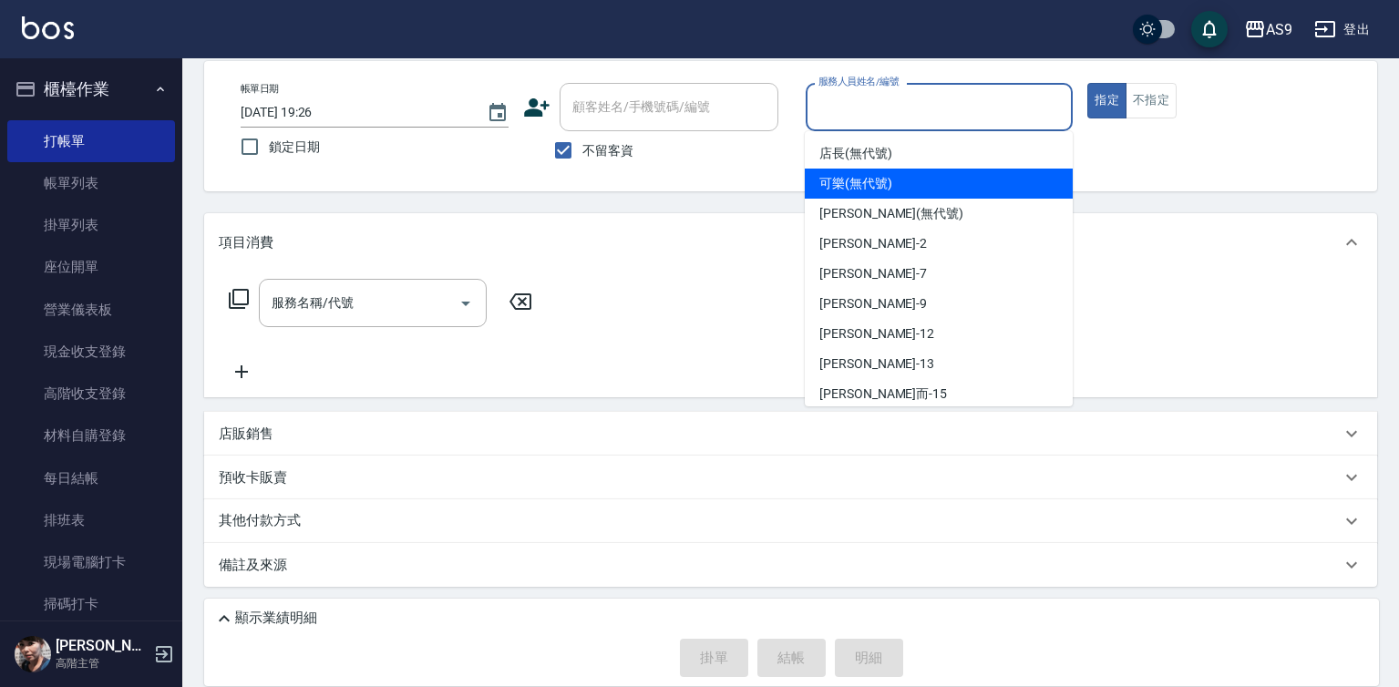
click at [883, 188] on span "可樂 (無代號)" at bounding box center [855, 183] width 73 height 19
type input "可樂(無代號)"
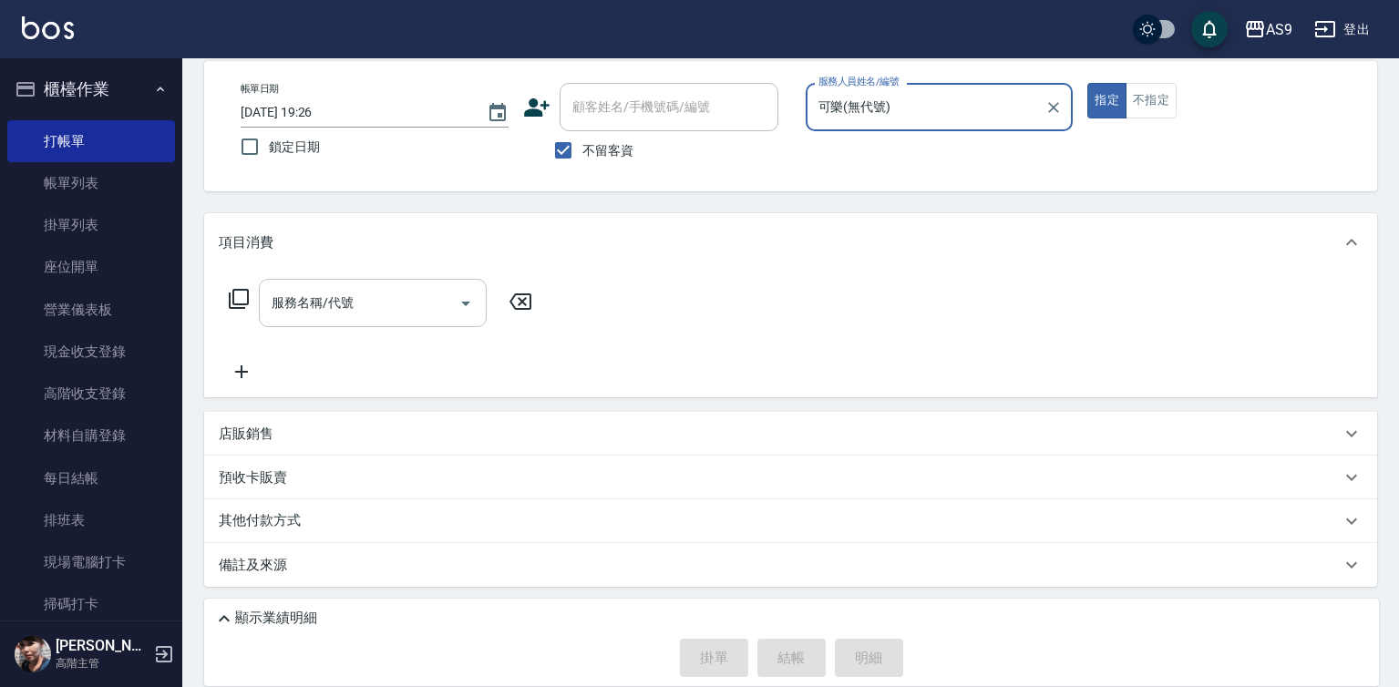
click at [416, 293] on input "服務名稱/代號" at bounding box center [359, 303] width 184 height 32
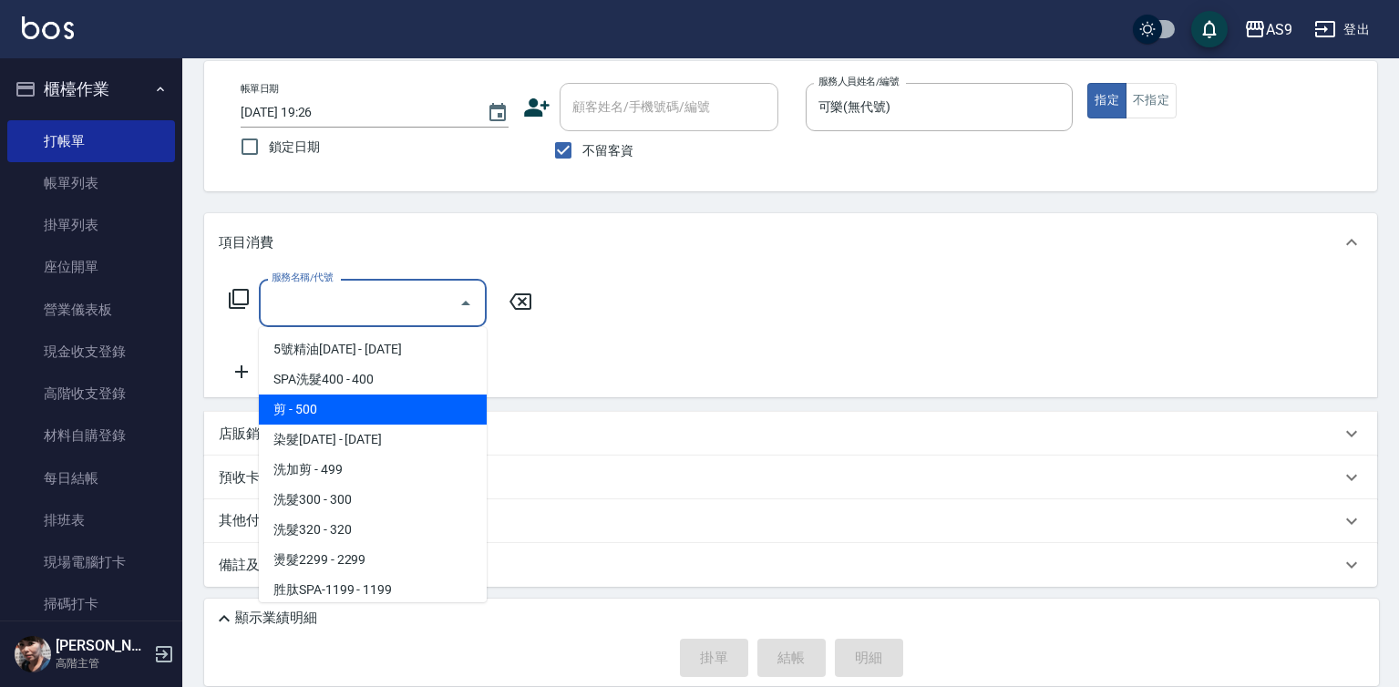
click at [370, 415] on span "剪 - 500" at bounding box center [373, 410] width 228 height 30
type input "剪(剪)"
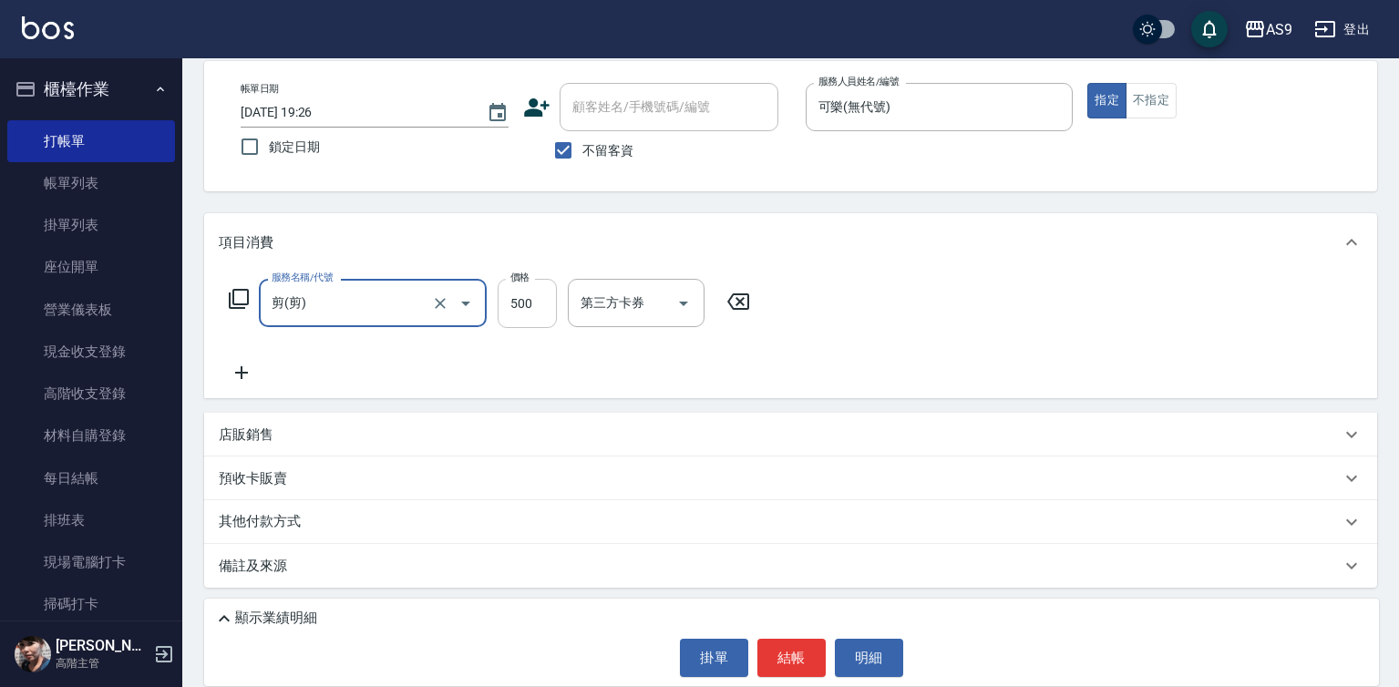
click at [515, 310] on input "500" at bounding box center [527, 303] width 59 height 49
type input "400"
click at [773, 665] on button "結帳" at bounding box center [791, 658] width 68 height 38
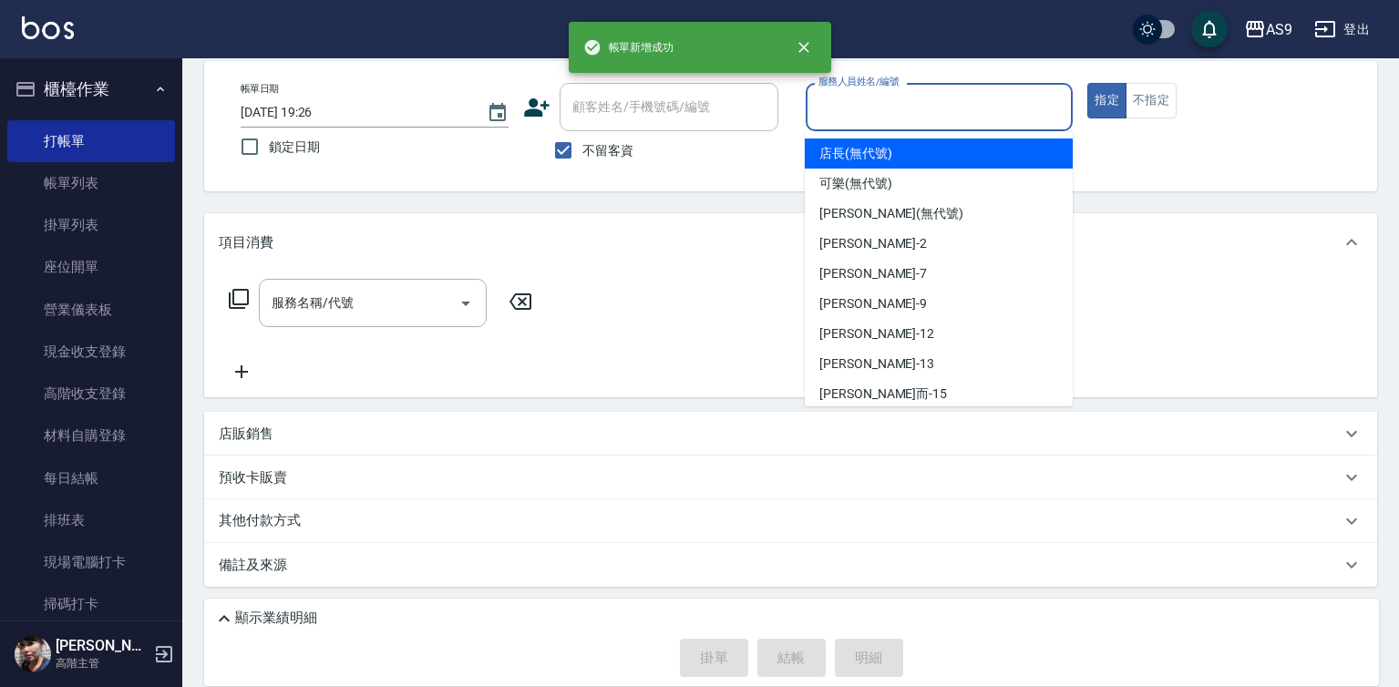
click at [864, 114] on input "服務人員姓名/編號" at bounding box center [940, 107] width 252 height 32
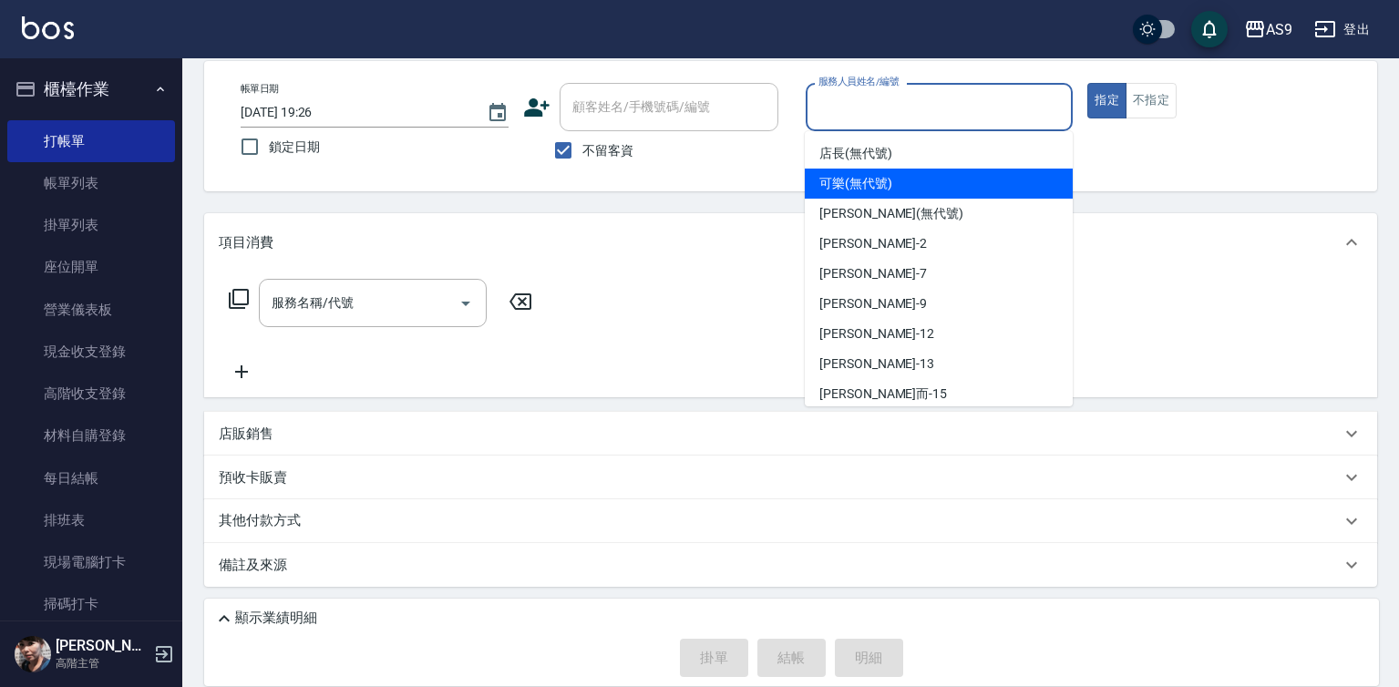
click at [850, 194] on div "可樂 (無代號)" at bounding box center [939, 184] width 268 height 30
type input "可樂(無代號)"
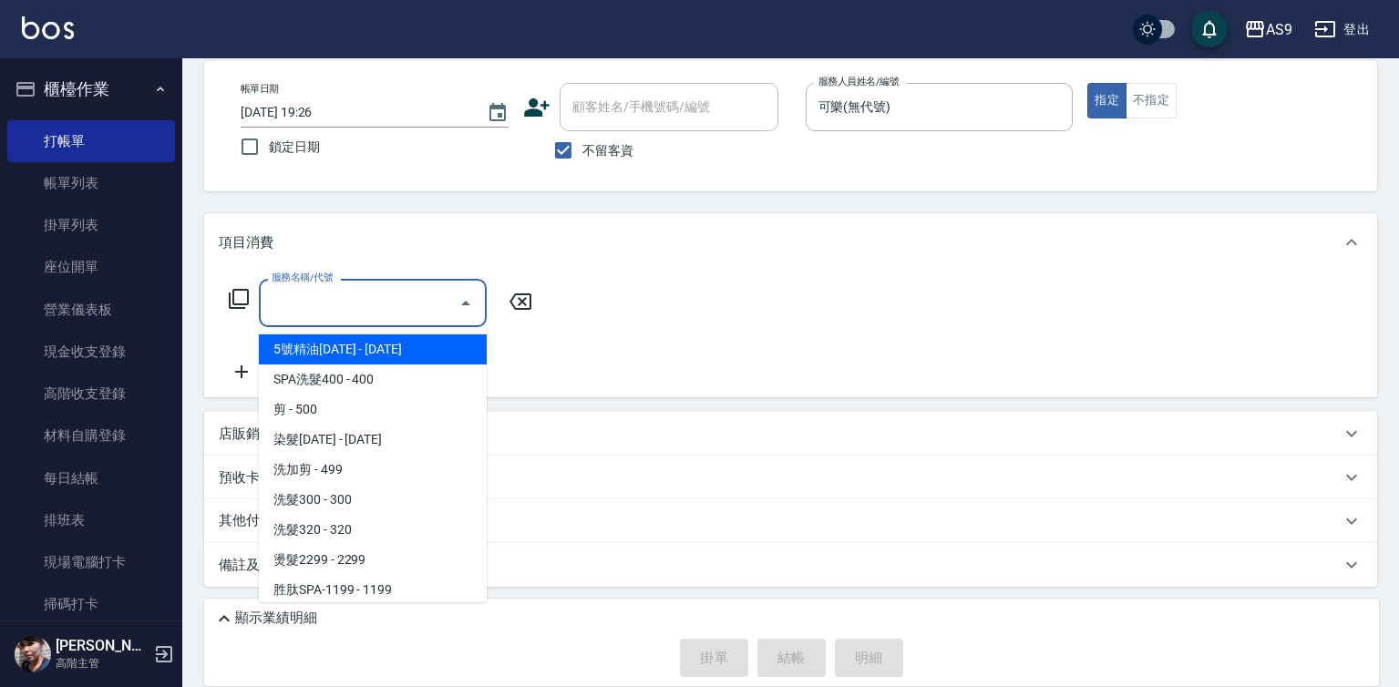
click at [420, 303] on input "服務名稱/代號" at bounding box center [359, 303] width 184 height 32
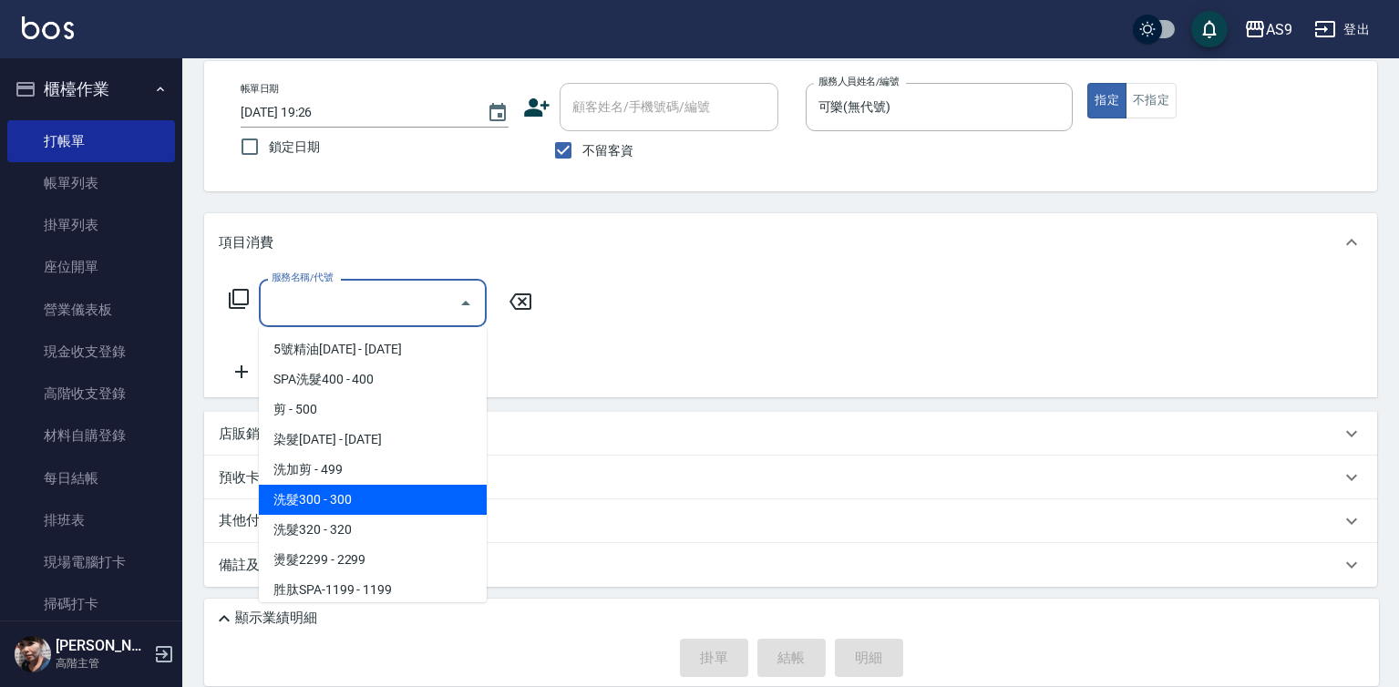
click at [396, 502] on span "洗髮300 - 300" at bounding box center [373, 500] width 228 height 30
type input "洗髮300(洗 髮300)"
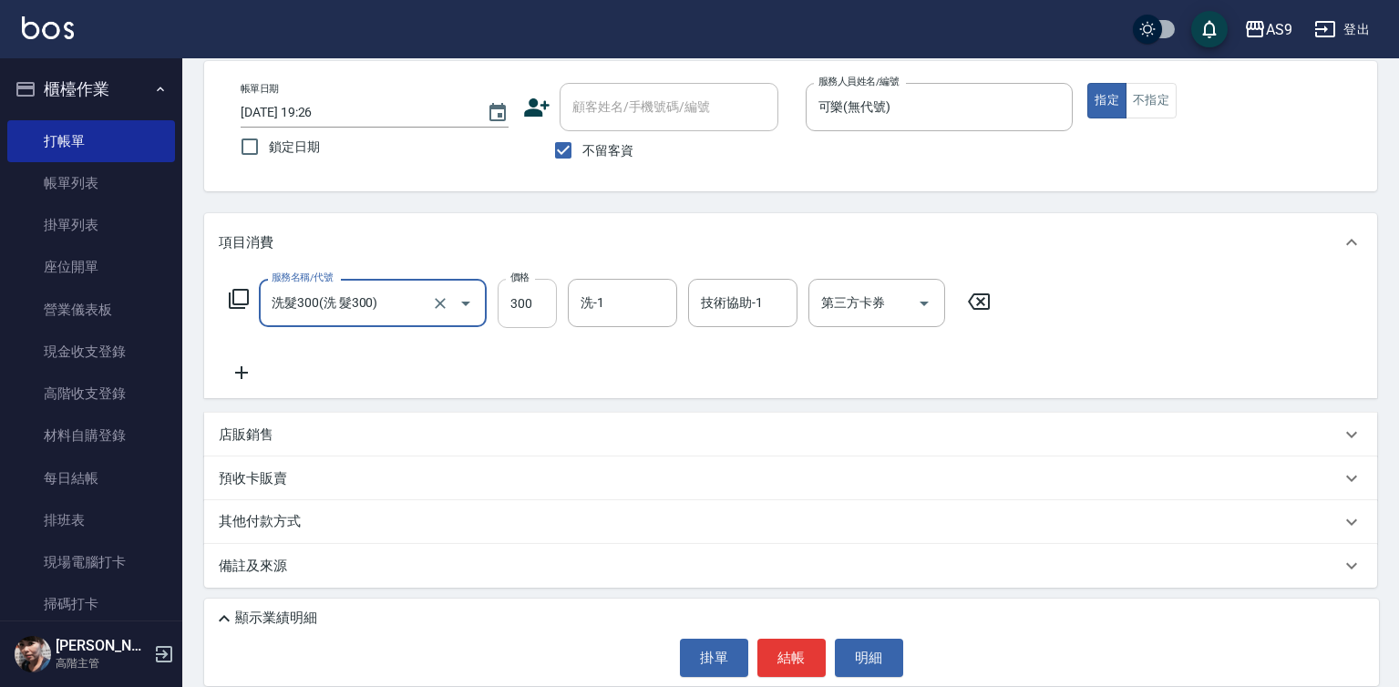
click at [525, 309] on input "300" at bounding box center [527, 303] width 59 height 49
click at [524, 316] on input "2270" at bounding box center [527, 303] width 59 height 49
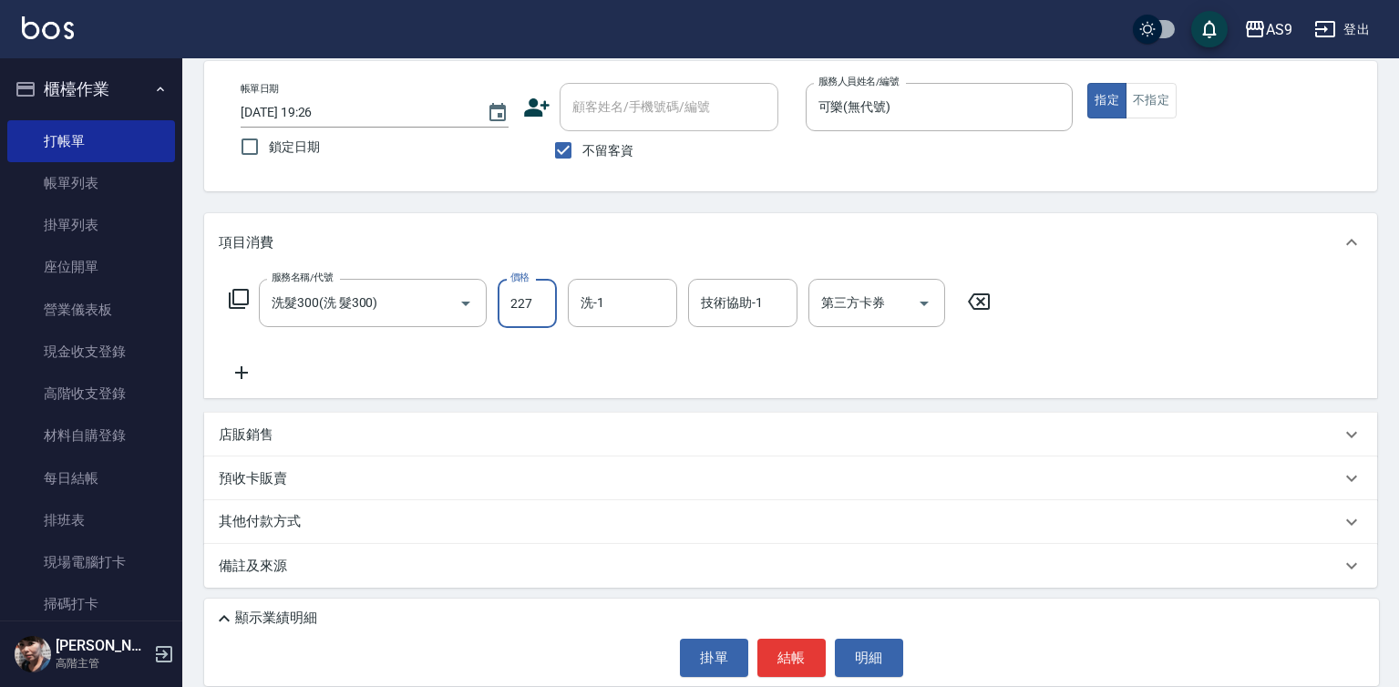
type input "227"
click at [750, 665] on div "掛單 結帳 明細" at bounding box center [791, 658] width 1156 height 38
click at [767, 665] on button "結帳" at bounding box center [791, 658] width 68 height 38
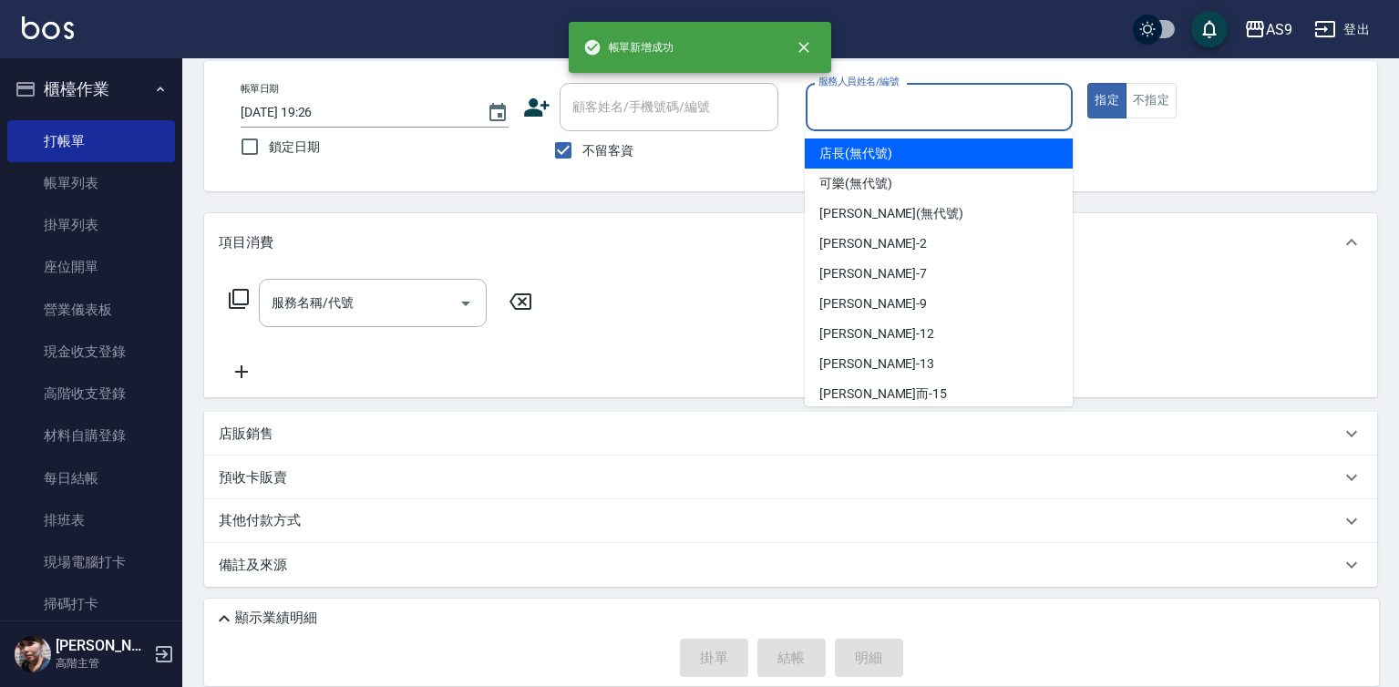
click at [875, 105] on input "服務人員姓名/編號" at bounding box center [940, 107] width 252 height 32
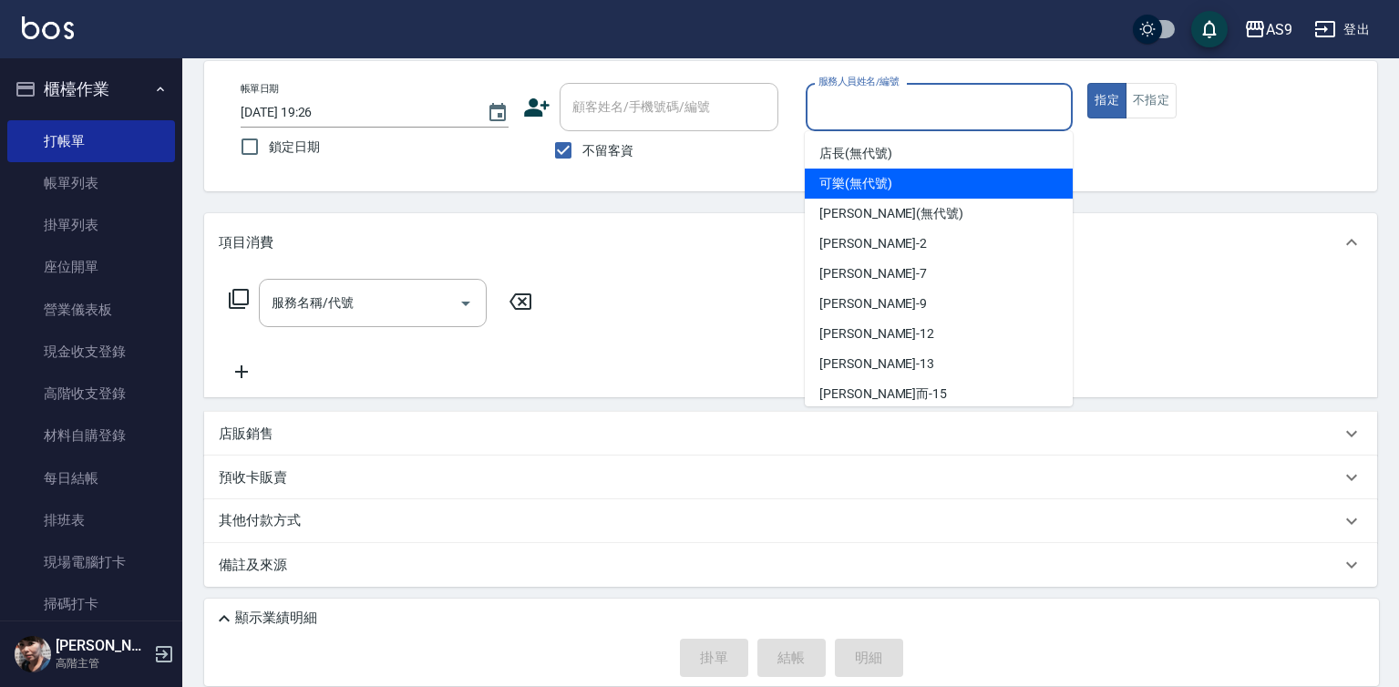
click at [887, 189] on span "可樂 (無代號)" at bounding box center [855, 183] width 73 height 19
type input "可樂(無代號)"
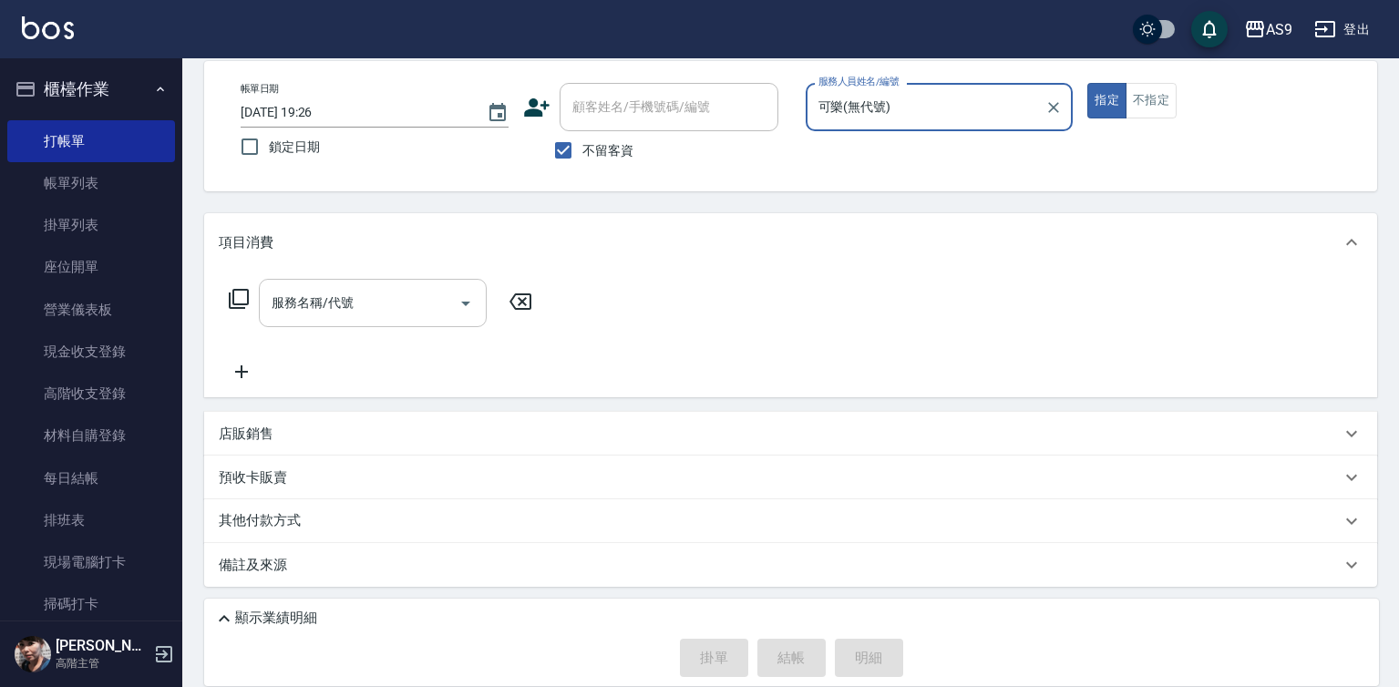
click at [420, 309] on input "服務名稱/代號" at bounding box center [359, 303] width 184 height 32
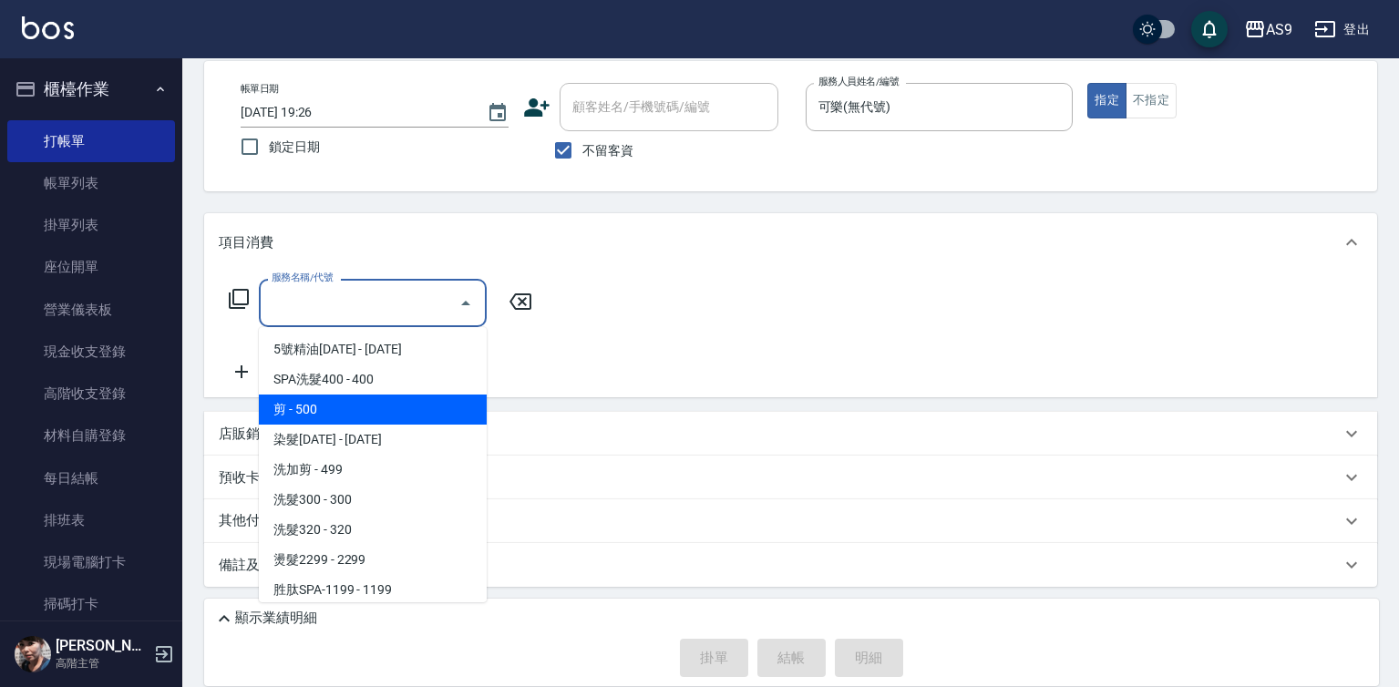
click at [361, 416] on span "剪 - 500" at bounding box center [373, 410] width 228 height 30
type input "剪(剪)"
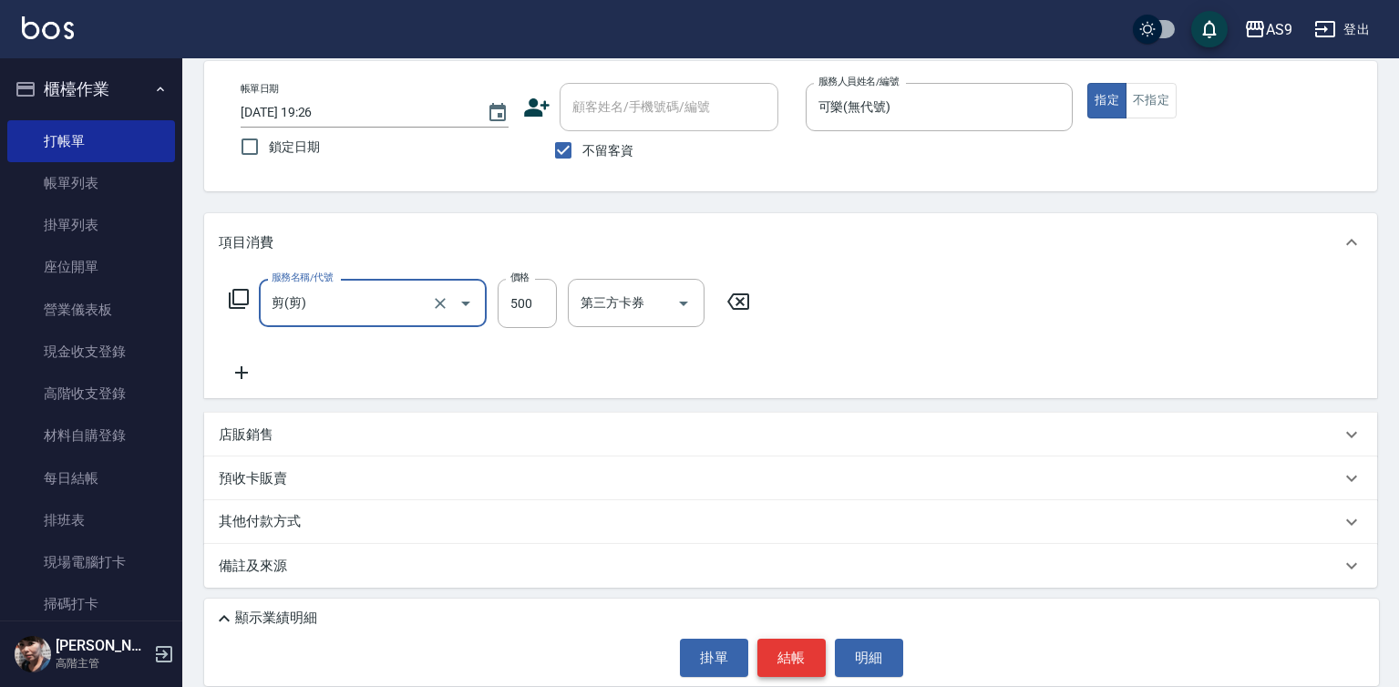
click at [772, 670] on button "結帳" at bounding box center [791, 658] width 68 height 38
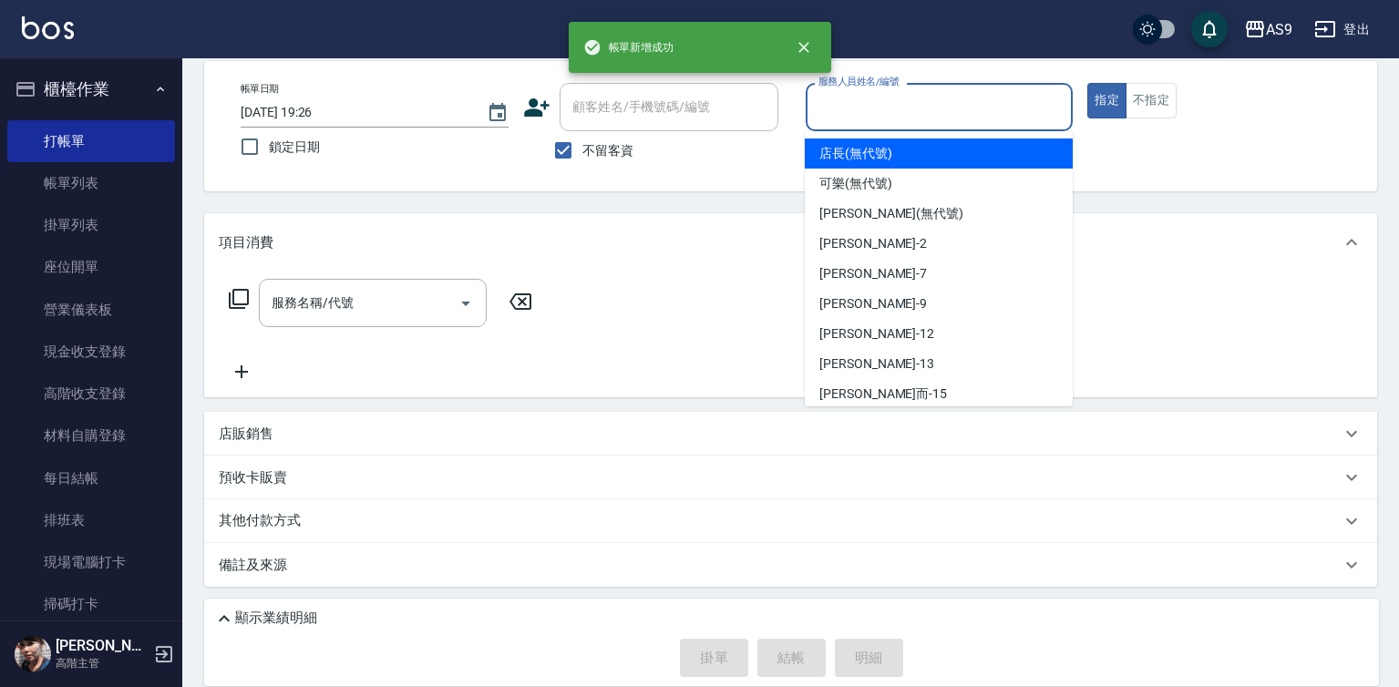
click at [872, 106] on input "服務人員姓名/編號" at bounding box center [940, 107] width 252 height 32
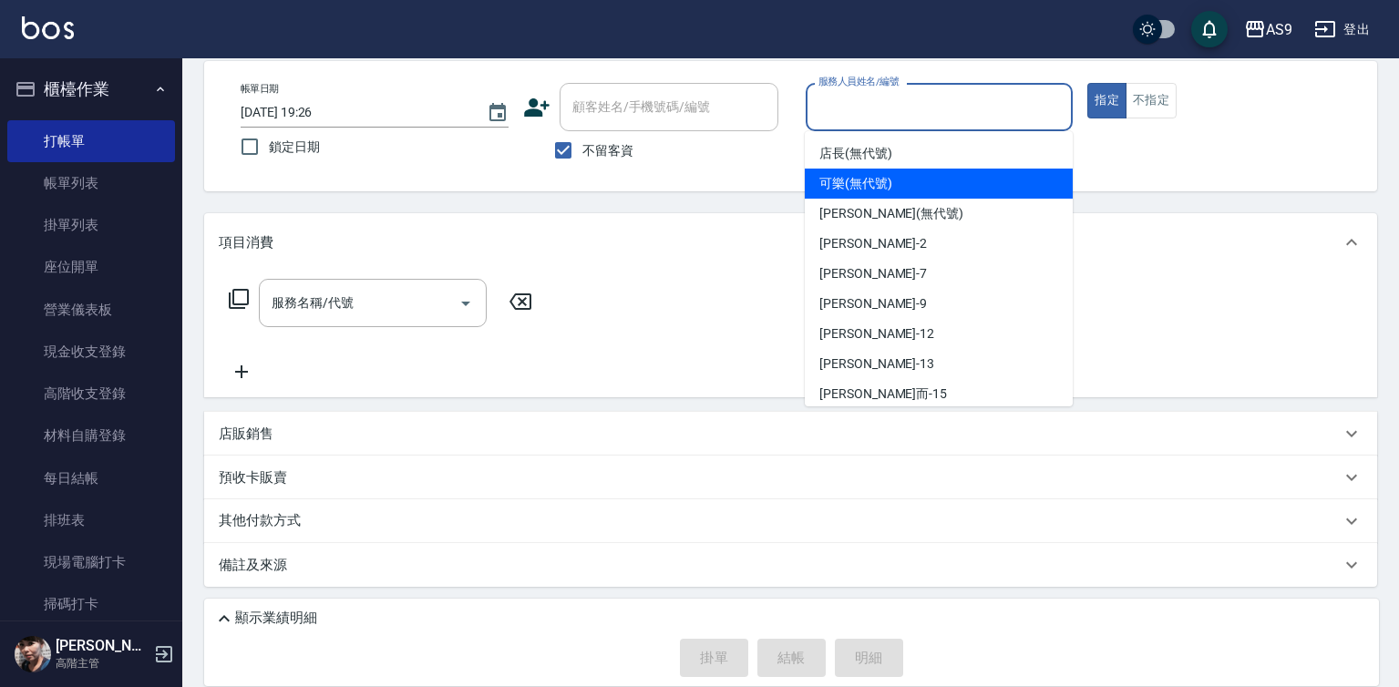
click at [864, 178] on span "可樂 (無代號)" at bounding box center [855, 183] width 73 height 19
type input "可樂(無代號)"
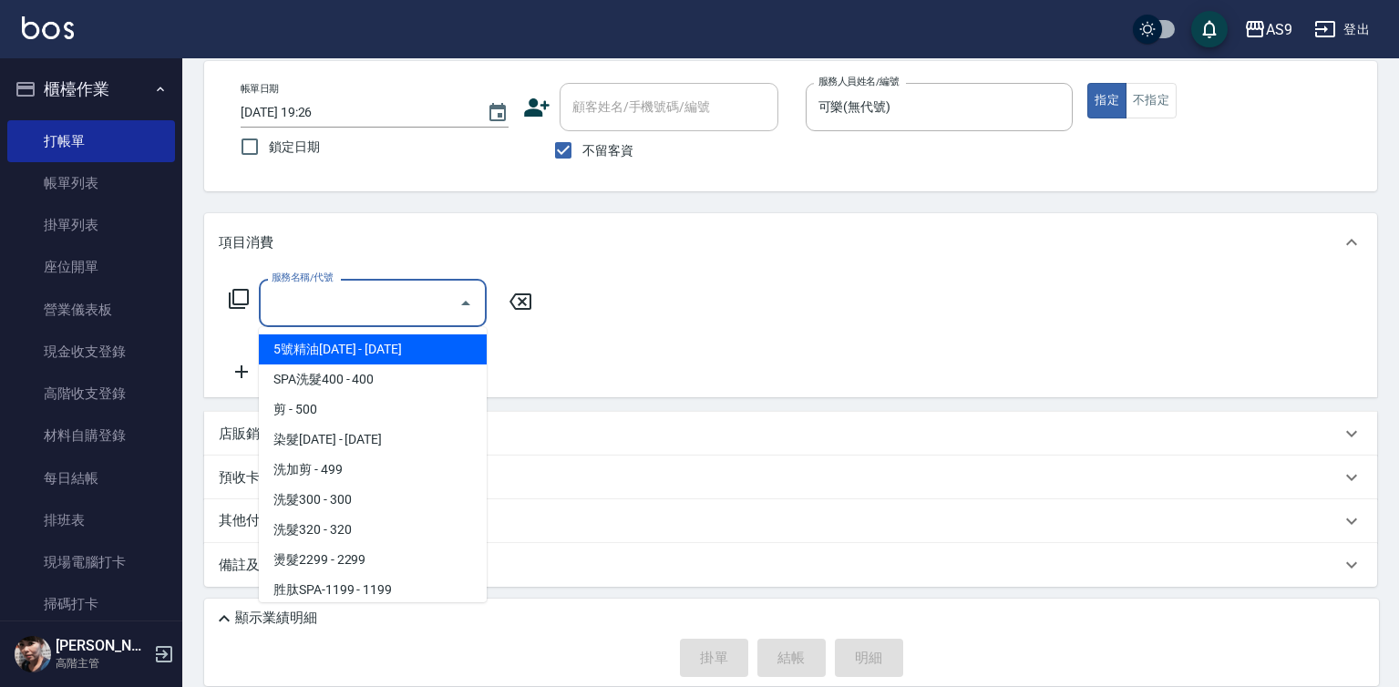
click at [361, 304] on input "服務名稱/代號" at bounding box center [359, 303] width 184 height 32
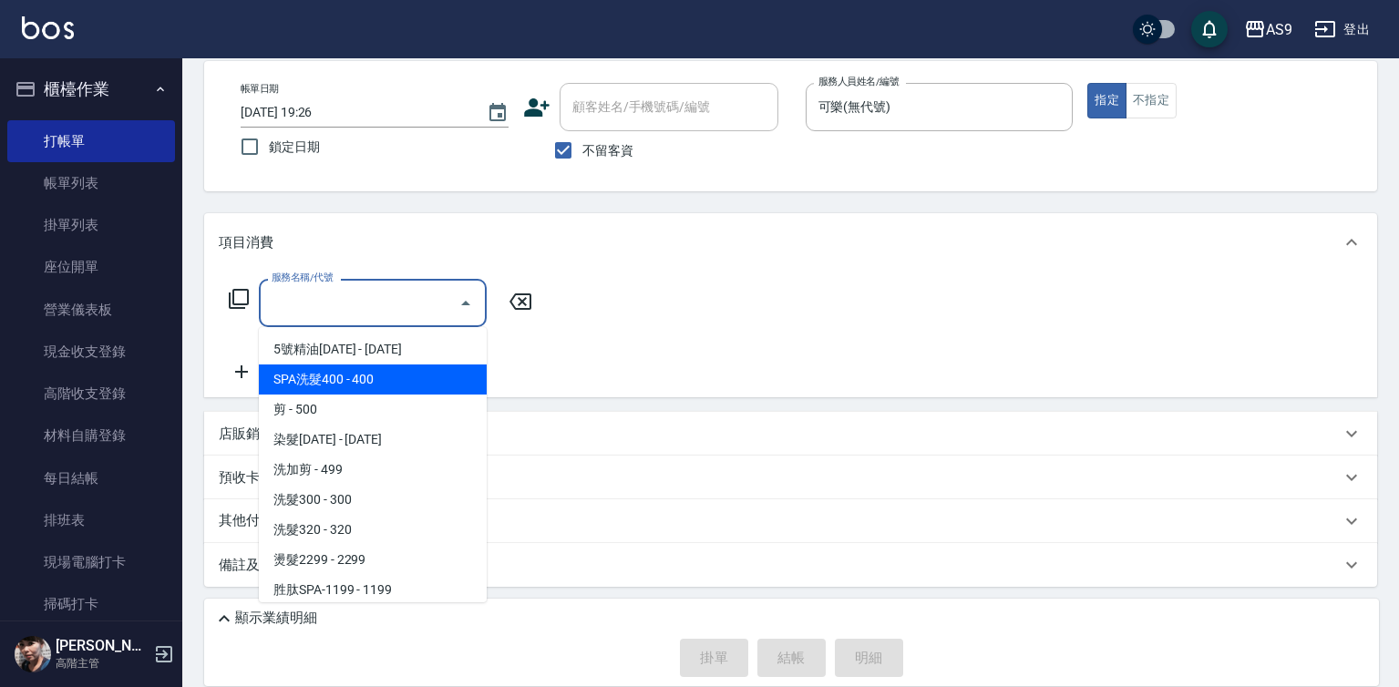
click at [390, 383] on span "SPA洗髮400 - 400" at bounding box center [373, 380] width 228 height 30
type input "SPA洗髮400(SPA洗髮400)"
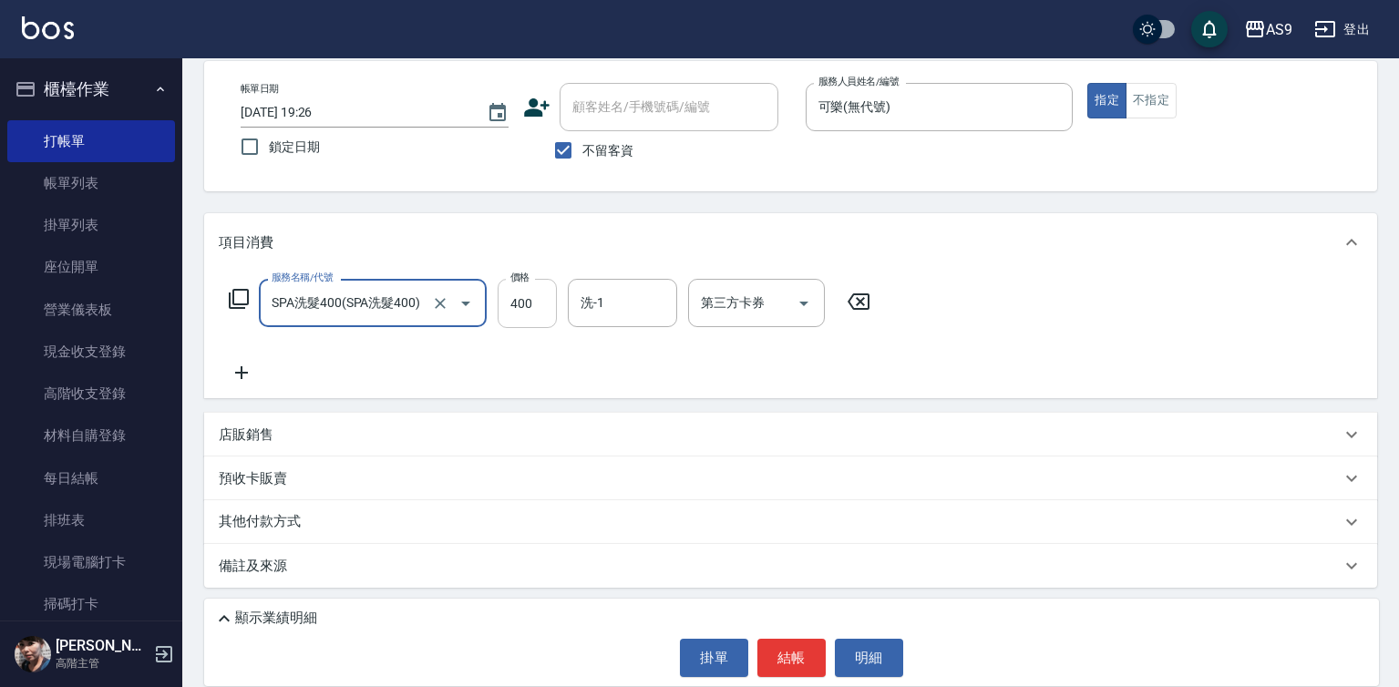
click at [521, 301] on input "400" at bounding box center [527, 303] width 59 height 49
click at [520, 301] on input "400" at bounding box center [527, 303] width 59 height 49
type input "363"
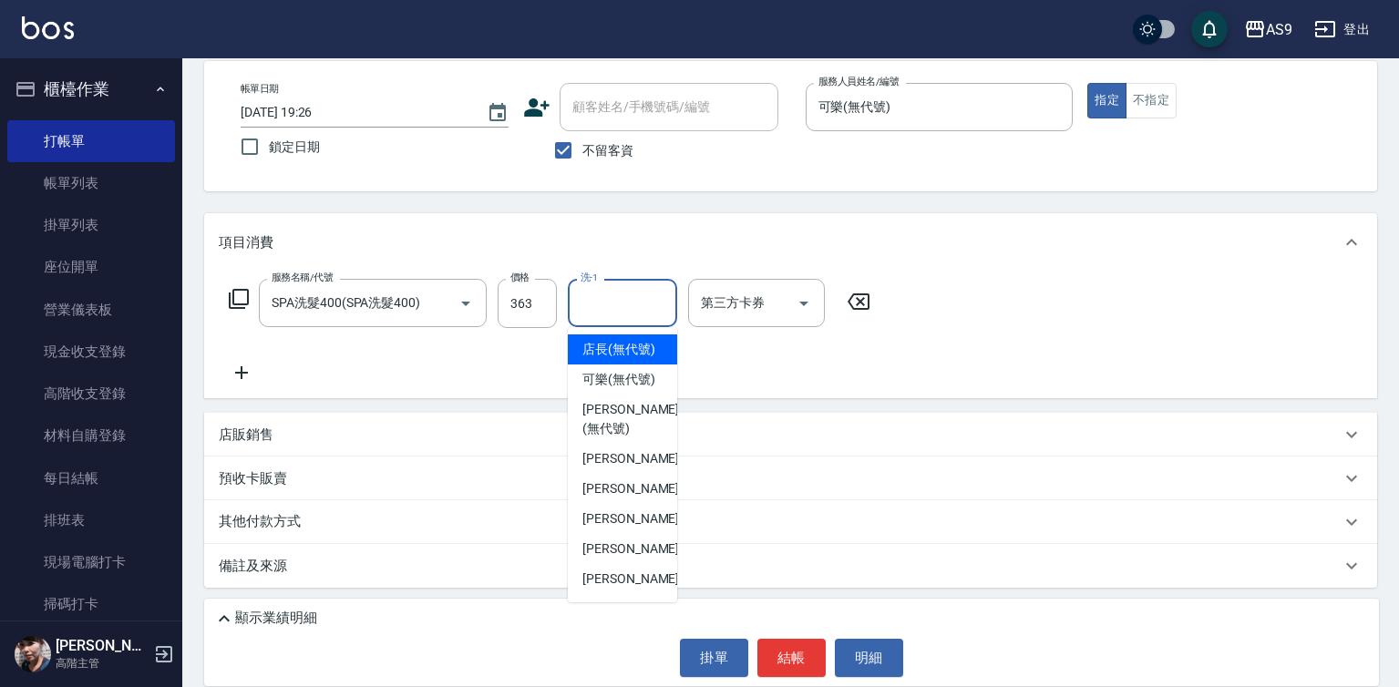
drag, startPoint x: 602, startPoint y: 309, endPoint x: 614, endPoint y: 365, distance: 56.8
click at [604, 313] on input "洗-1" at bounding box center [622, 303] width 93 height 32
click at [627, 529] on span "[PERSON_NAME] -9" at bounding box center [636, 518] width 108 height 19
type input "[PERSON_NAME]-9"
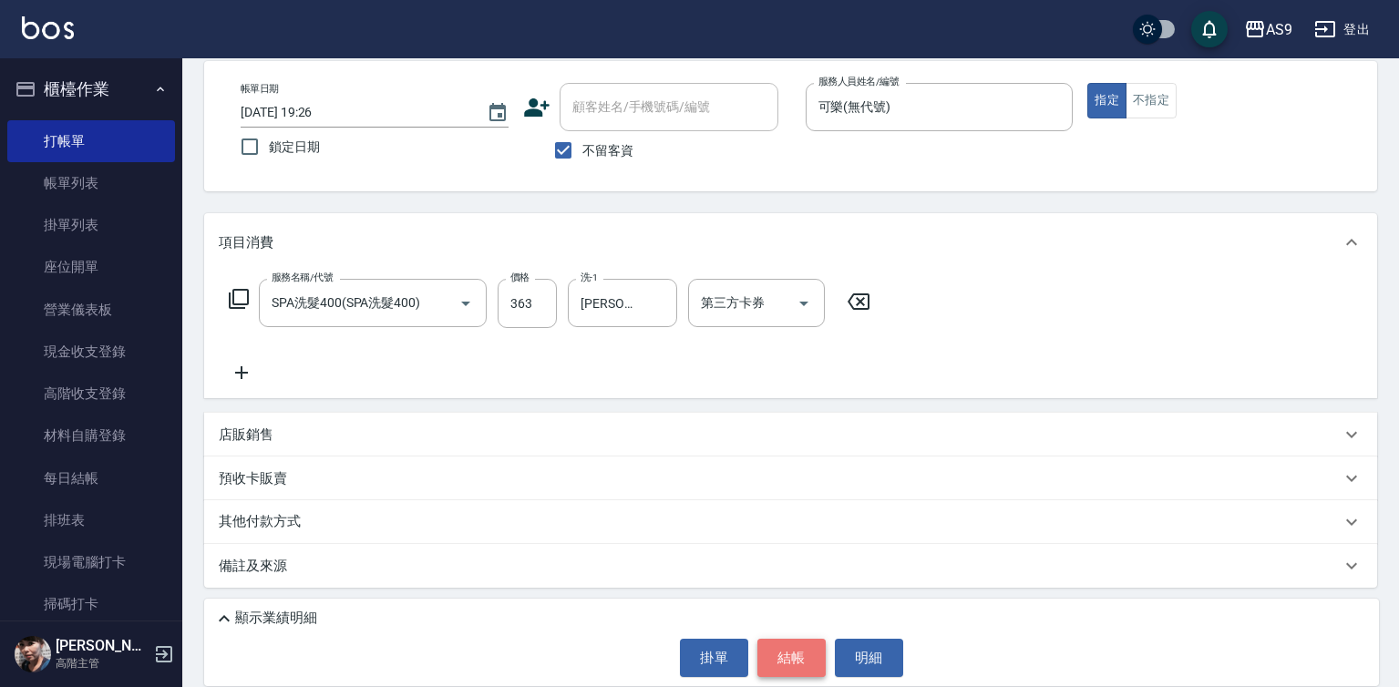
click at [774, 656] on button "結帳" at bounding box center [791, 658] width 68 height 38
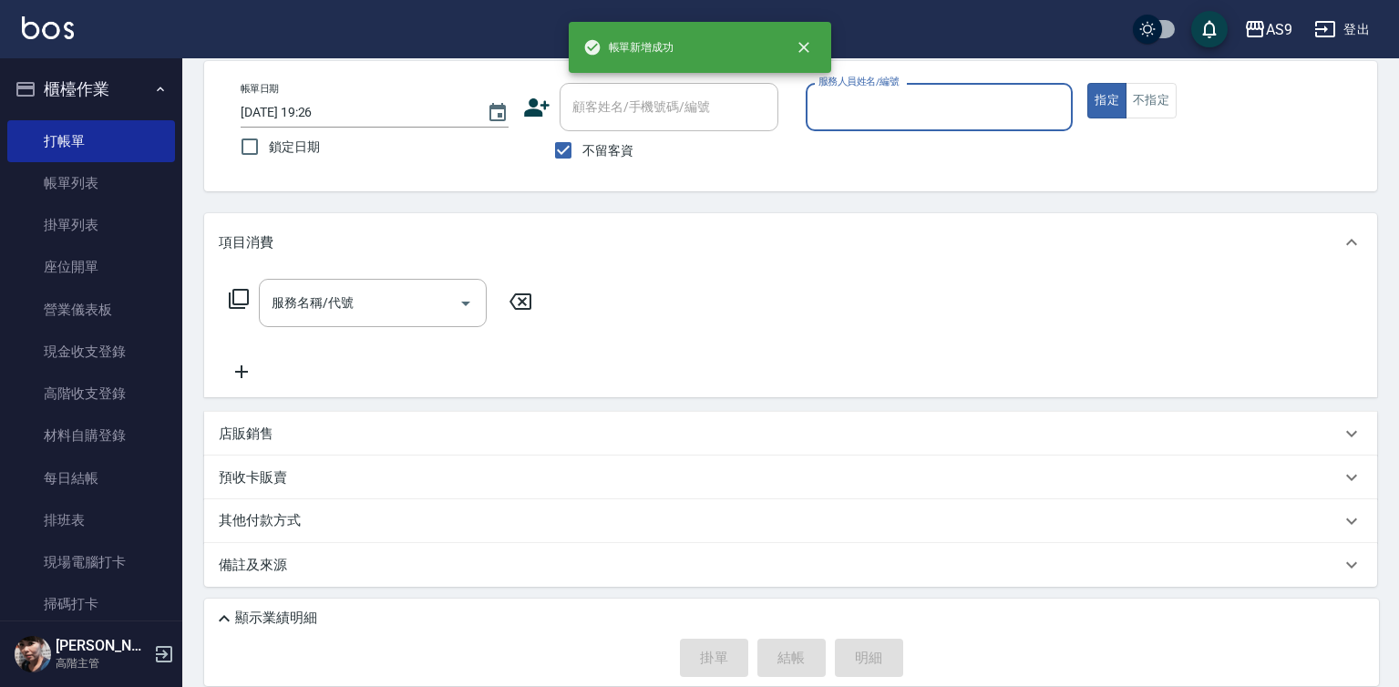
click at [874, 111] on input "服務人員姓名/編號" at bounding box center [940, 107] width 252 height 32
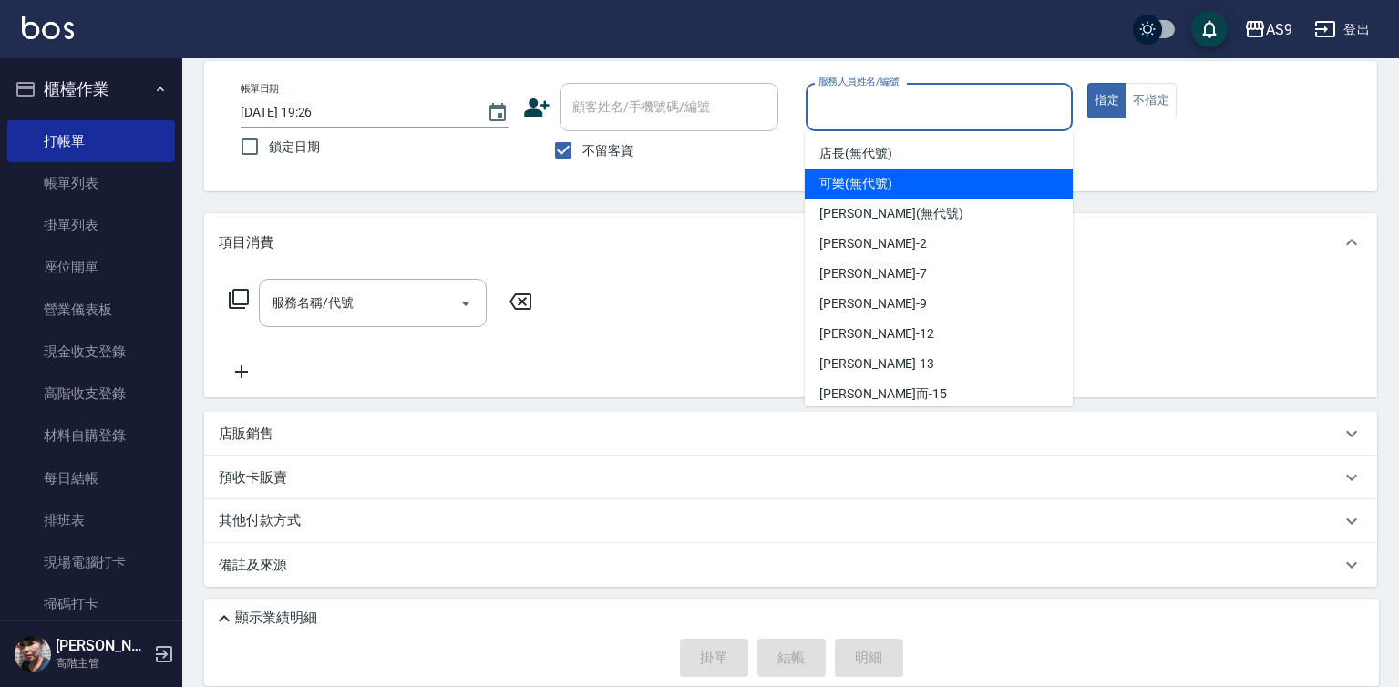
click at [844, 196] on div "可樂 (無代號)" at bounding box center [939, 184] width 268 height 30
type input "可樂(無代號)"
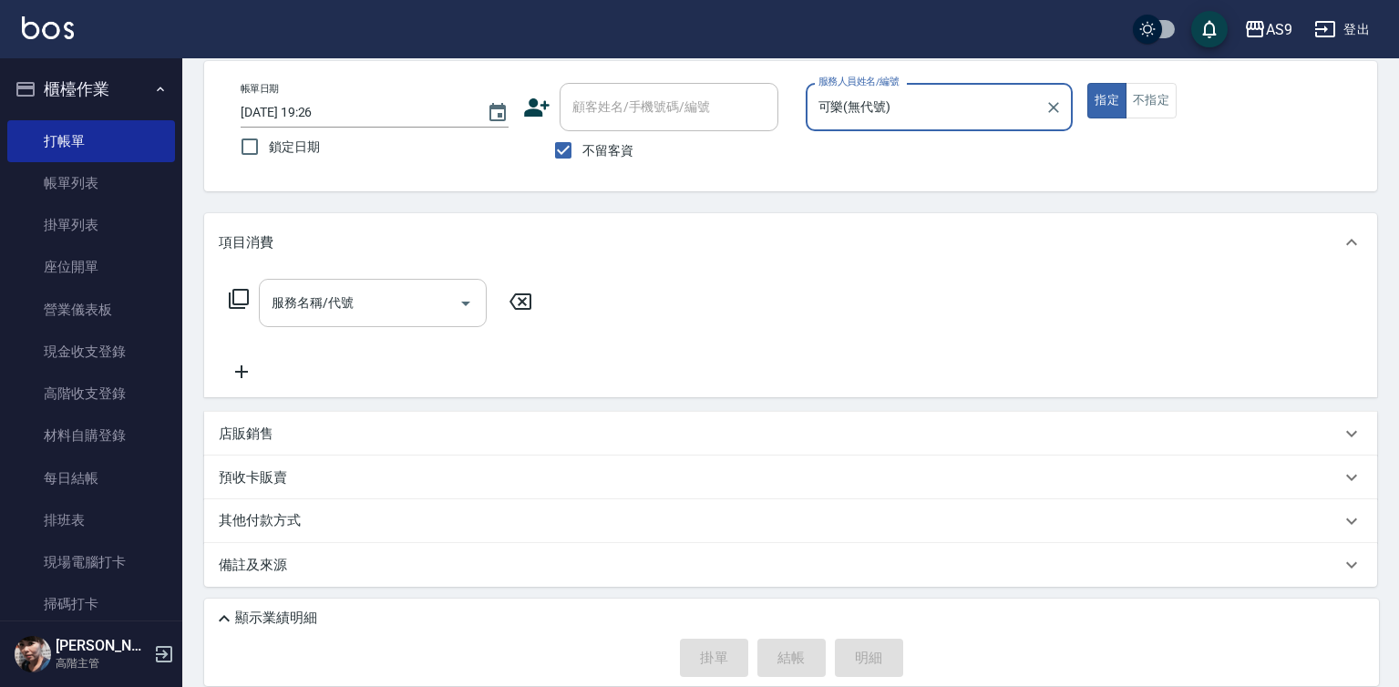
click at [349, 298] on input "服務名稱/代號" at bounding box center [359, 303] width 184 height 32
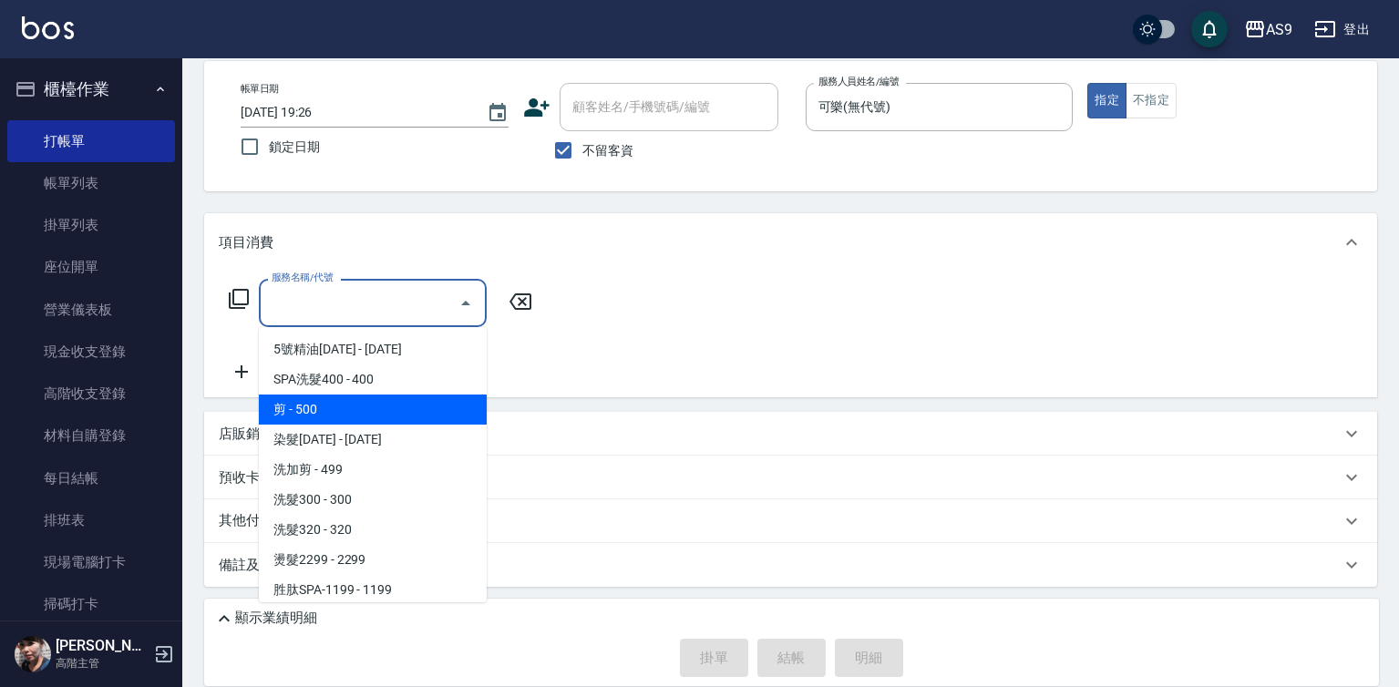
click at [353, 409] on span "剪 - 500" at bounding box center [373, 410] width 228 height 30
type input "剪(剪)"
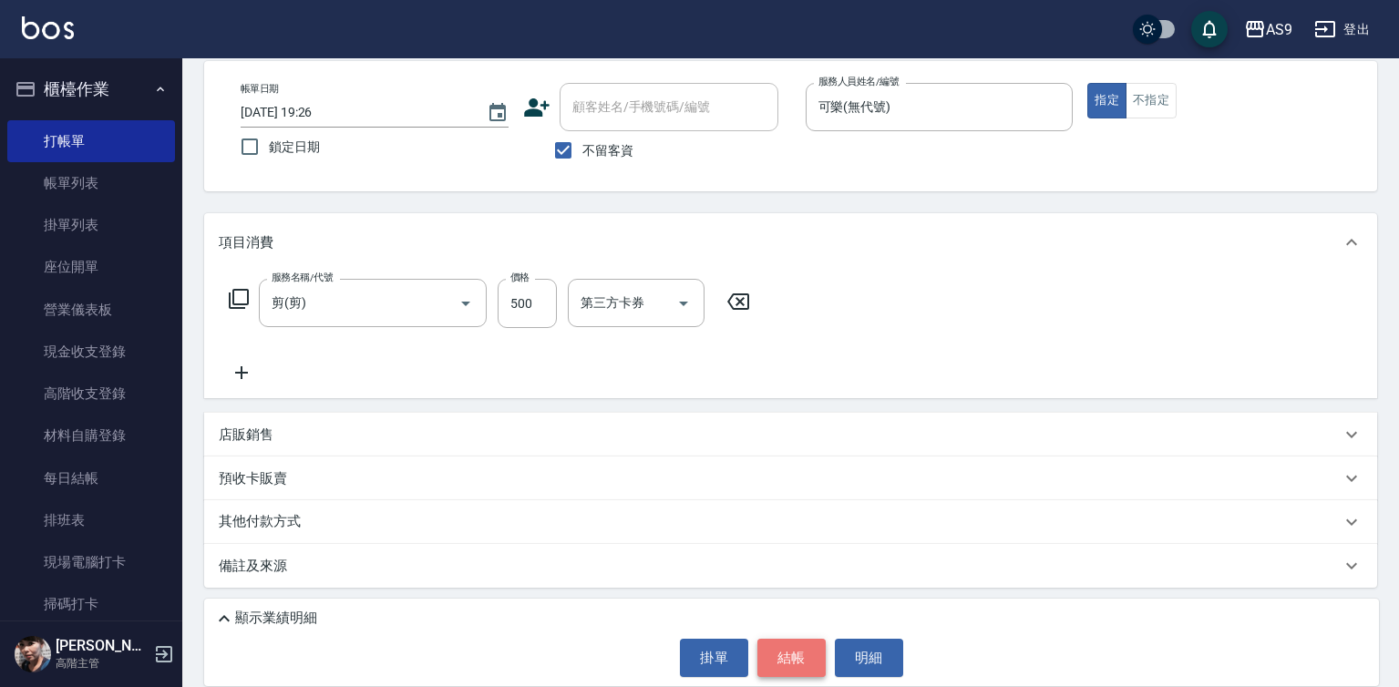
click at [790, 656] on button "結帳" at bounding box center [791, 658] width 68 height 38
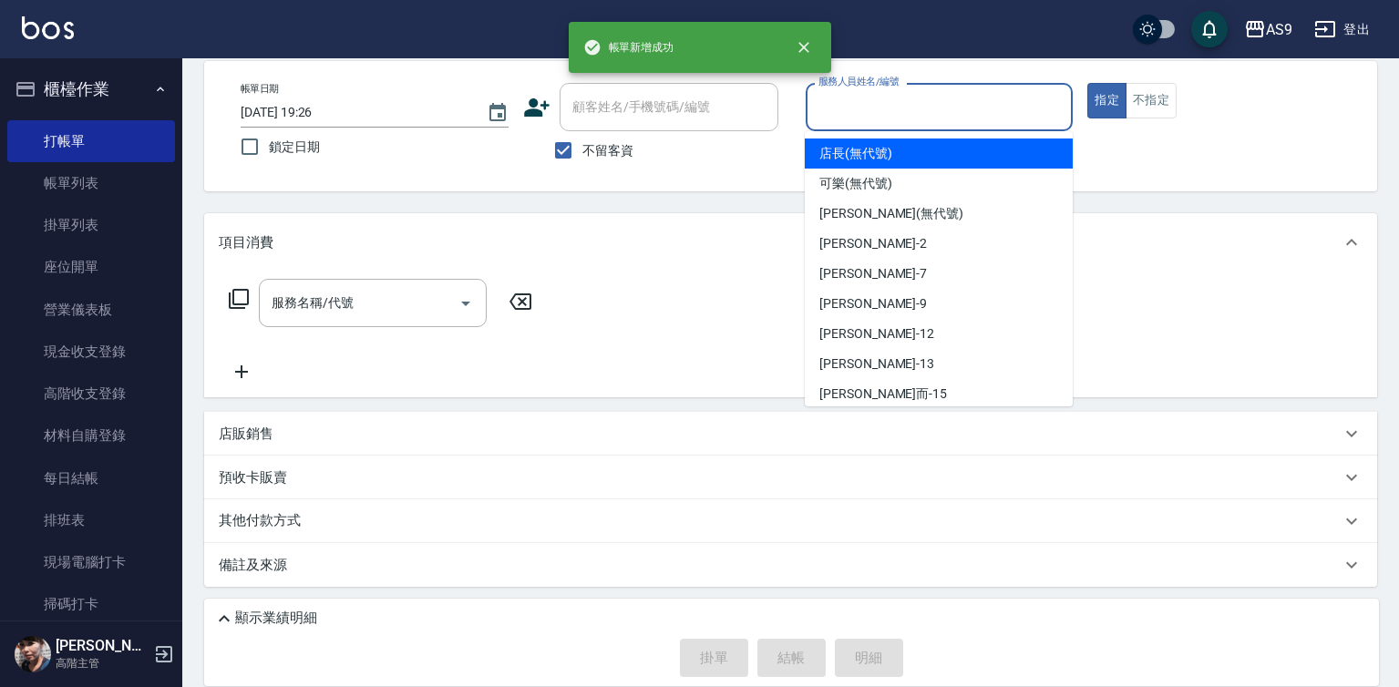
click at [891, 106] on input "服務人員姓名/編號" at bounding box center [940, 107] width 252 height 32
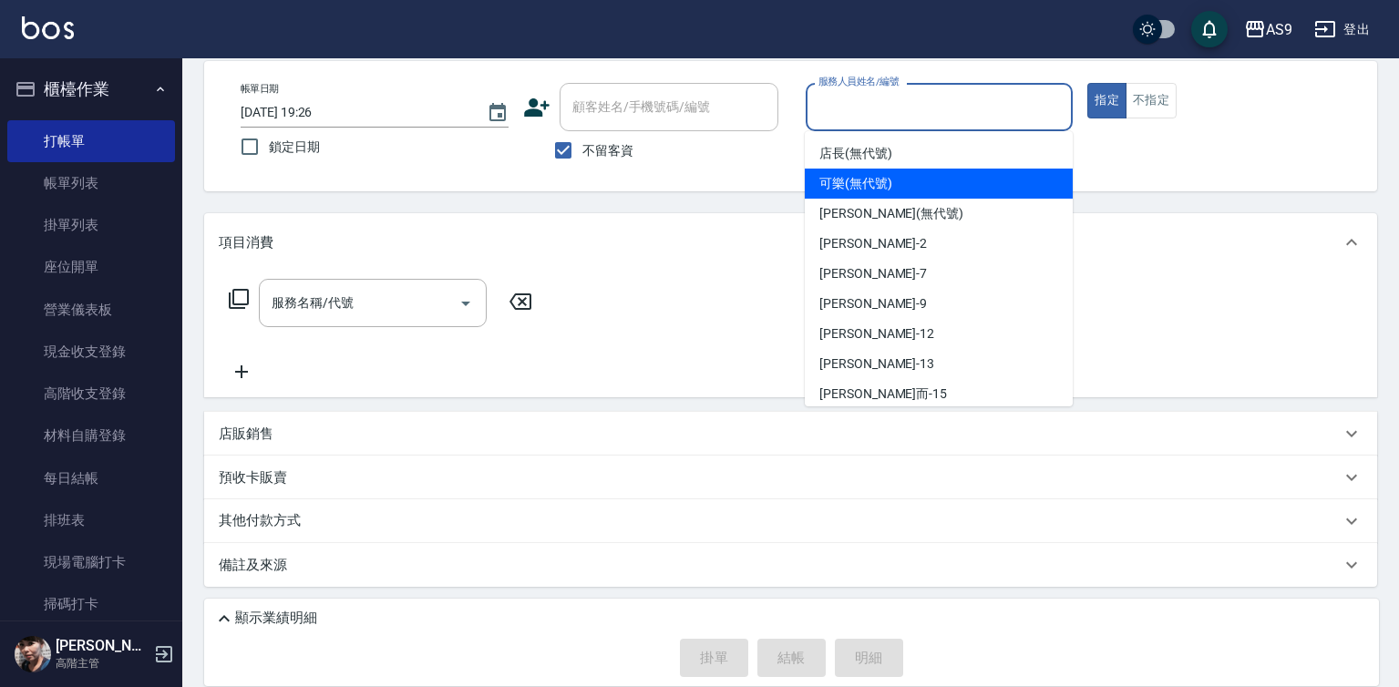
click at [873, 190] on span "可樂 (無代號)" at bounding box center [855, 183] width 73 height 19
type input "可樂(無代號)"
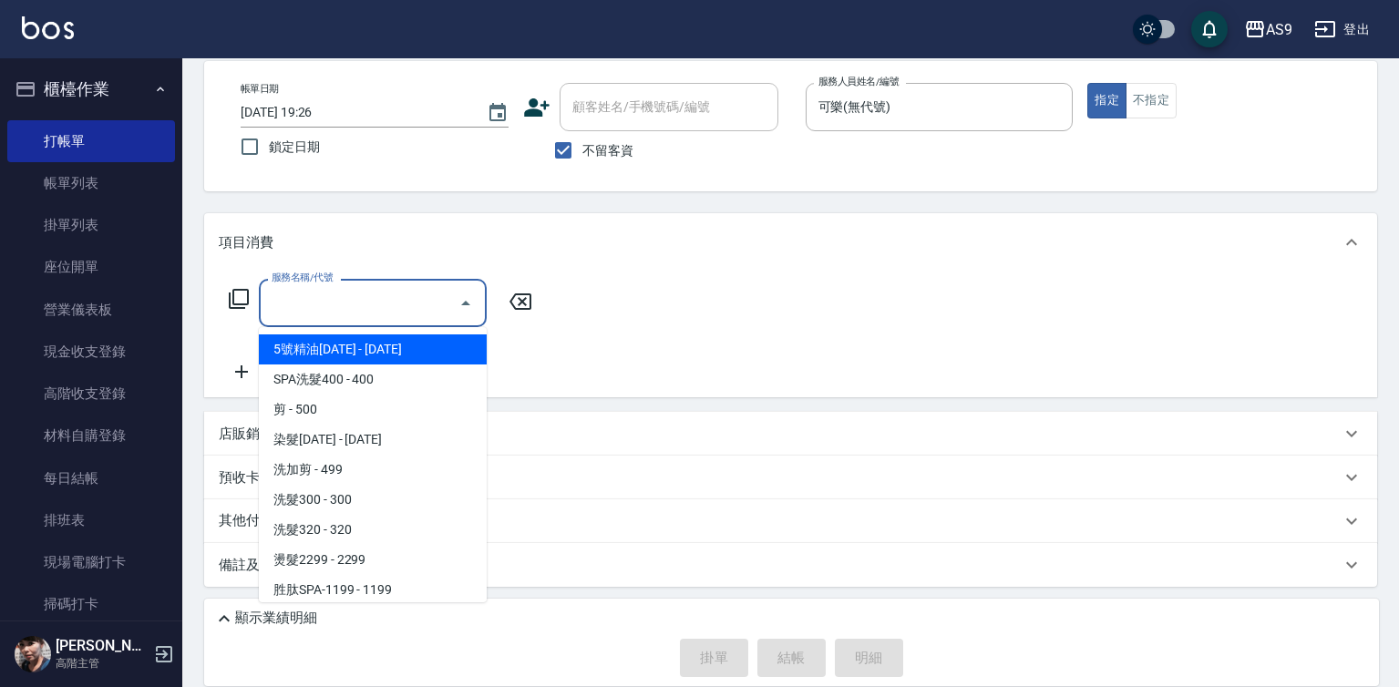
click at [399, 296] on input "服務名稱/代號" at bounding box center [359, 303] width 184 height 32
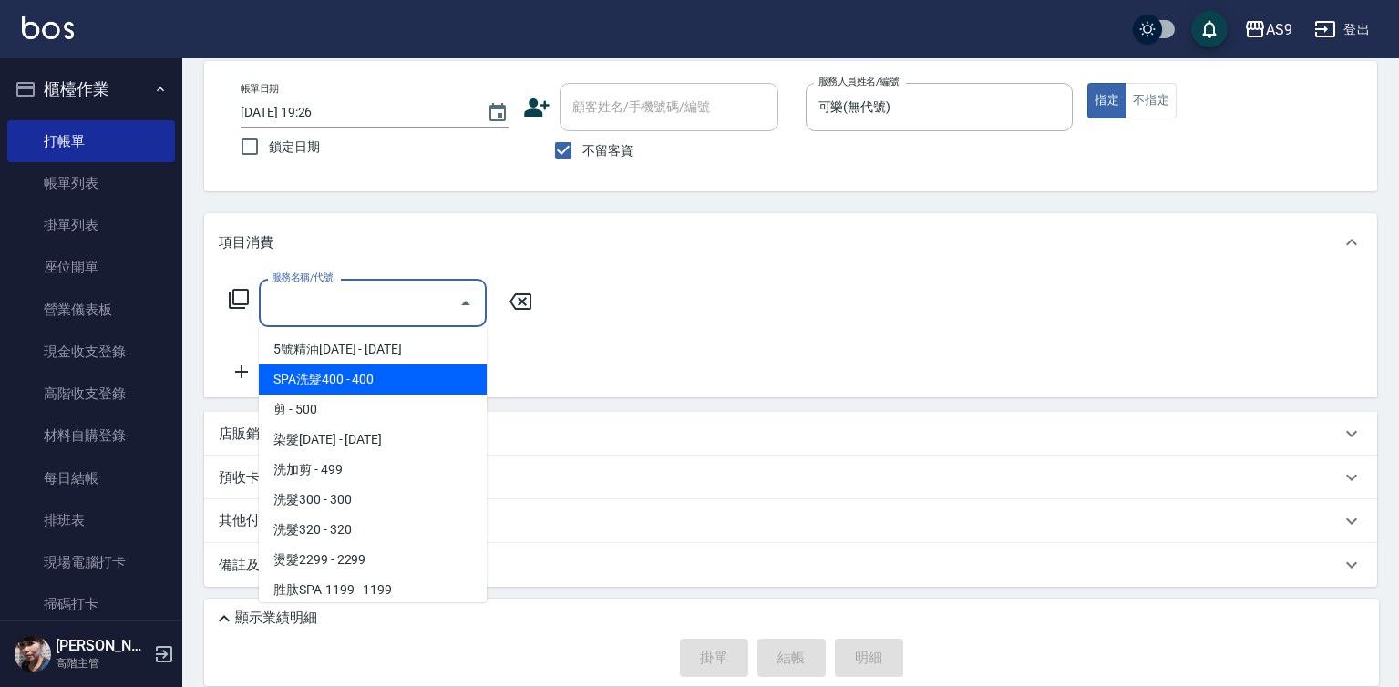
click at [385, 382] on span "SPA洗髮400 - 400" at bounding box center [373, 380] width 228 height 30
type input "SPA洗髮400(SPA洗髮400)"
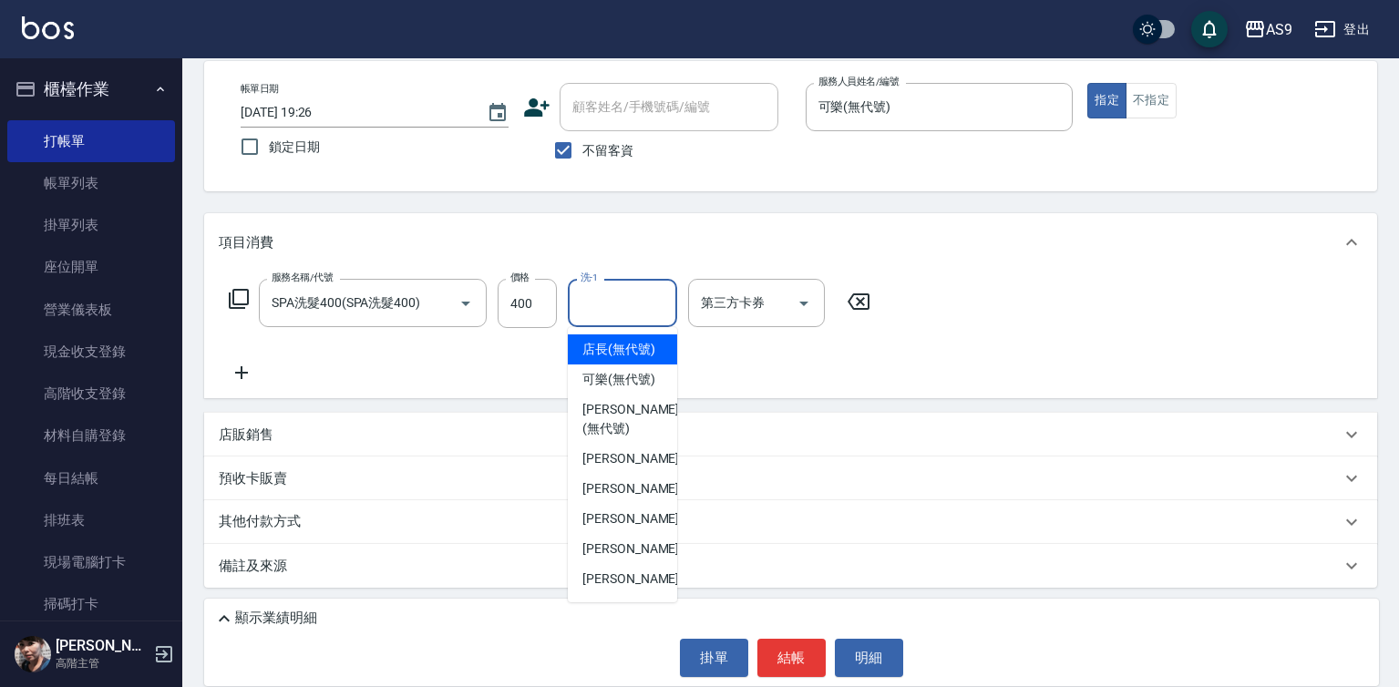
drag, startPoint x: 608, startPoint y: 294, endPoint x: 602, endPoint y: 385, distance: 90.4
click at [608, 297] on input "洗-1" at bounding box center [622, 303] width 93 height 32
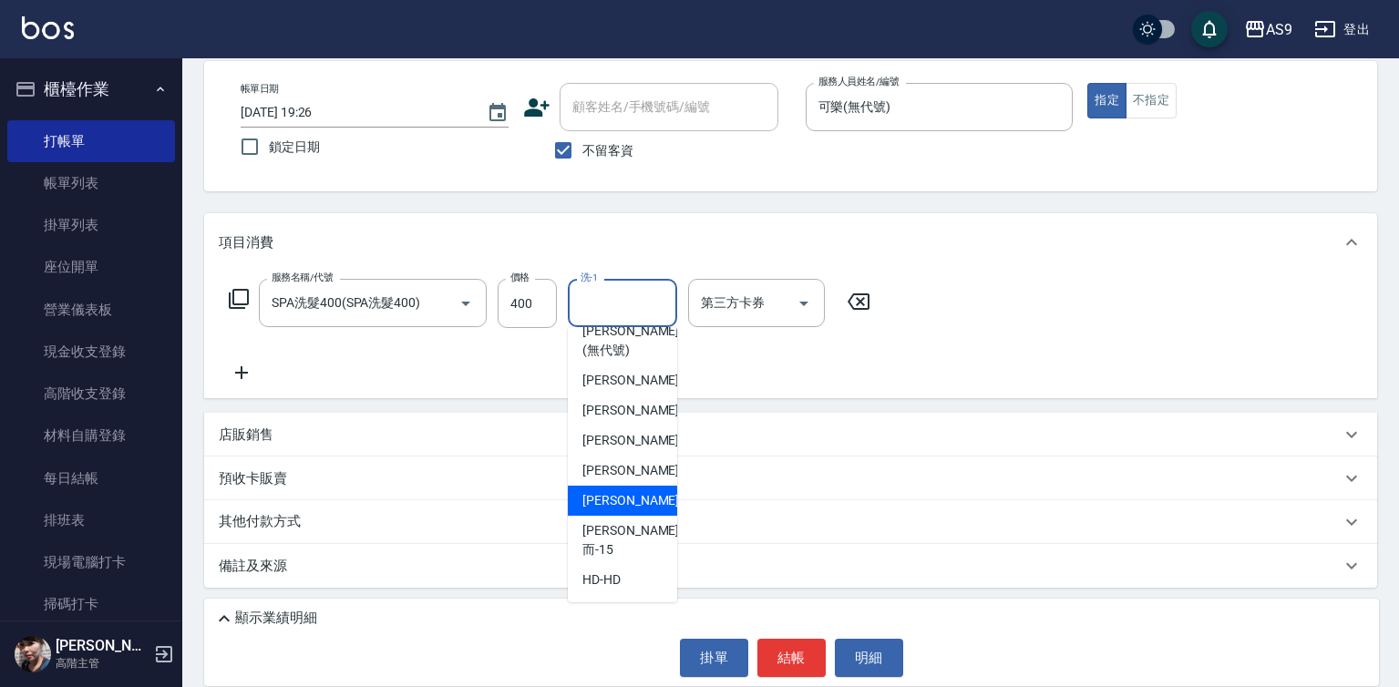
click at [629, 510] on span "[PERSON_NAME] -13" at bounding box center [639, 500] width 115 height 19
type input "[PERSON_NAME]-13"
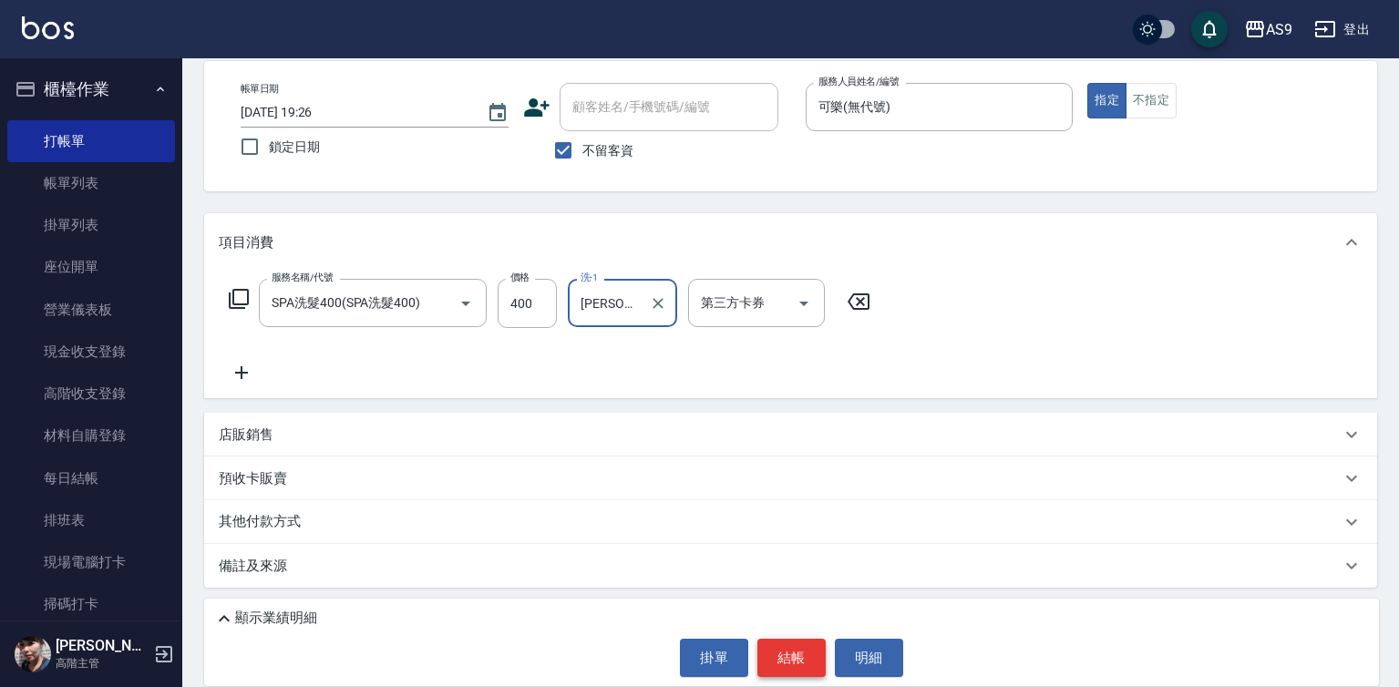
click at [803, 640] on button "結帳" at bounding box center [791, 658] width 68 height 38
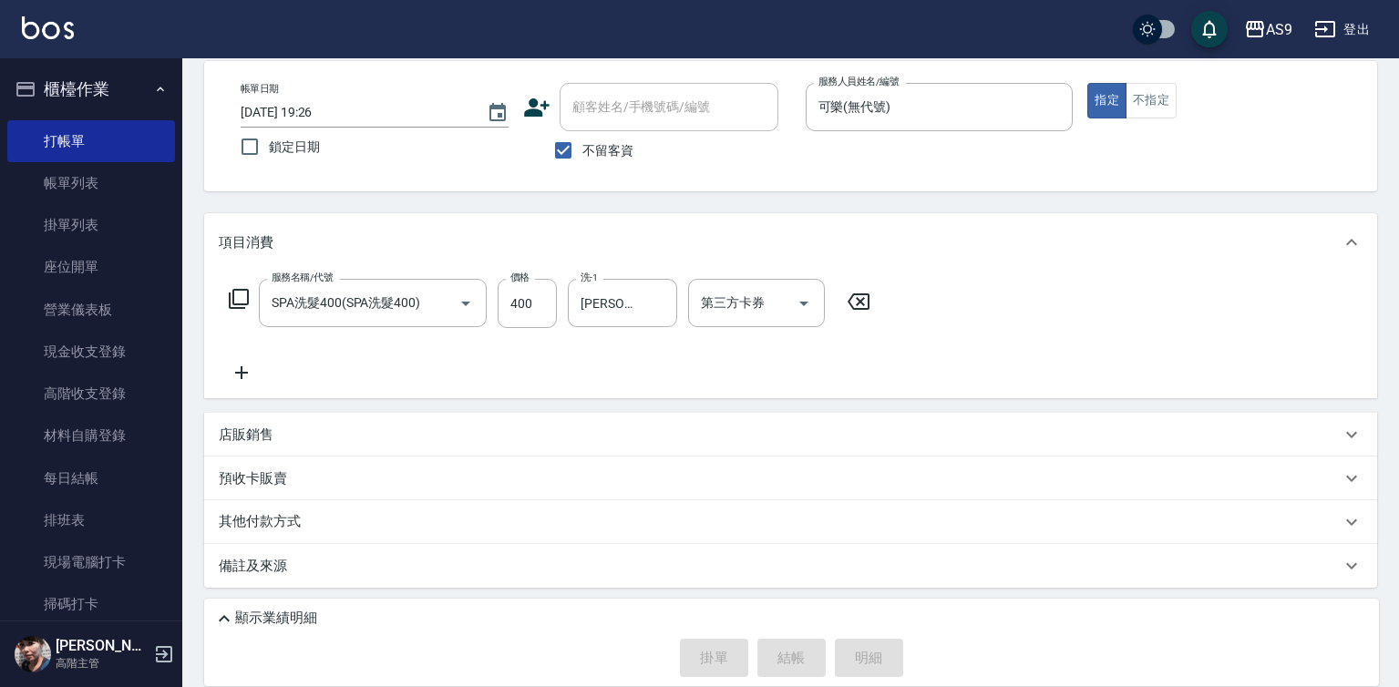
type input "[DATE] 19:27"
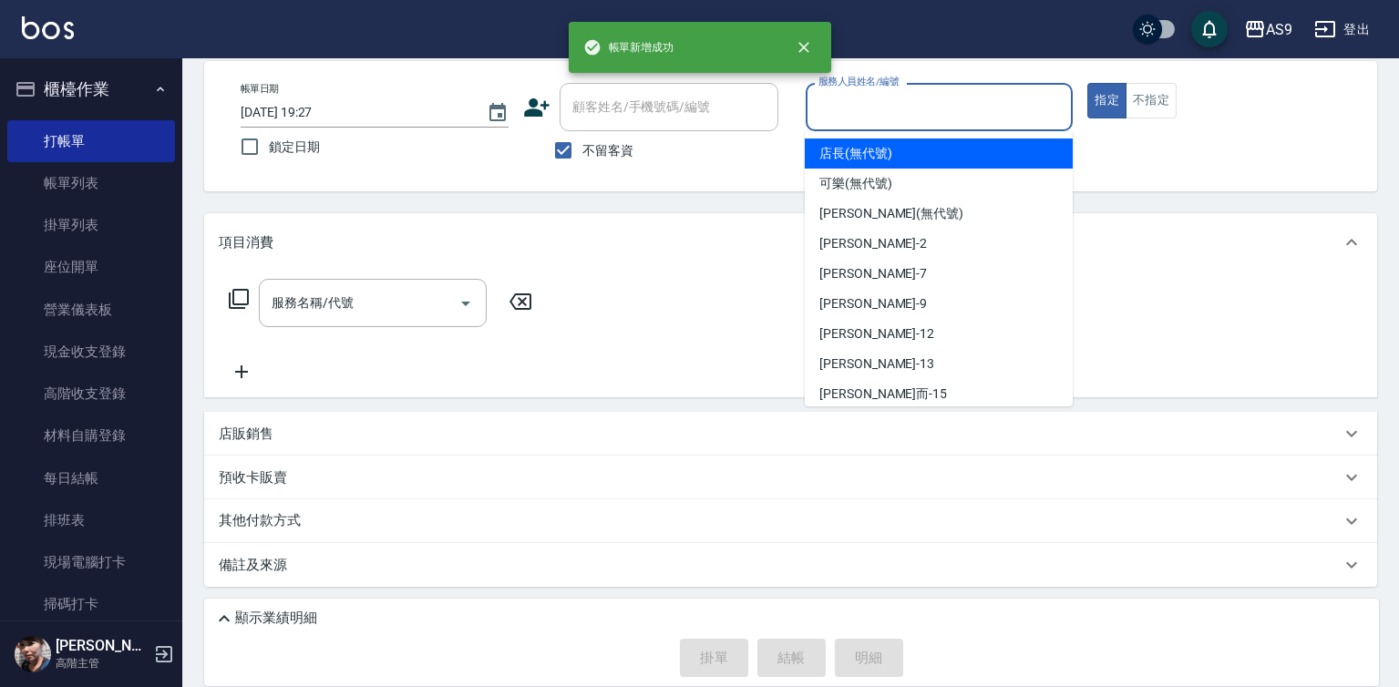
click at [912, 98] on input "服務人員姓名/編號" at bounding box center [940, 107] width 252 height 32
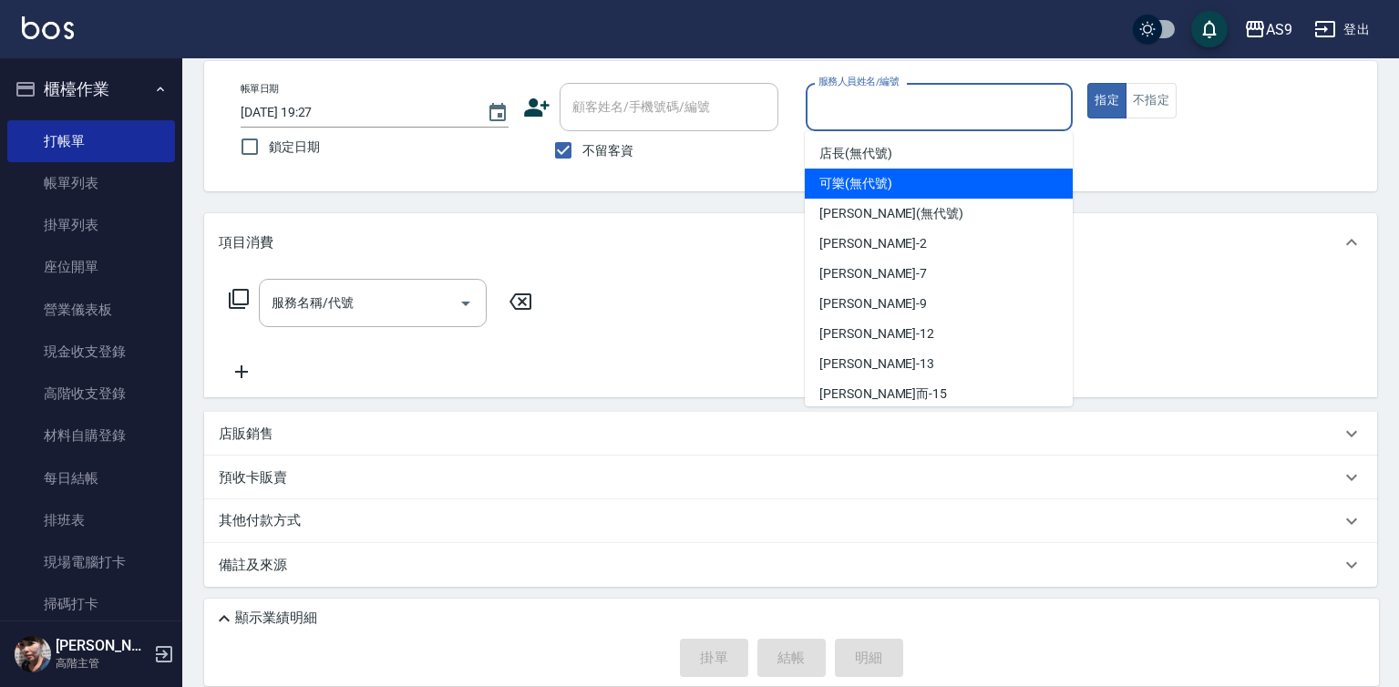
click at [867, 182] on span "可樂 (無代號)" at bounding box center [855, 183] width 73 height 19
type input "可樂(無代號)"
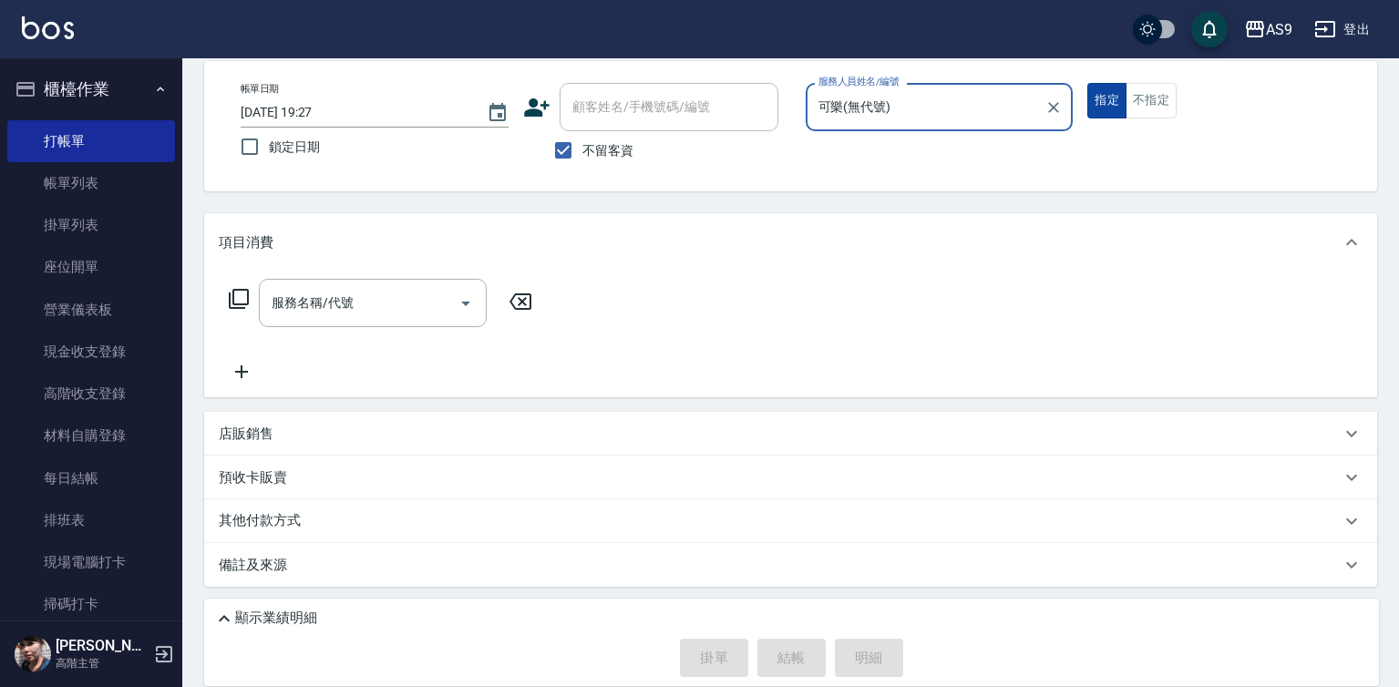
drag, startPoint x: 1167, startPoint y: 93, endPoint x: 1125, endPoint y: 107, distance: 45.0
click at [1167, 94] on button "不指定" at bounding box center [1150, 101] width 51 height 36
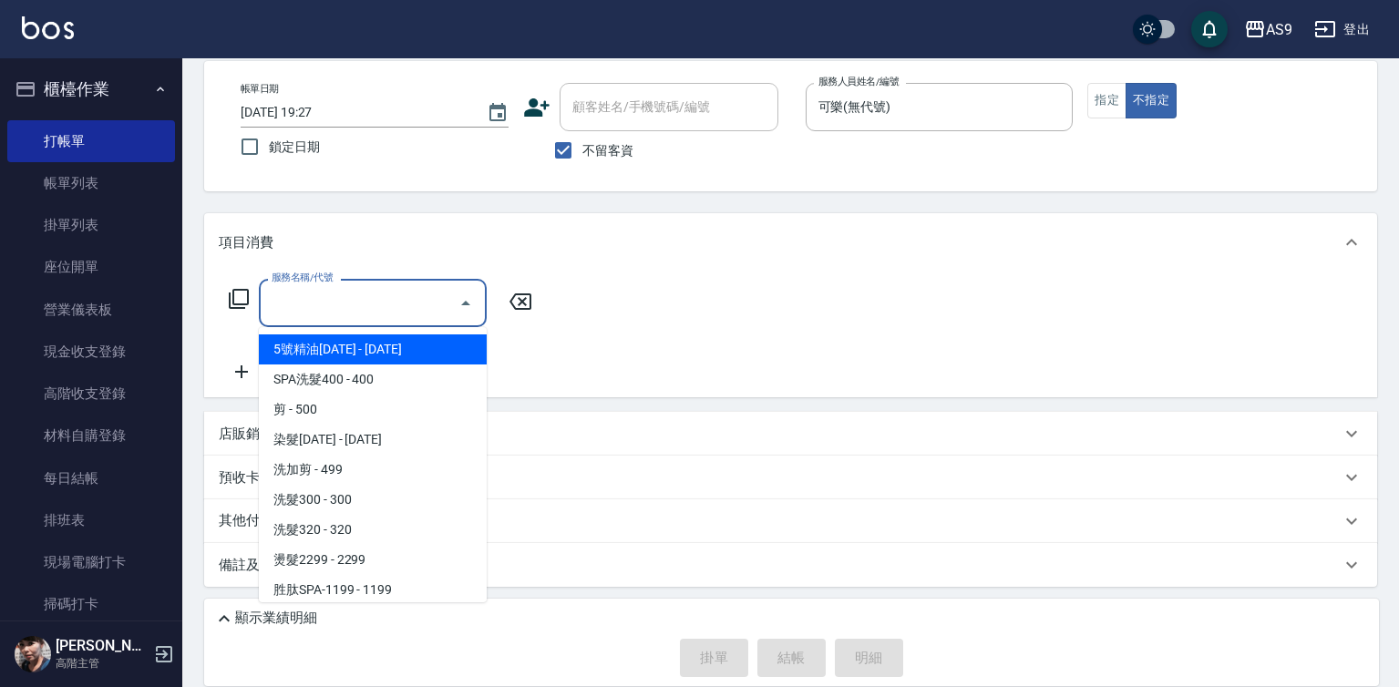
click at [420, 297] on input "服務名稱/代號" at bounding box center [359, 303] width 184 height 32
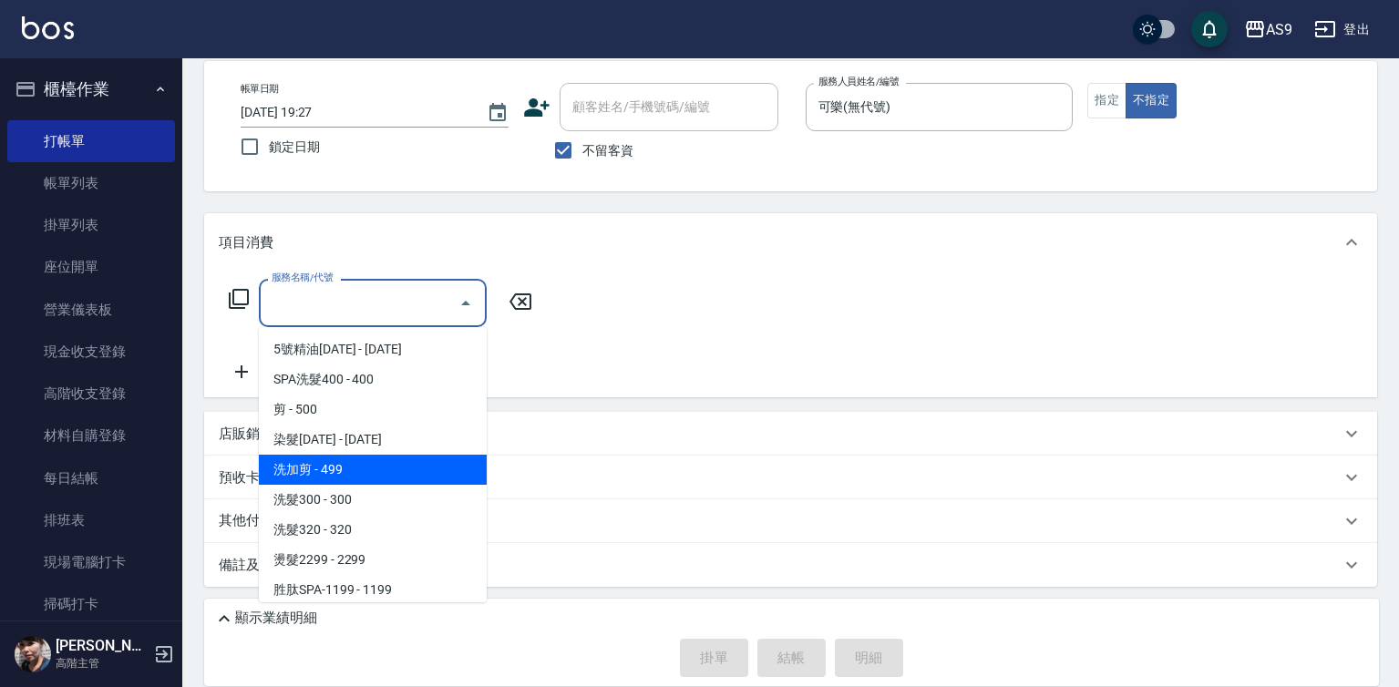
click at [392, 463] on span "洗加剪 - 499" at bounding box center [373, 470] width 228 height 30
type input "洗加剪(洗加剪)"
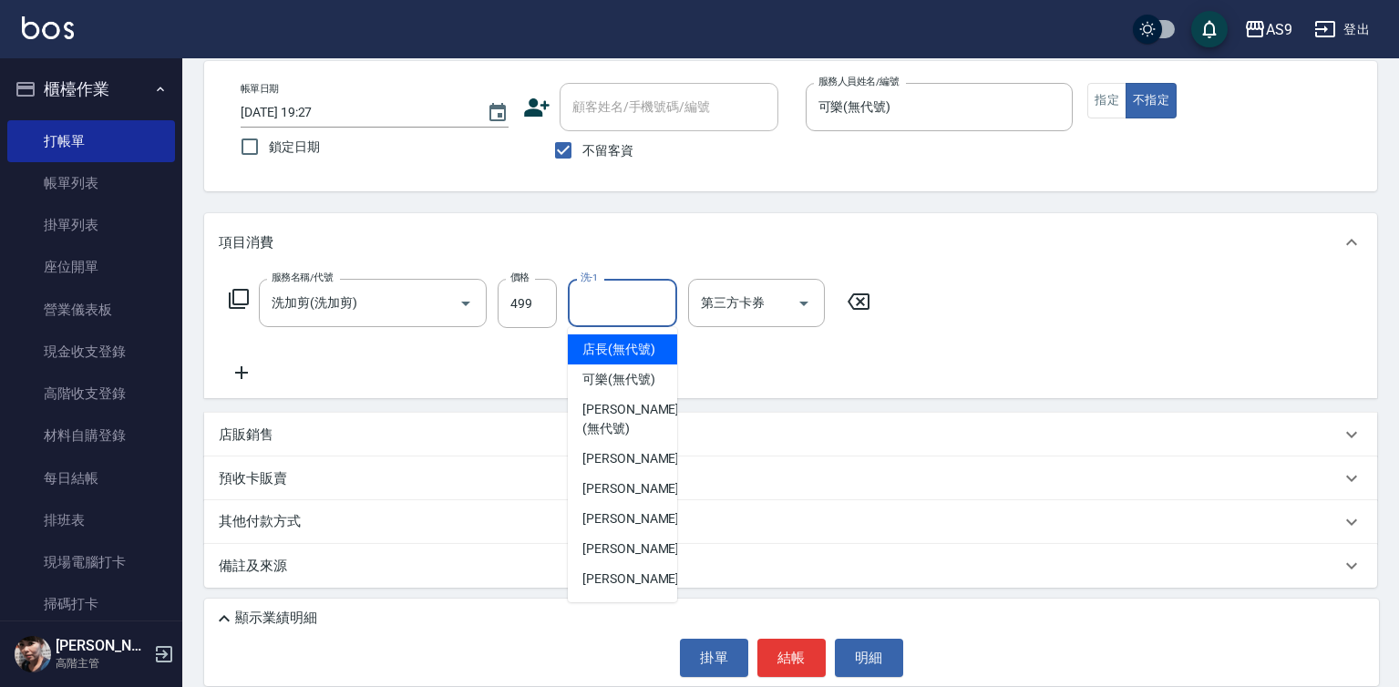
click at [614, 293] on input "洗-1" at bounding box center [622, 303] width 93 height 32
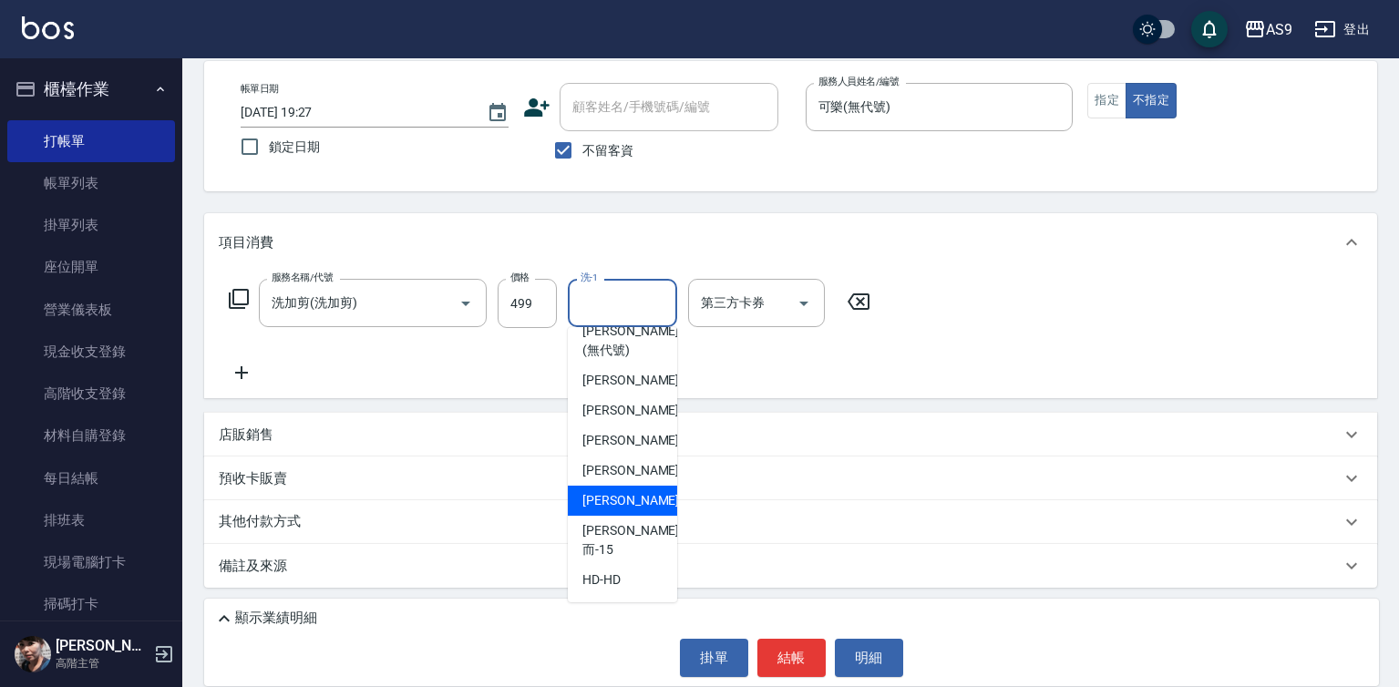
click at [643, 516] on div "[PERSON_NAME] -13" at bounding box center [622, 501] width 109 height 30
type input "[PERSON_NAME]-13"
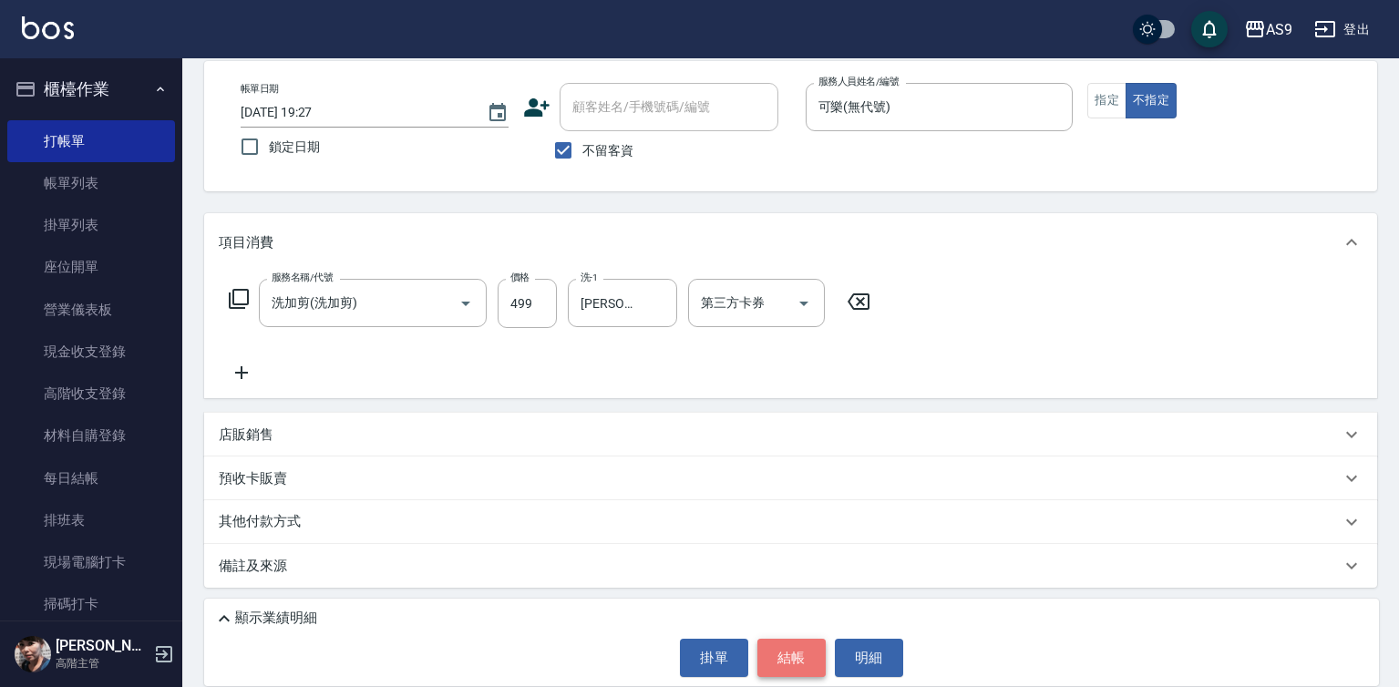
click at [783, 653] on button "結帳" at bounding box center [791, 658] width 68 height 38
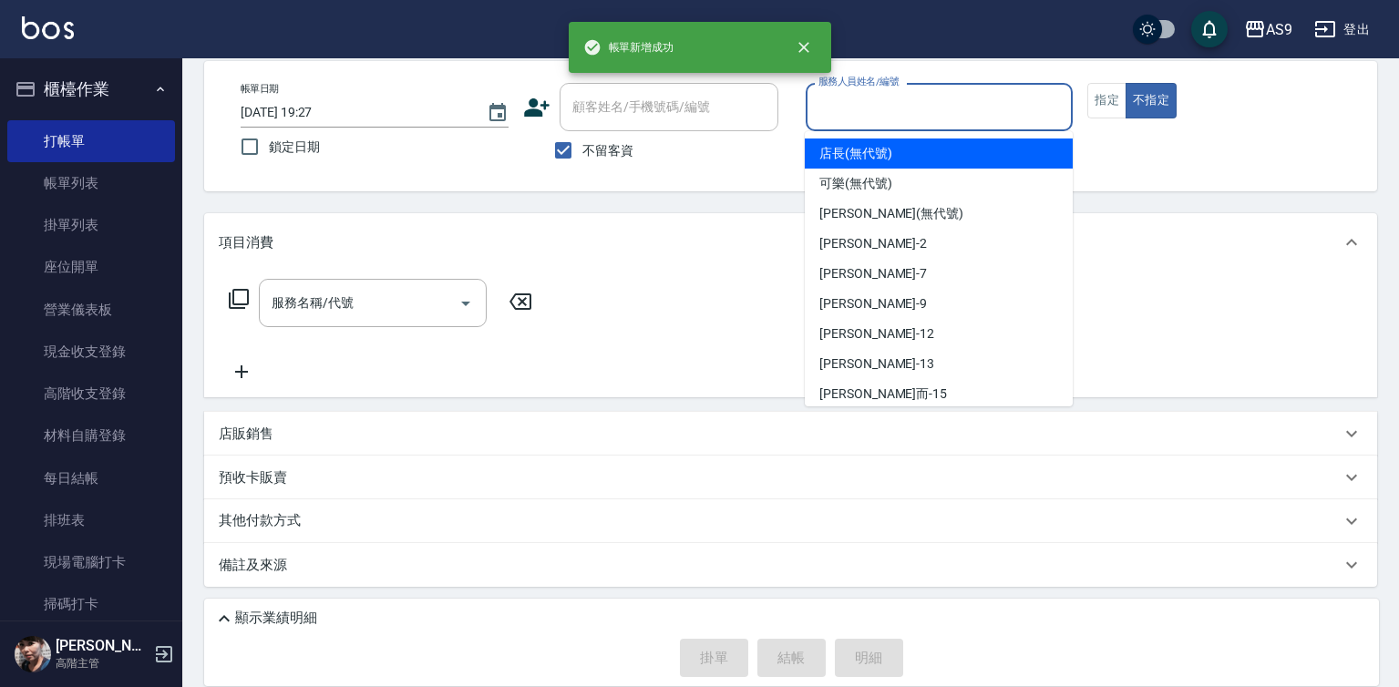
click at [881, 101] on input "服務人員姓名/編號" at bounding box center [940, 107] width 252 height 32
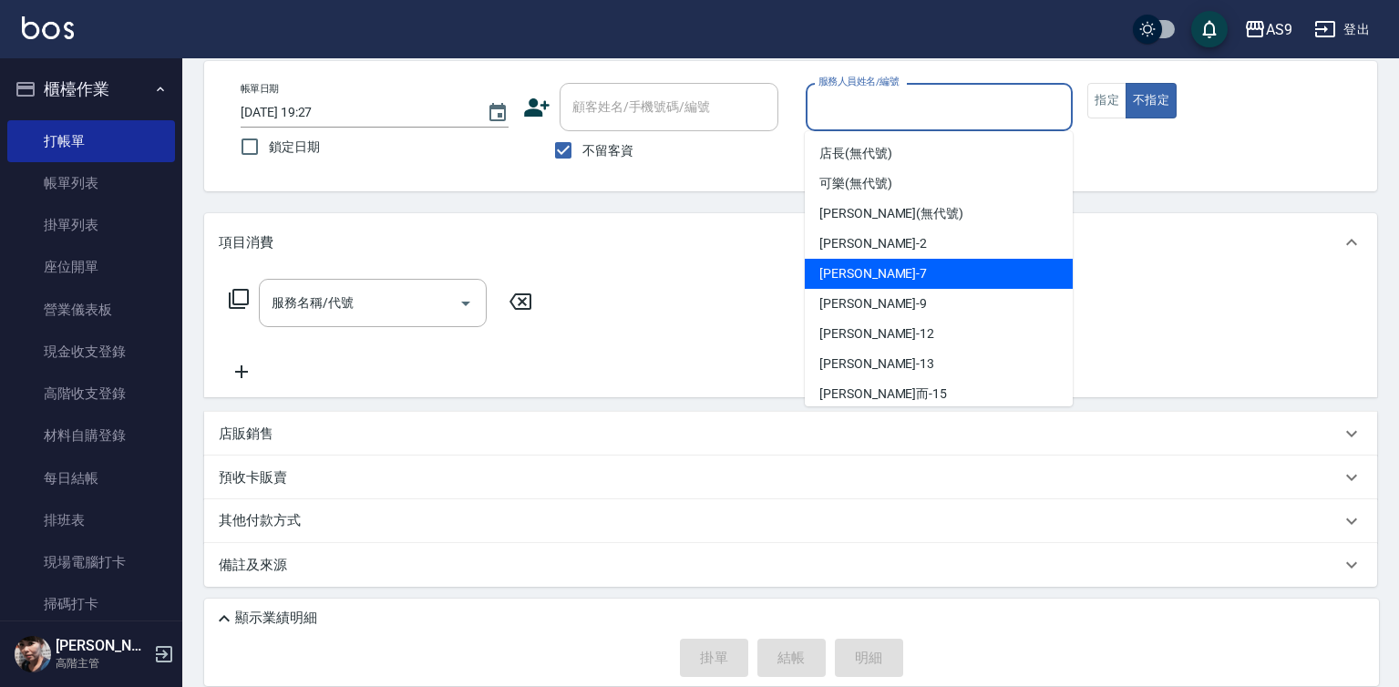
click at [865, 274] on span "Peggy -7" at bounding box center [873, 273] width 108 height 19
type input "Peggy-7"
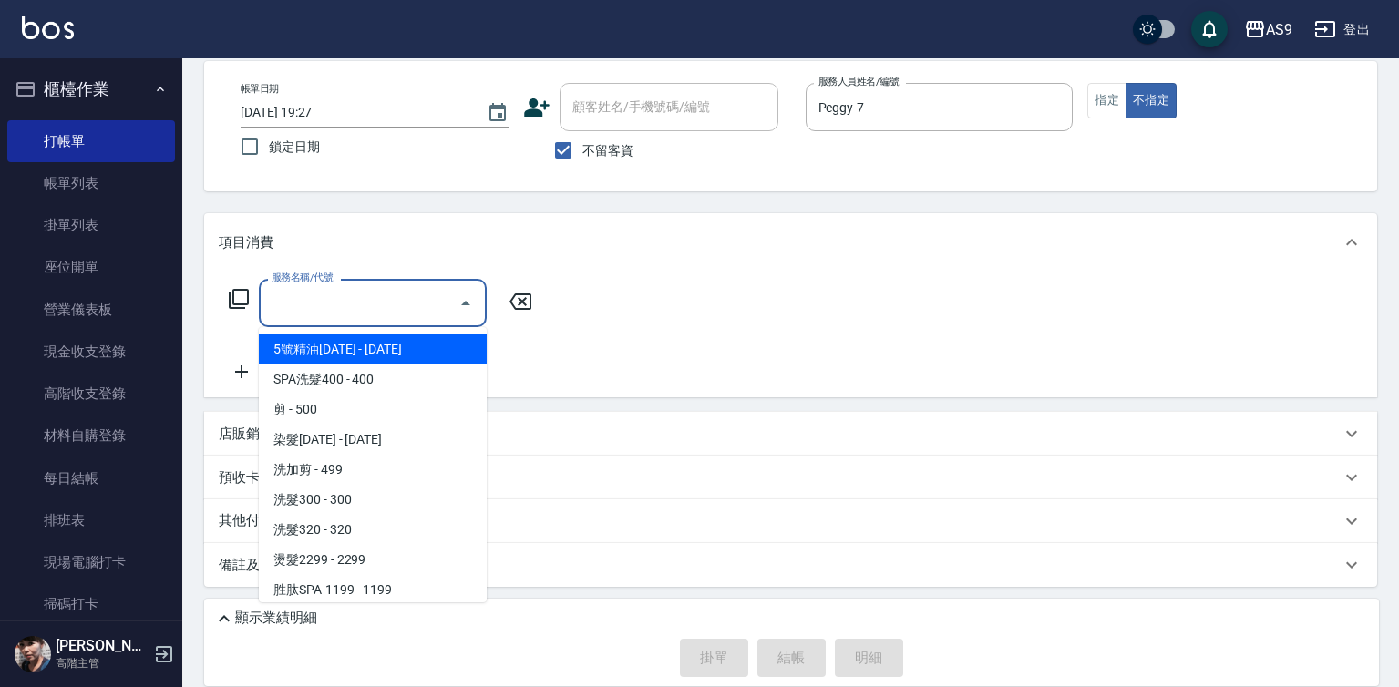
click at [398, 309] on input "服務名稱/代號" at bounding box center [359, 303] width 184 height 32
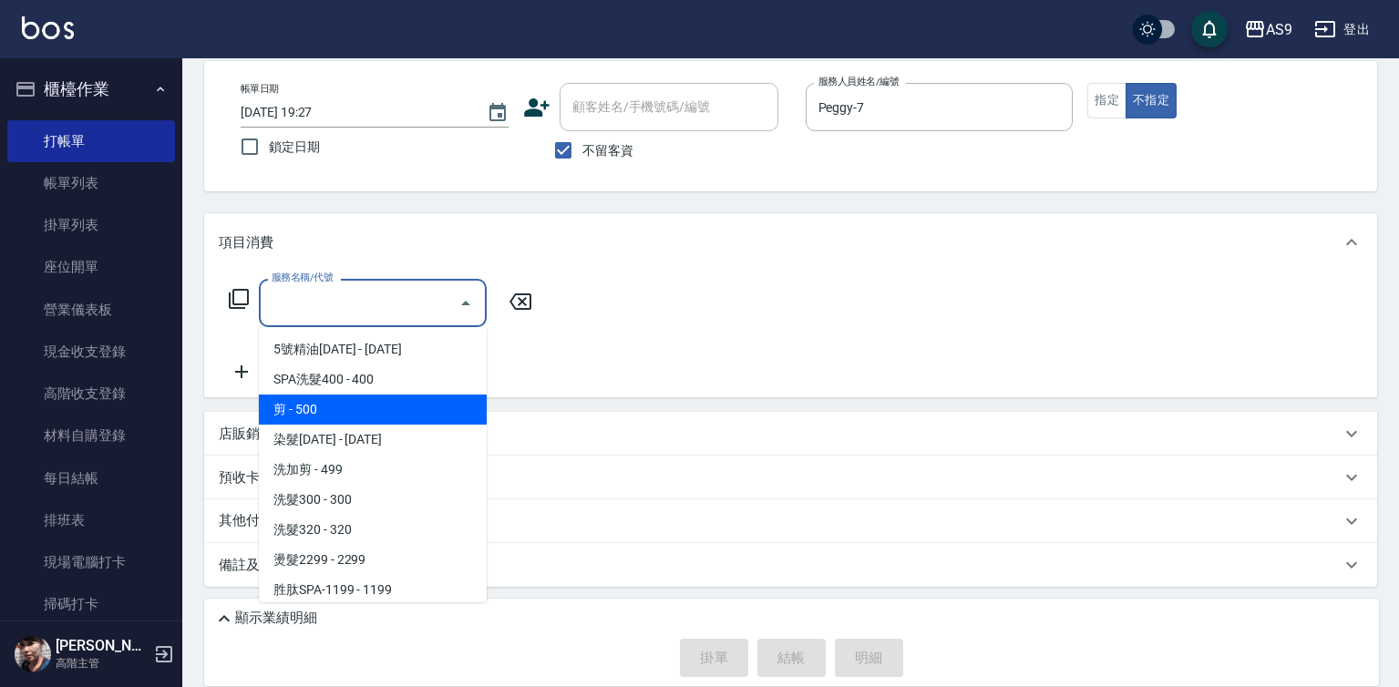
click at [361, 417] on span "剪 - 500" at bounding box center [373, 410] width 228 height 30
type input "剪(剪)"
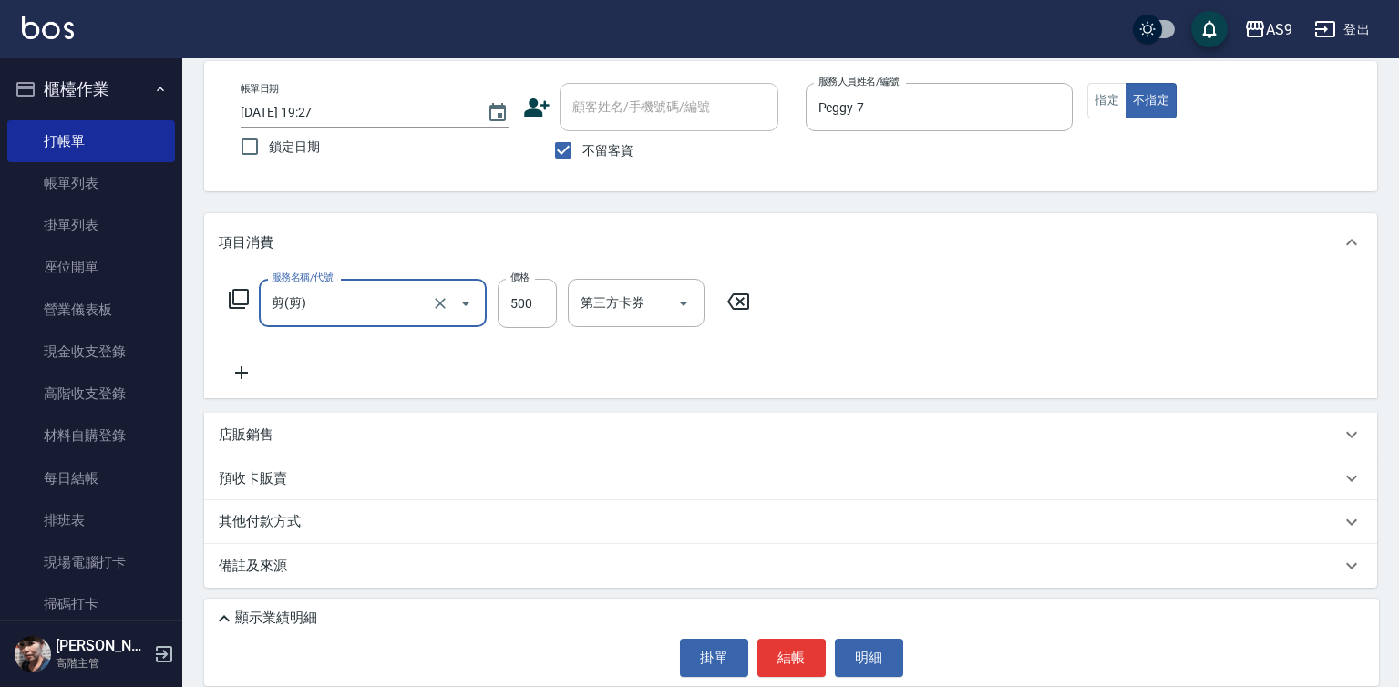
click at [227, 373] on icon at bounding box center [242, 373] width 46 height 22
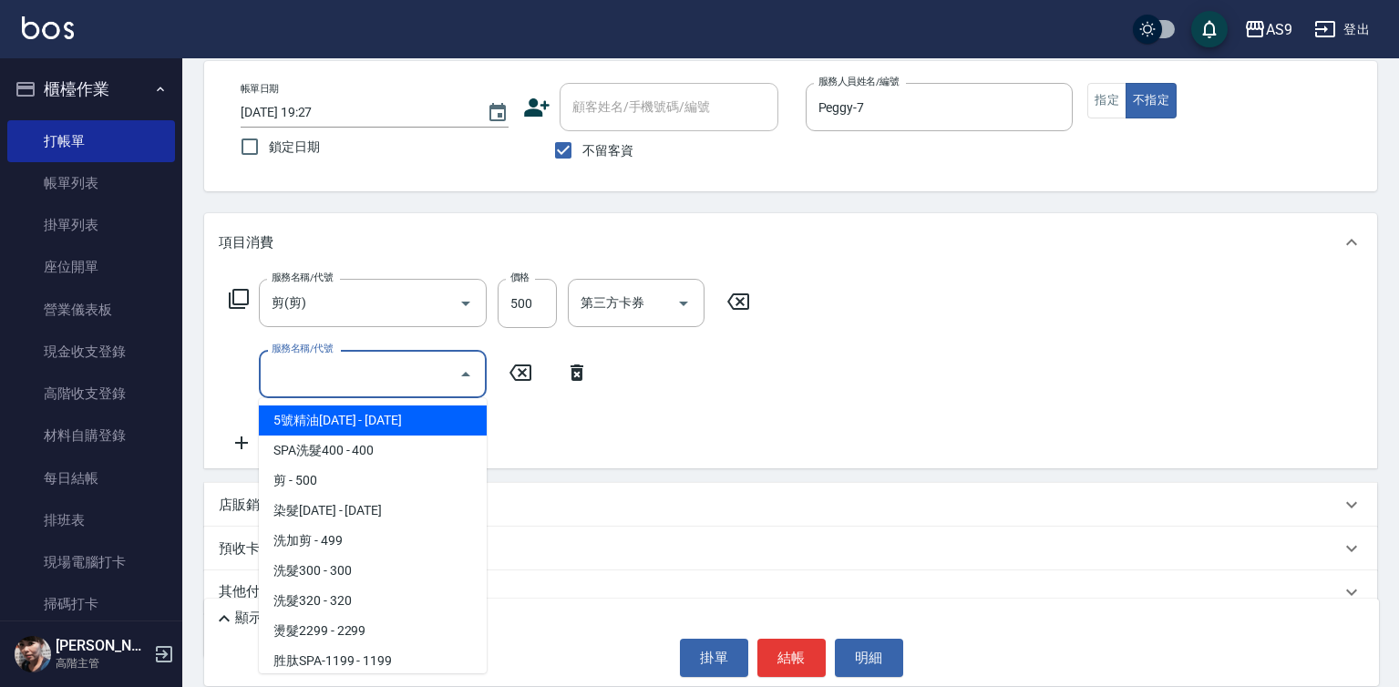
click at [291, 371] on input "服務名稱/代號" at bounding box center [359, 374] width 184 height 32
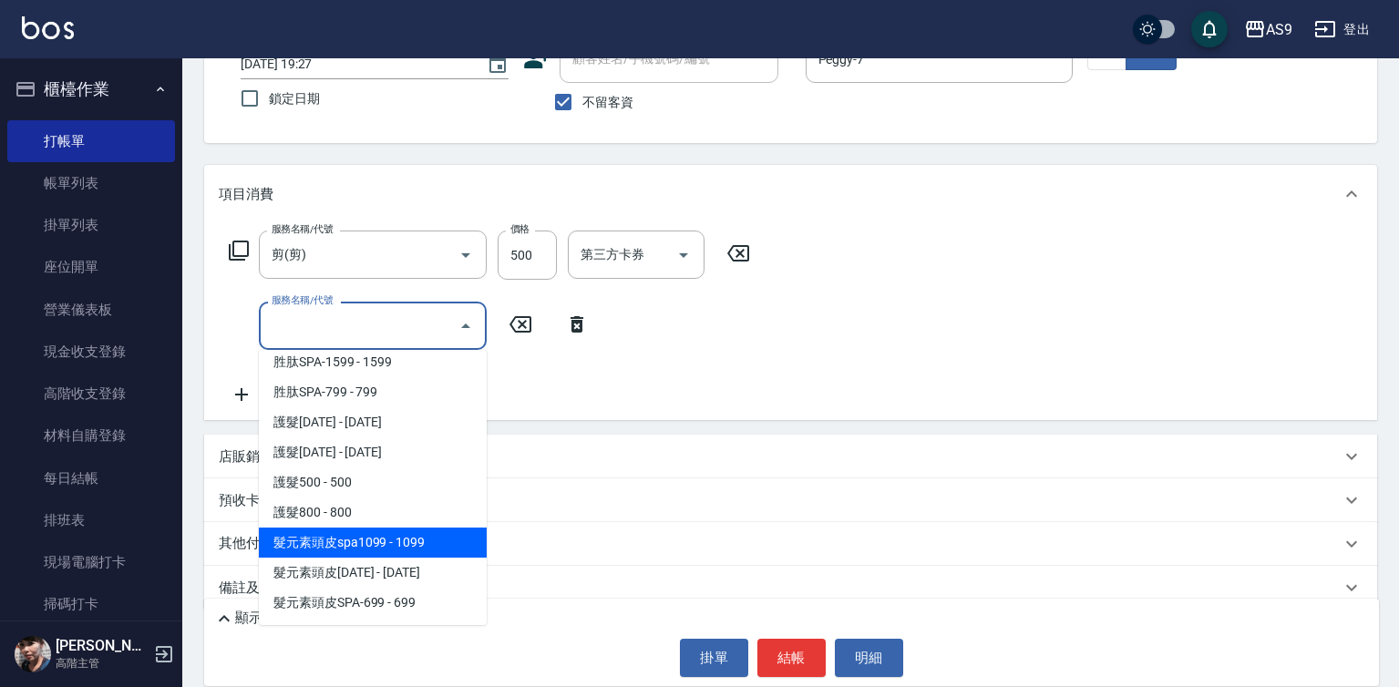
scroll to position [157, 0]
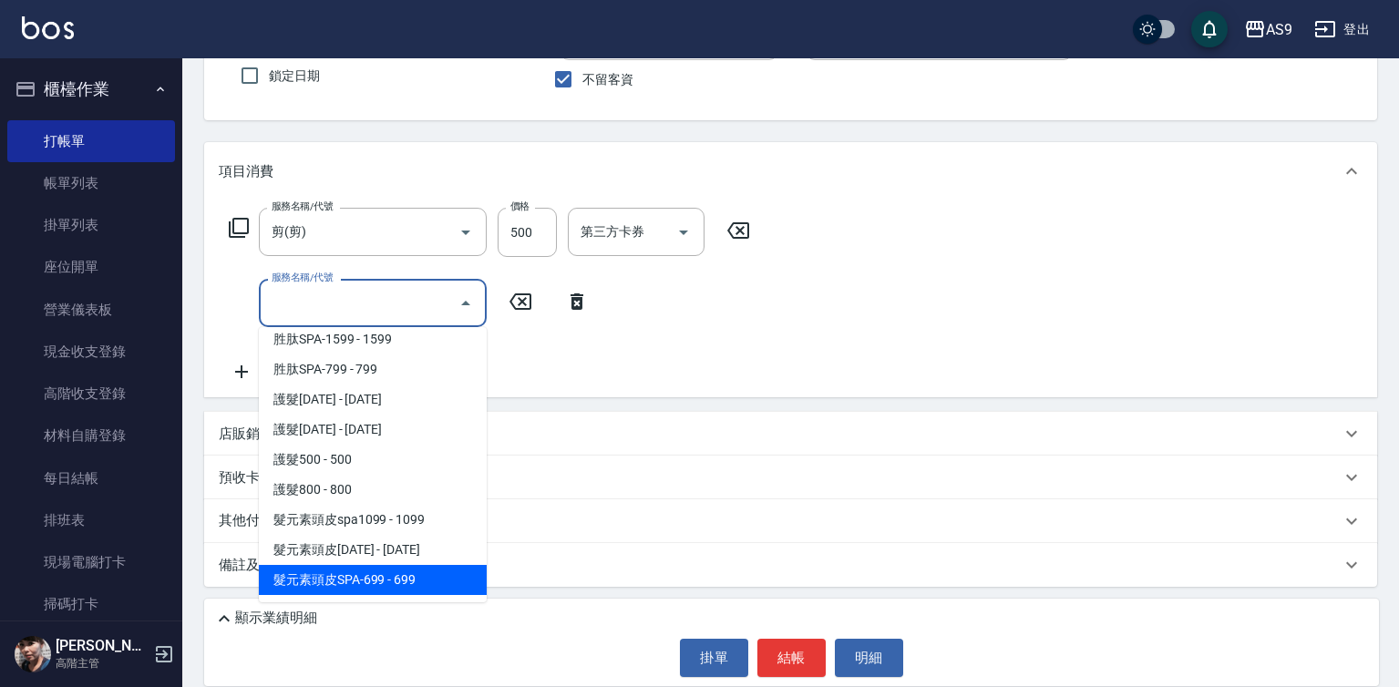
click at [416, 573] on span "髮元素頭皮SPA-699 - 699" at bounding box center [373, 580] width 228 height 30
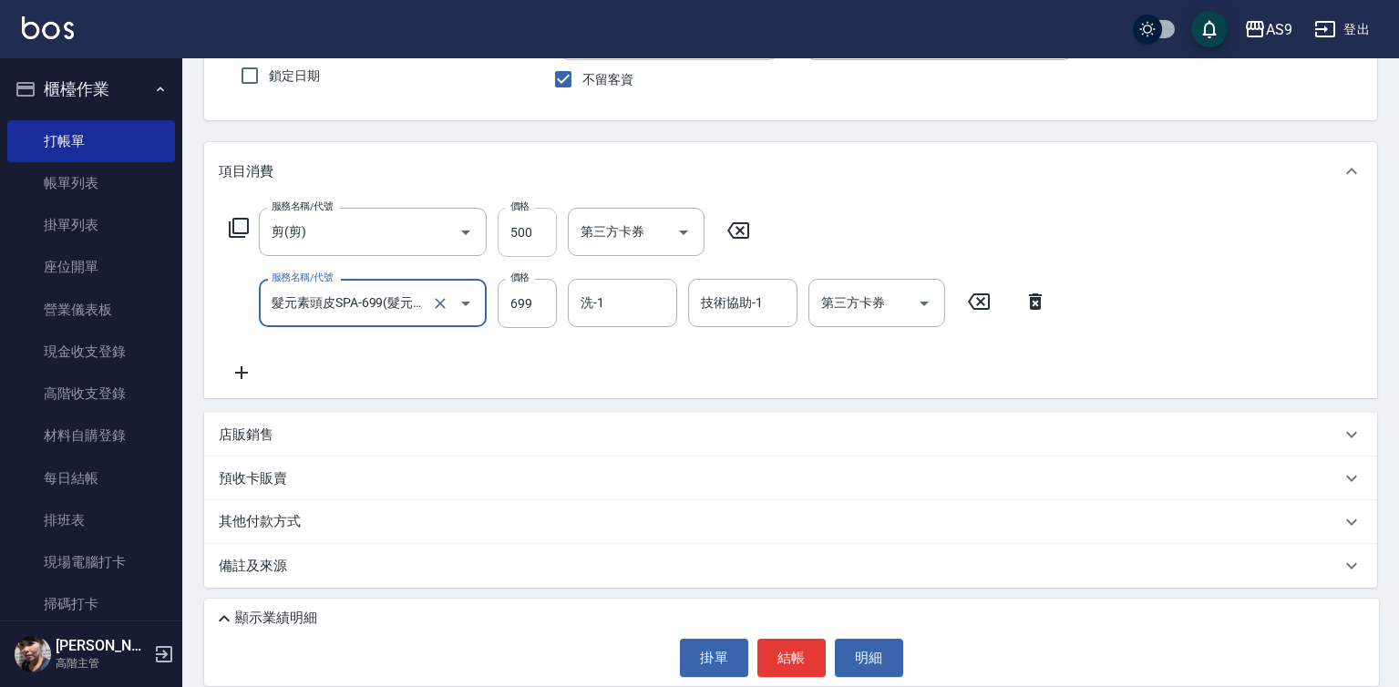
click at [534, 228] on input "500" at bounding box center [527, 232] width 59 height 49
type input "髮元素頭皮SPA-699"
click at [534, 228] on input "500" at bounding box center [527, 232] width 59 height 49
type input "400"
click at [592, 311] on div "洗-1 洗-1" at bounding box center [622, 303] width 109 height 48
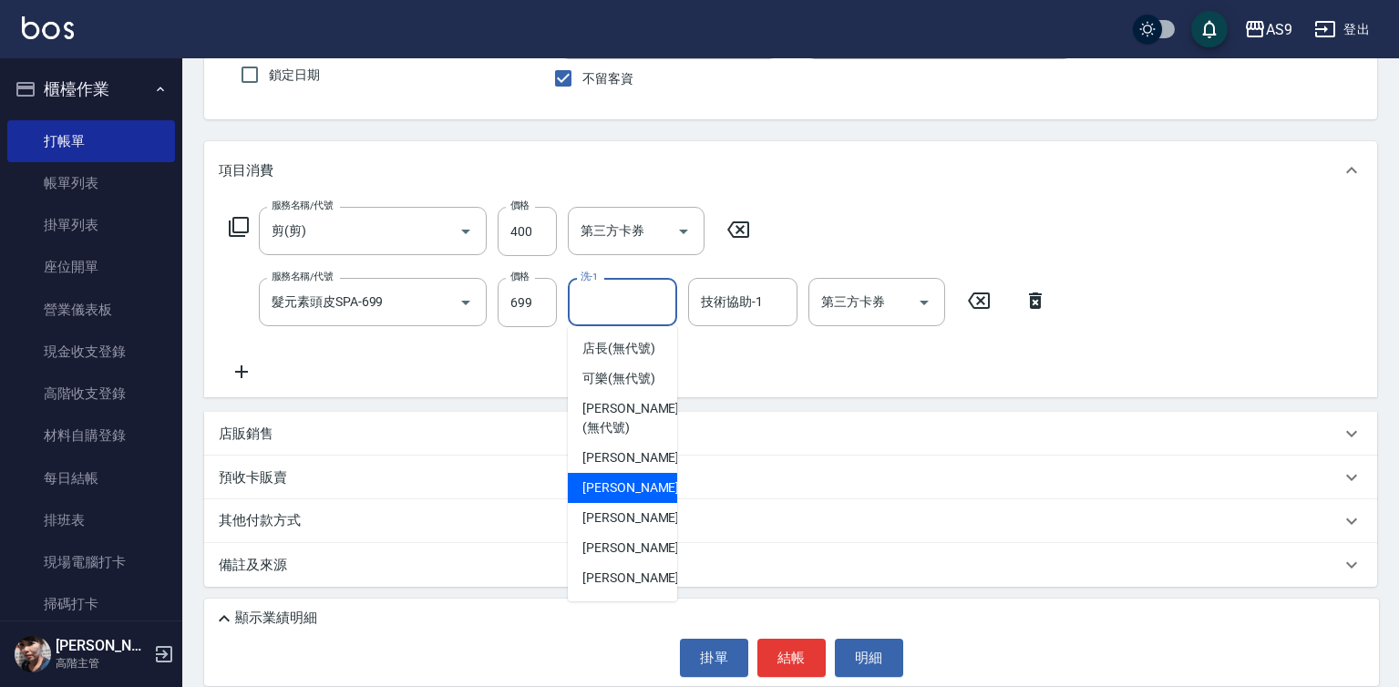
scroll to position [117, 0]
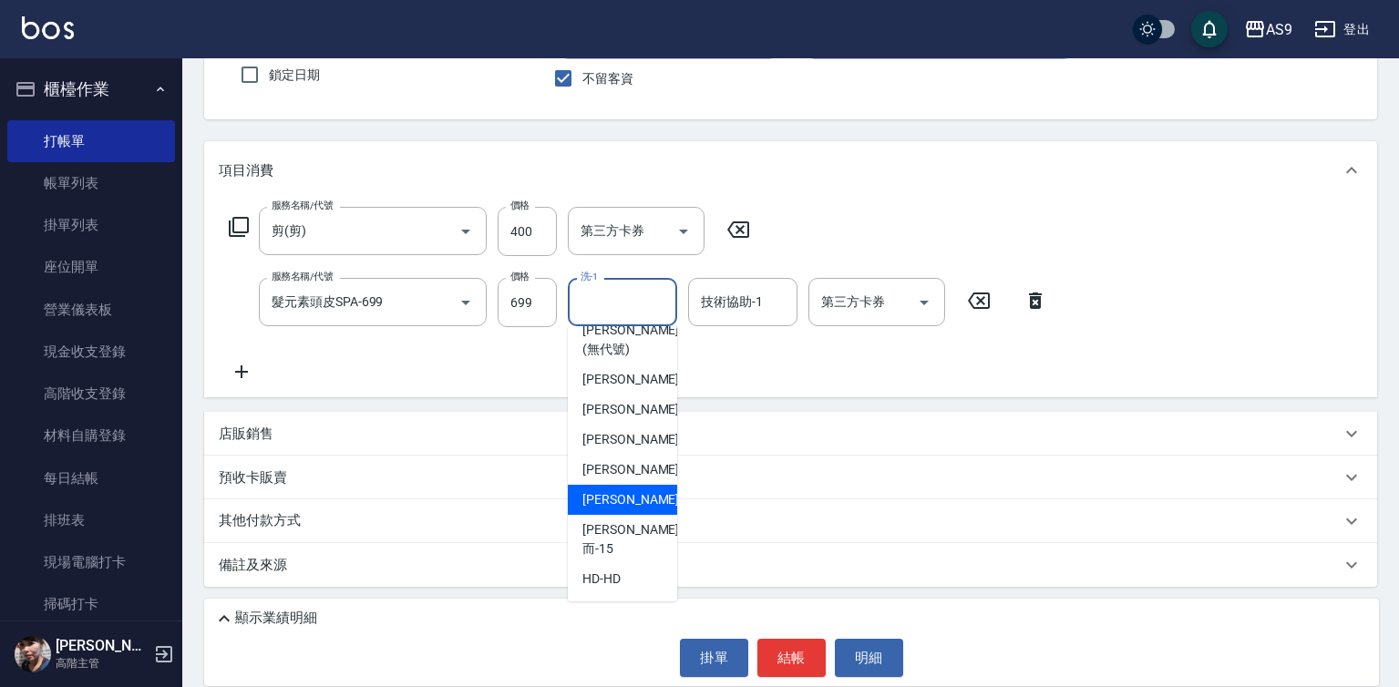
click at [627, 509] on span "[PERSON_NAME] -13" at bounding box center [639, 499] width 115 height 19
type input "[PERSON_NAME]-13"
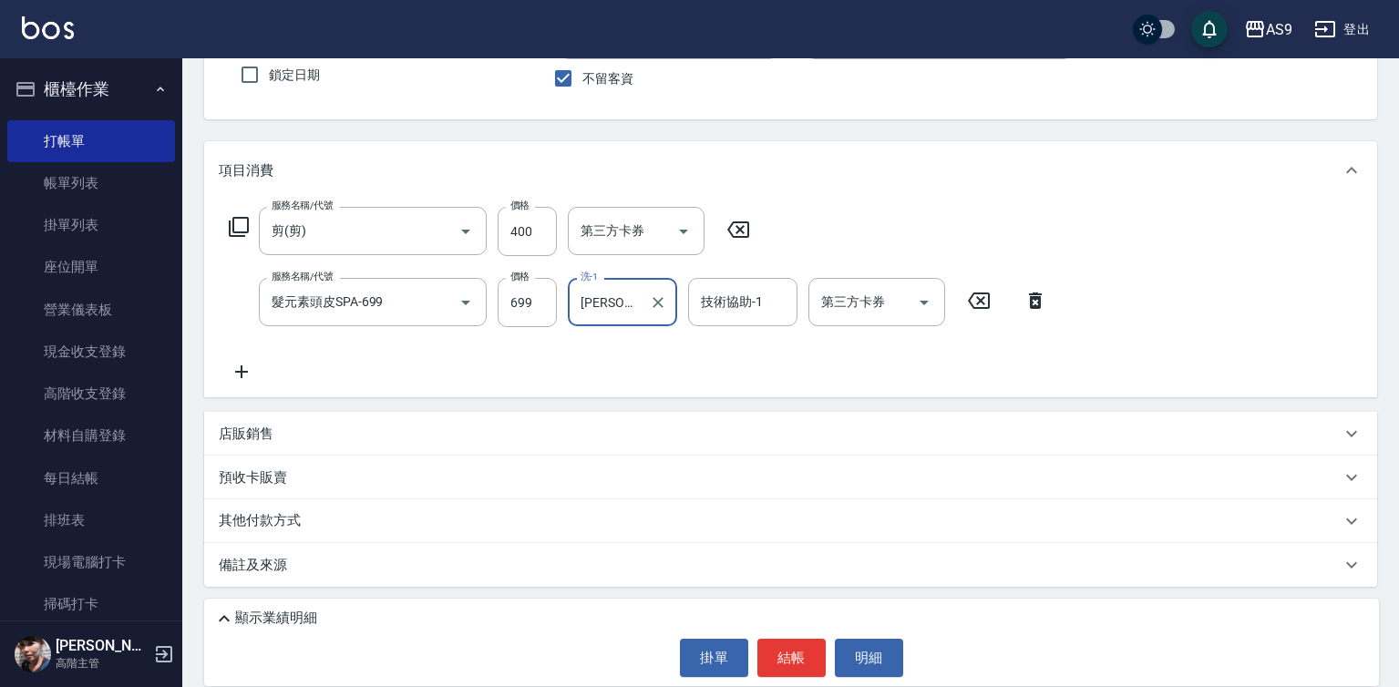
click at [726, 309] on div "技術協助-1 技術協助-1" at bounding box center [742, 302] width 109 height 48
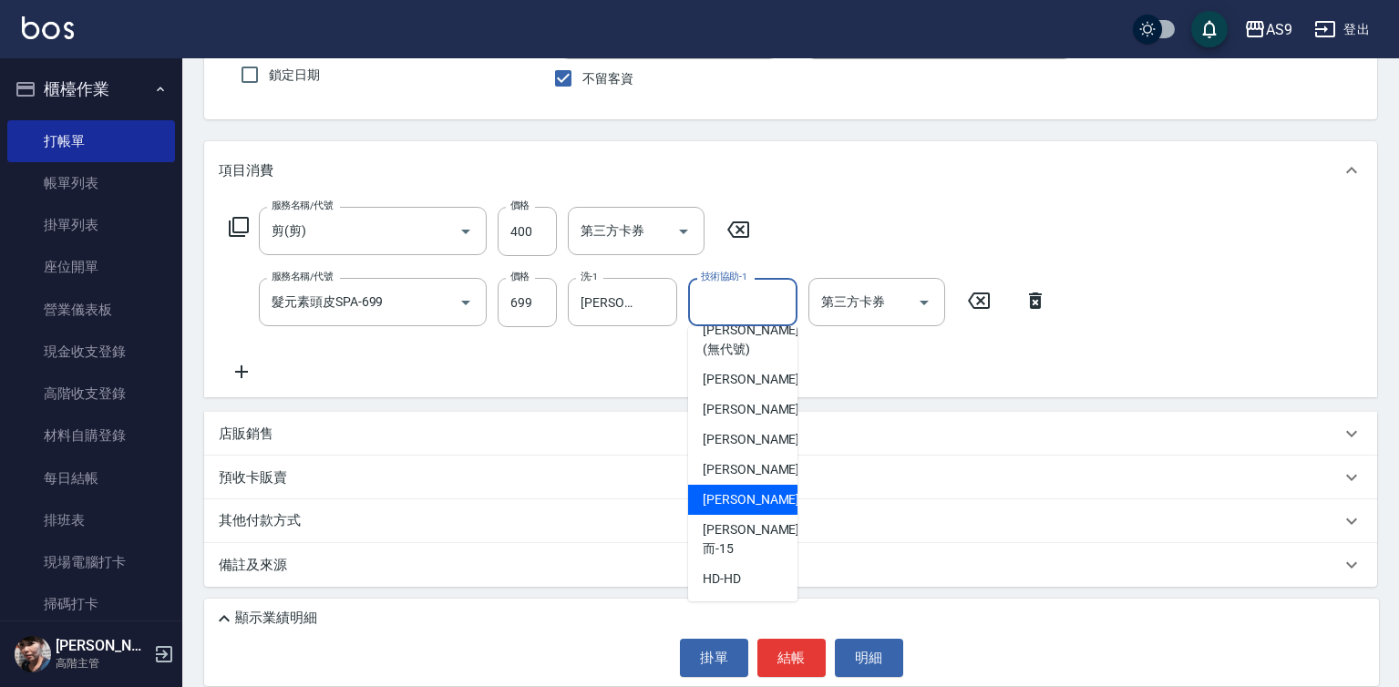
click at [755, 509] on span "[PERSON_NAME] -13" at bounding box center [760, 499] width 115 height 19
type input "[PERSON_NAME]-13"
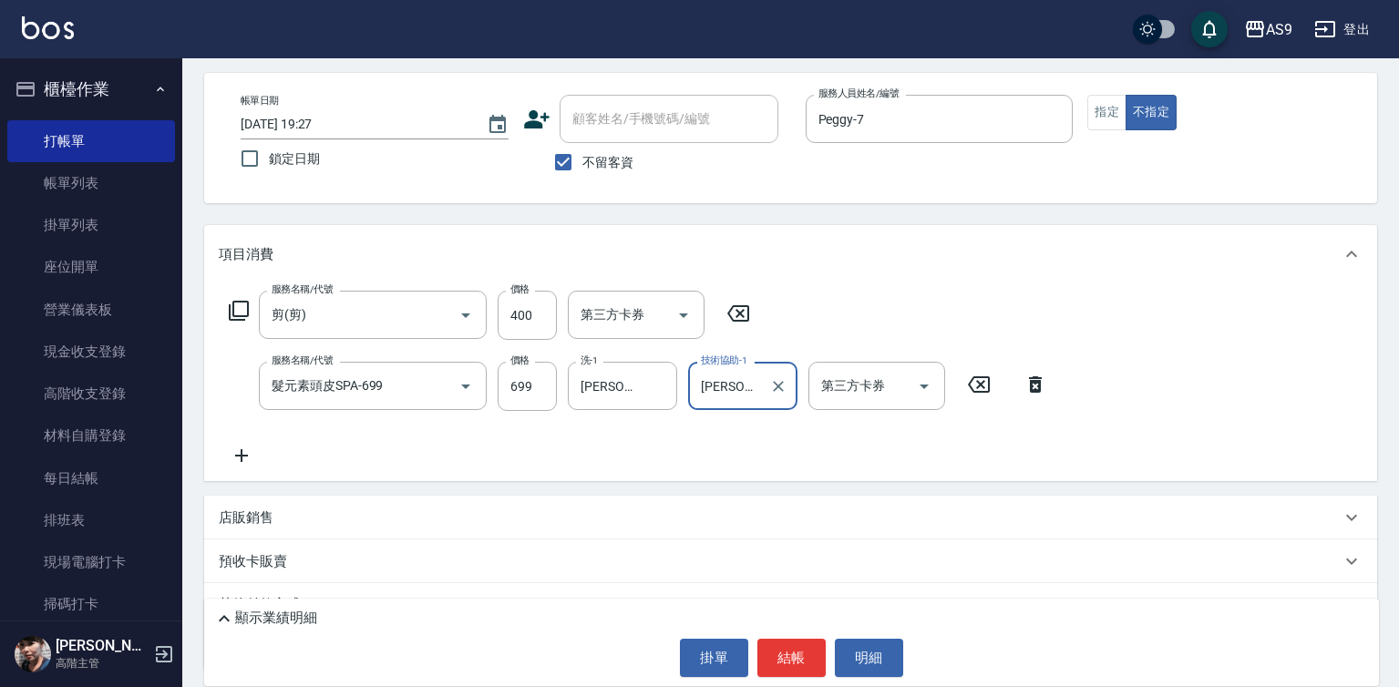
scroll to position [0, 0]
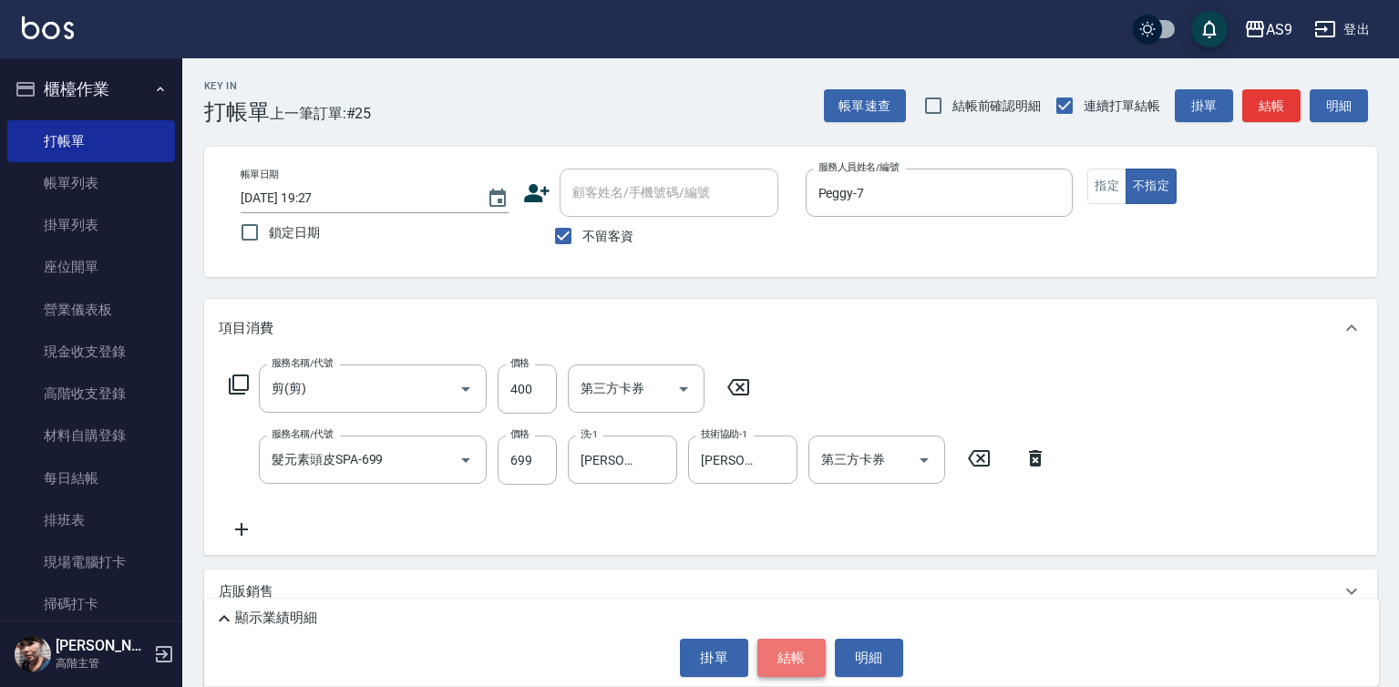
click at [786, 660] on button "結帳" at bounding box center [791, 658] width 68 height 38
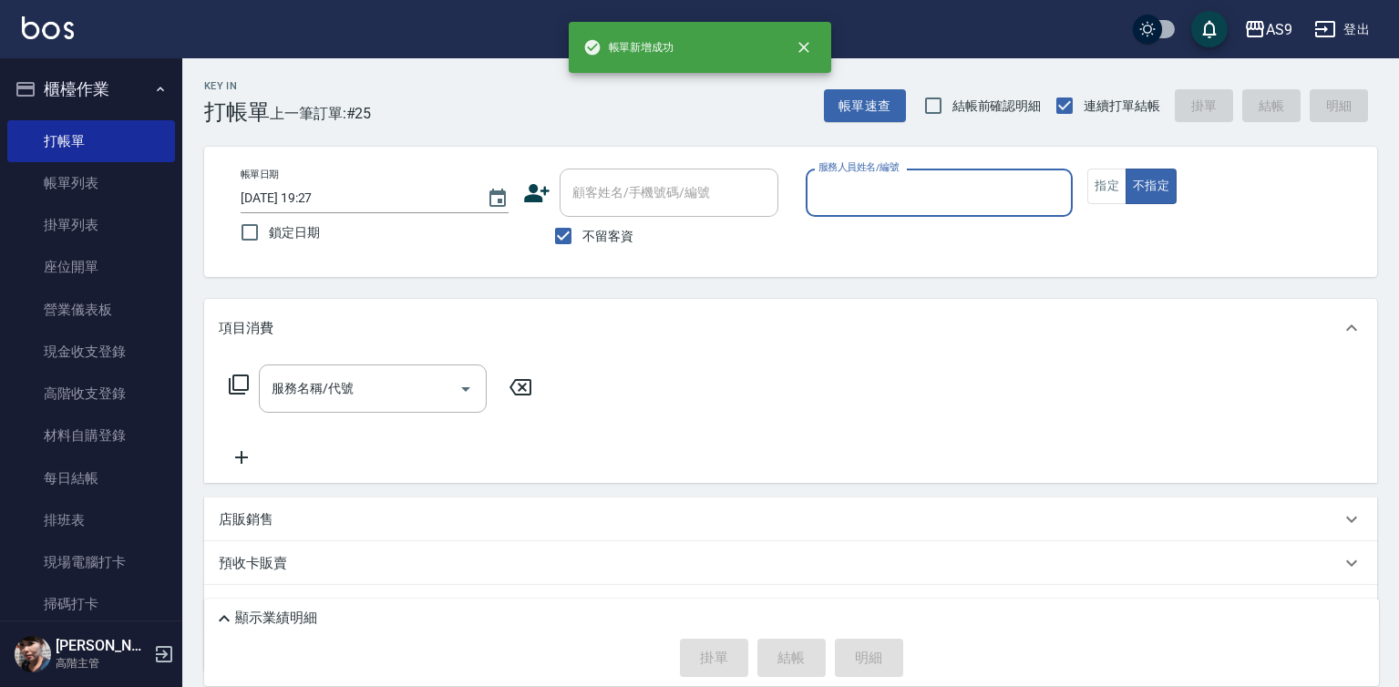
click at [832, 200] on input "服務人員姓名/編號" at bounding box center [940, 193] width 252 height 32
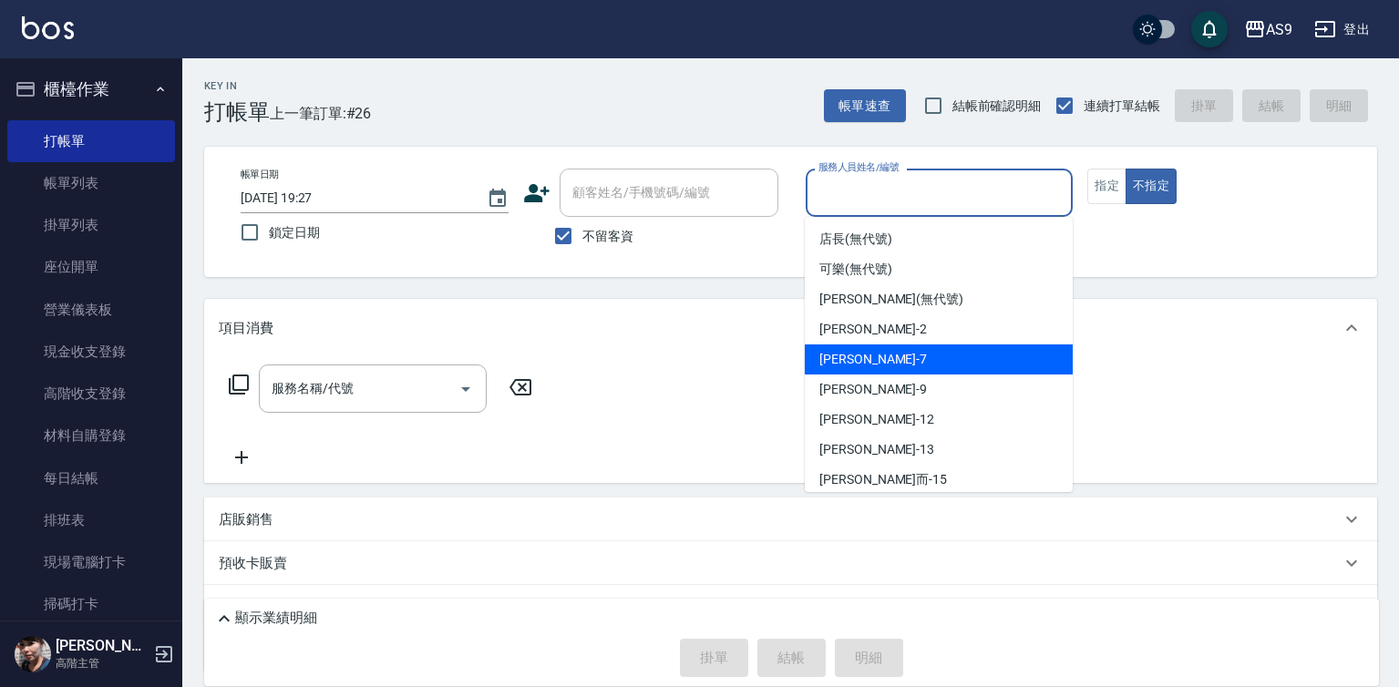
click at [861, 358] on span "Peggy -7" at bounding box center [873, 359] width 108 height 19
type input "Peggy-7"
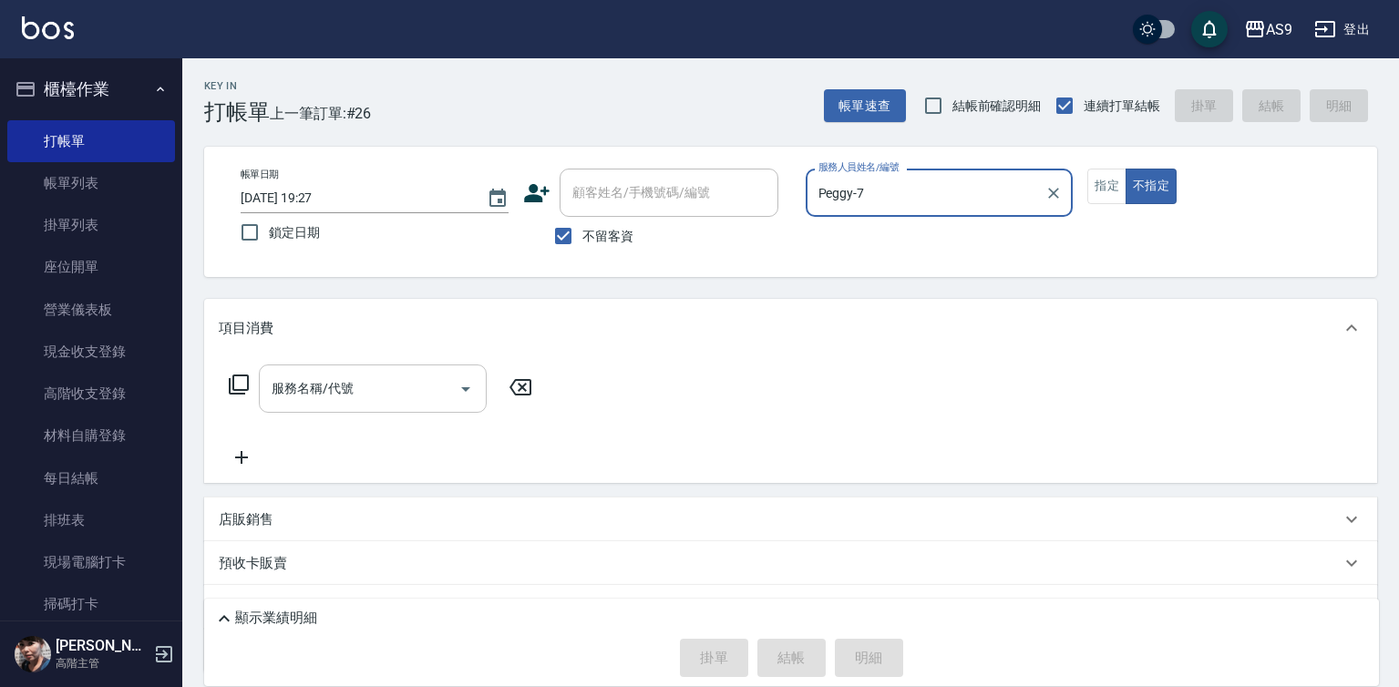
click at [431, 387] on input "服務名稱/代號" at bounding box center [359, 389] width 184 height 32
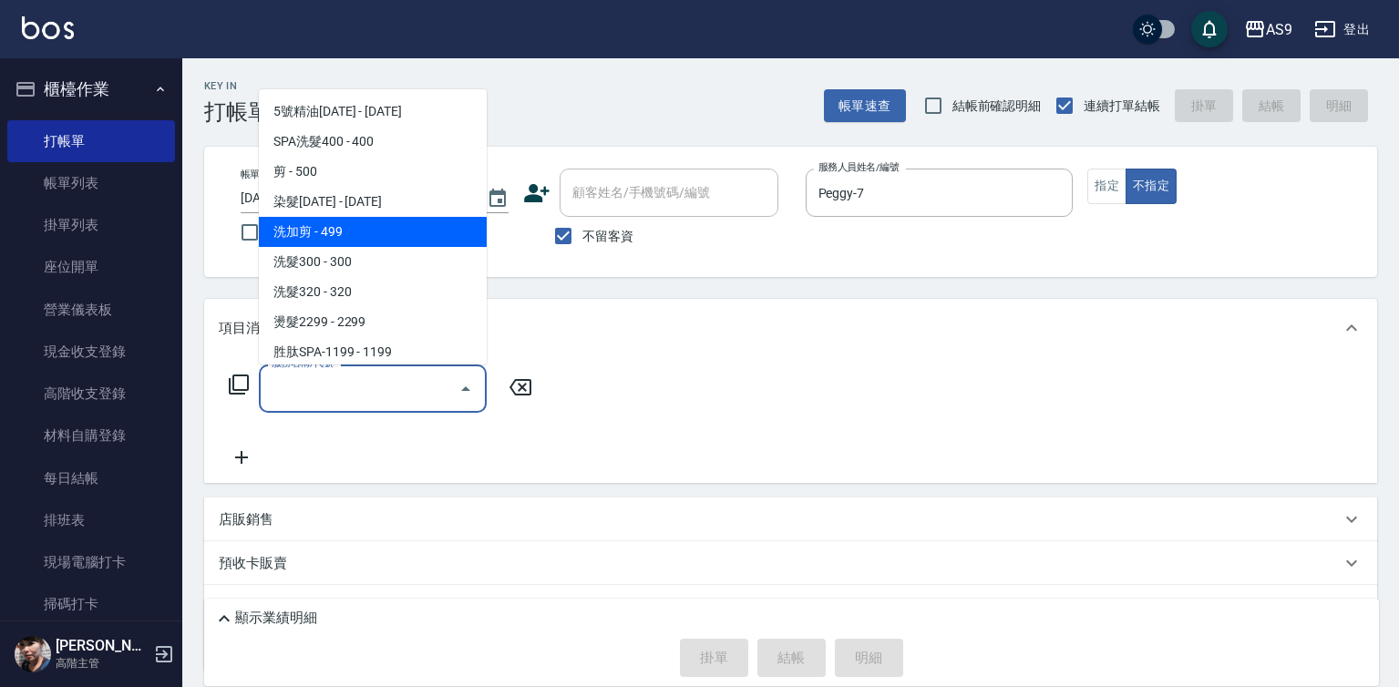
click at [363, 232] on span "洗加剪 - 499" at bounding box center [373, 232] width 228 height 30
type input "洗加剪(洗加剪)"
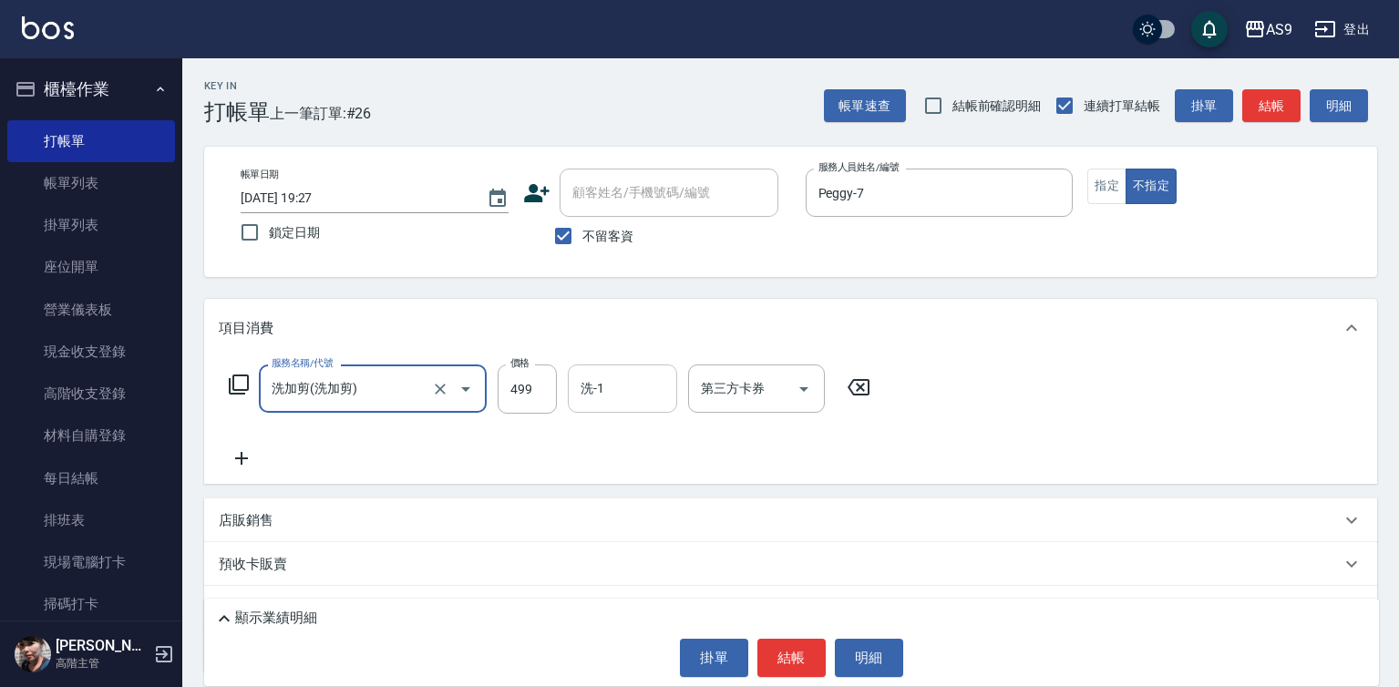
click at [622, 383] on input "洗-1" at bounding box center [622, 389] width 93 height 32
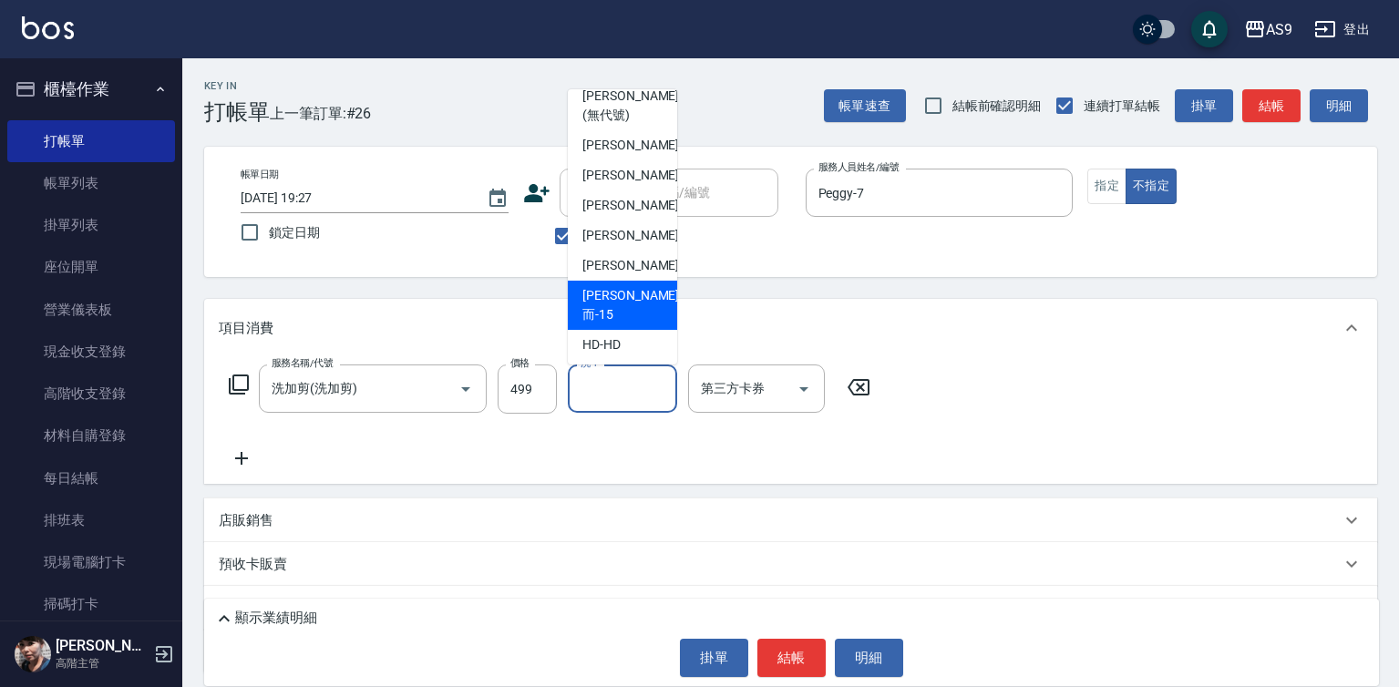
scroll to position [117, 0]
click at [626, 272] on span "[PERSON_NAME] -13" at bounding box center [639, 262] width 115 height 19
type input "[PERSON_NAME]-13"
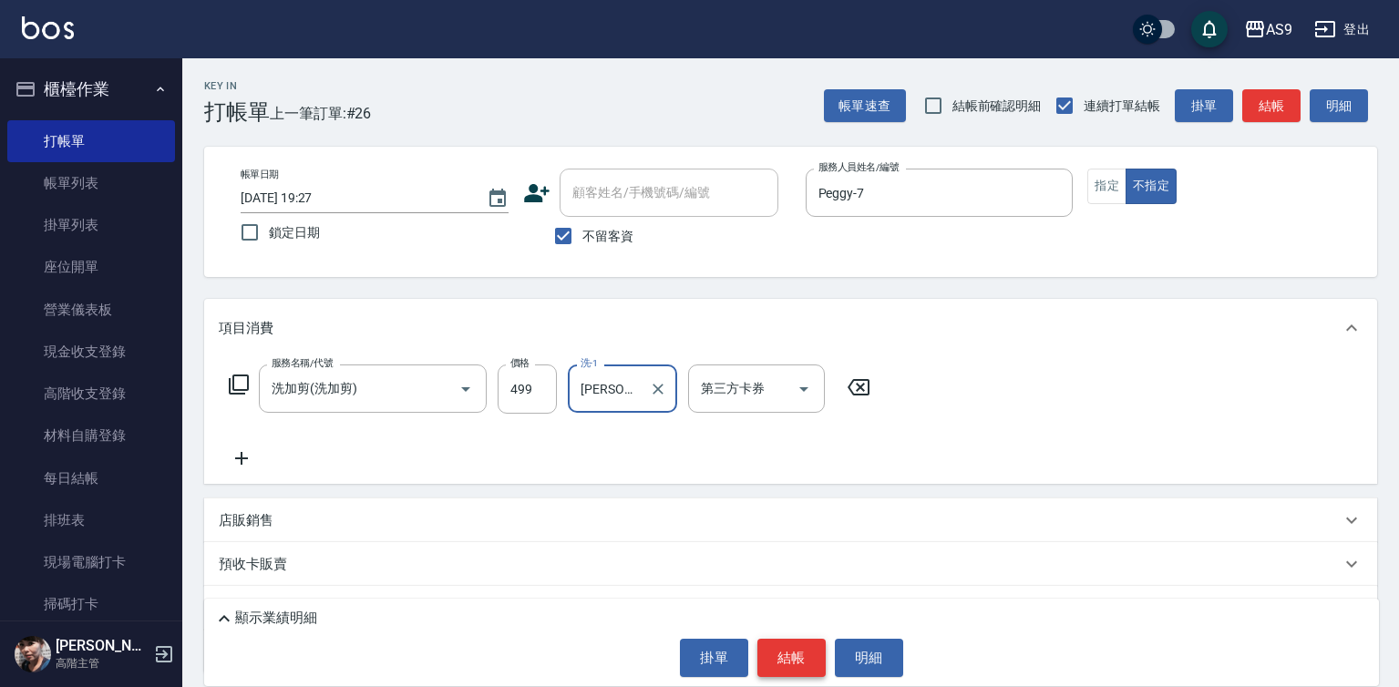
click at [789, 646] on button "結帳" at bounding box center [791, 658] width 68 height 38
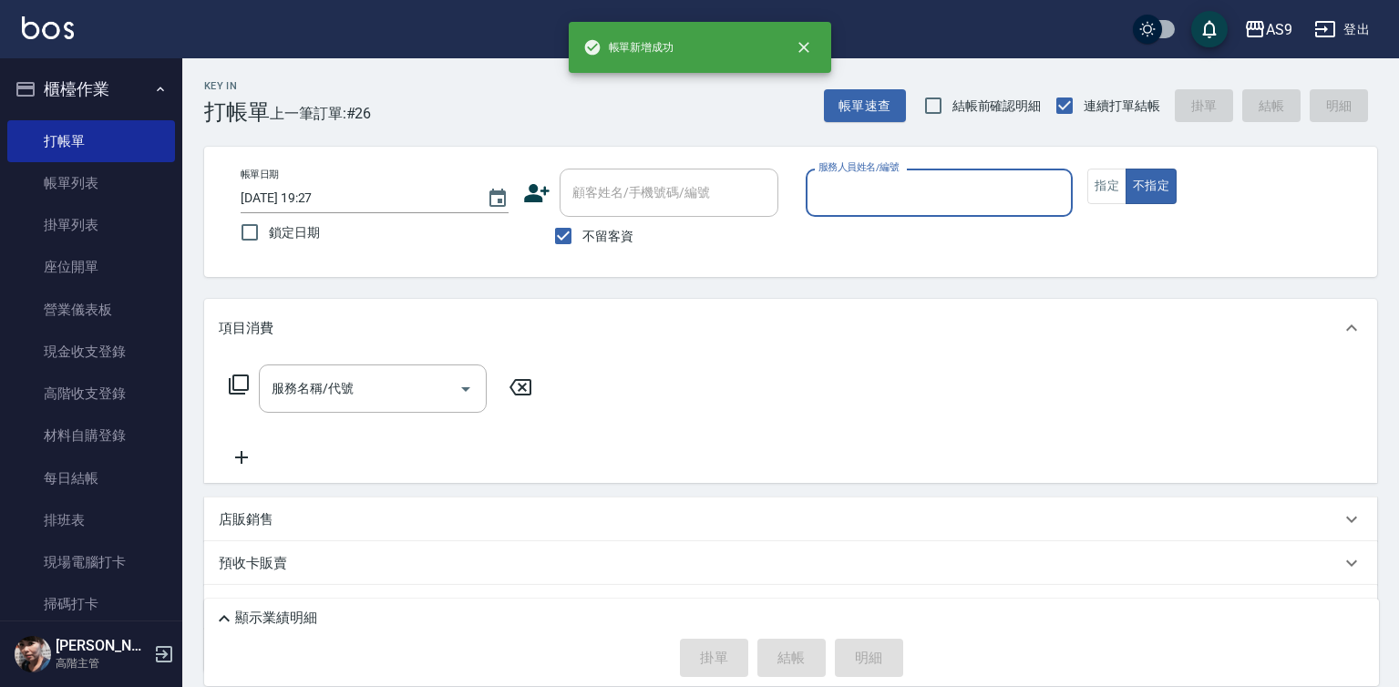
click at [866, 192] on input "服務人員姓名/編號" at bounding box center [940, 193] width 252 height 32
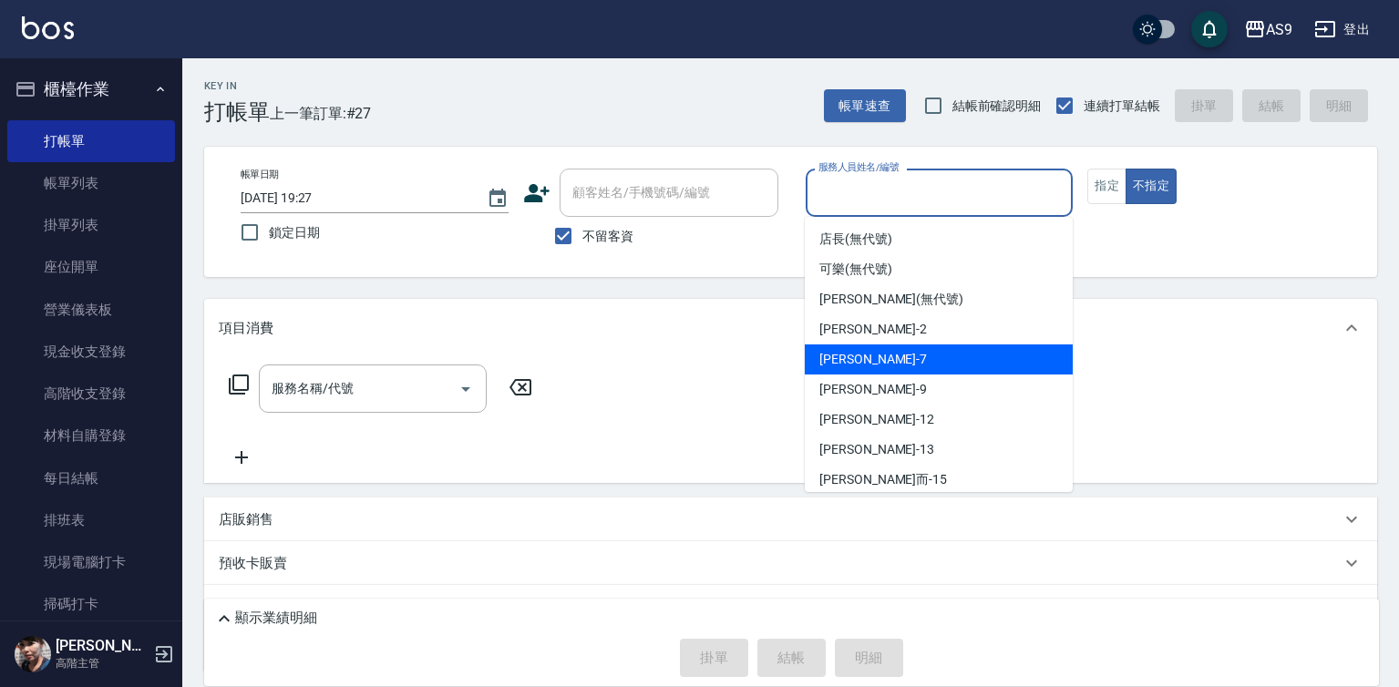
drag, startPoint x: 870, startPoint y: 353, endPoint x: 524, endPoint y: 385, distance: 347.8
click at [869, 355] on div "Peggy -7" at bounding box center [939, 359] width 268 height 30
type input "Peggy-7"
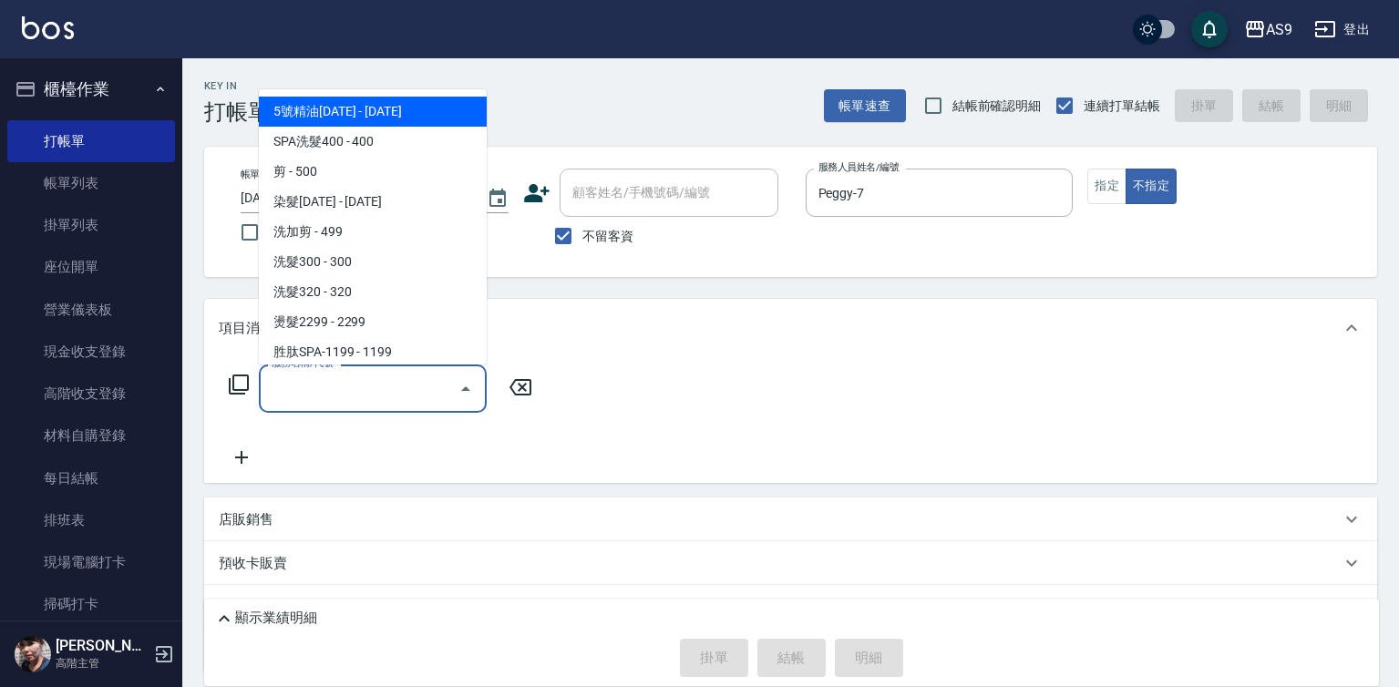
click at [411, 395] on input "服務名稱/代號" at bounding box center [359, 389] width 184 height 32
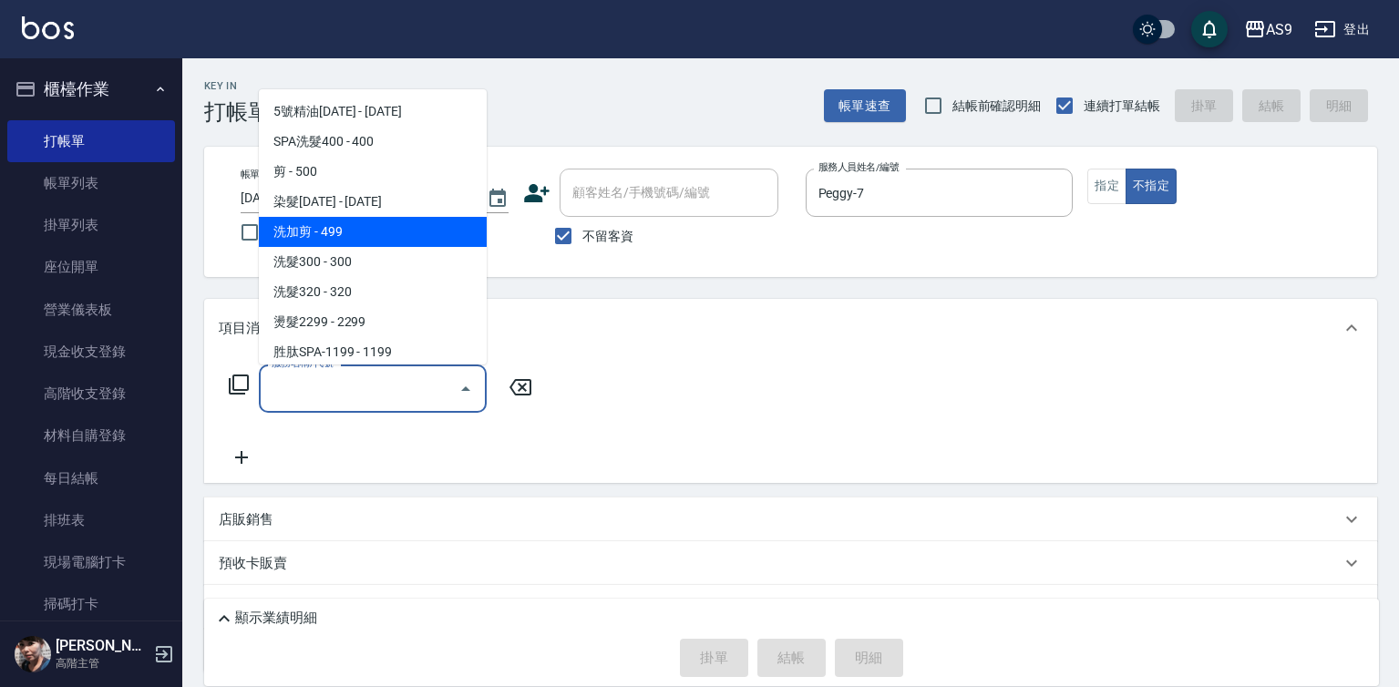
click at [344, 236] on span "洗加剪 - 499" at bounding box center [373, 232] width 228 height 30
type input "洗加剪(洗加剪)"
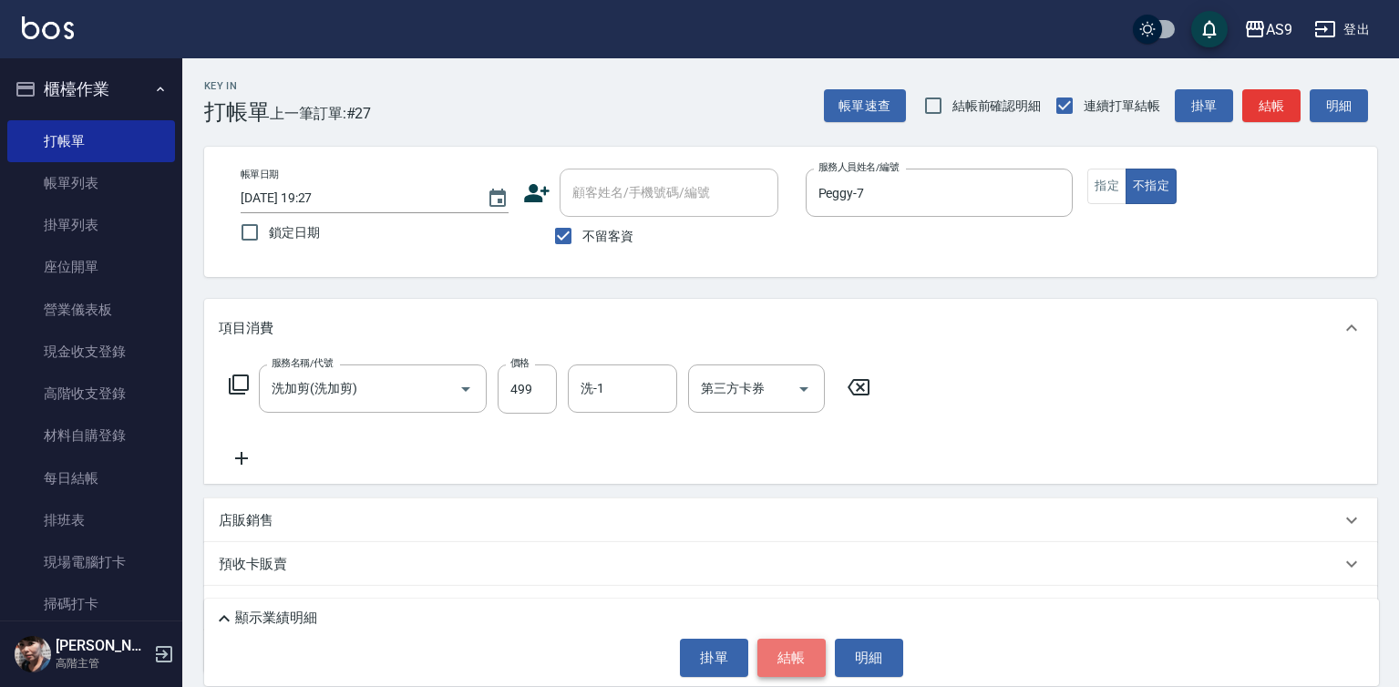
click at [770, 665] on button "結帳" at bounding box center [791, 658] width 68 height 38
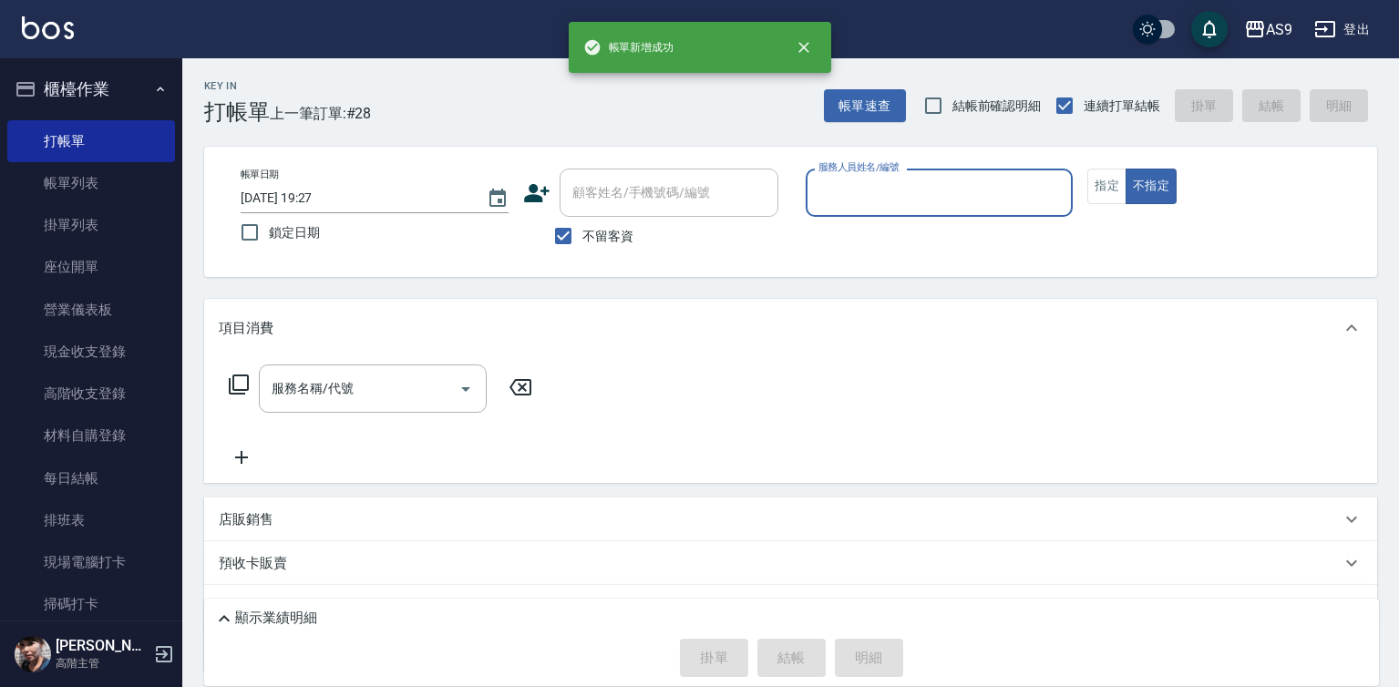
click at [889, 201] on input "服務人員姓名/編號" at bounding box center [940, 193] width 252 height 32
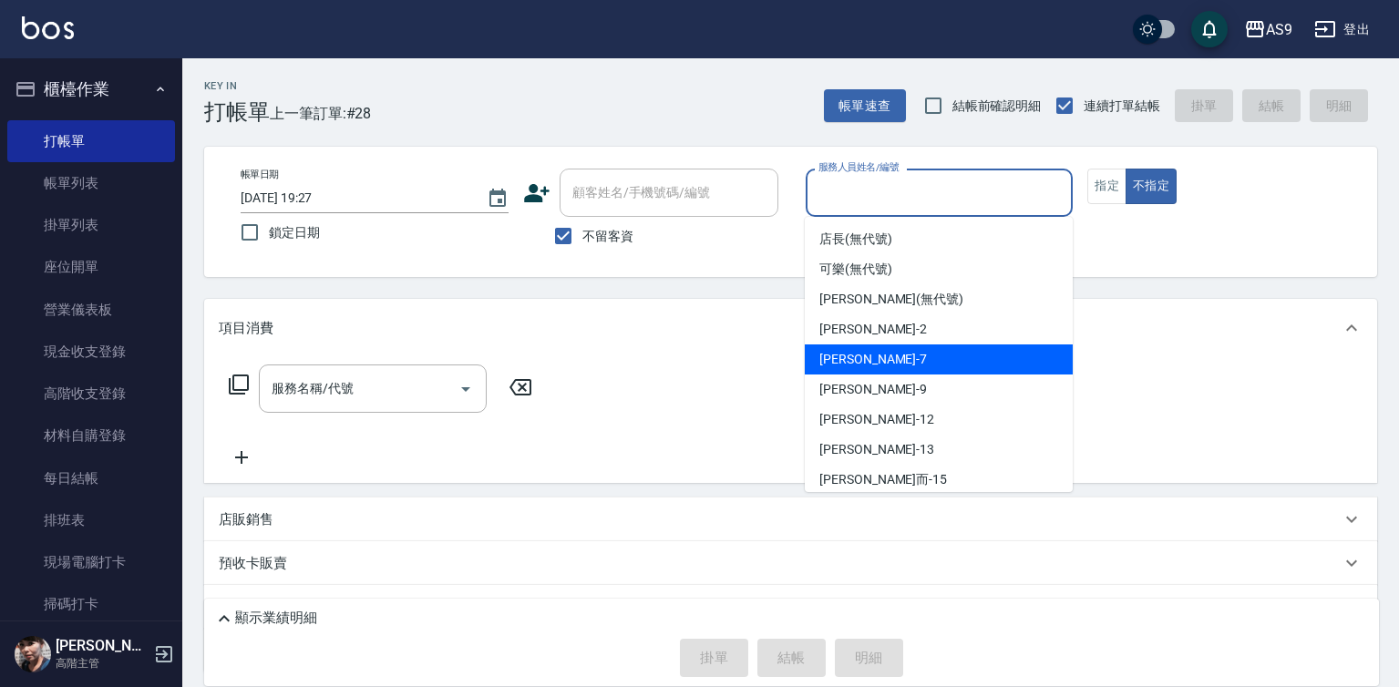
click at [878, 362] on div "Peggy -7" at bounding box center [939, 359] width 268 height 30
type input "Peggy-7"
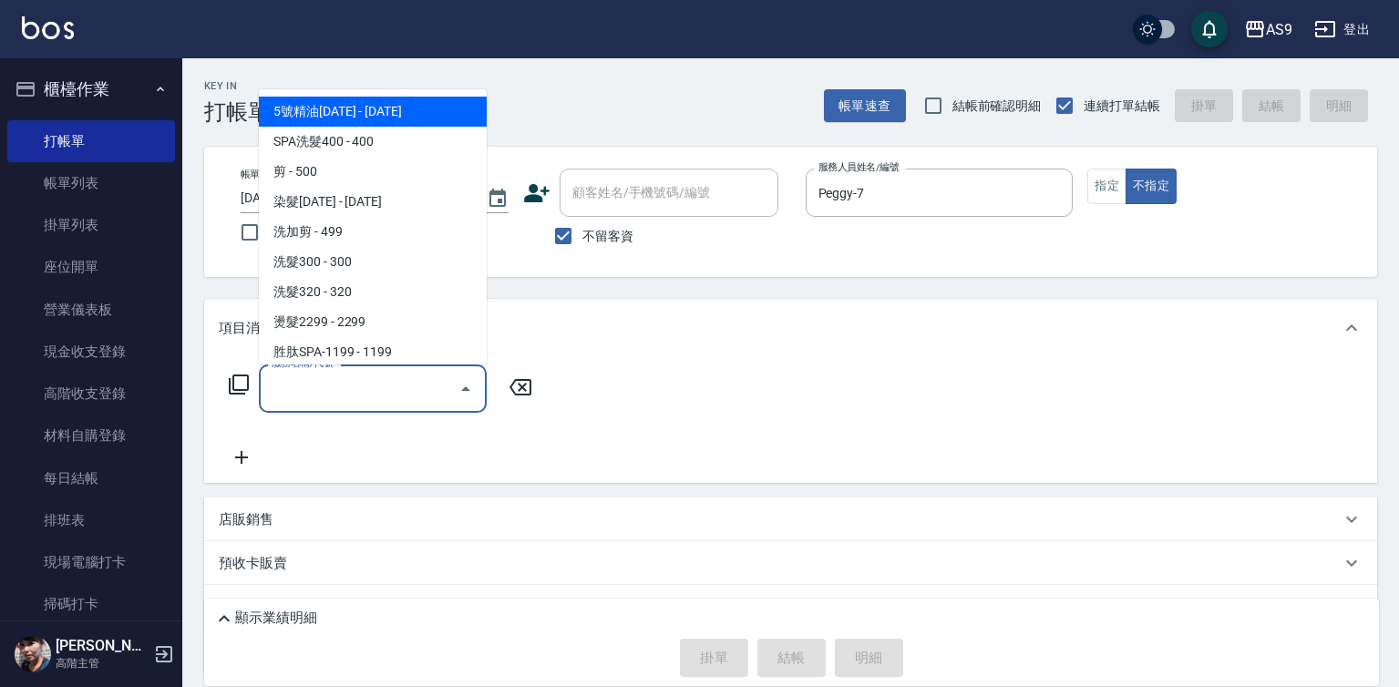
click at [405, 395] on input "服務名稱/代號" at bounding box center [359, 389] width 184 height 32
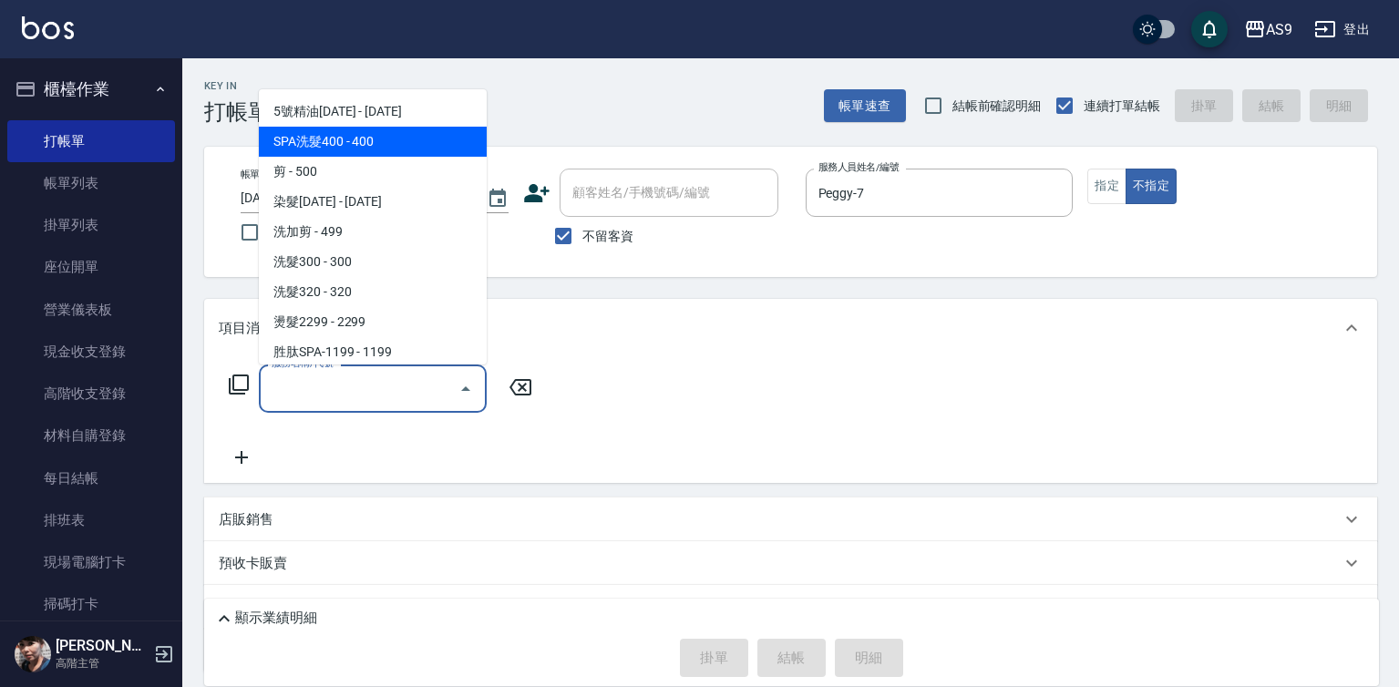
click at [381, 145] on span "SPA洗髮400 - 400" at bounding box center [373, 142] width 228 height 30
type input "SPA洗髮400(SPA洗髮400)"
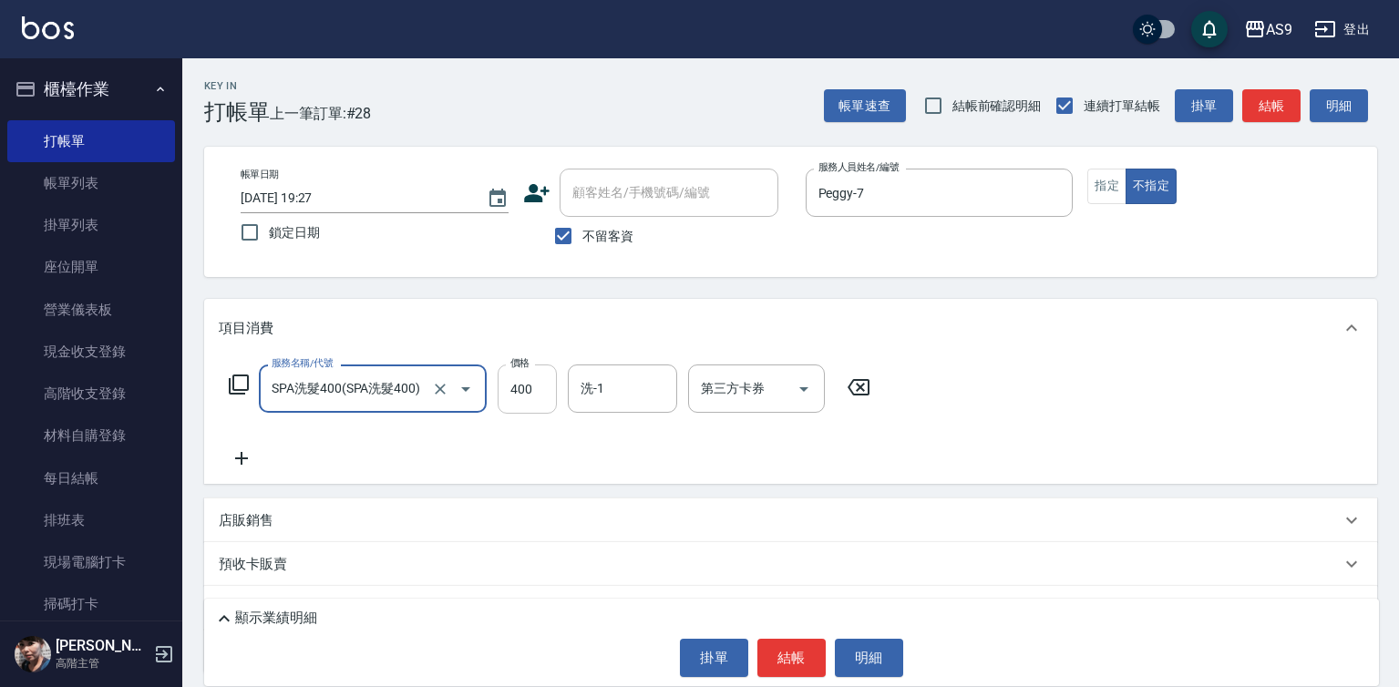
click at [524, 387] on input "400" at bounding box center [527, 389] width 59 height 49
click at [539, 388] on input "3630" at bounding box center [527, 389] width 59 height 49
click at [539, 389] on input "3630" at bounding box center [527, 389] width 59 height 49
type input "363"
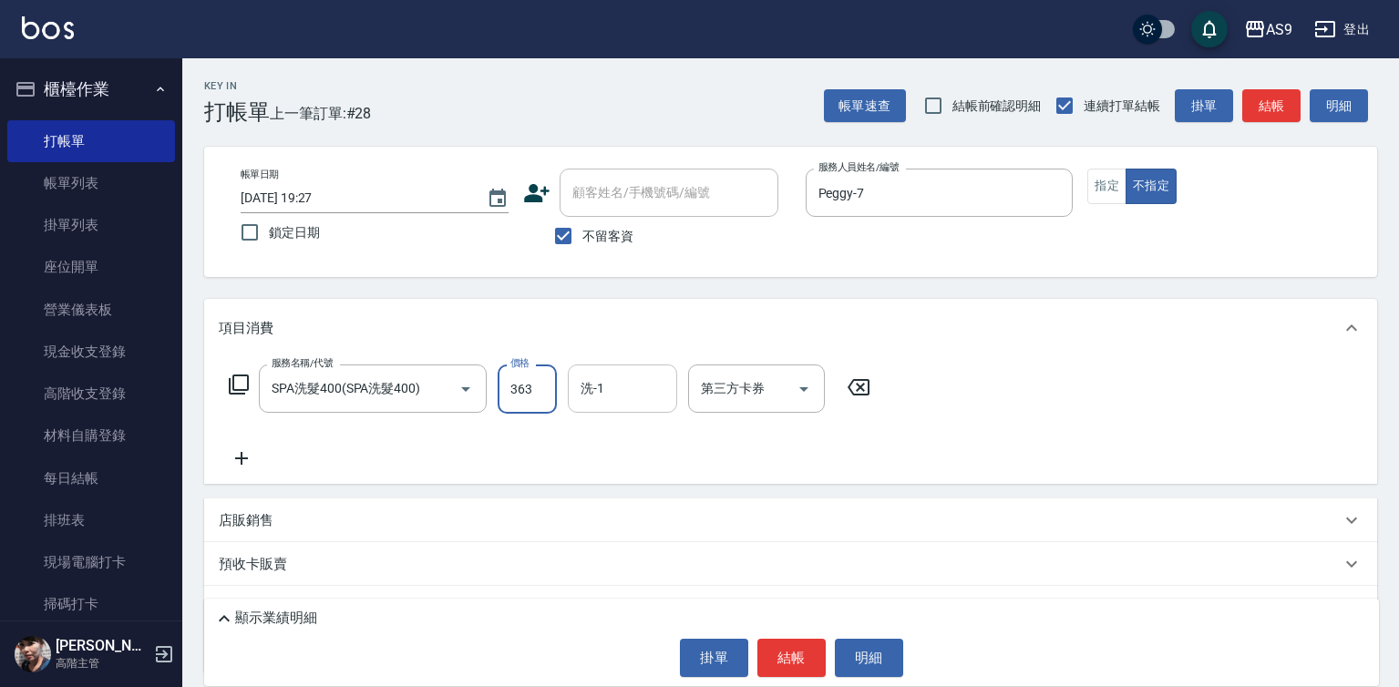
click at [617, 387] on input "洗-1" at bounding box center [622, 389] width 93 height 32
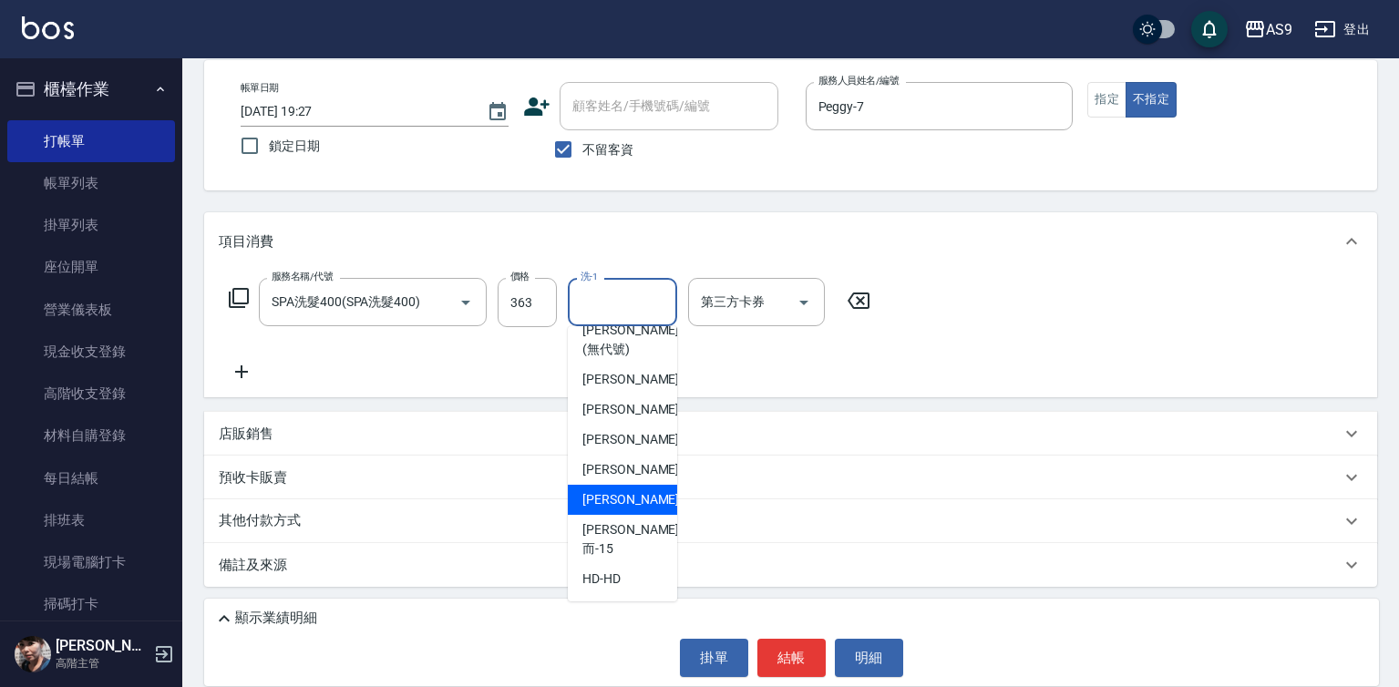
click at [648, 515] on div "[PERSON_NAME] -13" at bounding box center [622, 500] width 109 height 30
type input "[PERSON_NAME]-13"
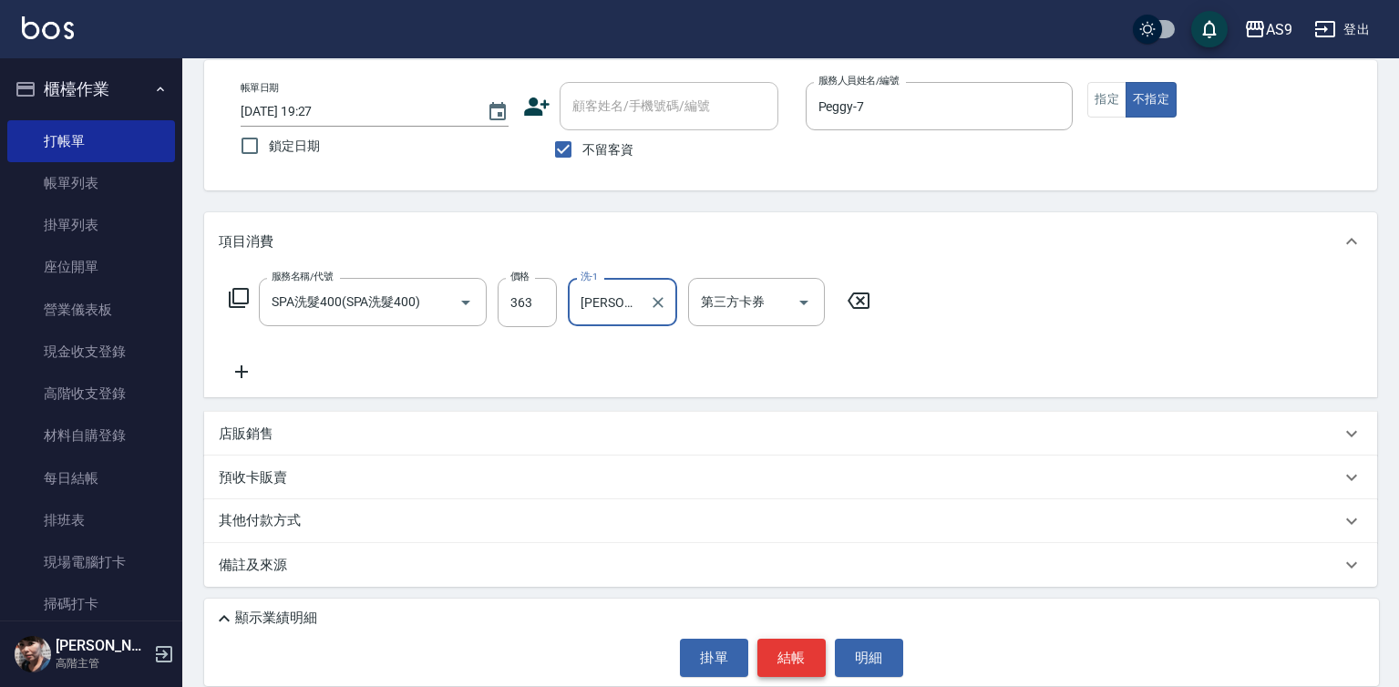
click at [786, 665] on button "結帳" at bounding box center [791, 658] width 68 height 38
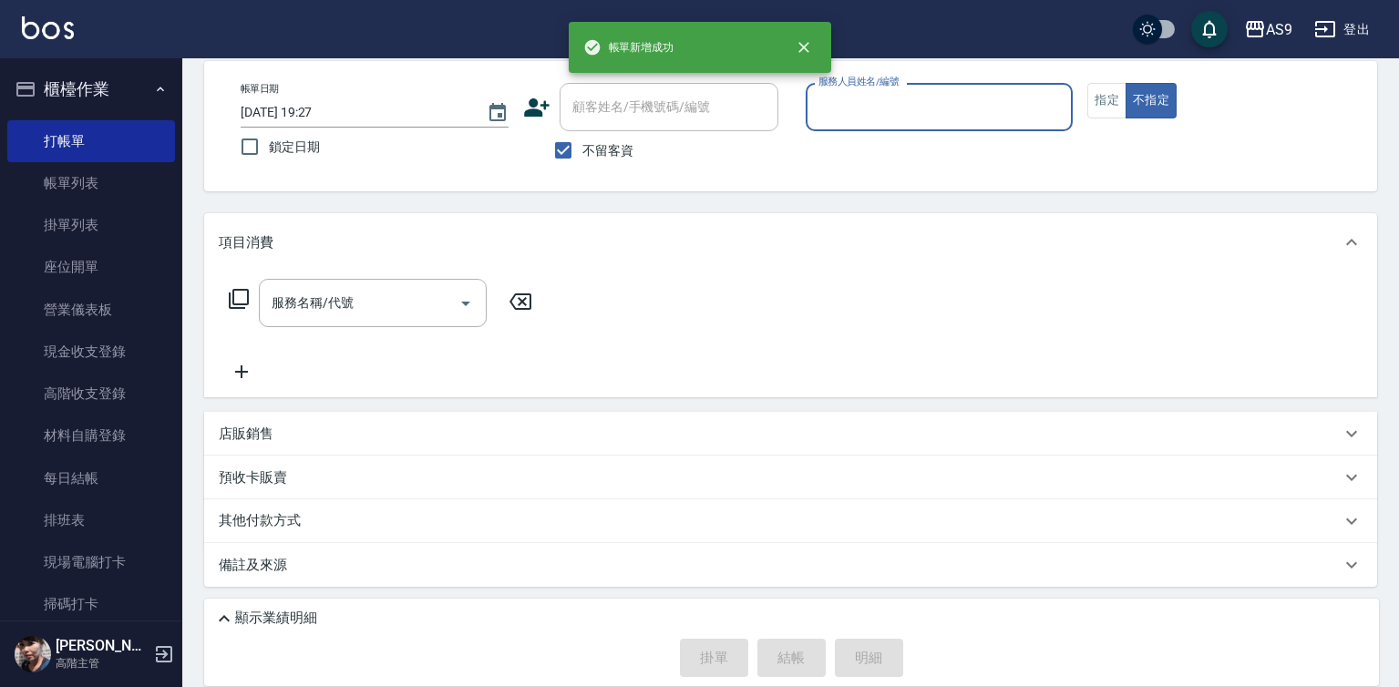
scroll to position [86, 0]
drag, startPoint x: 885, startPoint y: 118, endPoint x: 875, endPoint y: 126, distance: 13.0
click at [886, 118] on input "服務人員姓名/編號" at bounding box center [940, 107] width 252 height 32
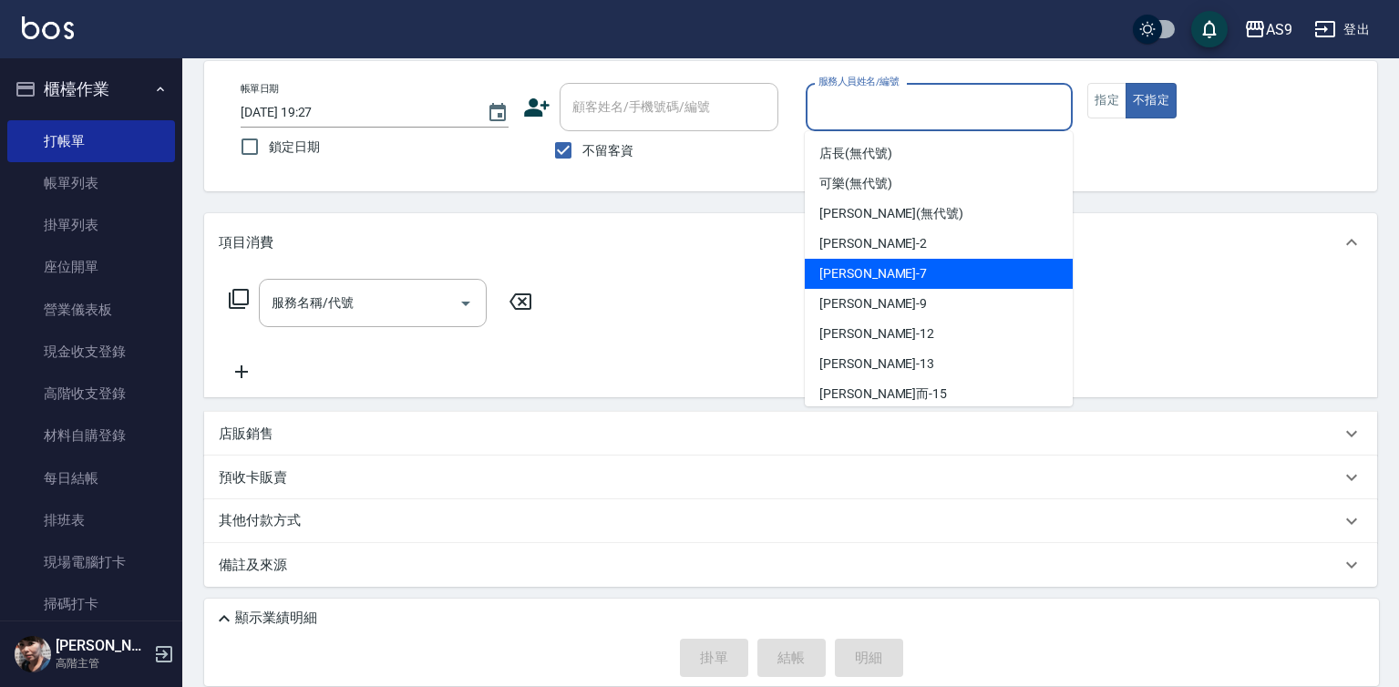
click at [848, 281] on span "Peggy -7" at bounding box center [873, 273] width 108 height 19
type input "Peggy-7"
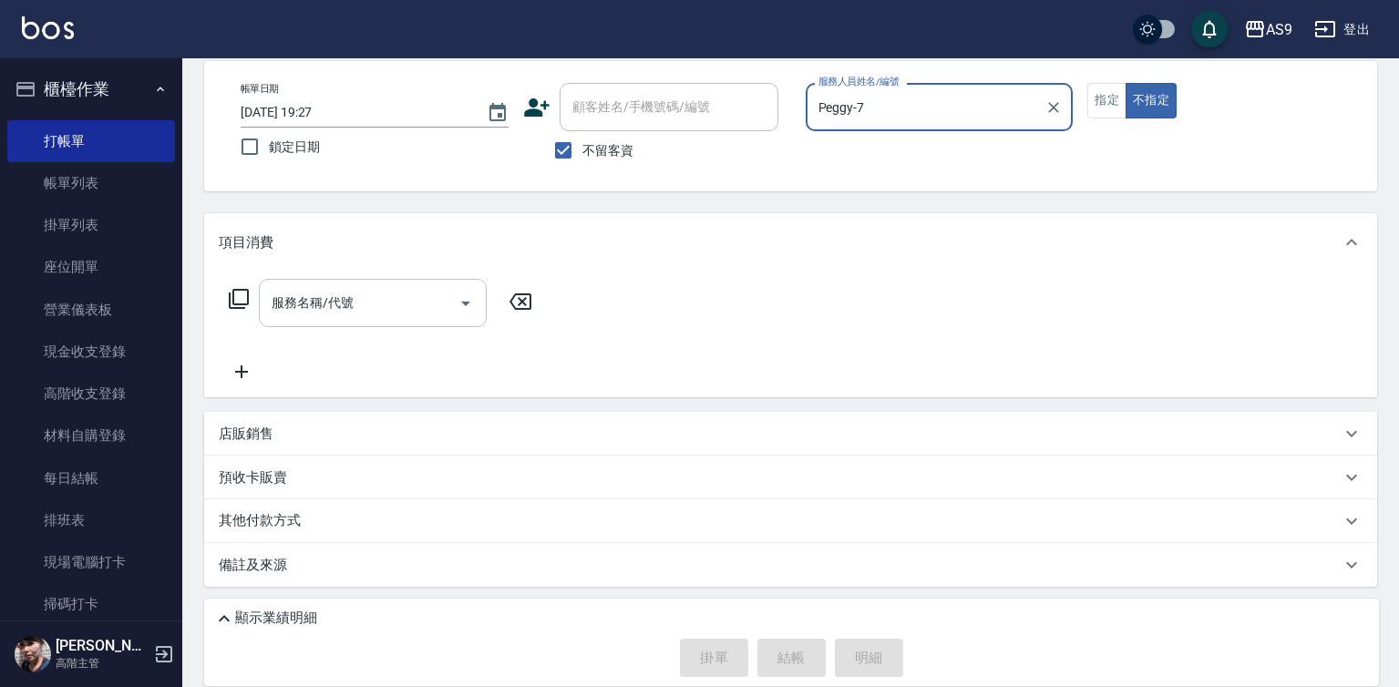
click at [356, 303] on input "服務名稱/代號" at bounding box center [359, 303] width 184 height 32
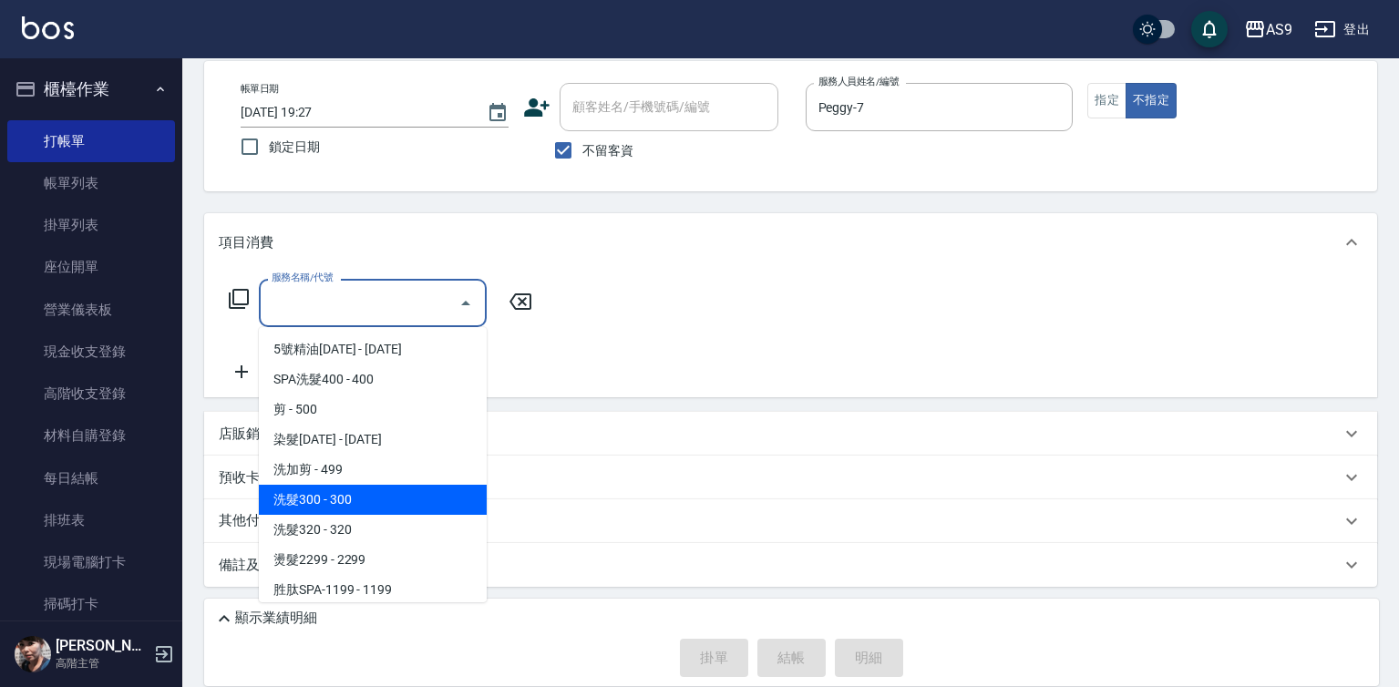
click at [358, 498] on span "洗髮300 - 300" at bounding box center [373, 500] width 228 height 30
type input "洗髮300(洗 髮300)"
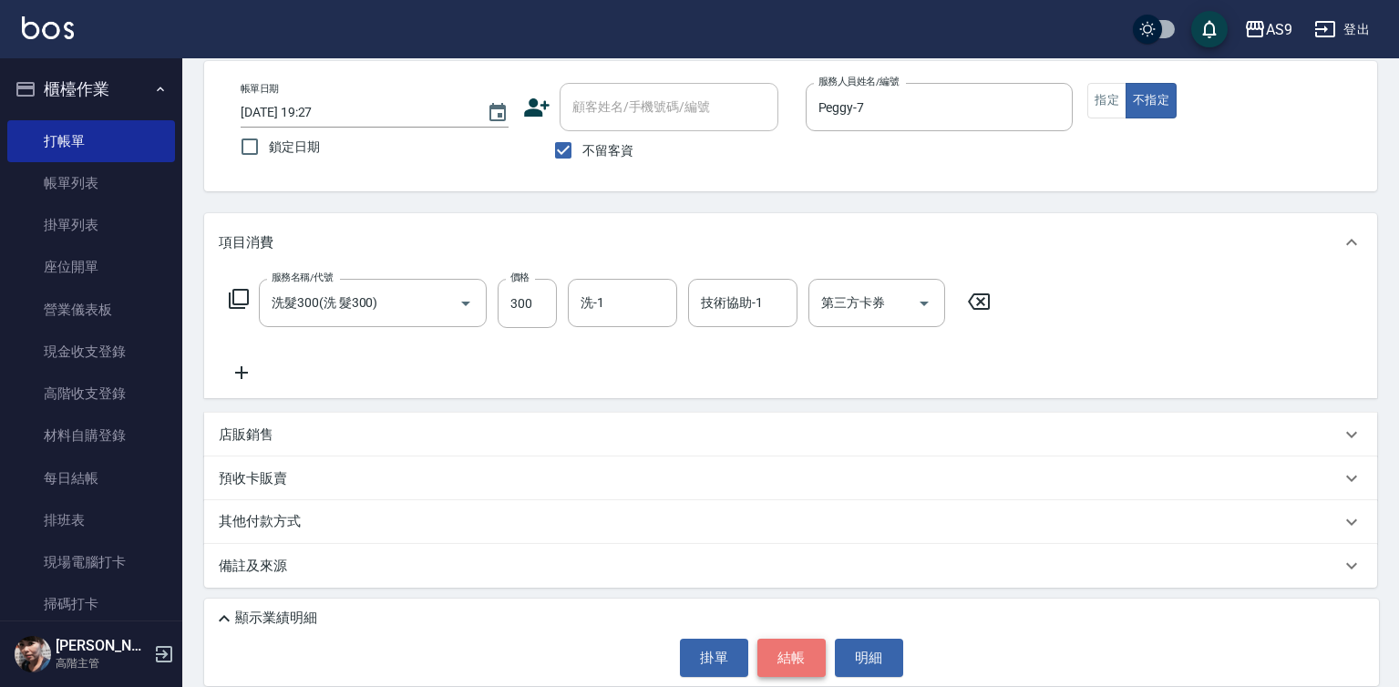
click at [780, 660] on button "結帳" at bounding box center [791, 658] width 68 height 38
type input "[DATE] 19:28"
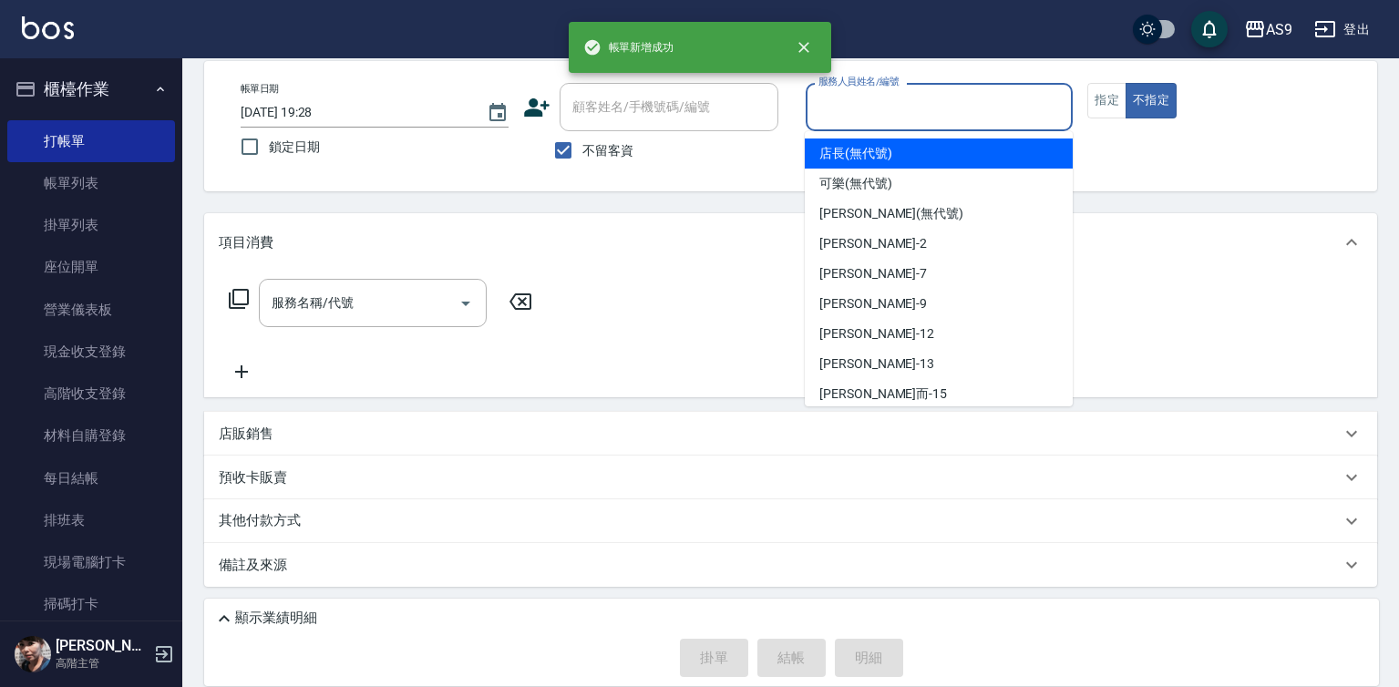
click at [851, 112] on input "服務人員姓名/編號" at bounding box center [940, 107] width 252 height 32
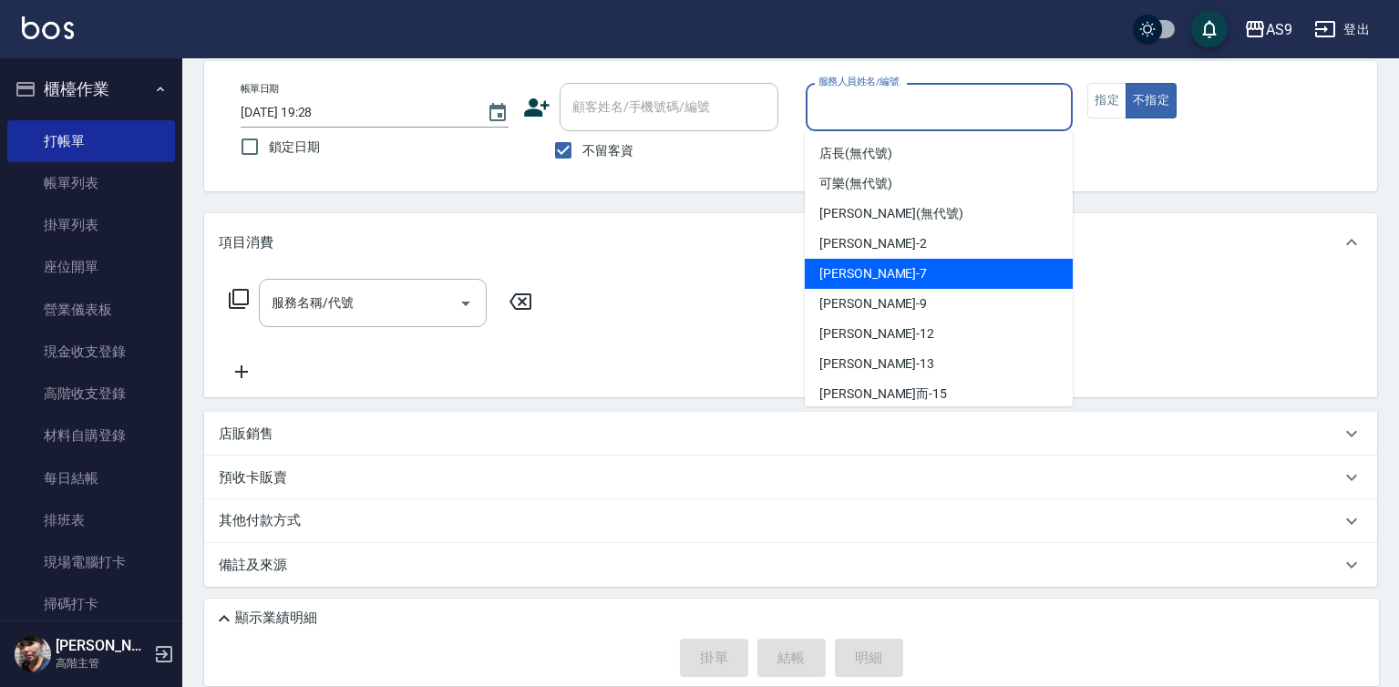
click at [880, 275] on div "Peggy -7" at bounding box center [939, 274] width 268 height 30
type input "Peggy-7"
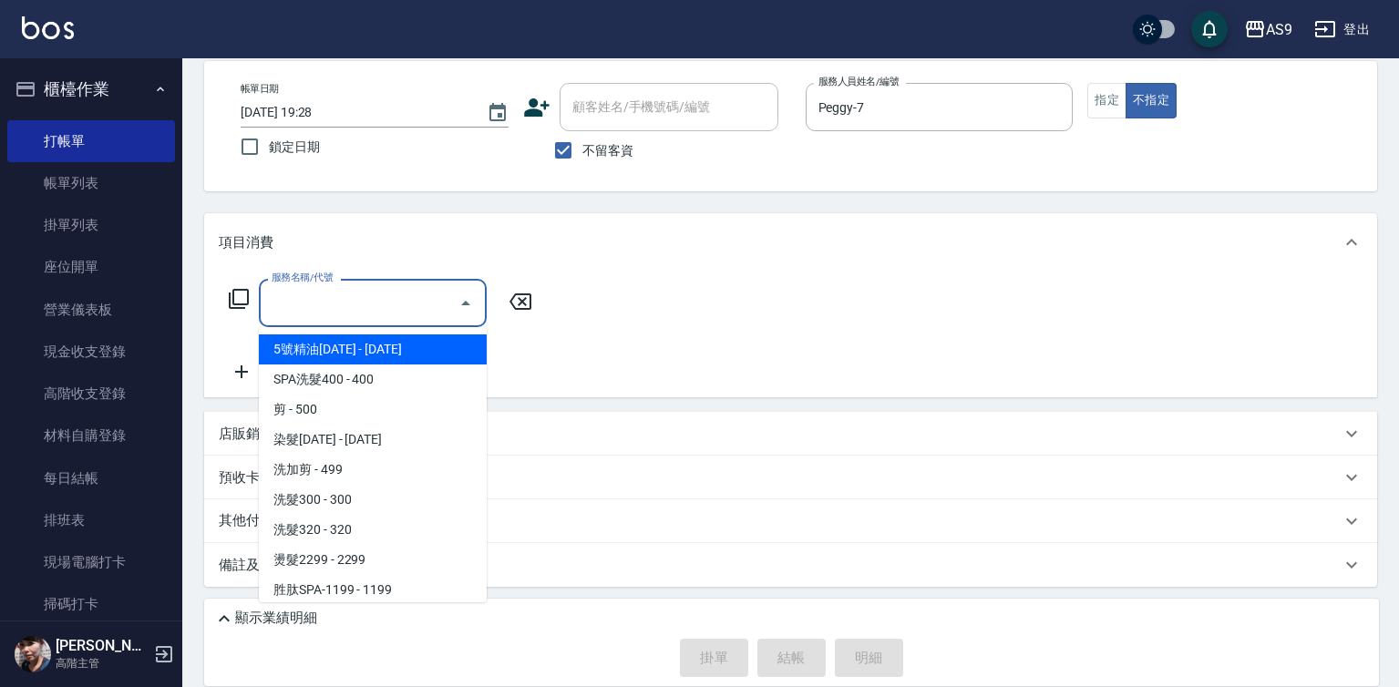
click at [400, 308] on input "服務名稱/代號" at bounding box center [359, 303] width 184 height 32
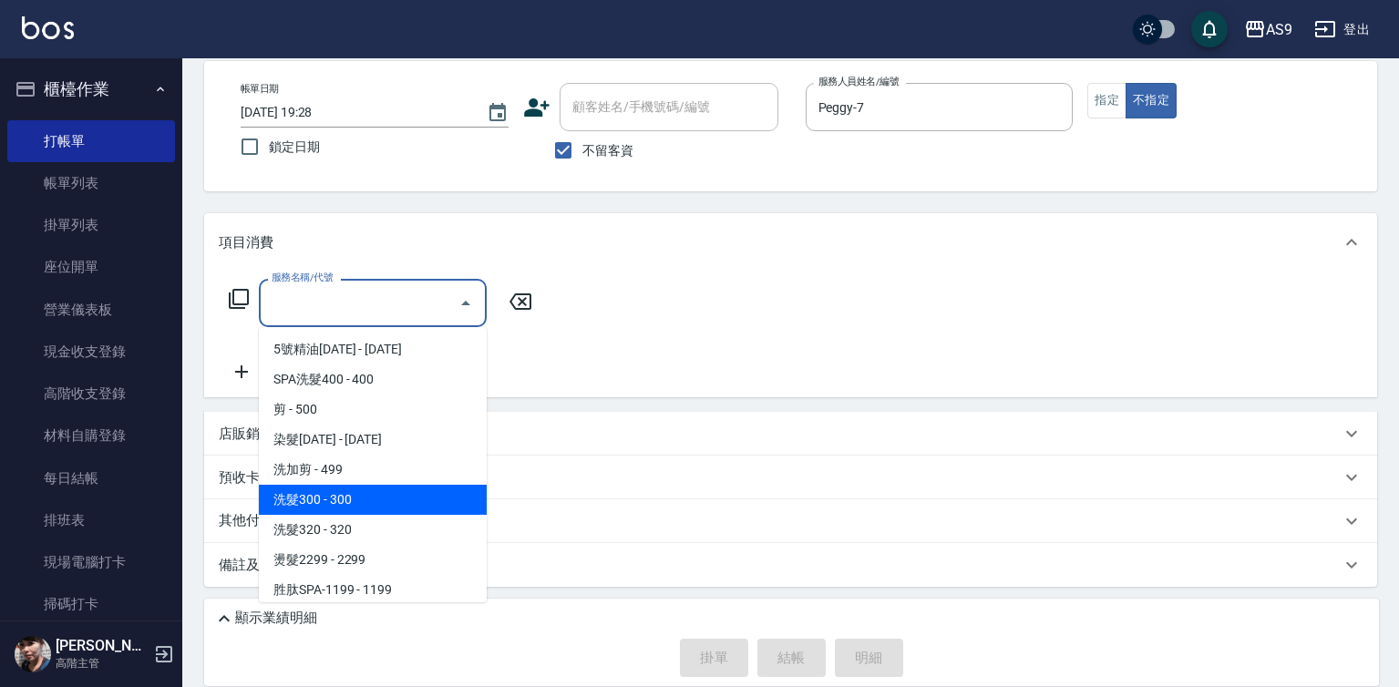
click at [365, 501] on span "洗髮300 - 300" at bounding box center [373, 500] width 228 height 30
type input "洗髮300(洗 髮300)"
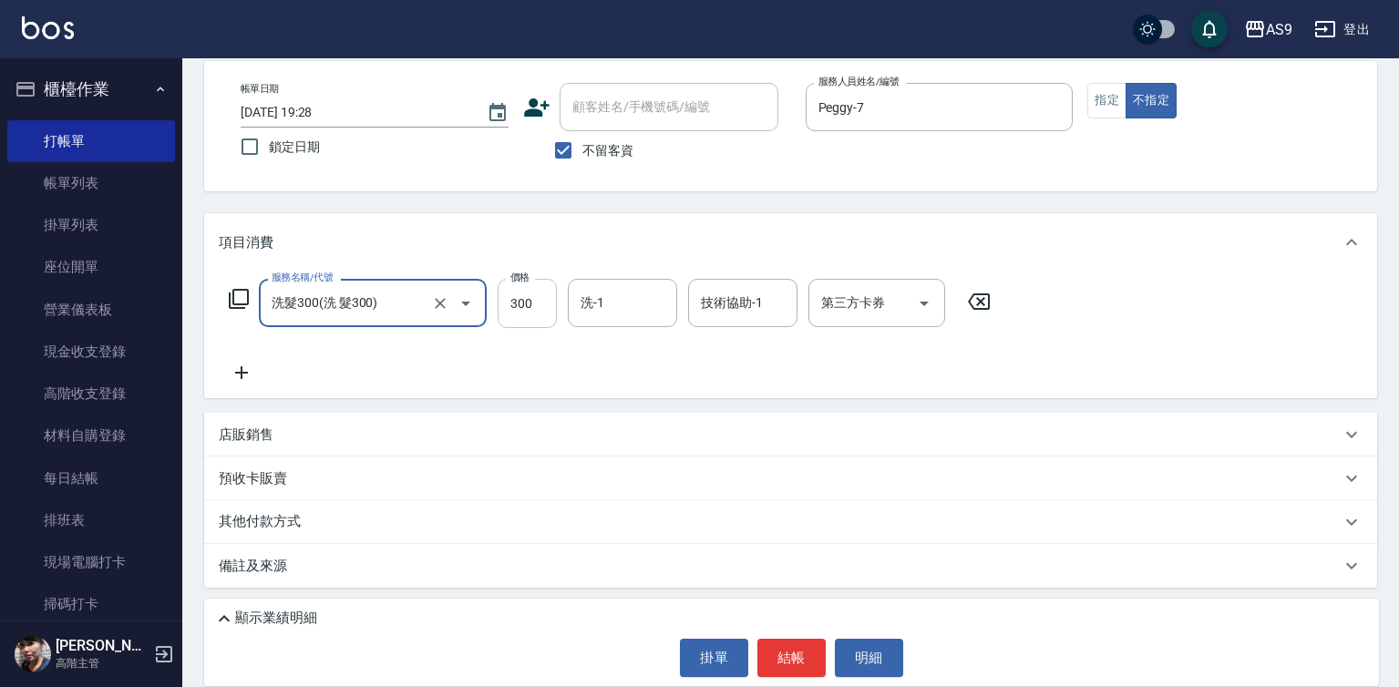
click at [534, 303] on input "300" at bounding box center [527, 303] width 59 height 49
type input "227"
click at [1105, 99] on button "指定" at bounding box center [1106, 101] width 39 height 36
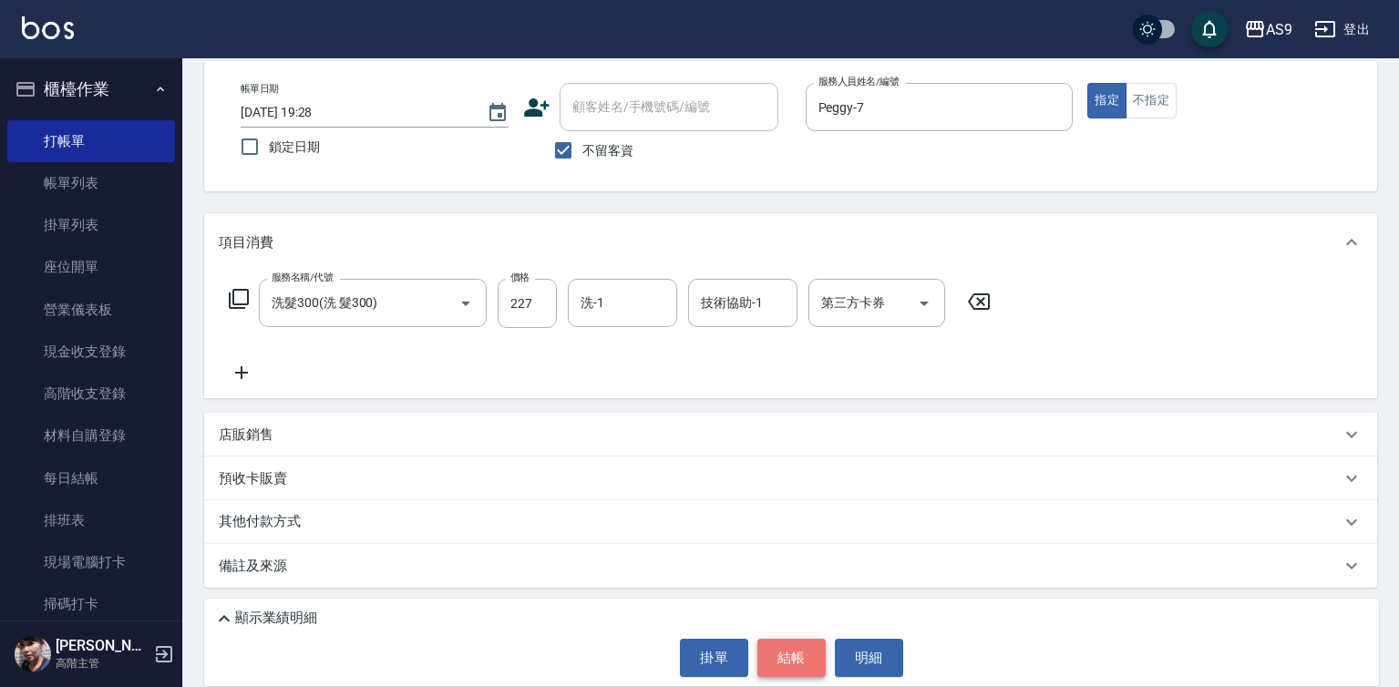
click at [780, 653] on button "結帳" at bounding box center [791, 658] width 68 height 38
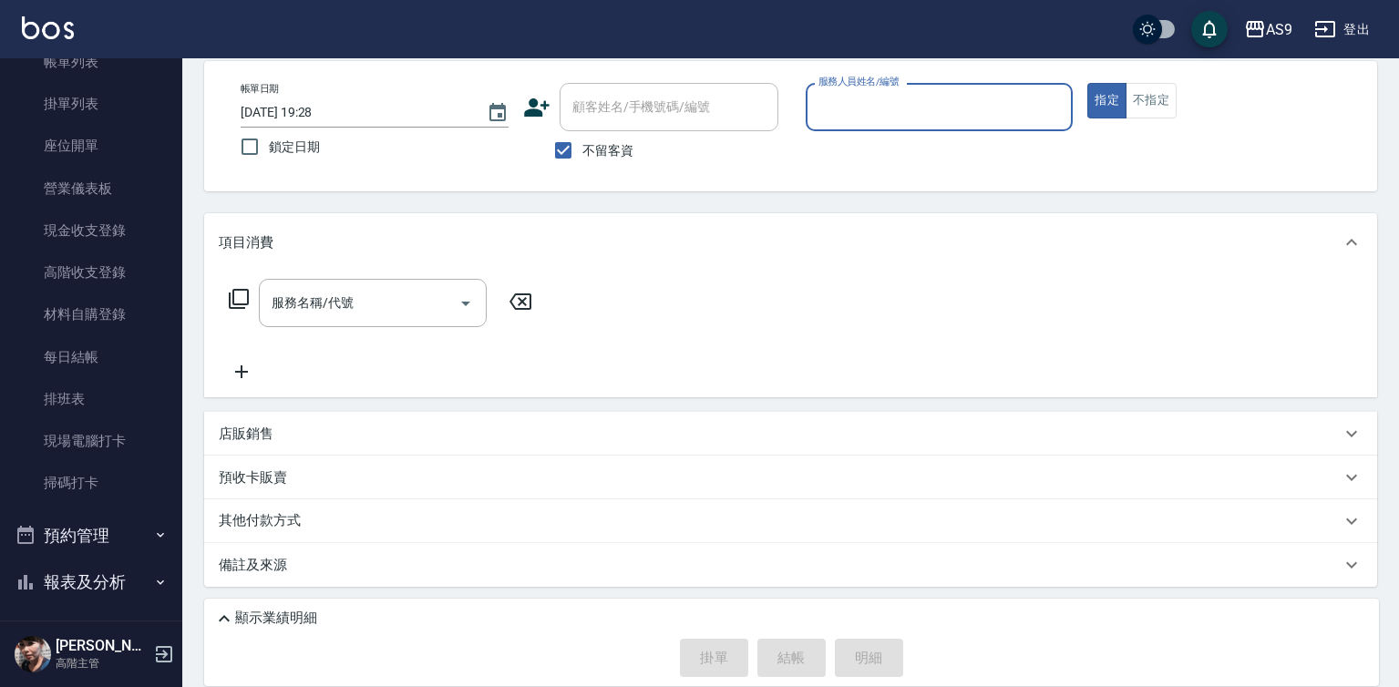
scroll to position [363, 0]
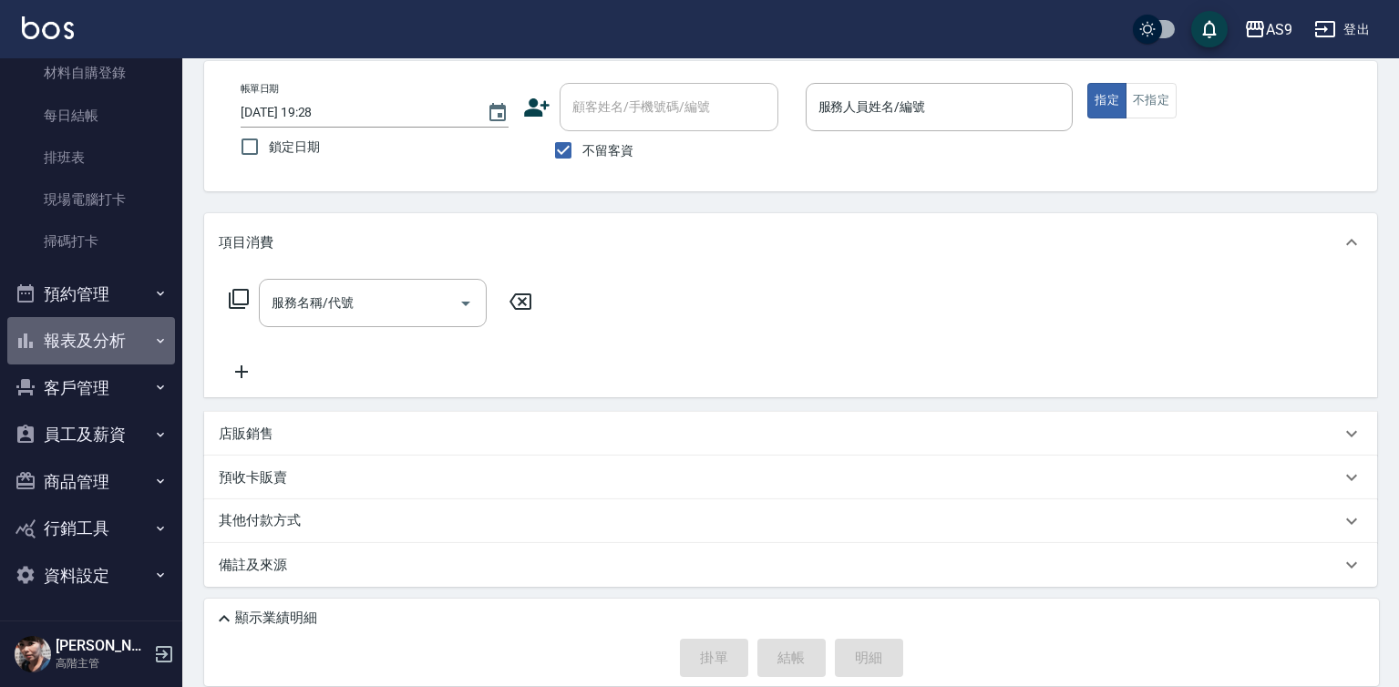
click at [136, 347] on button "報表及分析" at bounding box center [91, 340] width 168 height 47
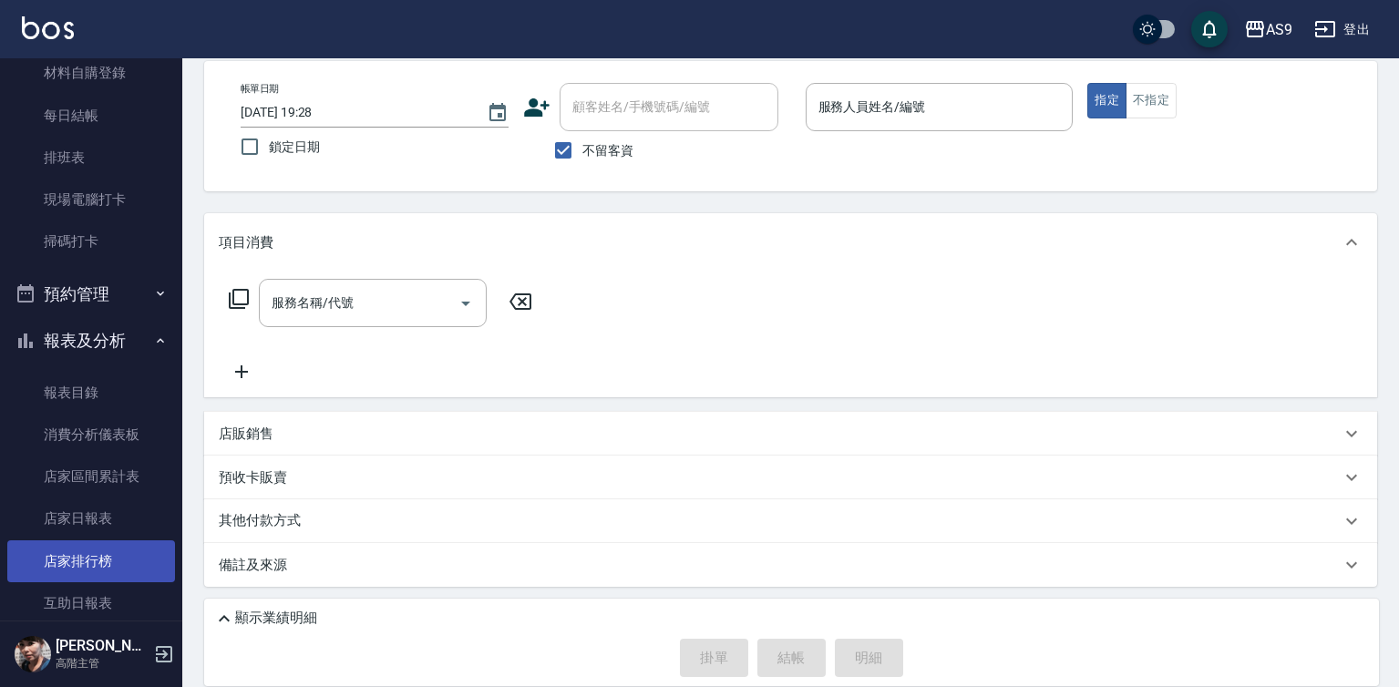
scroll to position [909, 0]
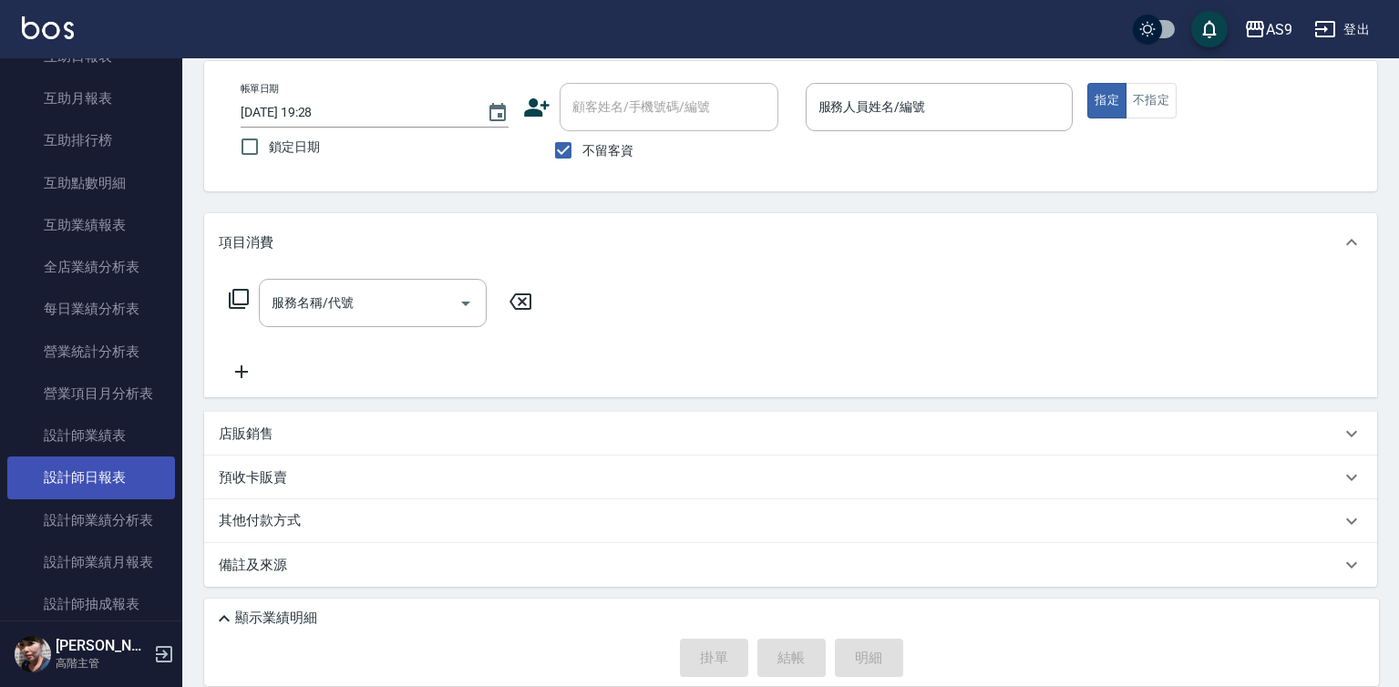
click at [111, 480] on link "設計師日報表" at bounding box center [91, 478] width 168 height 42
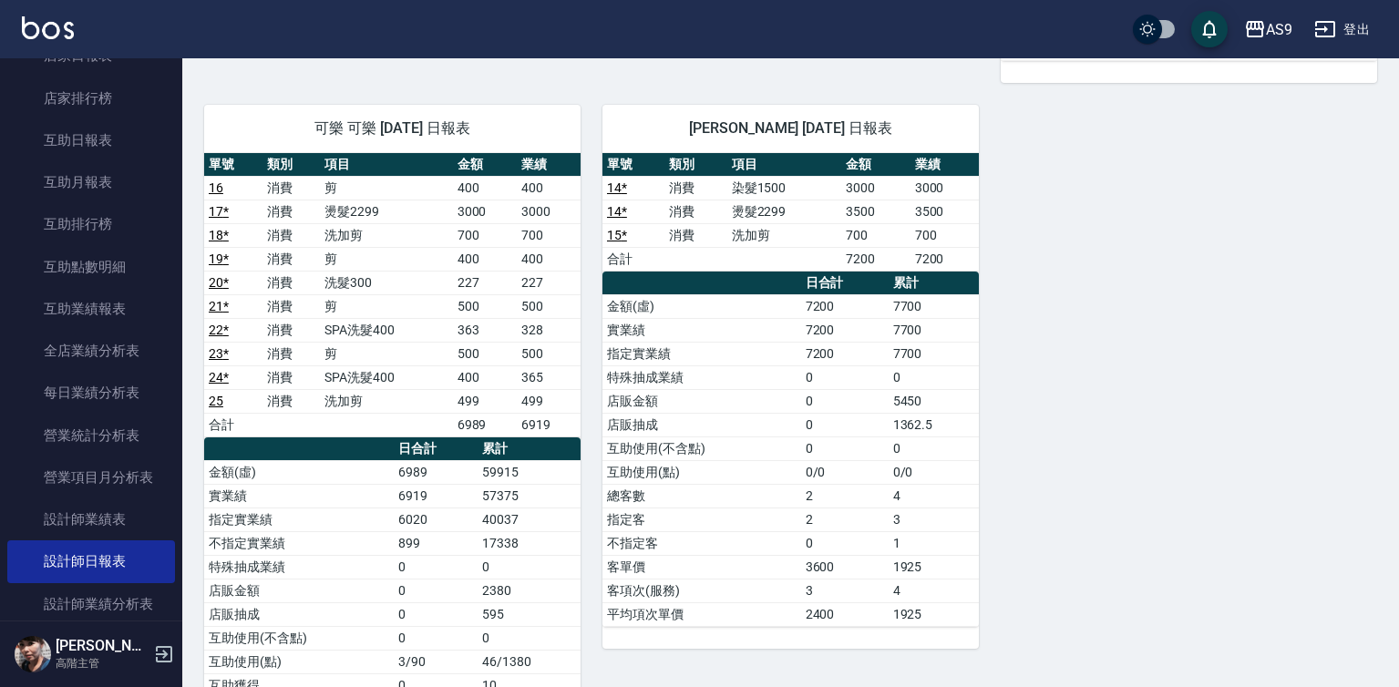
scroll to position [724, 0]
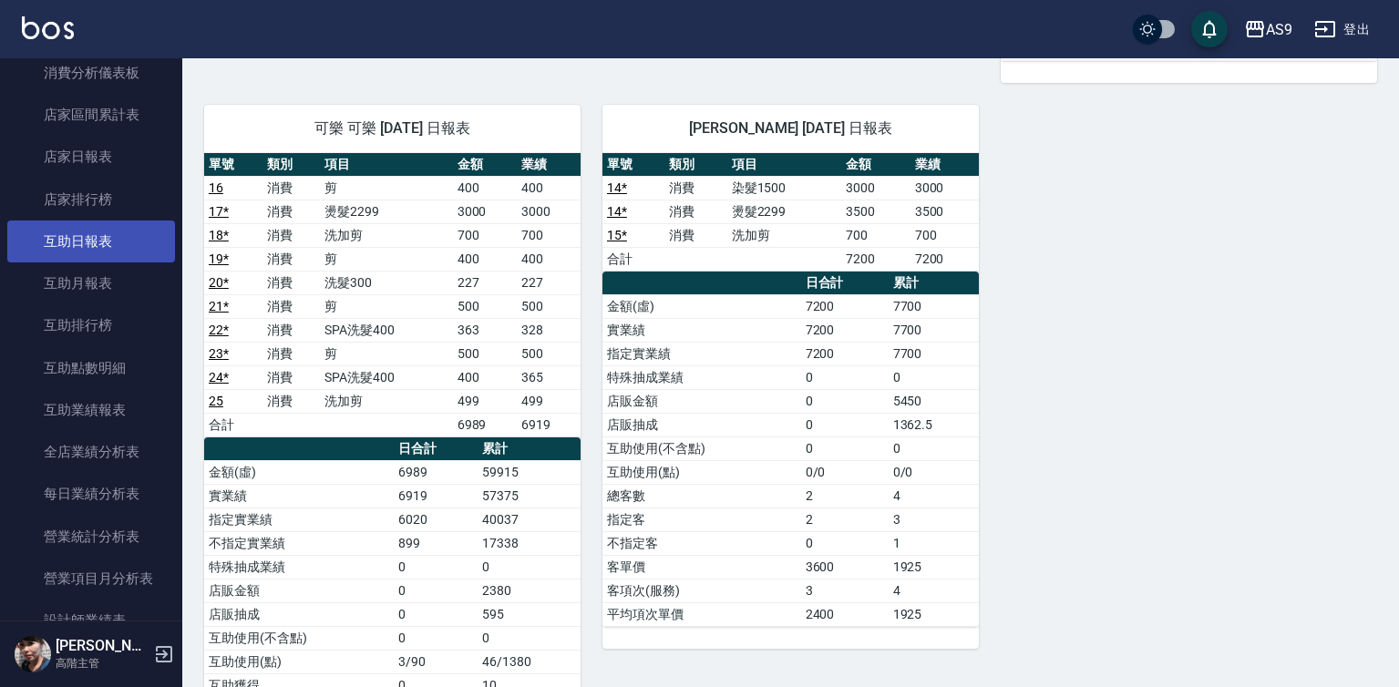
click at [111, 246] on link "互助日報表" at bounding box center [91, 242] width 168 height 42
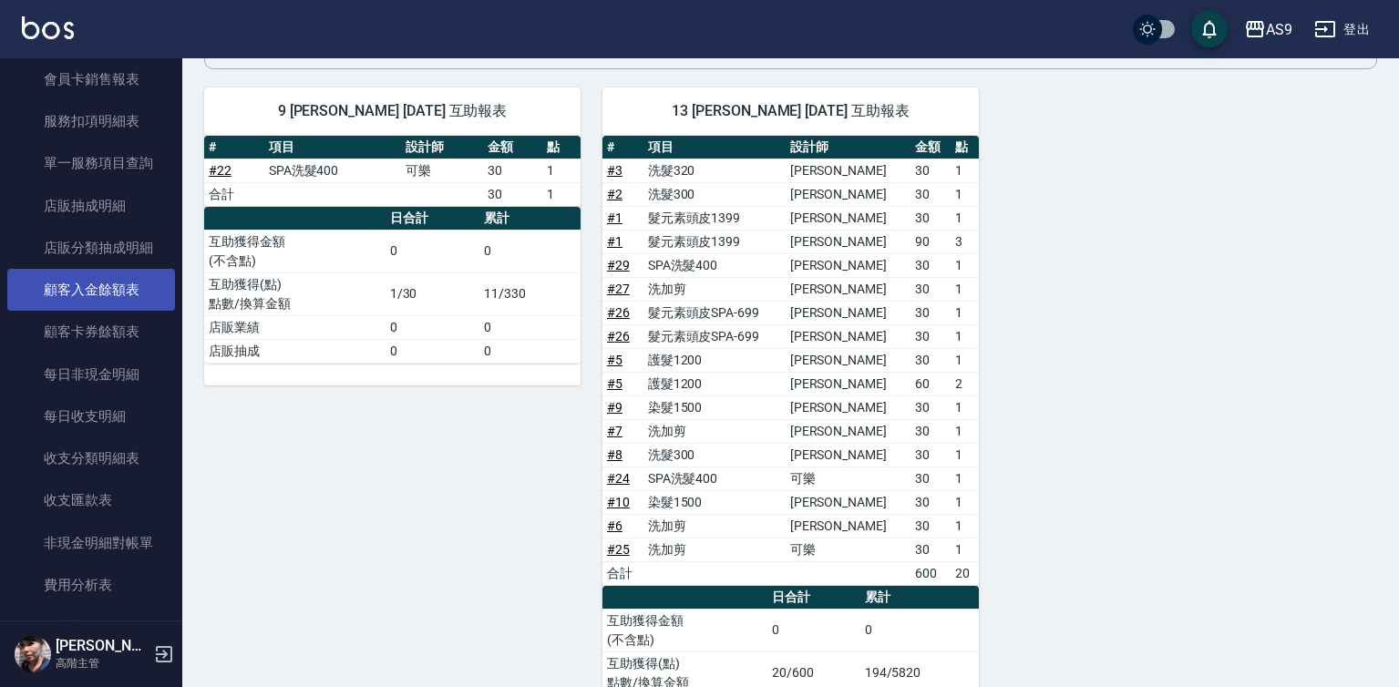
scroll to position [2091, 0]
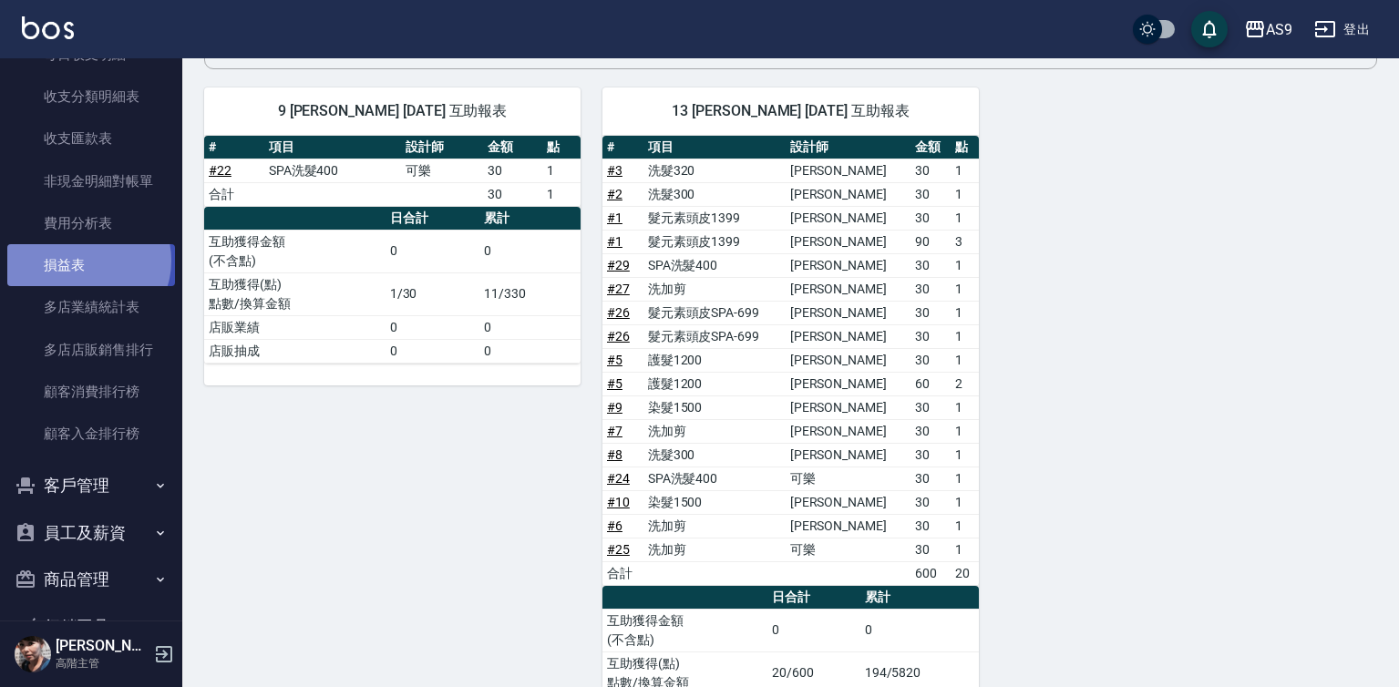
click at [86, 261] on link "損益表" at bounding box center [91, 265] width 168 height 42
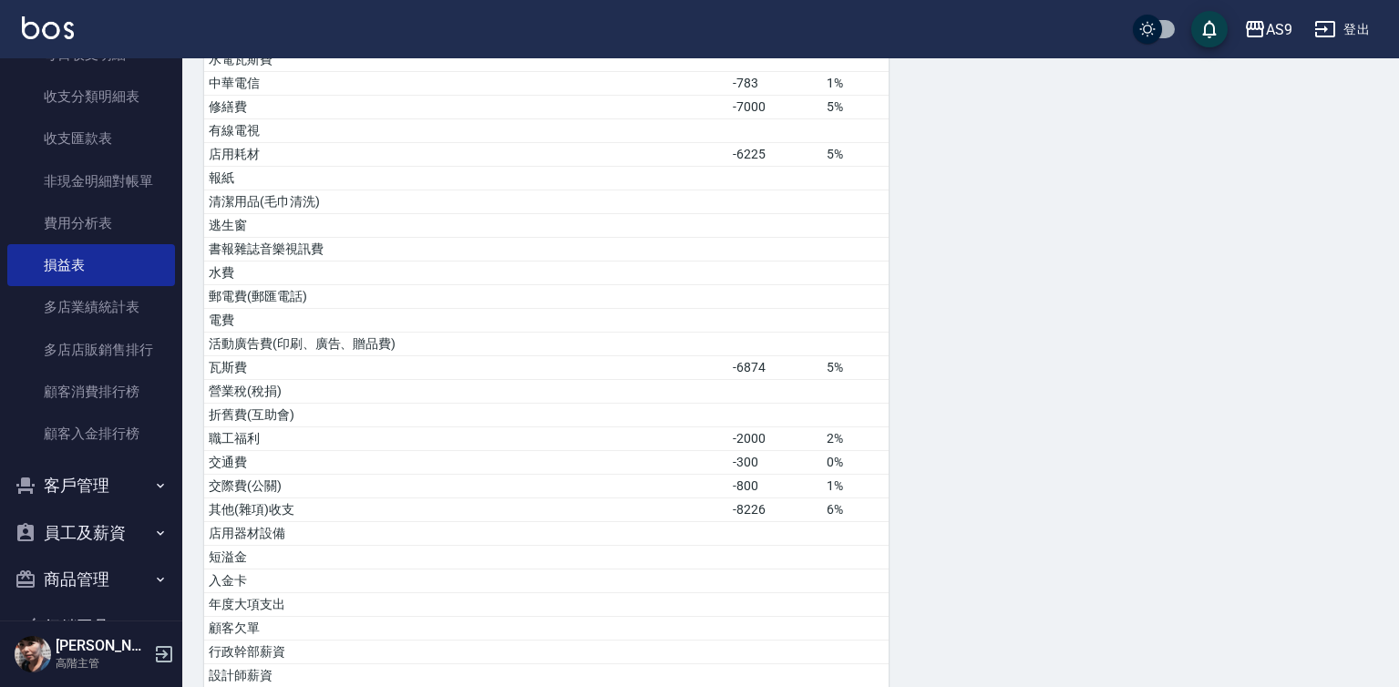
scroll to position [943, 0]
